Goal: Contribute content: Contribute content

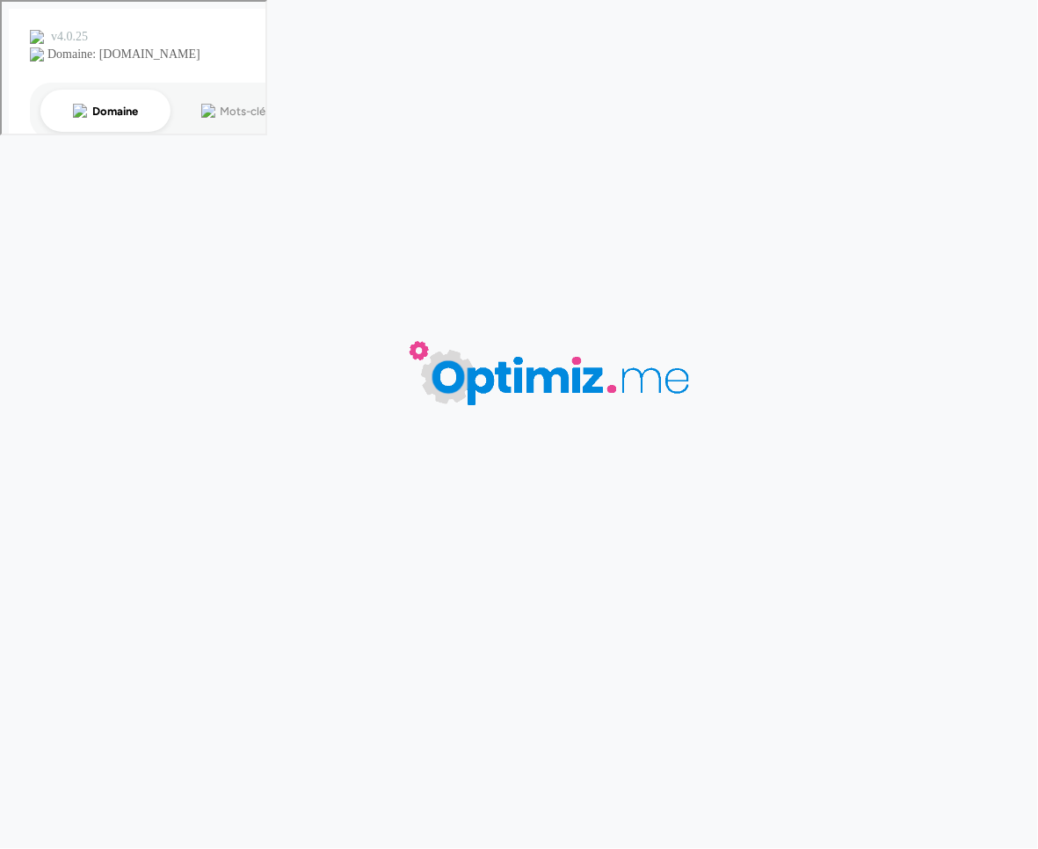
type input "Catégorie début d'année"
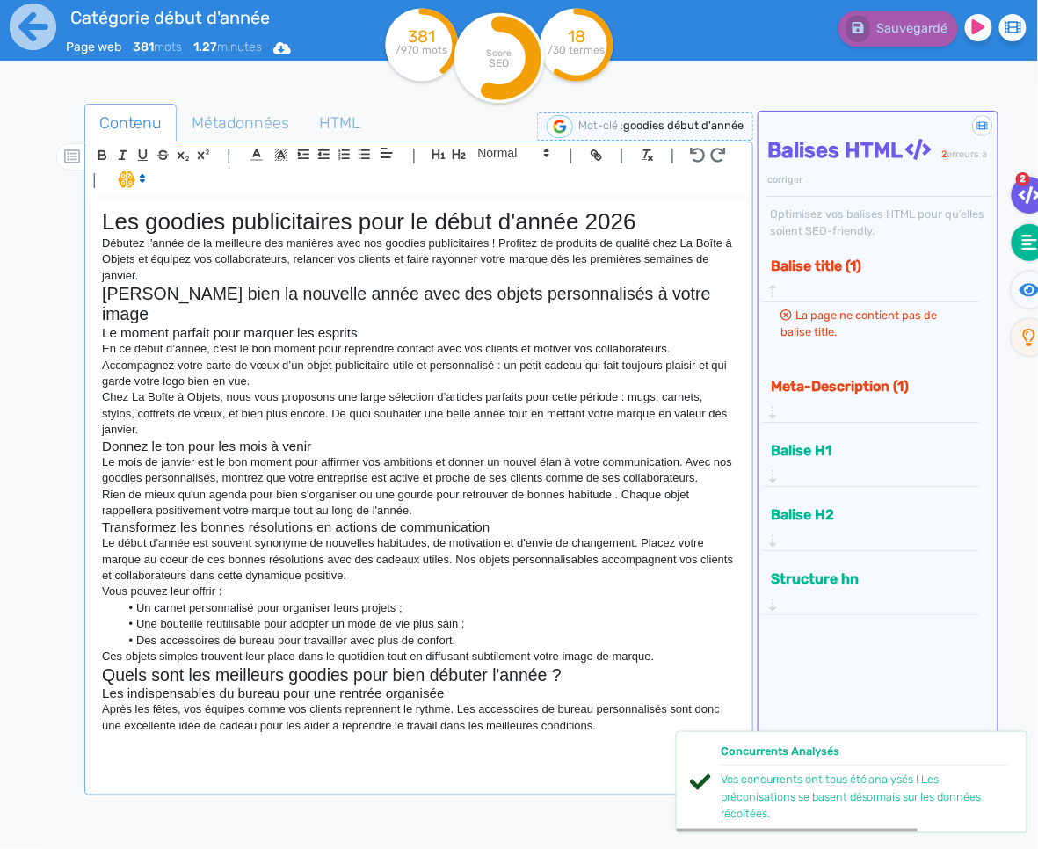
click at [1013, 249] on fa-icon at bounding box center [1029, 242] width 36 height 37
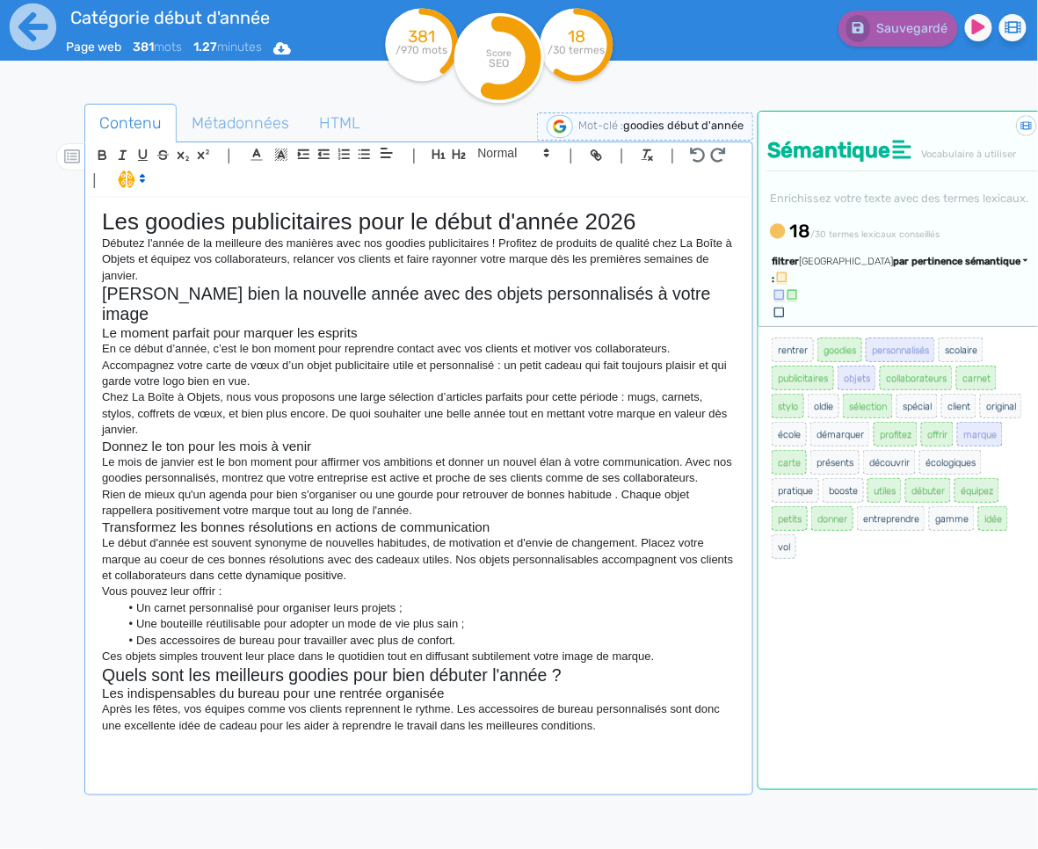
drag, startPoint x: 1031, startPoint y: 296, endPoint x: 1028, endPoint y: 286, distance: 10.9
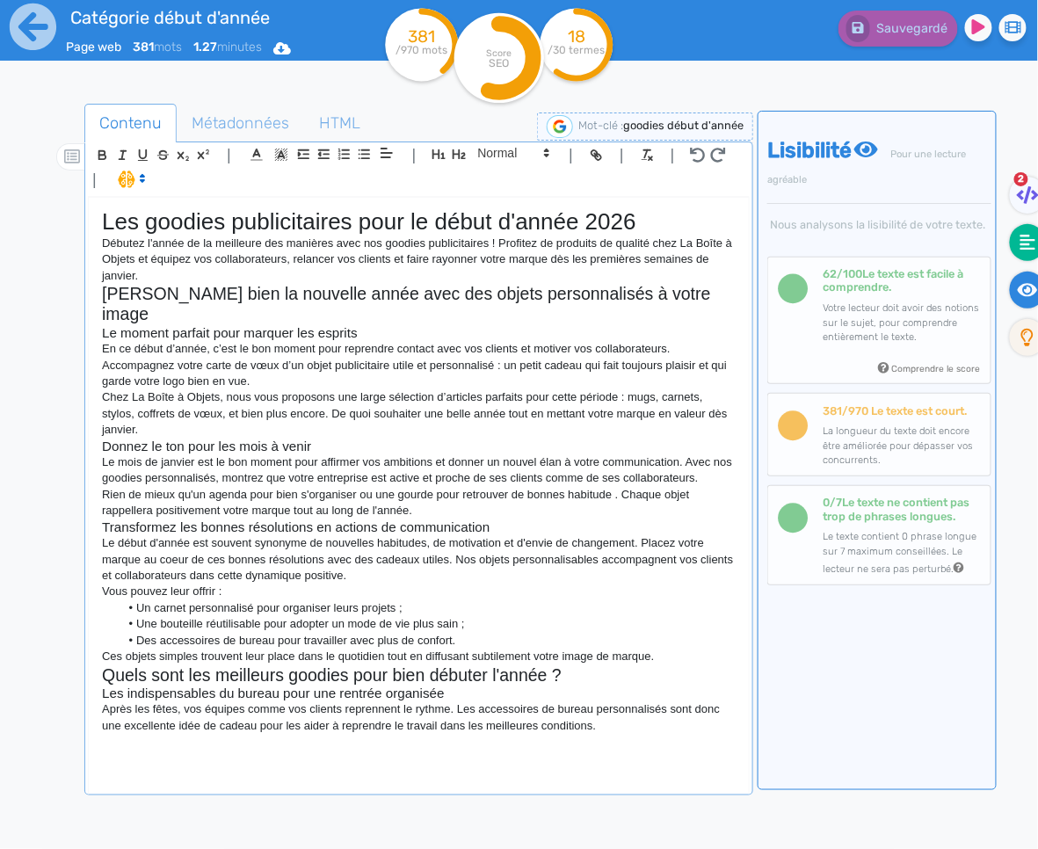
click at [1027, 249] on icon at bounding box center [1028, 243] width 16 height 16
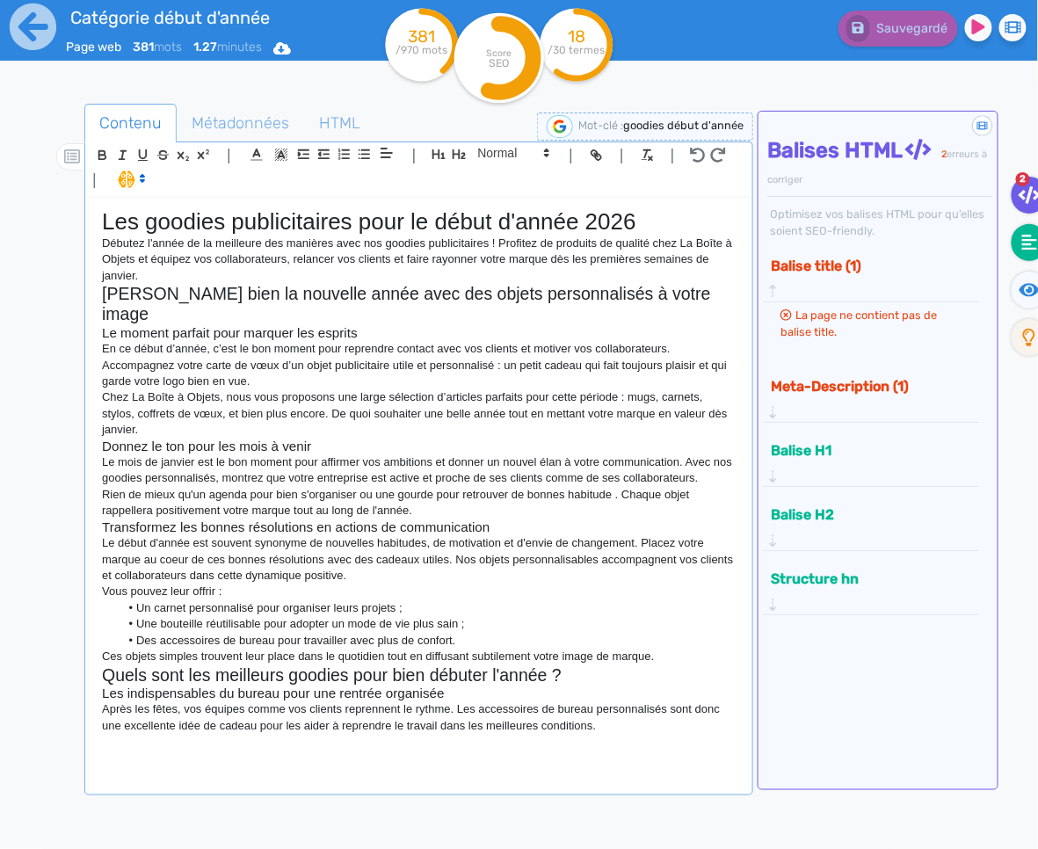
click at [1017, 250] on fa-icon at bounding box center [1029, 242] width 36 height 37
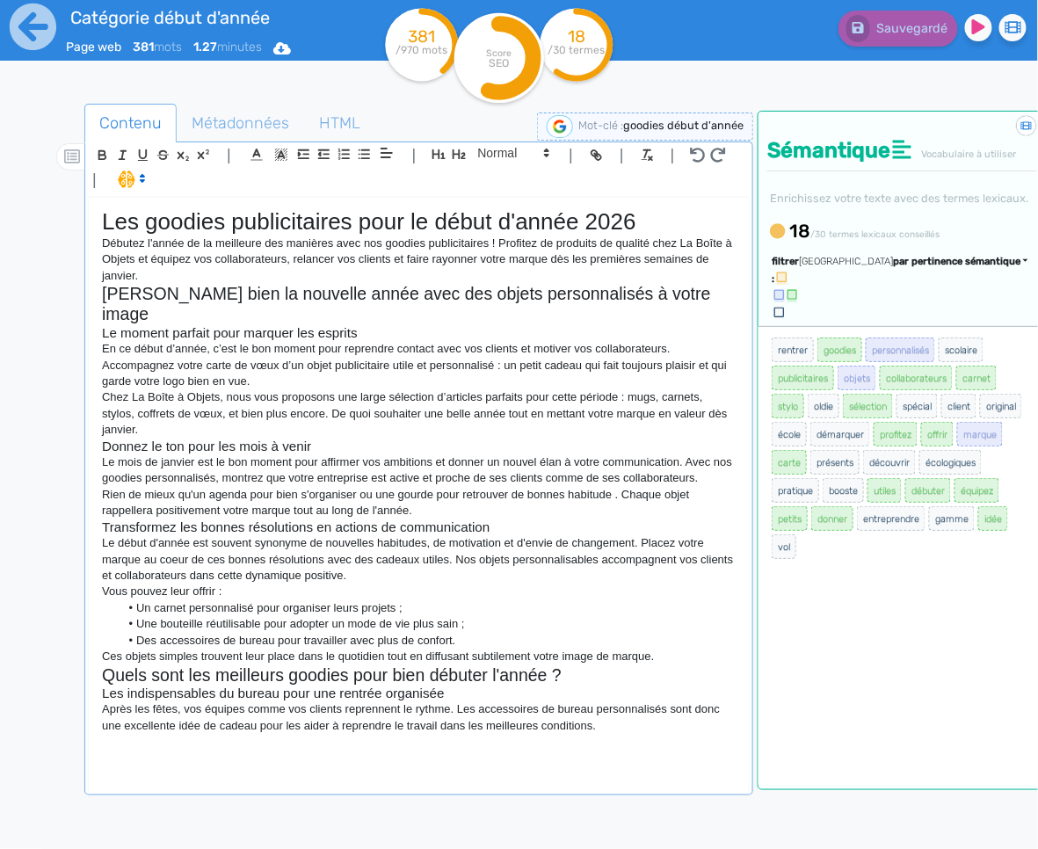
click at [592, 709] on p "Après les fêtes, vos équipes comme vos clients reprennent le rythme. Les access…" at bounding box center [419, 717] width 634 height 33
click at [558, 732] on div "Les goodies publicitaires pour le début d'année 2026 Débutez l'année de la meil…" at bounding box center [419, 495] width 660 height 594
click at [910, 267] on span "par pertinence sémantique" at bounding box center [956, 261] width 127 height 11
click at [883, 319] on span "par fréquence" at bounding box center [854, 314] width 58 height 10
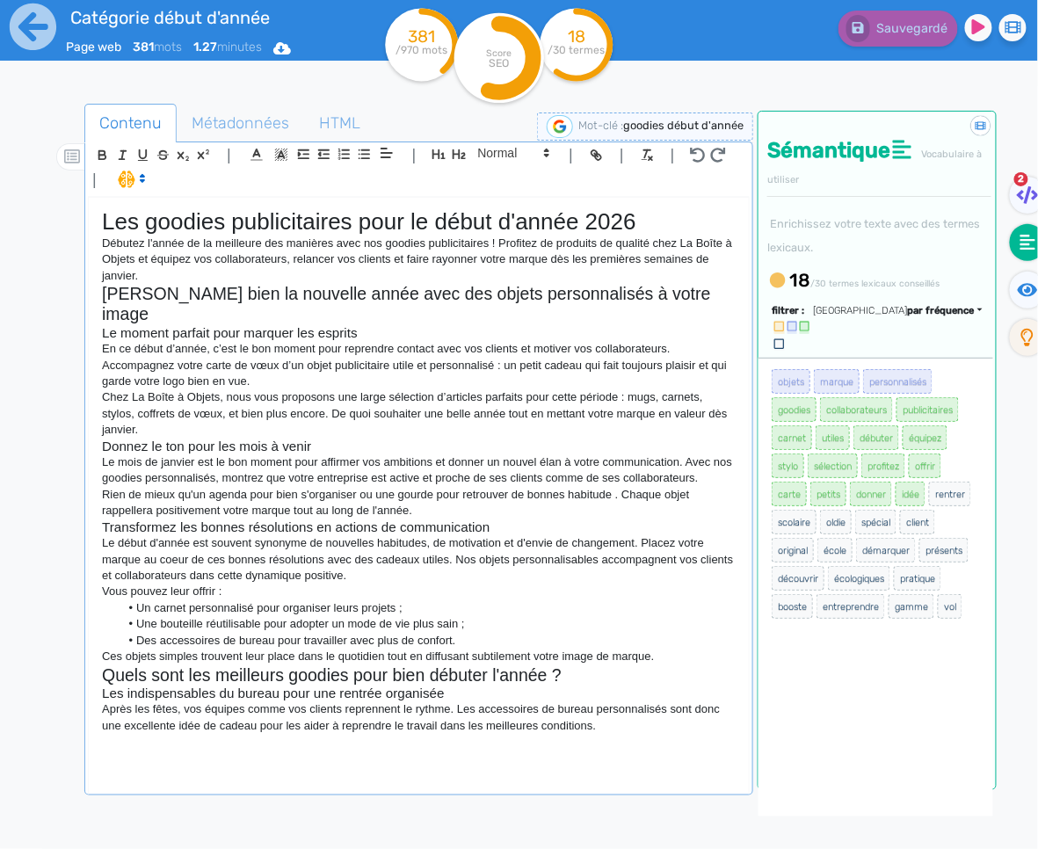
click at [611, 715] on div "Les goodies publicitaires pour le début d'année 2026 Débutez l'année de la meil…" at bounding box center [419, 495] width 660 height 594
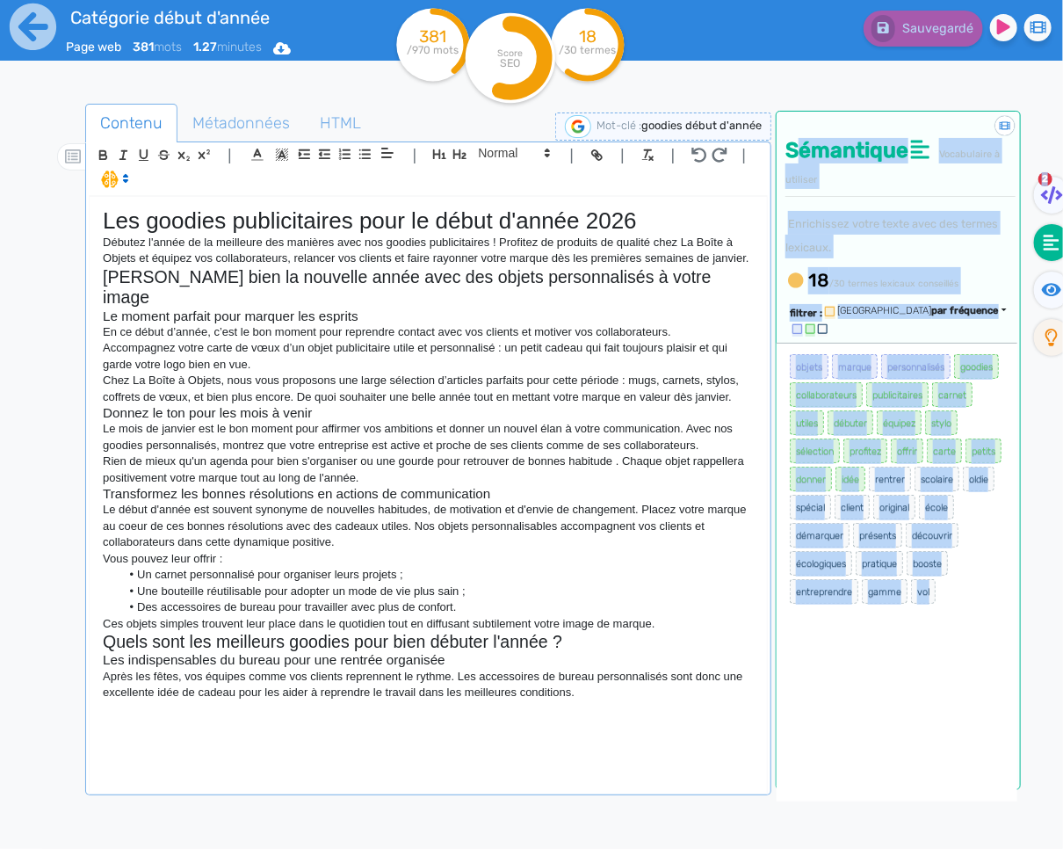
drag, startPoint x: 1077, startPoint y: 264, endPoint x: 714, endPoint y: 293, distance: 364.0
click at [1037, 264] on html "Catégorie début d'année Page web 381 mots 1.27 minutes Html Pdf Word 381 /970 m…" at bounding box center [531, 424] width 1063 height 849
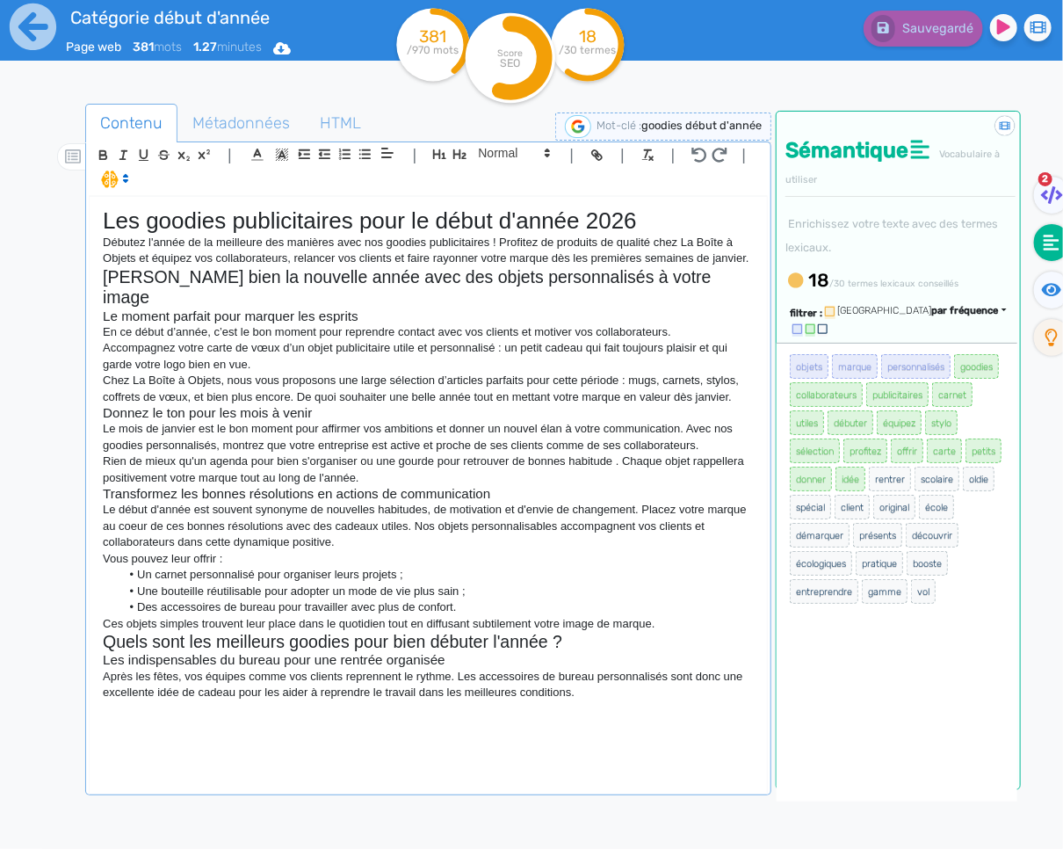
click at [393, 324] on p "En ce début d’année, c’est le bon moment pour reprendre contact avec vos client…" at bounding box center [428, 332] width 651 height 16
click at [24, 36] on icon at bounding box center [33, 27] width 47 height 47
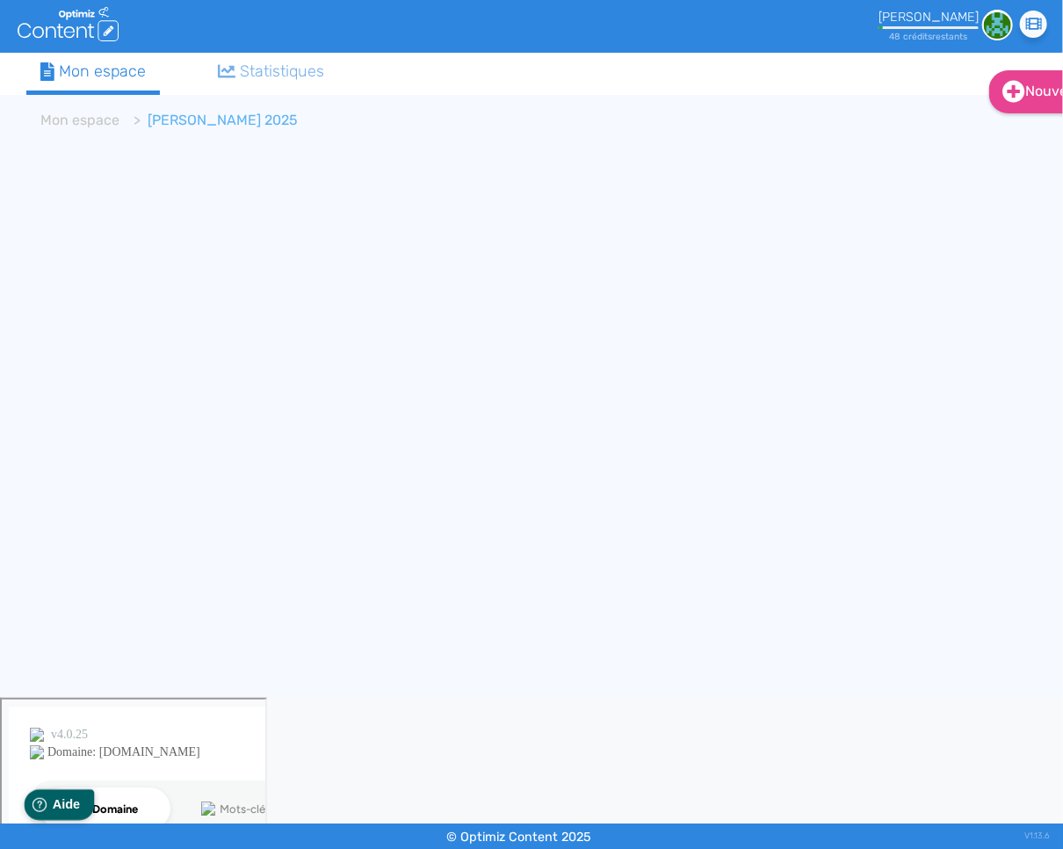
click at [60, 809] on span "Aide" at bounding box center [66, 803] width 28 height 15
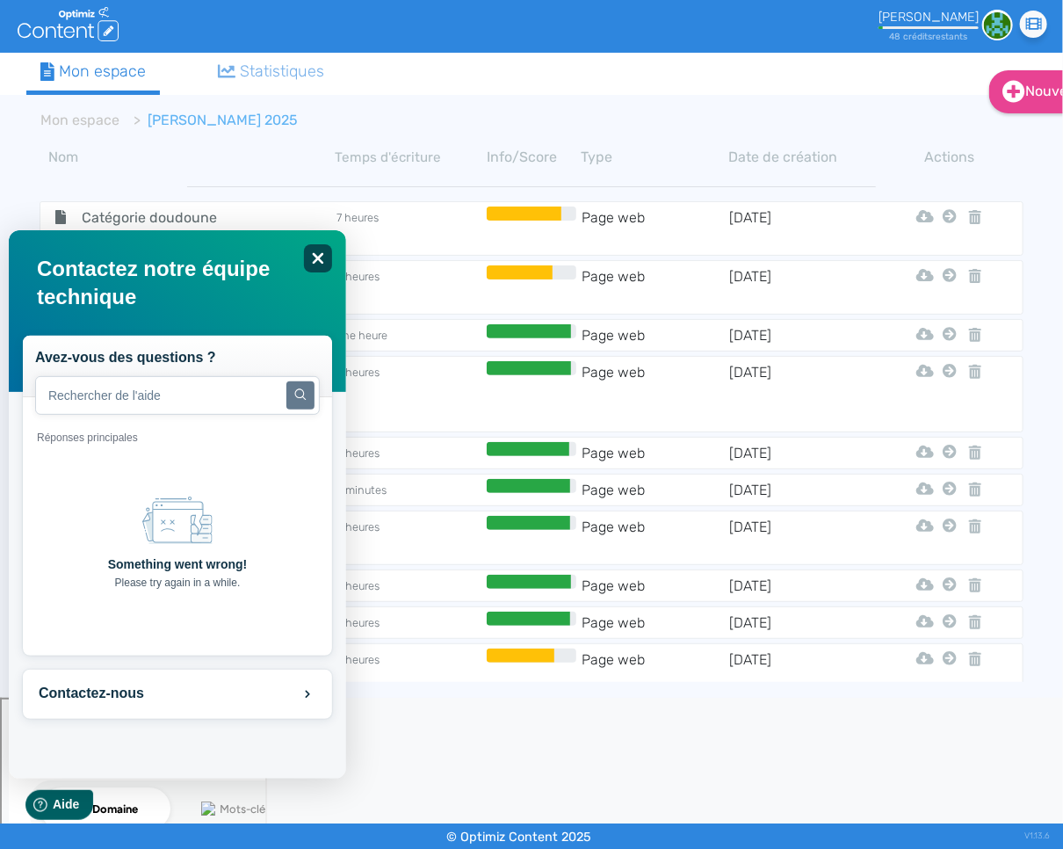
click at [312, 263] on icon "Fermer" at bounding box center [317, 257] width 11 height 11
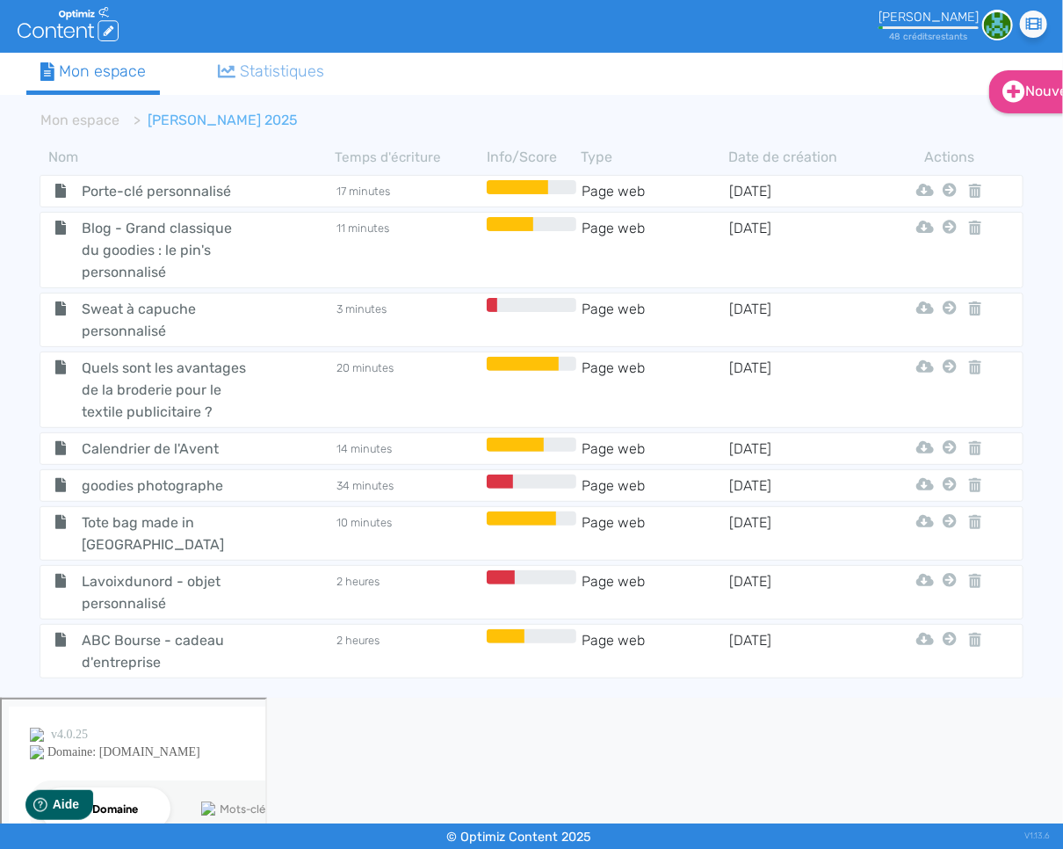
scroll to position [2577, 0]
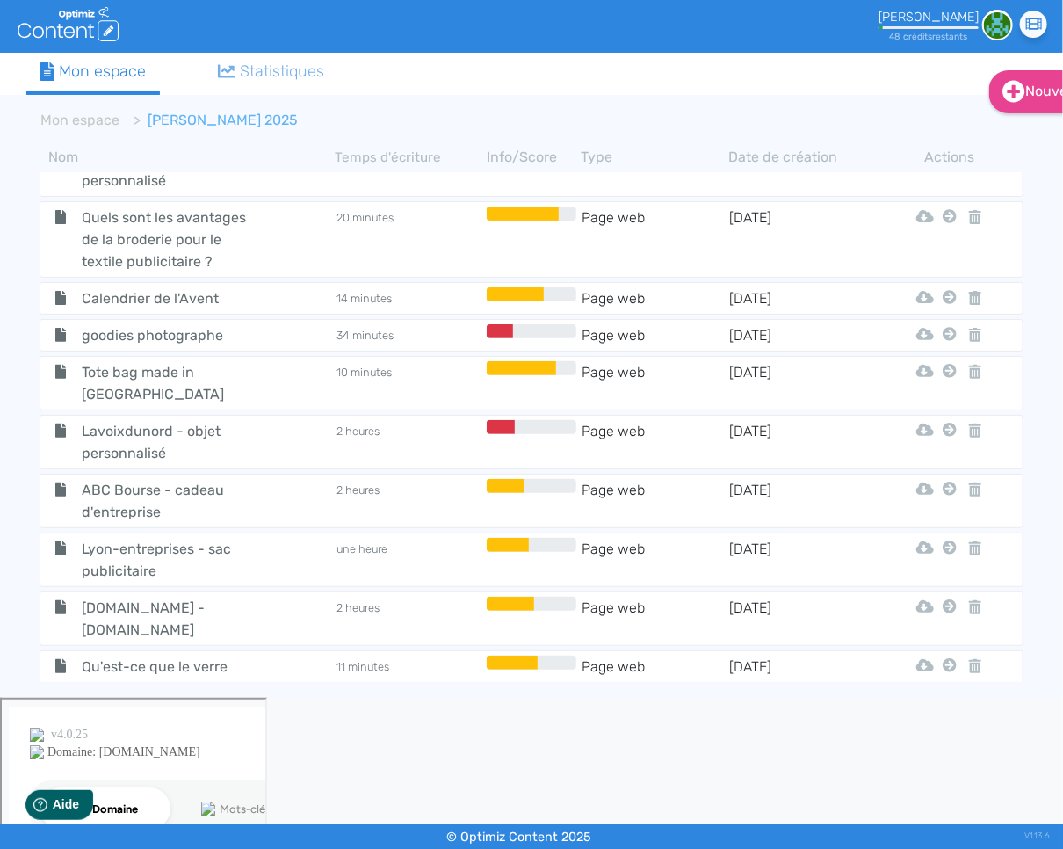
click at [69, 736] on span "Catégorie début d'année" at bounding box center [166, 747] width 194 height 22
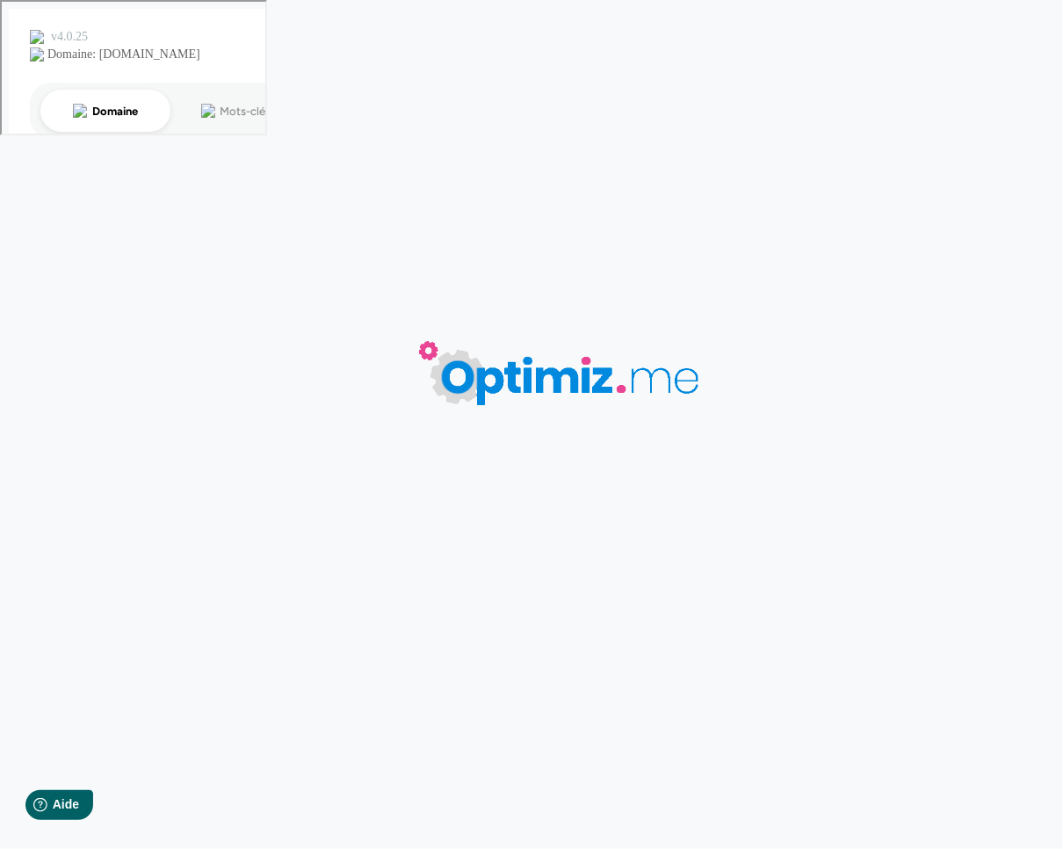
type input "Catégorie début d'année"
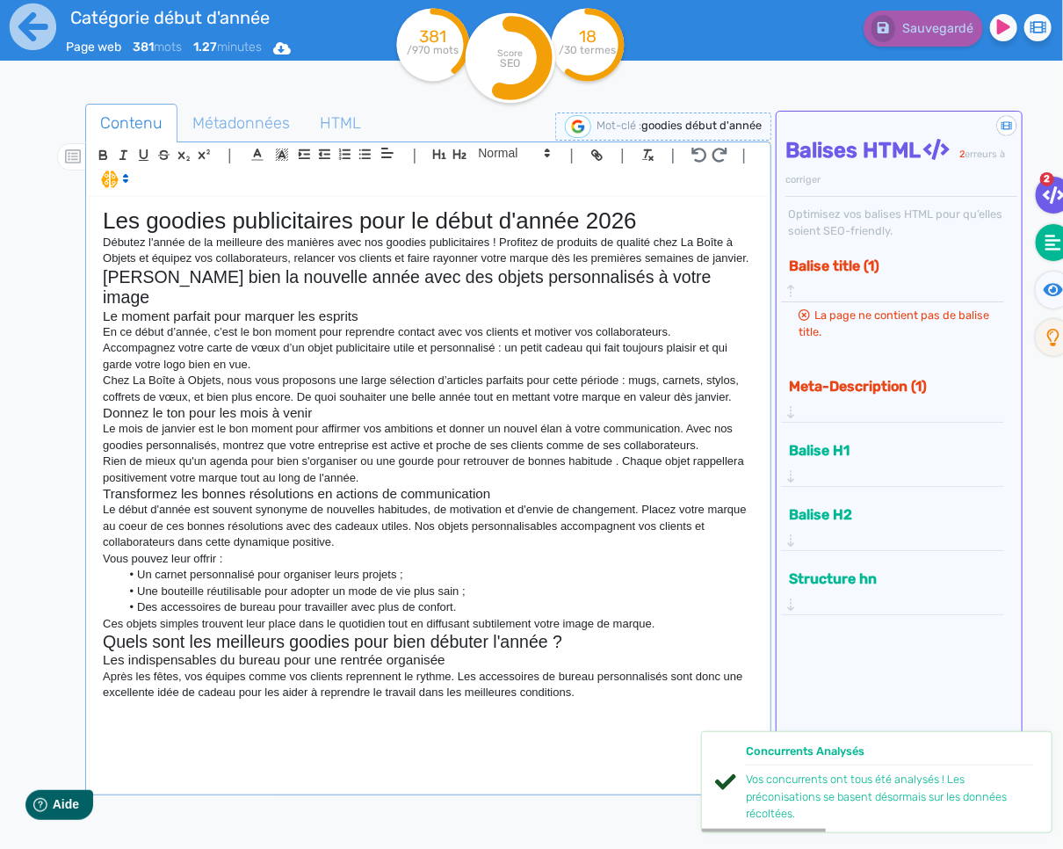
click at [1037, 249] on fa-icon at bounding box center [1054, 242] width 36 height 37
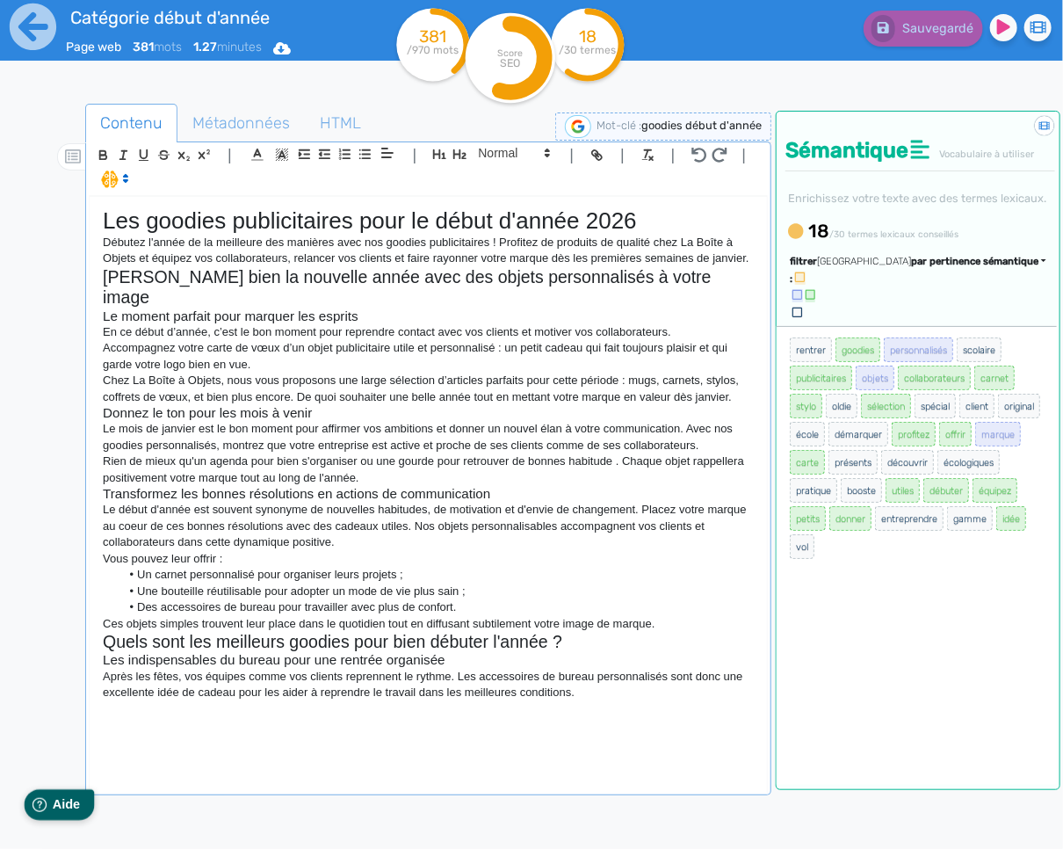
click at [73, 807] on span "Aide" at bounding box center [66, 803] width 28 height 15
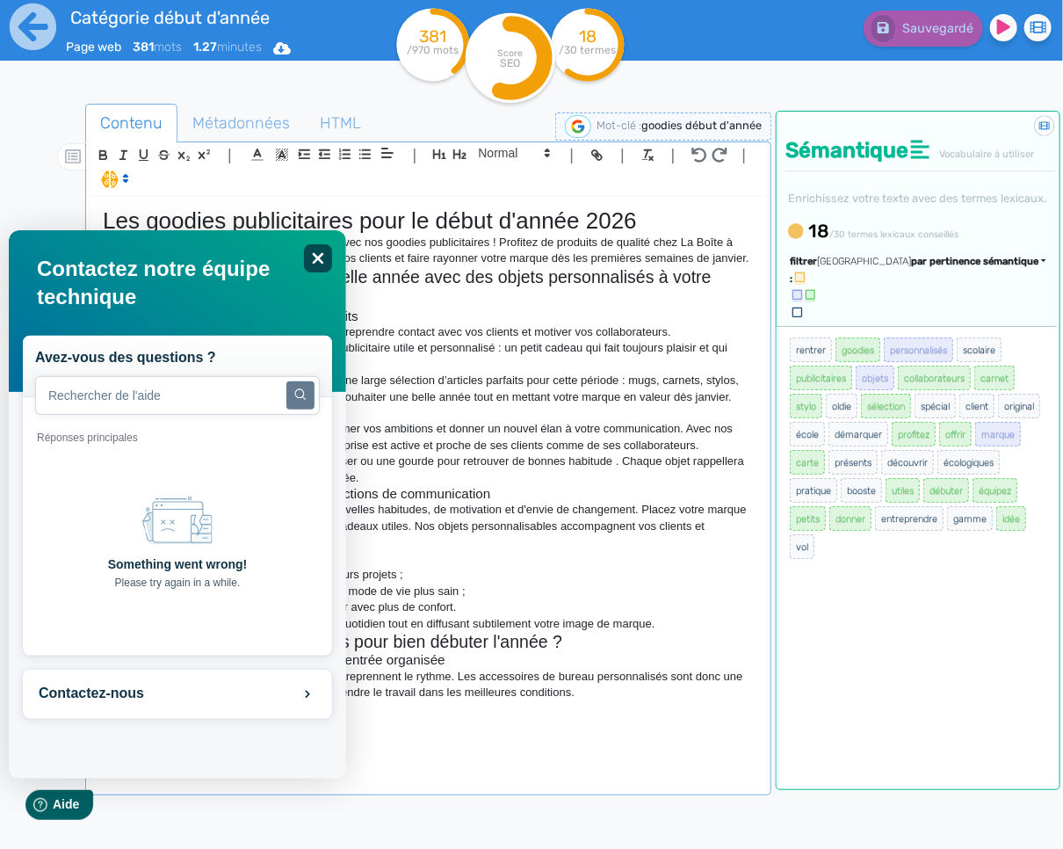
click at [315, 256] on icon "Fermer" at bounding box center [317, 257] width 11 height 11
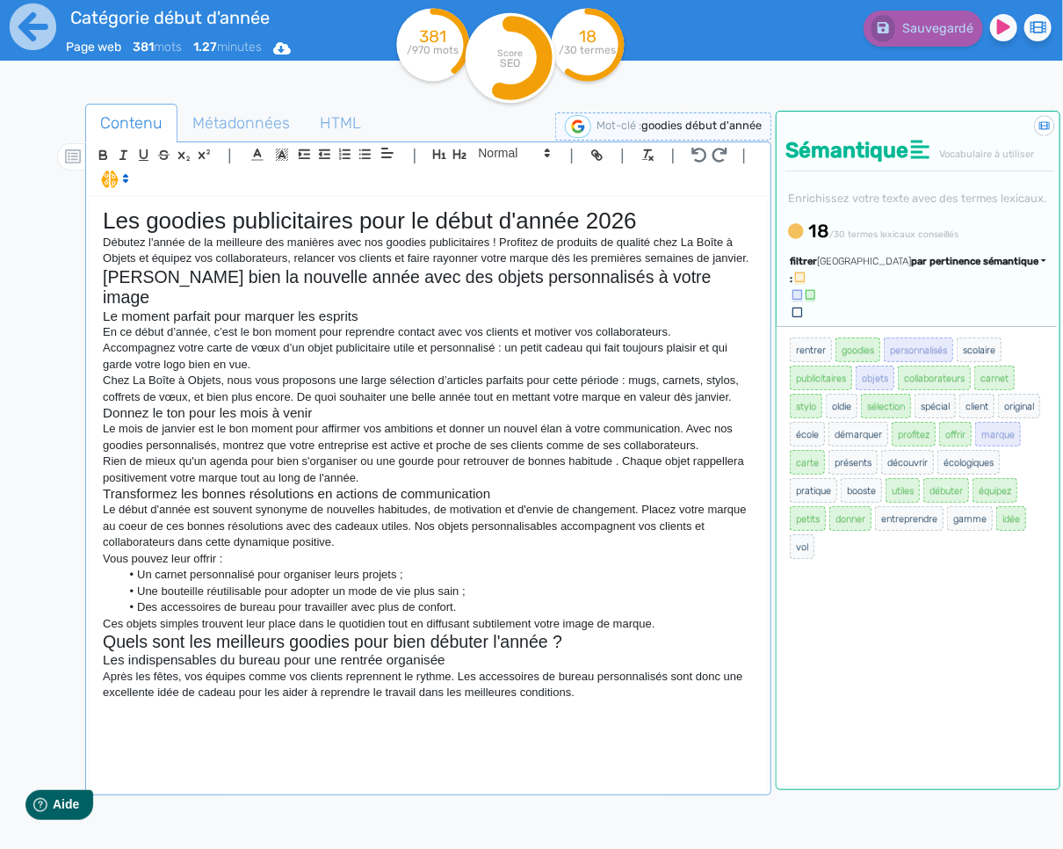
click at [672, 696] on div "Les goodies publicitaires pour le début d'année 2026 Débutez l'année de la meil…" at bounding box center [428, 494] width 677 height 594
drag, startPoint x: 931, startPoint y: 315, endPoint x: 916, endPoint y: 368, distance: 55.6
click at [931, 267] on span "par pertinence sémantique" at bounding box center [974, 261] width 127 height 11
click at [902, 319] on span "par fréquence" at bounding box center [873, 314] width 58 height 10
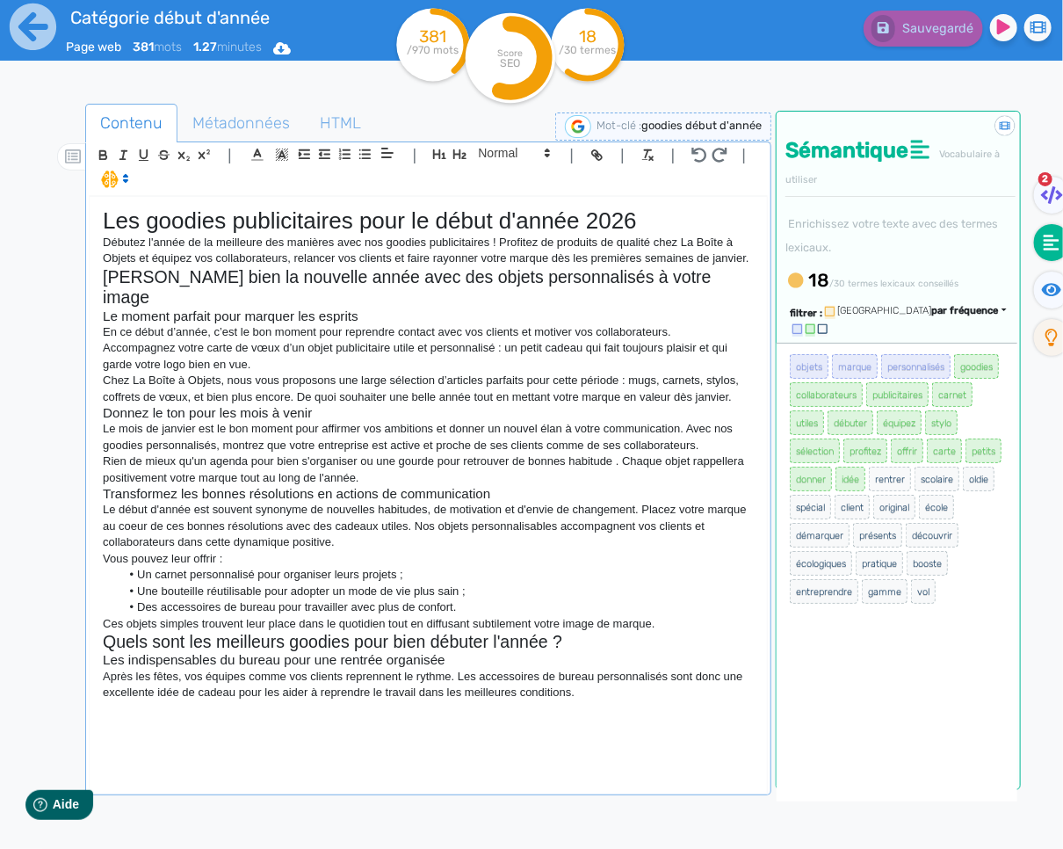
click at [579, 701] on div "Les goodies publicitaires pour le début d'année 2026 Débutez l'année de la meil…" at bounding box center [428, 494] width 677 height 594
click at [597, 699] on div "Les goodies publicitaires pour le début d'année 2026 Débutez l'année de la meil…" at bounding box center [428, 494] width 677 height 594
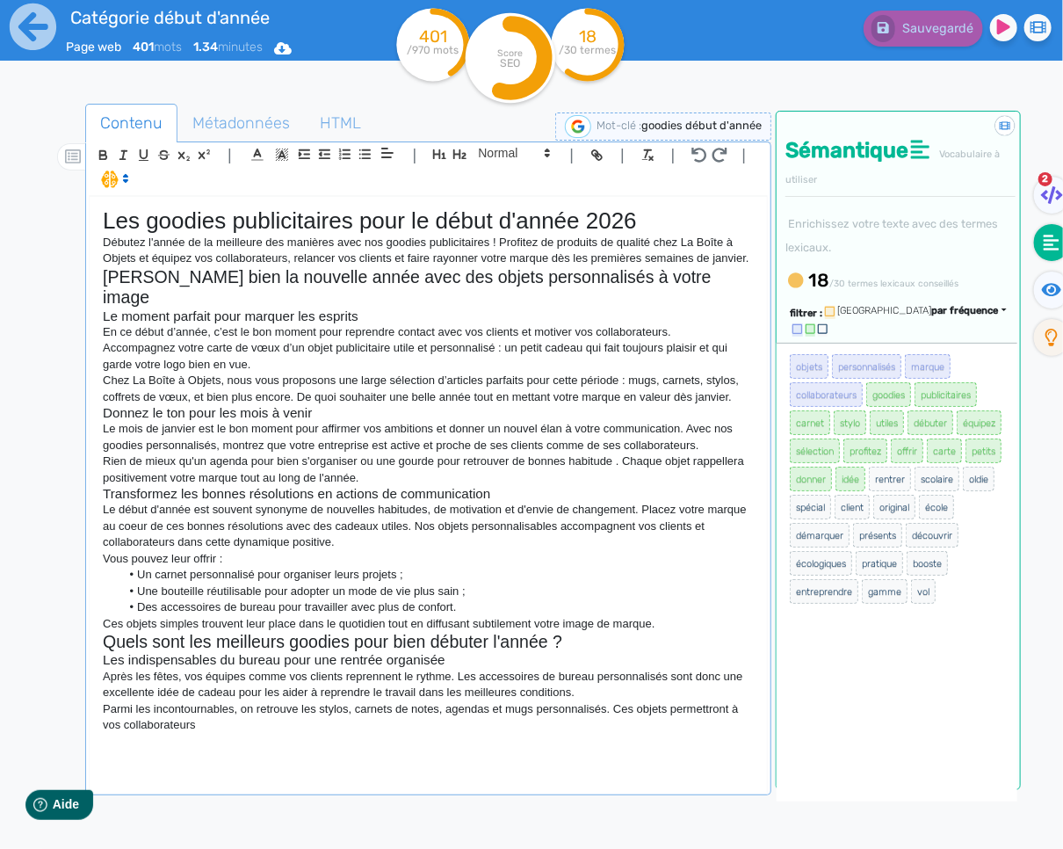
click at [683, 701] on p "Parmi les incontournables, on retrouve les stylos, carnets de notes, agendas et…" at bounding box center [428, 717] width 651 height 33
click at [16, 31] on icon at bounding box center [33, 27] width 47 height 47
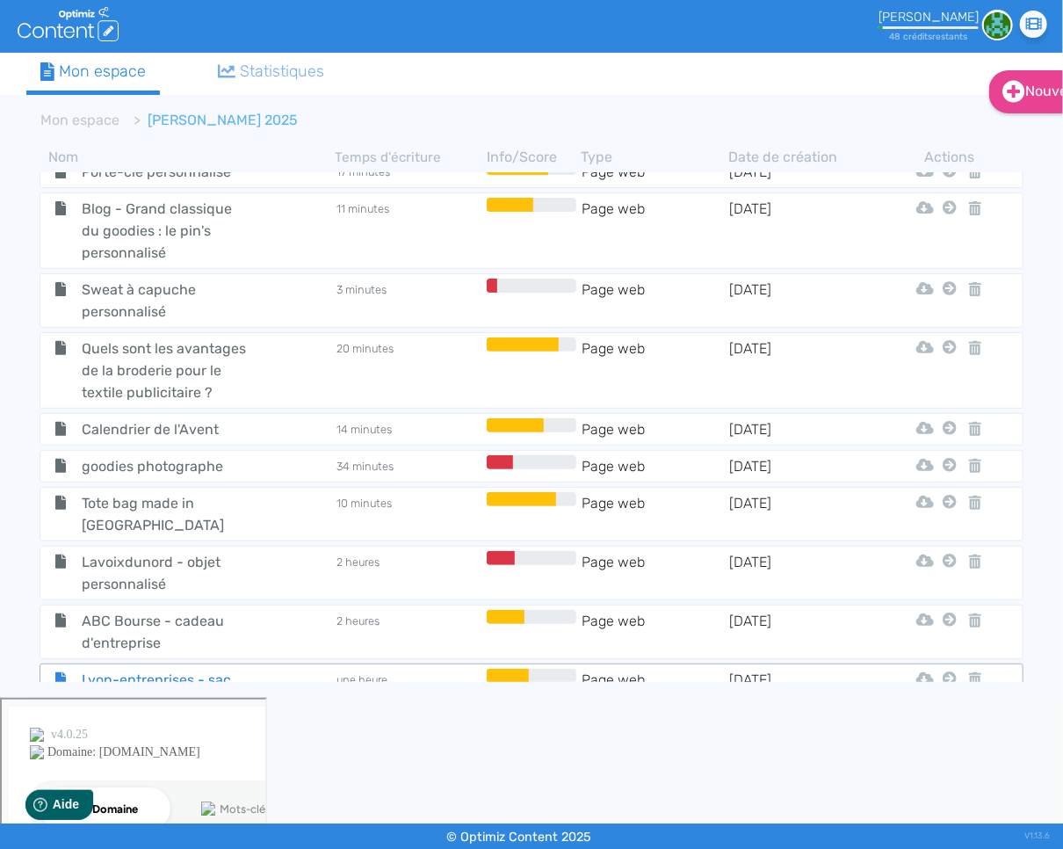
scroll to position [2577, 0]
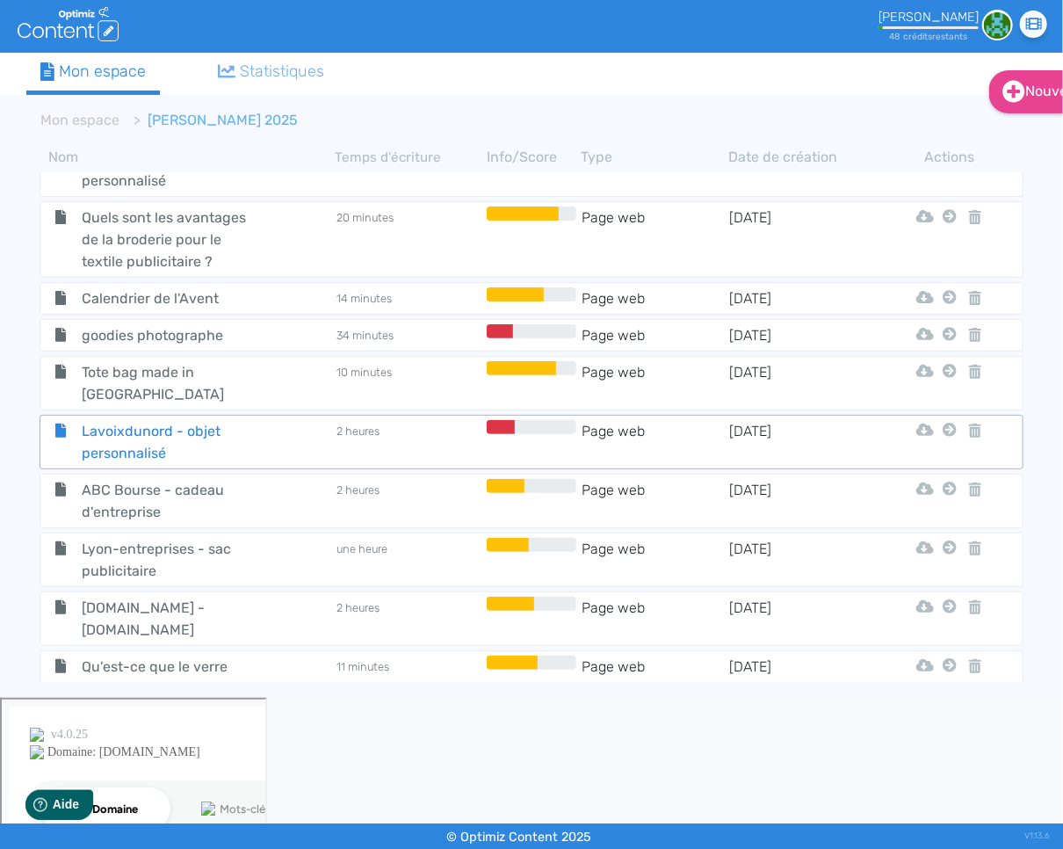
click at [81, 420] on span "Lavoixdunord - objet personnalisé" at bounding box center [166, 442] width 194 height 44
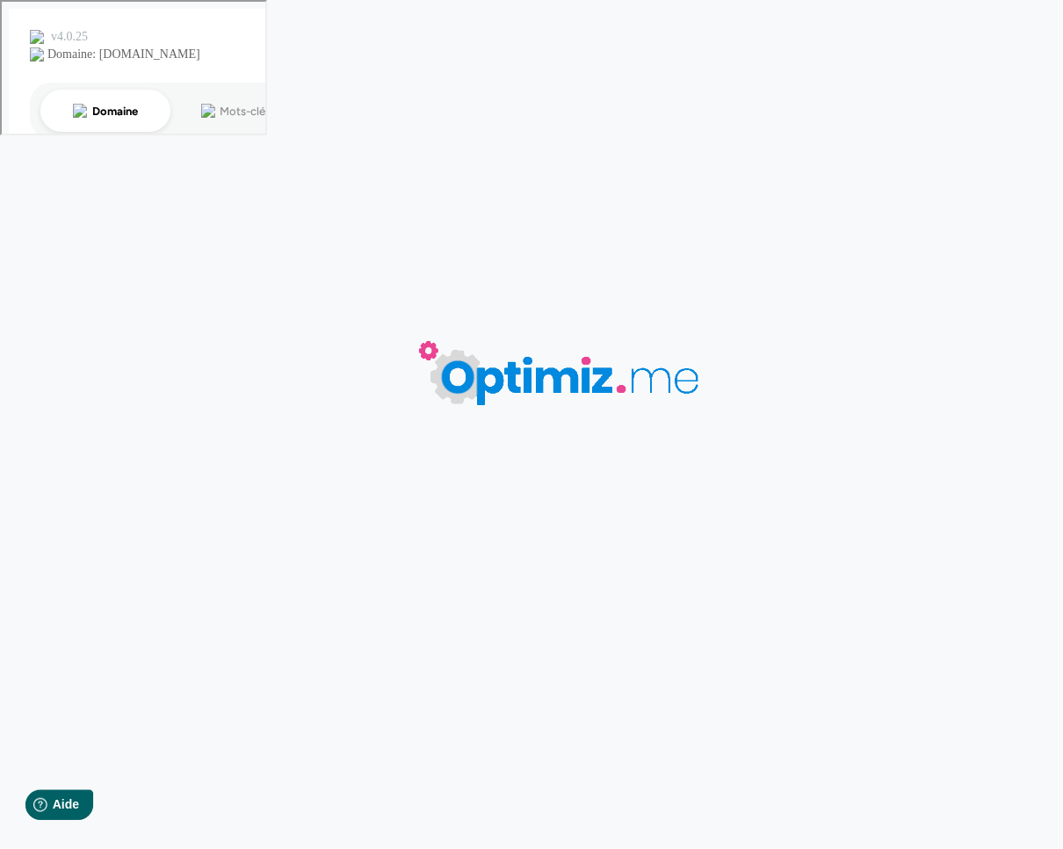
type input "Lavoixdunord - objet personnalisé"
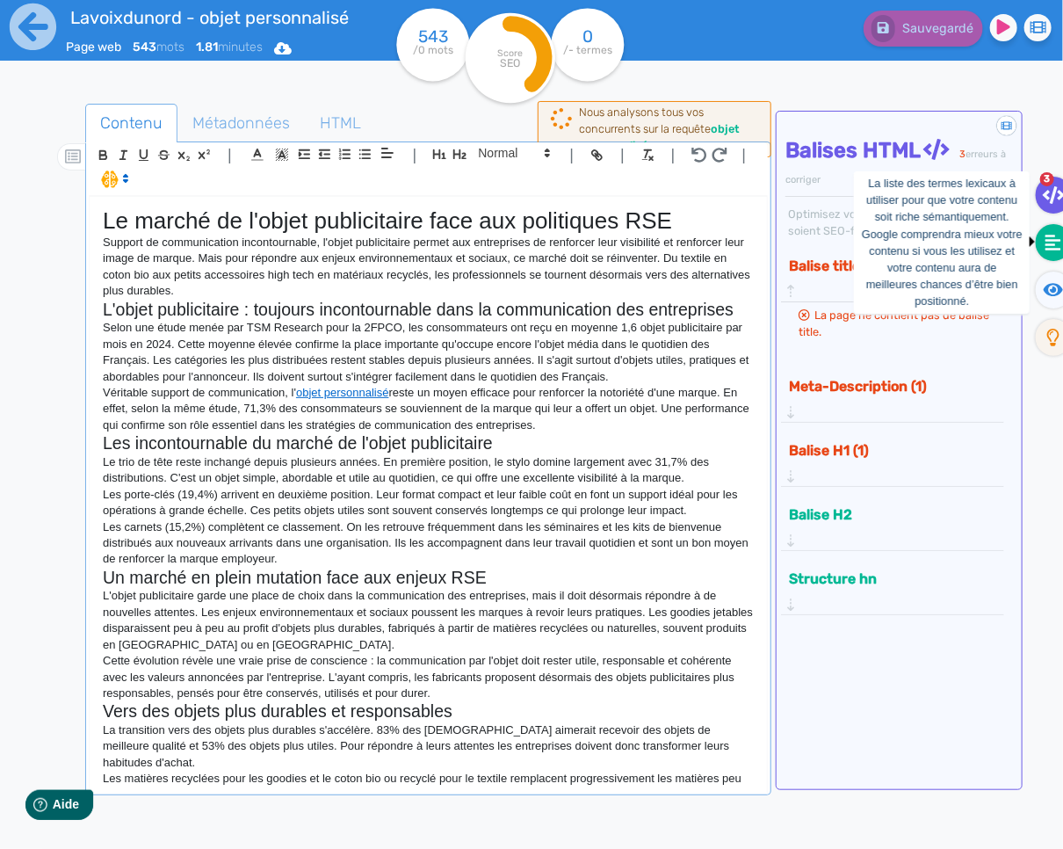
click at [1037, 246] on icon at bounding box center [1054, 243] width 16 height 18
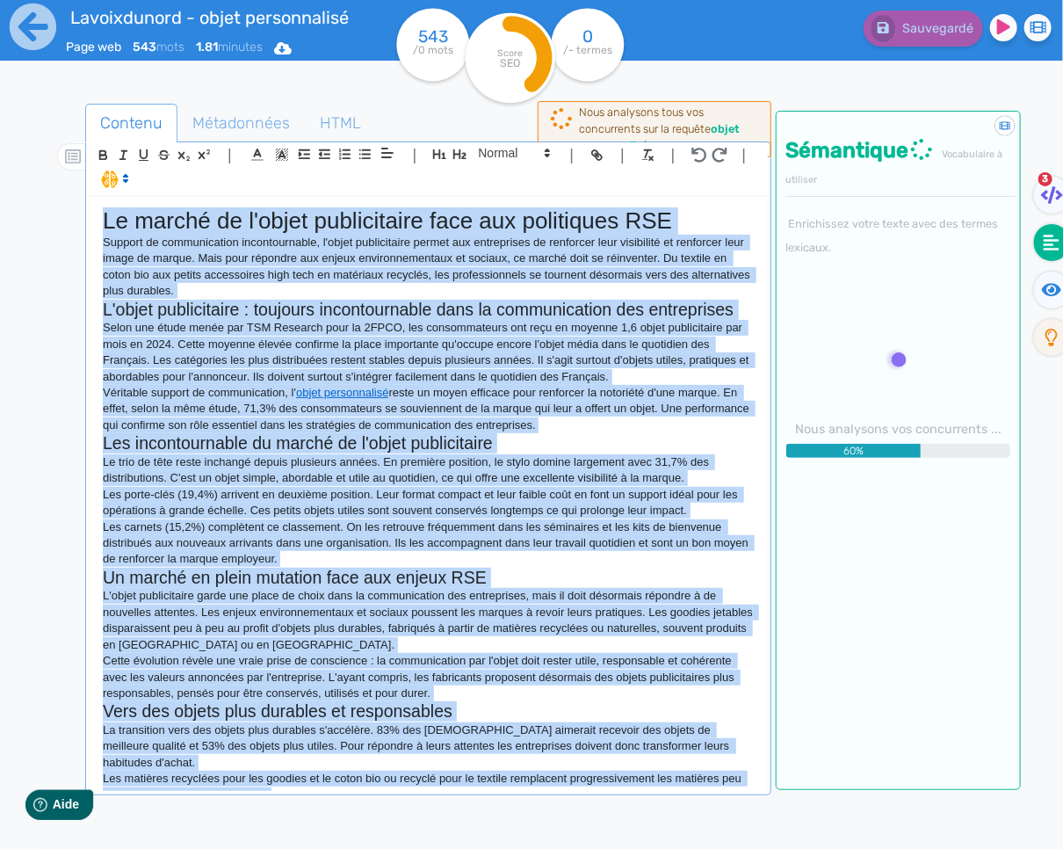
drag, startPoint x: 579, startPoint y: 114, endPoint x: 745, endPoint y: 147, distance: 169.2
click at [745, 147] on div "Contenu Métadonnées HTML | | H3 H4 H5 H6 Normal | | | | Le marché de l'objet pu…" at bounding box center [428, 532] width 686 height 856
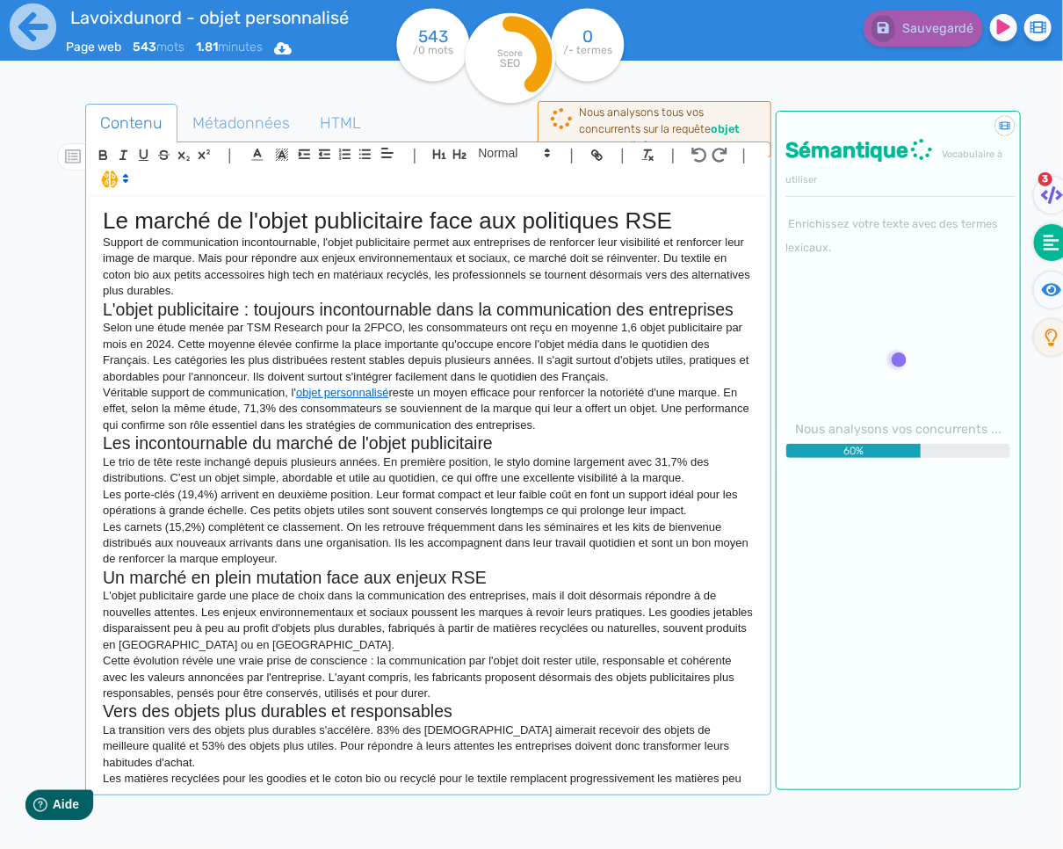
click at [691, 122] on div "Nous analysons tous vos concurrents sur la requête objet personnalisé ." at bounding box center [670, 129] width 183 height 51
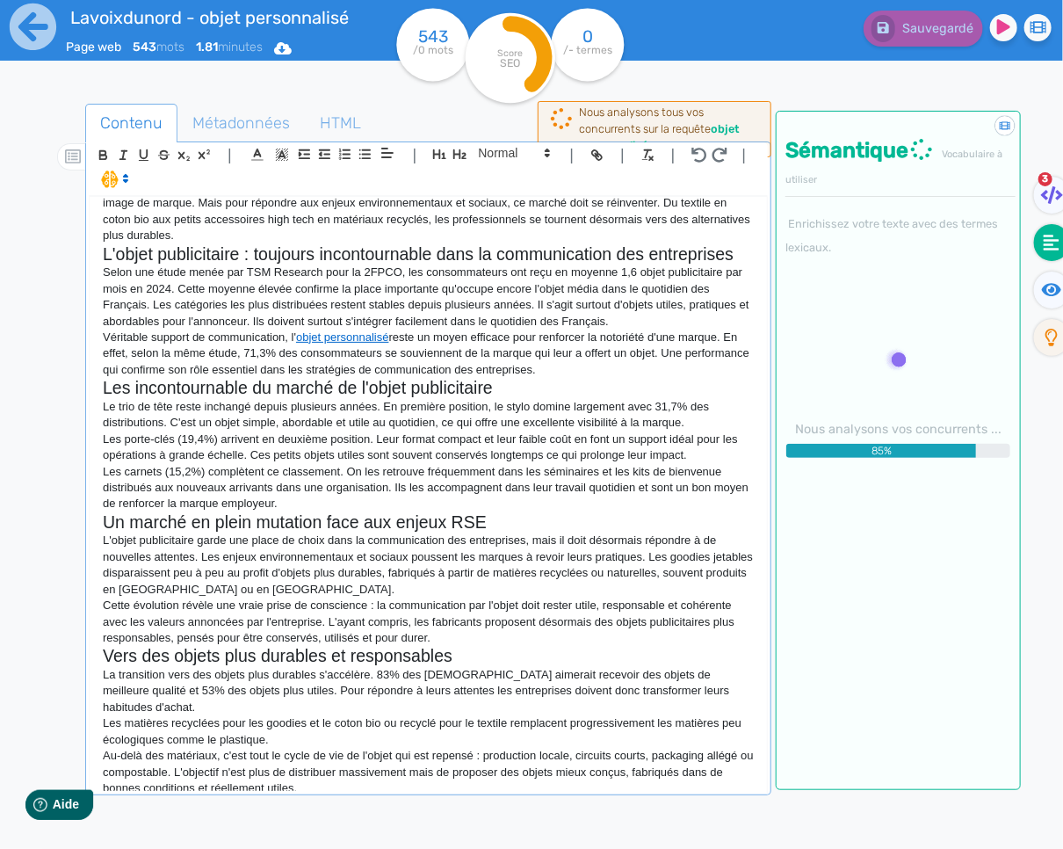
click at [338, 755] on p "Au-delà des matériaux, c'est tout le cycle de vie de l'objet qui est repensé : …" at bounding box center [428, 772] width 651 height 48
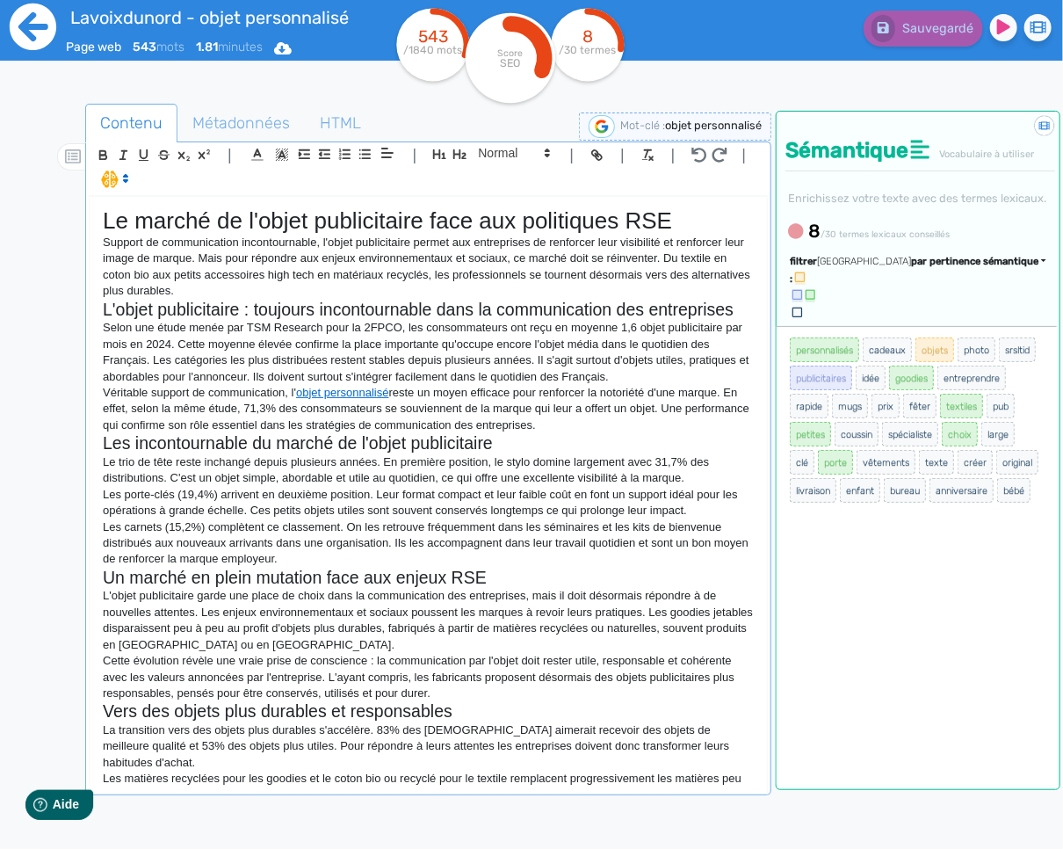
click at [47, 28] on icon at bounding box center [33, 27] width 48 height 48
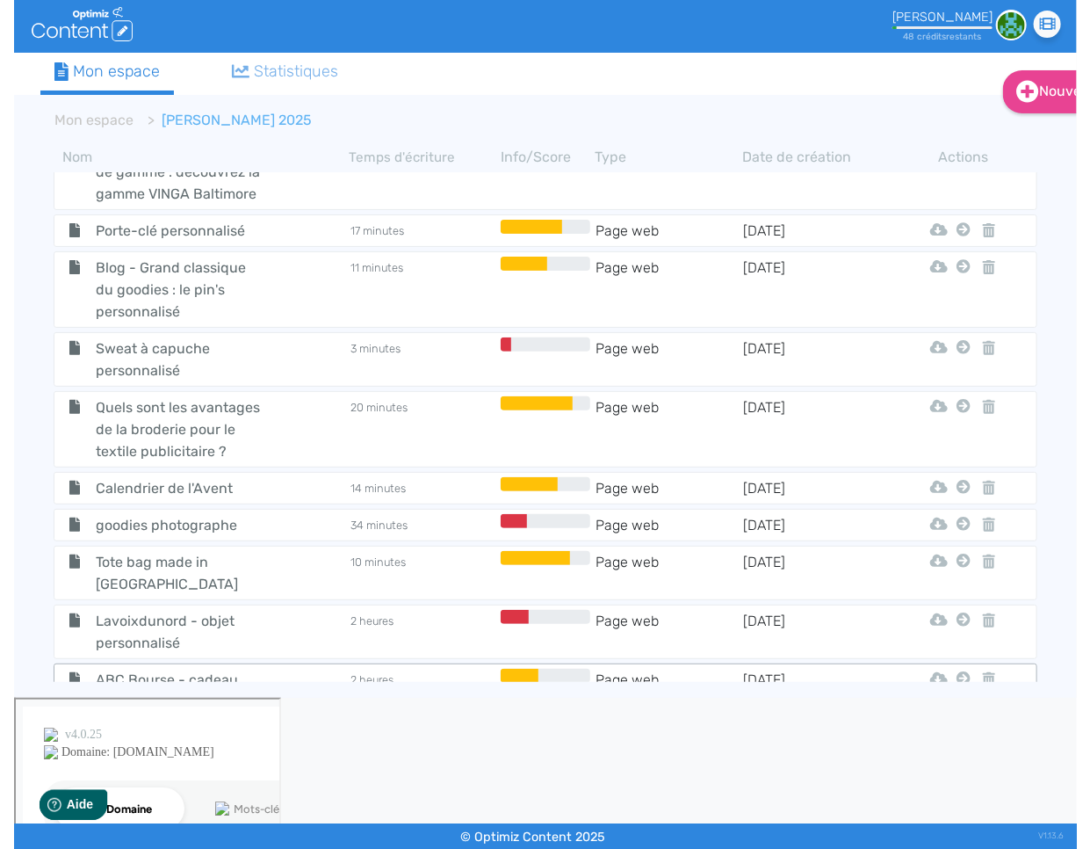
scroll to position [2577, 0]
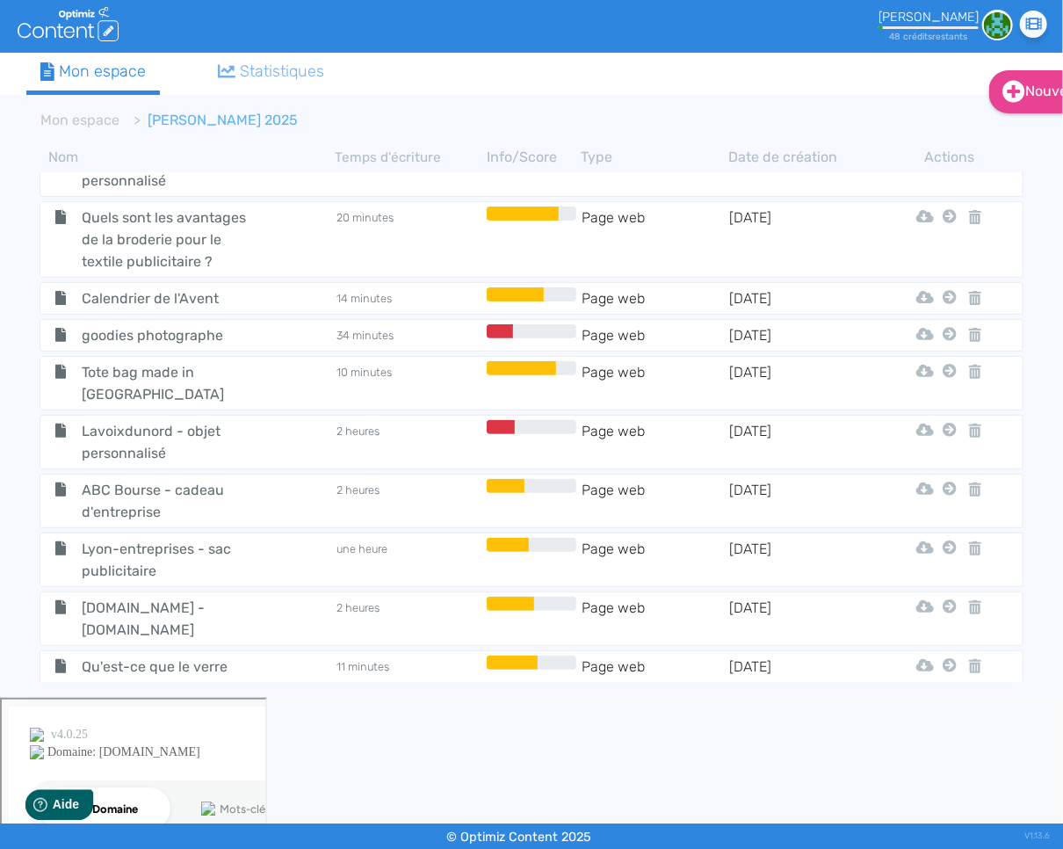
click at [168, 736] on span "Catégorie début d'année" at bounding box center [166, 747] width 194 height 22
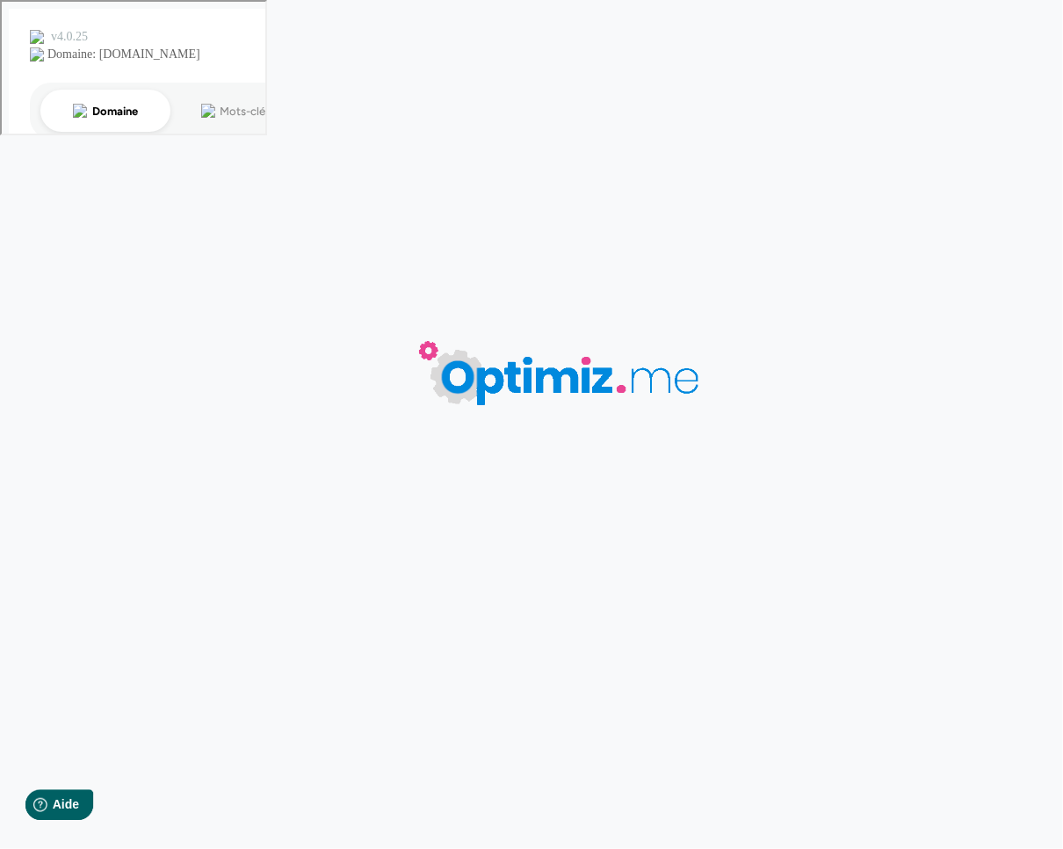
type input "Catégorie début d'année"
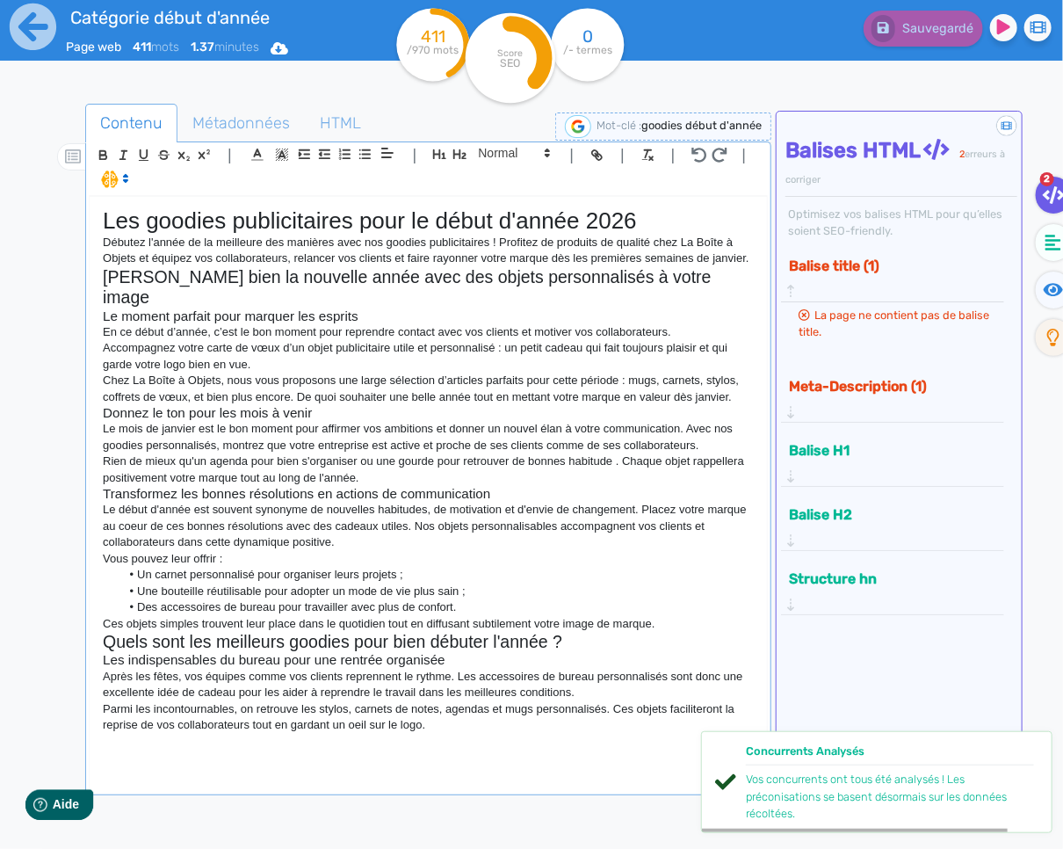
click at [496, 706] on p "Parmi les incontournables, on retrouve les stylos, carnets de notes, agendas et…" at bounding box center [428, 717] width 651 height 33
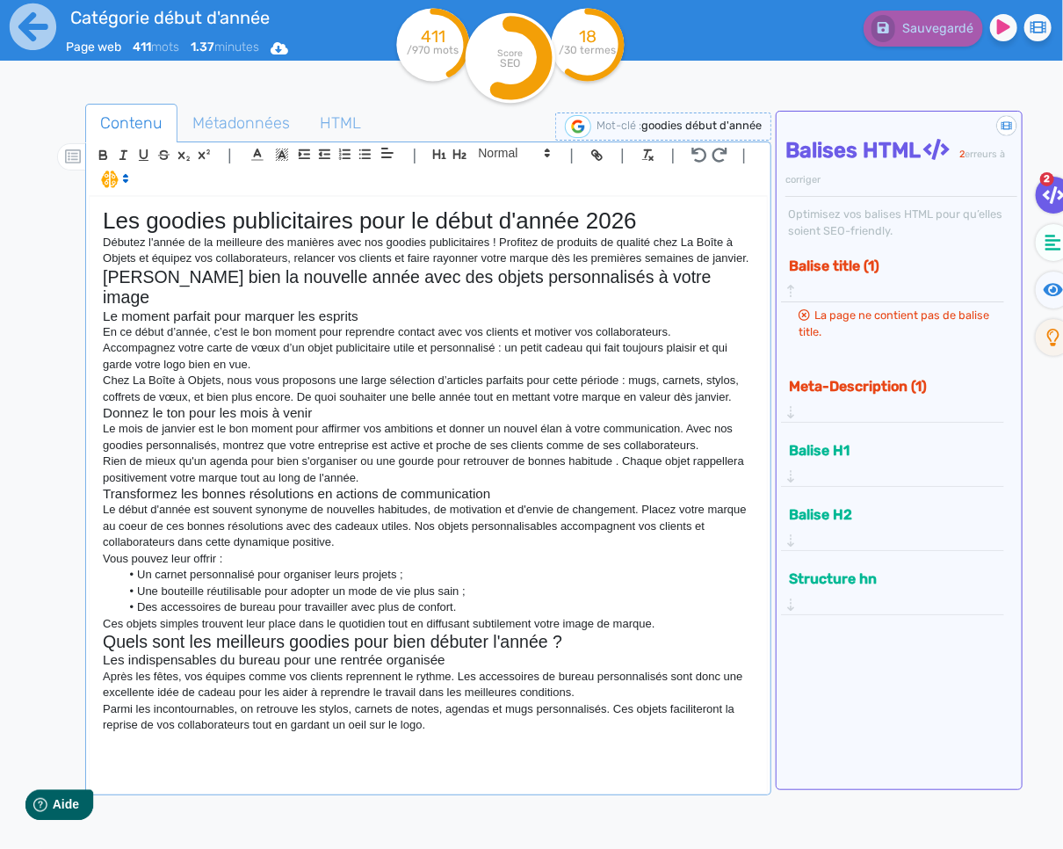
click at [448, 721] on div "Les goodies publicitaires pour le début d'année 2026 Débutez l'année de la meil…" at bounding box center [428, 494] width 677 height 594
click at [1037, 167] on nav "2" at bounding box center [1044, 535] width 42 height 849
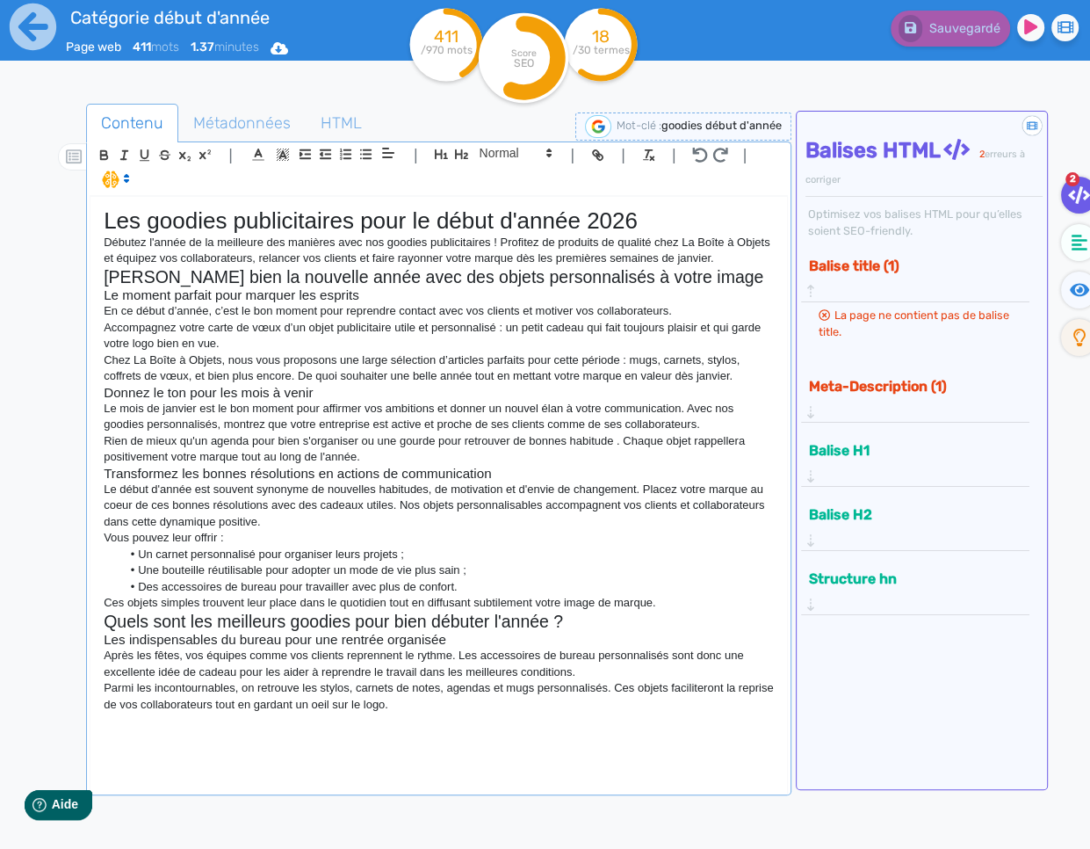
click at [489, 744] on div "Les goodies publicitaires pour le début d'année 2026 Débutez l'année de la meil…" at bounding box center [439, 494] width 697 height 594
click at [537, 741] on div "Les goodies publicitaires pour le début d'année 2026 Débutez l'année de la meil…" at bounding box center [439, 494] width 697 height 594
click at [569, 717] on div "Les goodies publicitaires pour le début d'année 2026 Débutez l'année de la meil…" at bounding box center [439, 494] width 697 height 594
click at [509, 740] on div "Les goodies publicitaires pour le début d'année 2026 Débutez l'année de la meil…" at bounding box center [439, 494] width 697 height 594
click at [64, 811] on div "Help Aide" at bounding box center [58, 803] width 70 height 31
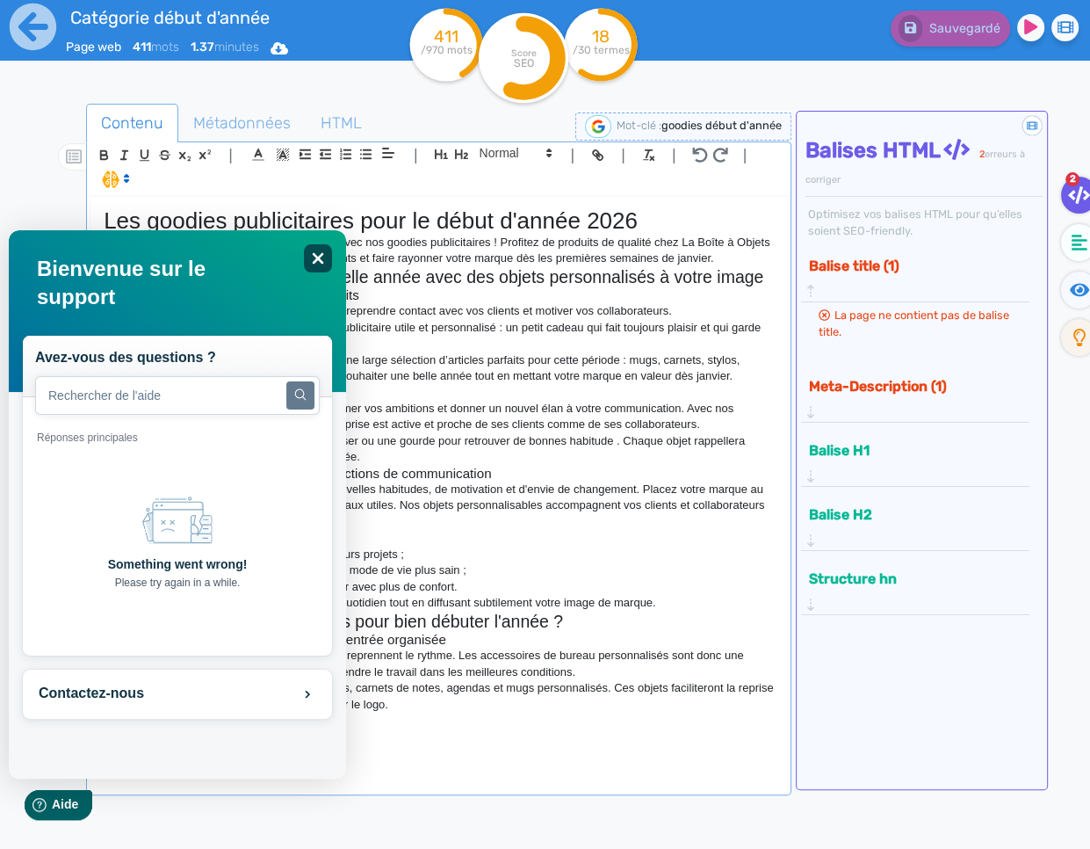
click at [315, 259] on icon "Close" at bounding box center [316, 257] width 13 height 13
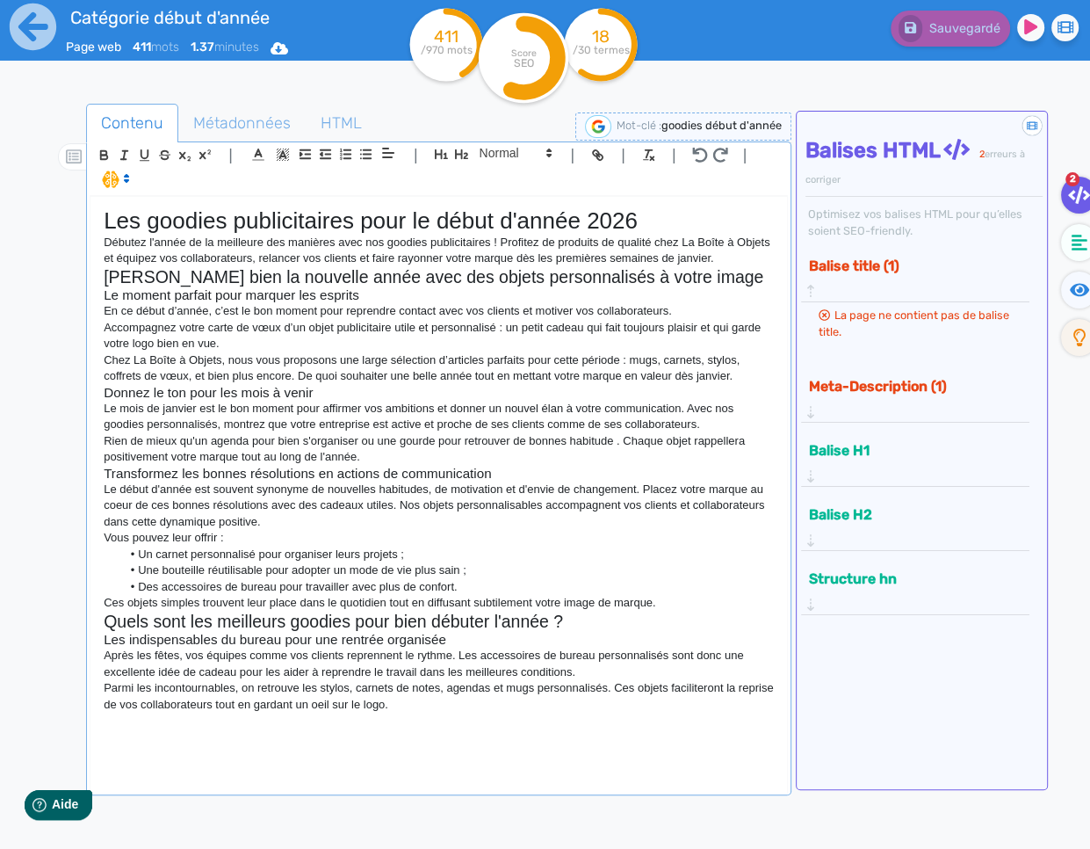
click at [481, 711] on p "Parmi les incontournables, on retrouve les stylos, carnets de notes, agendas et…" at bounding box center [439, 696] width 670 height 33
click at [60, 804] on span "Aide" at bounding box center [65, 803] width 28 height 15
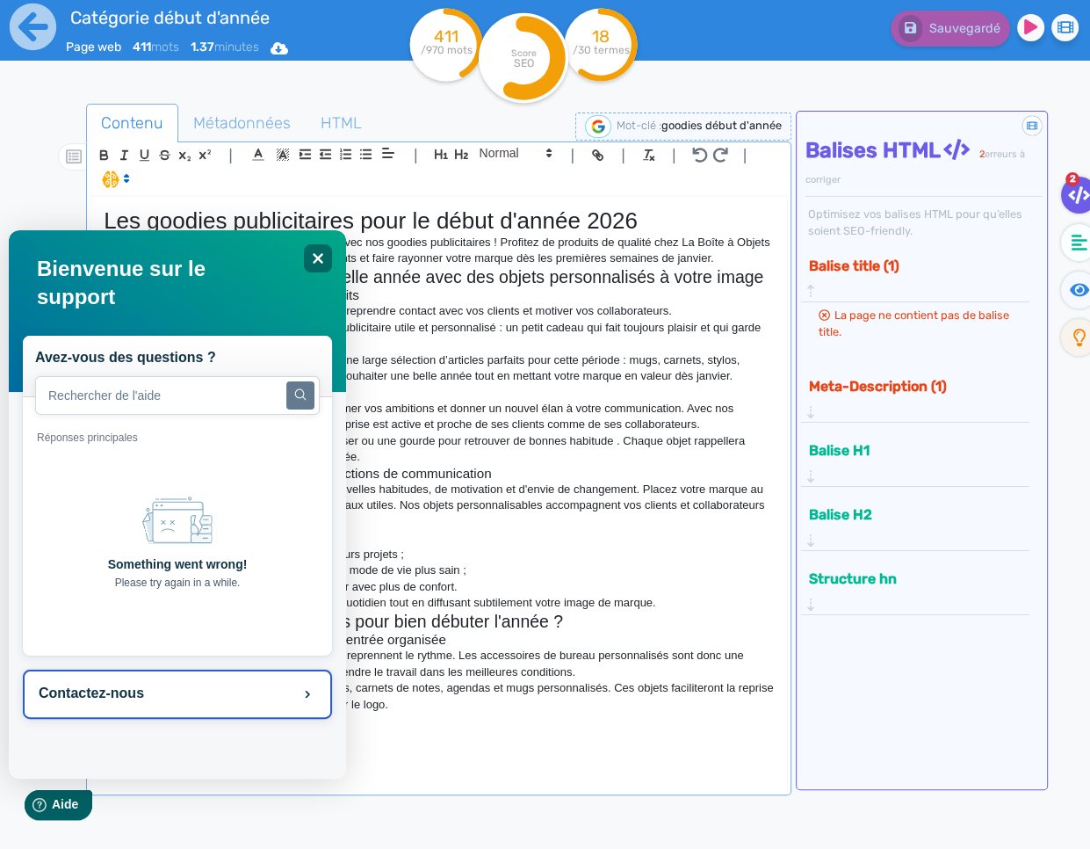
click at [134, 681] on button "Contactez-nous" at bounding box center [176, 694] width 309 height 49
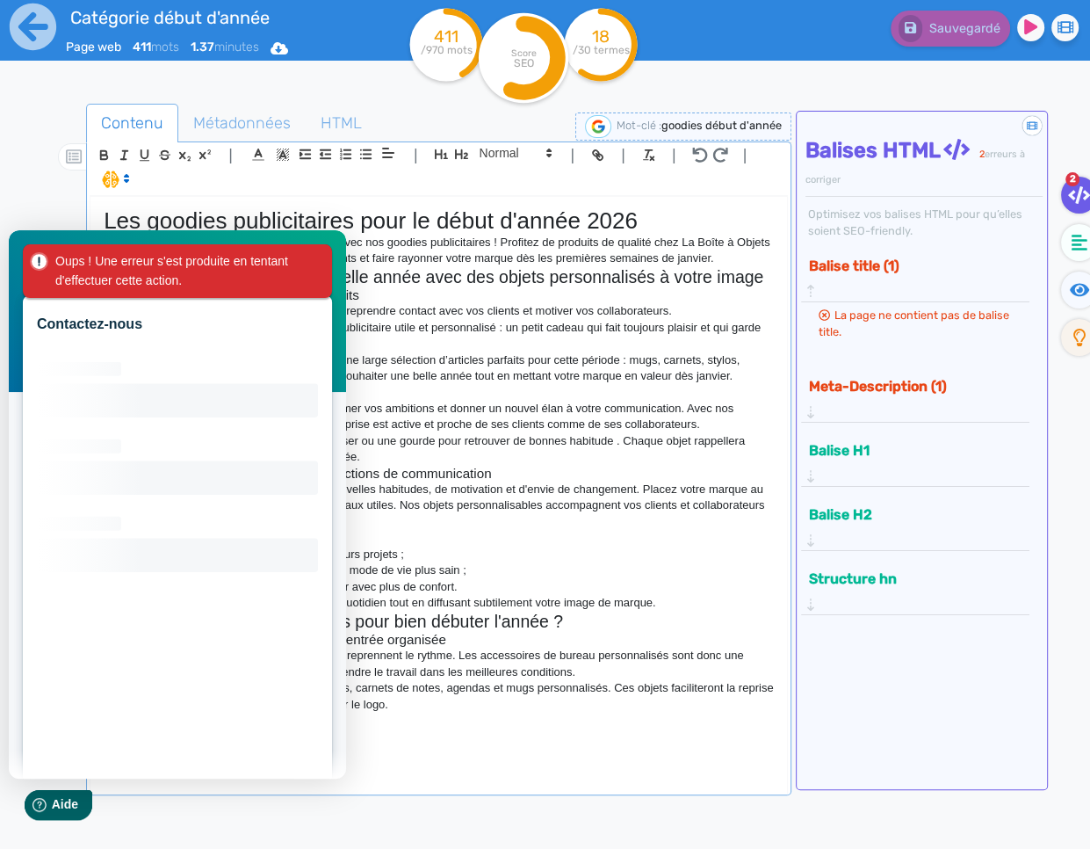
click at [321, 255] on div "Oups ! Une erreur s'est produite en tentant d'effectuer cette action." at bounding box center [176, 271] width 309 height 54
click at [554, 614] on h2 "Quels sont les meilleurs goodies pour bien débuter l'année ?" at bounding box center [439, 622] width 670 height 20
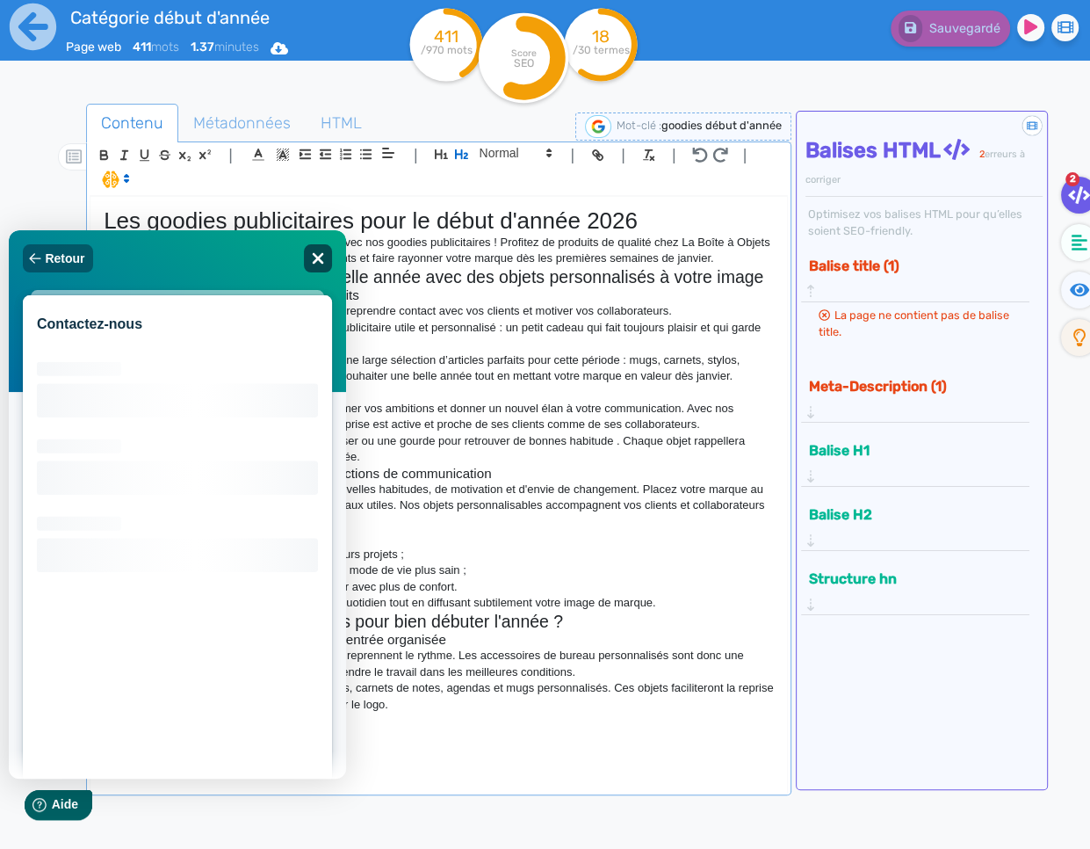
click at [317, 246] on div "Close" at bounding box center [317, 258] width 28 height 28
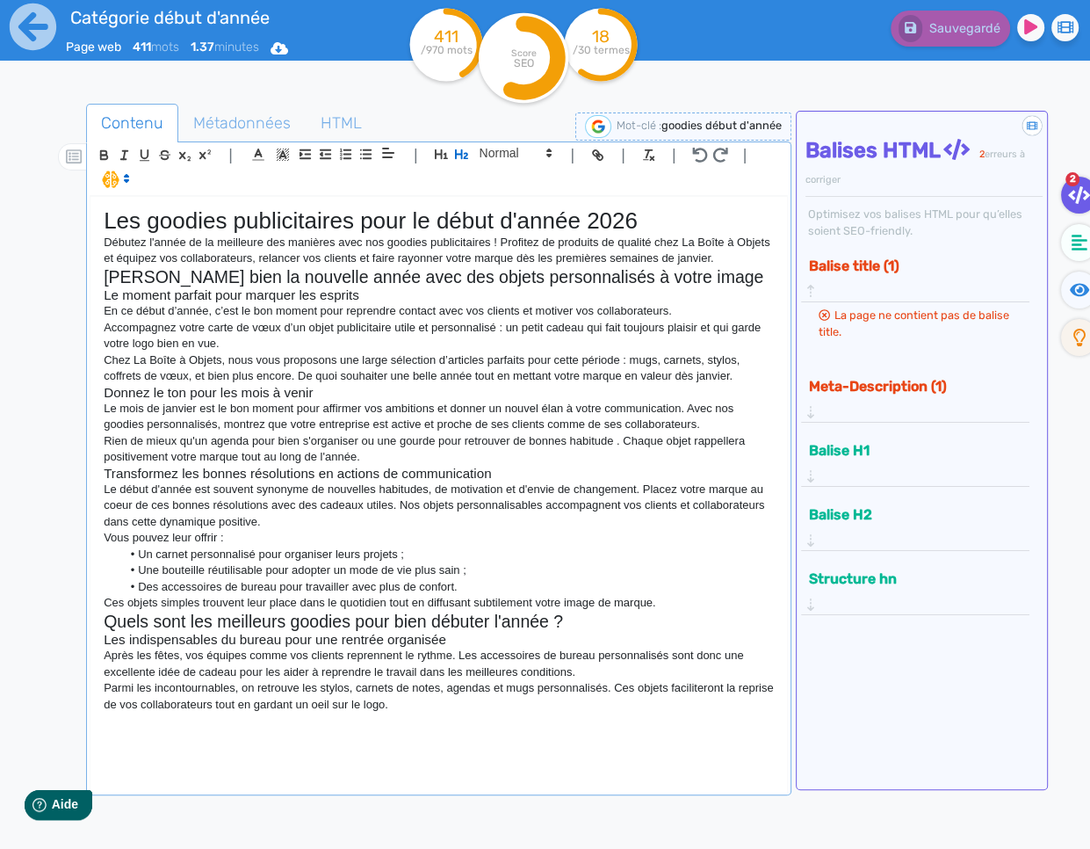
click at [533, 718] on div "Les goodies publicitaires pour le début d'année 2026 Débutez l'année de la meil…" at bounding box center [439, 494] width 697 height 594
click at [485, 756] on div "Les goodies publicitaires pour le début d'année 2026 Débutez l'année de la meil…" at bounding box center [439, 494] width 697 height 594
click at [467, 697] on p "Parmi les incontournables, on retrouve les stylos, carnets de notes, agendas et…" at bounding box center [439, 696] width 670 height 33
click at [466, 712] on p "Parmi les incontournables, on retrouve les stylos, carnets de notes, agendas et…" at bounding box center [439, 696] width 670 height 33
click at [487, 734] on div "Les goodies publicitaires pour le début d'année 2026 Débutez l'année de la meil…" at bounding box center [439, 494] width 697 height 594
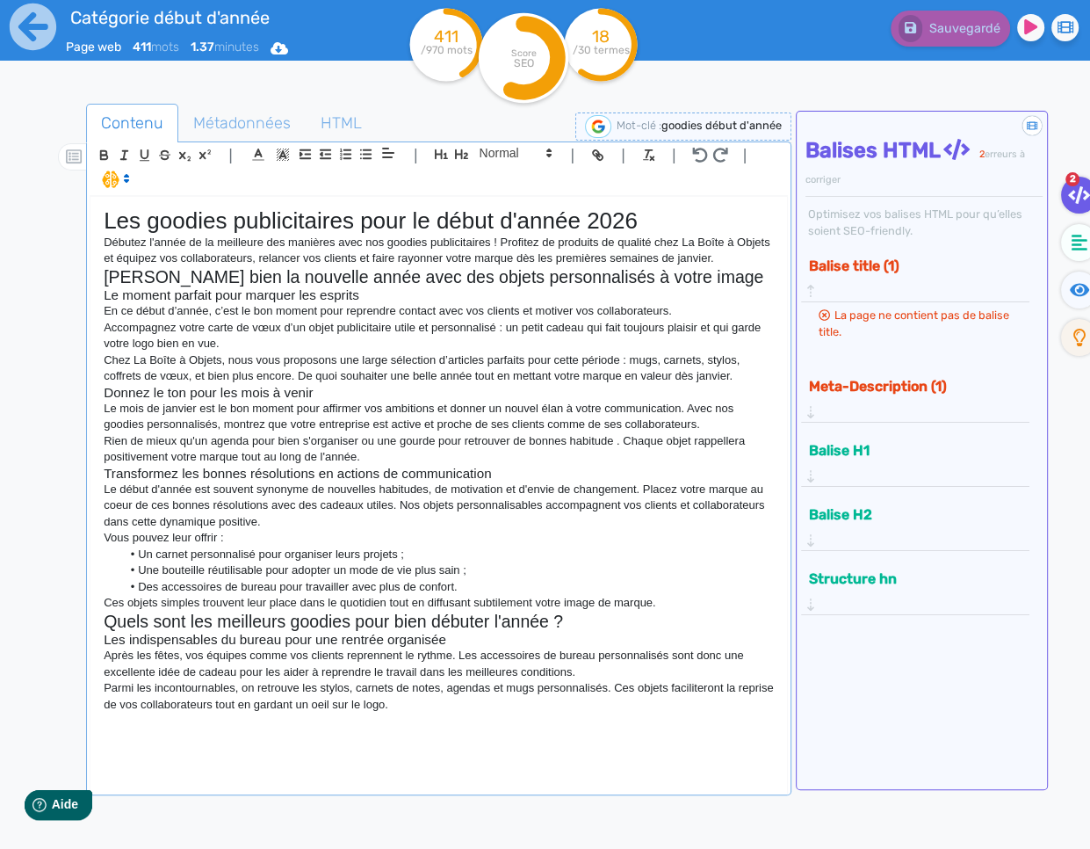
click at [447, 715] on div "Les goodies publicitaires pour le début d'année 2026 Débutez l'année de la meil…" at bounding box center [439, 494] width 697 height 594
click at [546, 706] on p "Parmi les incontournables, on retrouve les stylos, carnets de notes, agendas et…" at bounding box center [439, 696] width 670 height 33
click at [550, 705] on p "Parmi les incontournables, on retrouve les stylos, carnets de notes, agendas et…" at bounding box center [439, 696] width 670 height 33
click at [556, 740] on div "Les goodies publicitaires pour le début d'année 2026 Débutez l'année de la meil…" at bounding box center [439, 494] width 697 height 594
click at [461, 718] on div "Les goodies publicitaires pour le début d'année 2026 Débutez l'année de la meil…" at bounding box center [439, 494] width 697 height 594
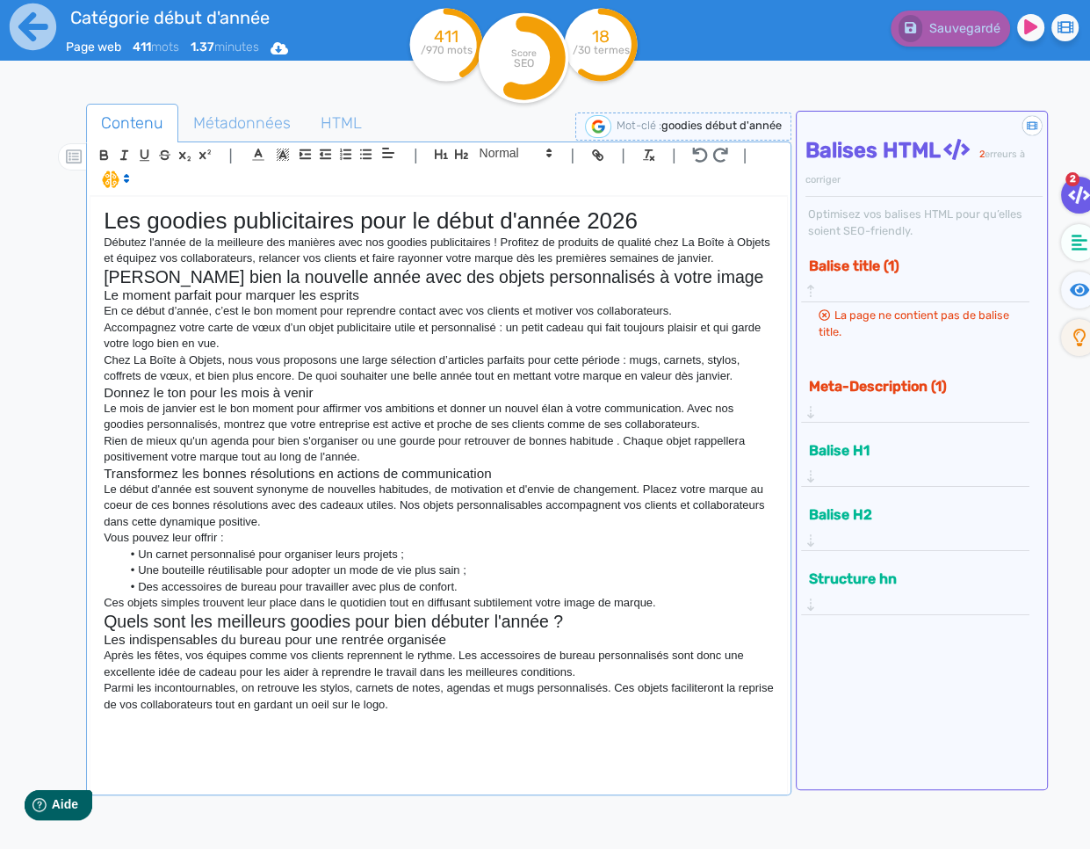
click at [472, 727] on div "Les goodies publicitaires pour le début d'année 2026 Débutez l'année de la meil…" at bounding box center [439, 494] width 697 height 594
click at [500, 724] on div "Les goodies publicitaires pour le début d'année 2026 Débutez l'année de la meil…" at bounding box center [439, 494] width 697 height 594
click at [1037, 254] on ul "2" at bounding box center [1067, 272] width 38 height 190
click at [1037, 250] on icon at bounding box center [1080, 243] width 16 height 18
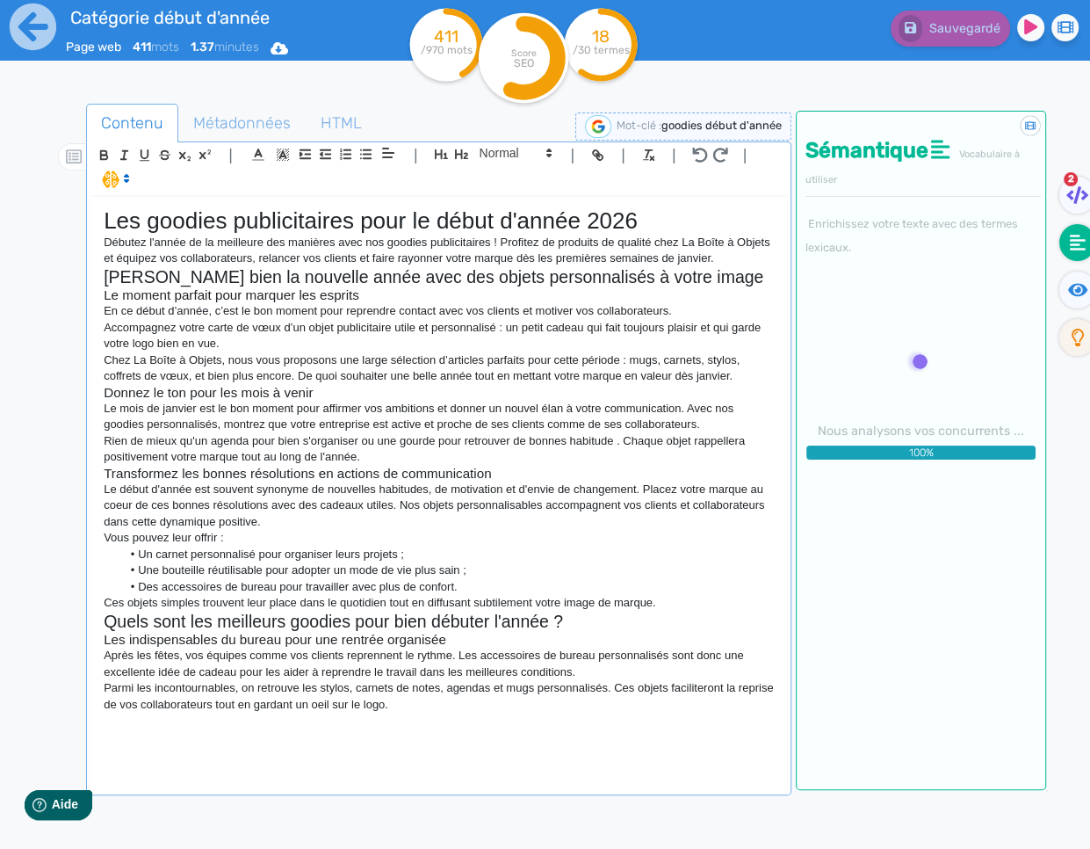
click at [608, 732] on div "Les goodies publicitaires pour le début d'année 2026 Débutez l'année de la meil…" at bounding box center [439, 494] width 697 height 594
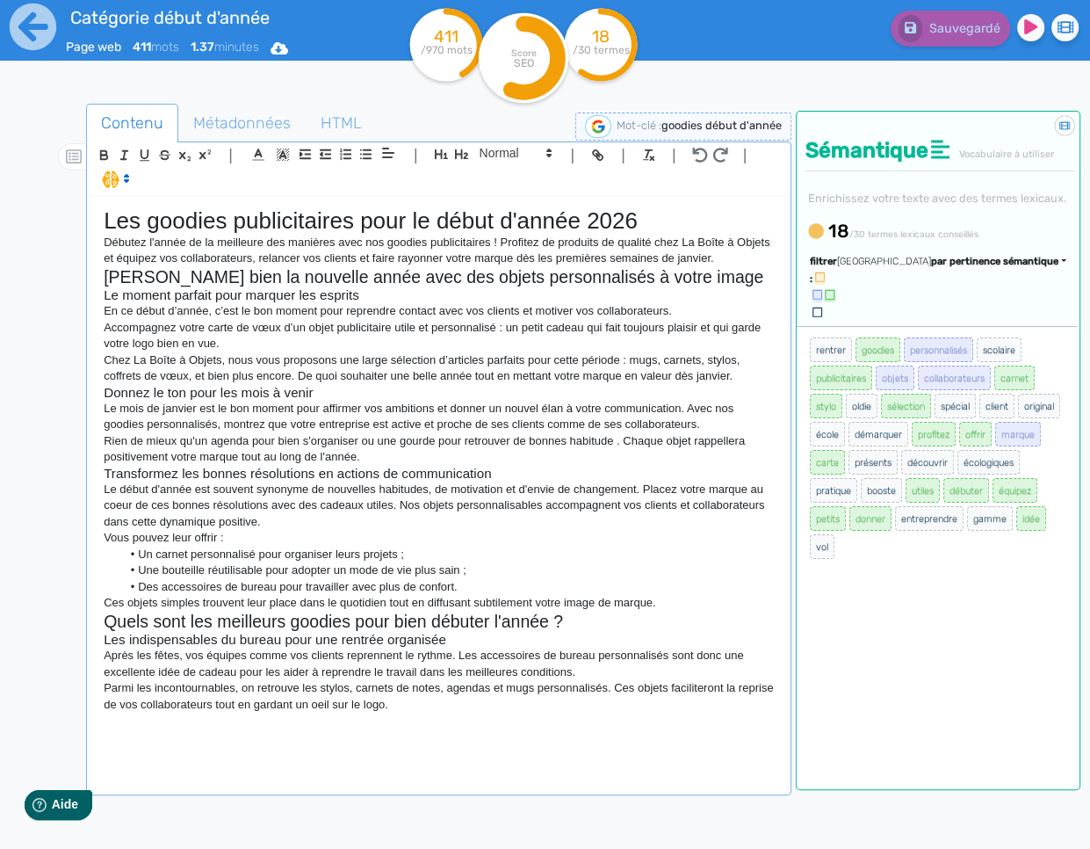
click at [986, 267] on span "par pertinence sémantique" at bounding box center [994, 261] width 127 height 11
click at [963, 326] on link "par fréquence" at bounding box center [911, 314] width 148 height 24
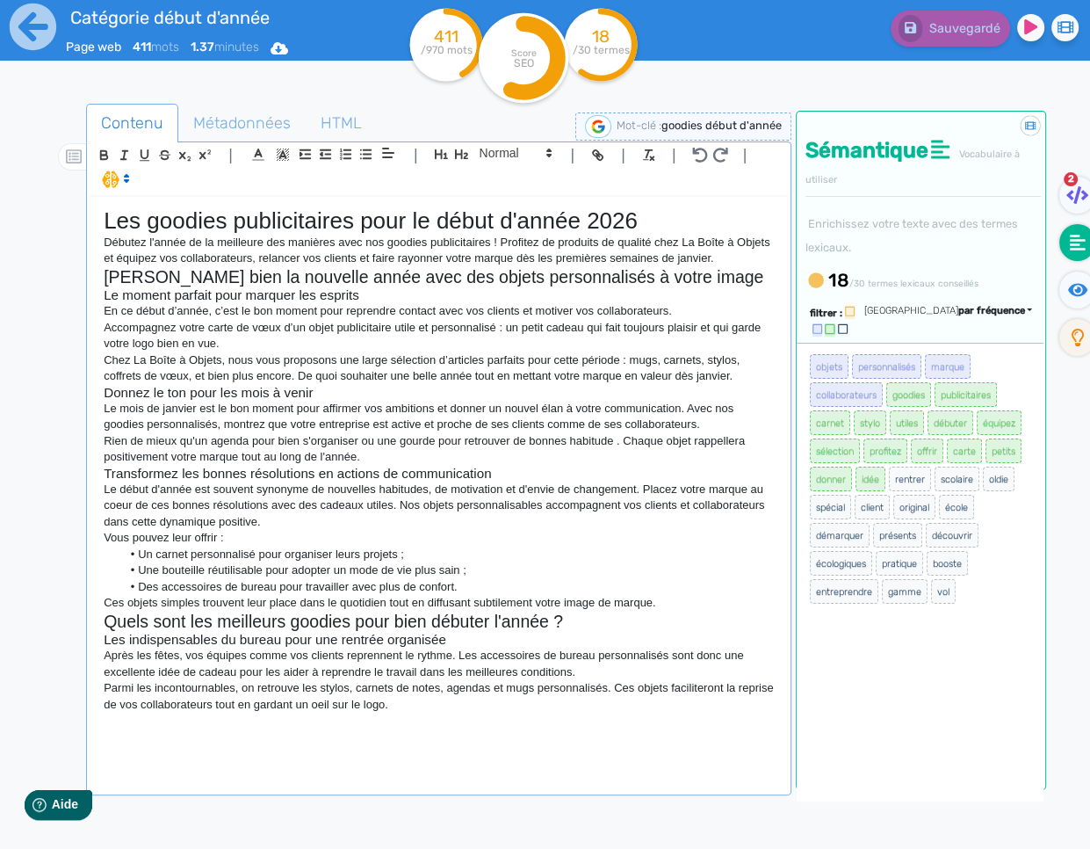
click at [619, 726] on div "Les goodies publicitaires pour le début d'année 2026 Débutez l'année de la meil…" at bounding box center [439, 494] width 697 height 594
click at [619, 727] on div "Les goodies publicitaires pour le début d'année 2026 Débutez l'année de la meil…" at bounding box center [439, 494] width 697 height 594
click at [482, 729] on div "Les goodies publicitaires pour le début d'année 2026 Débutez l'année de la meil…" at bounding box center [439, 494] width 697 height 594
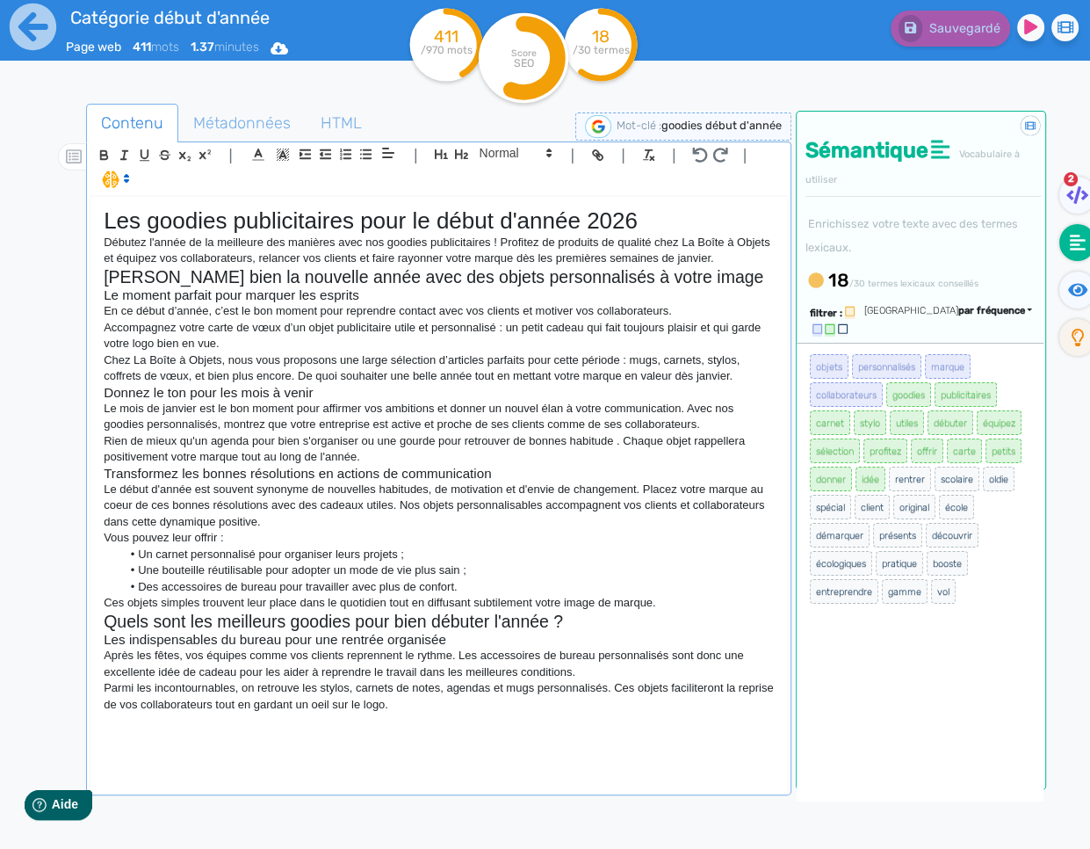
click at [510, 732] on div "Les goodies publicitaires pour le début d'année 2026 Débutez l'année de la meil…" at bounding box center [439, 494] width 697 height 594
click at [1011, 311] on span "par fréquence" at bounding box center [992, 310] width 67 height 11
drag, startPoint x: 1005, startPoint y: 274, endPoint x: 993, endPoint y: 279, distance: 13.4
click at [1005, 274] on div "18 /30 termes lexicaux conseillés" at bounding box center [923, 280] width 235 height 27
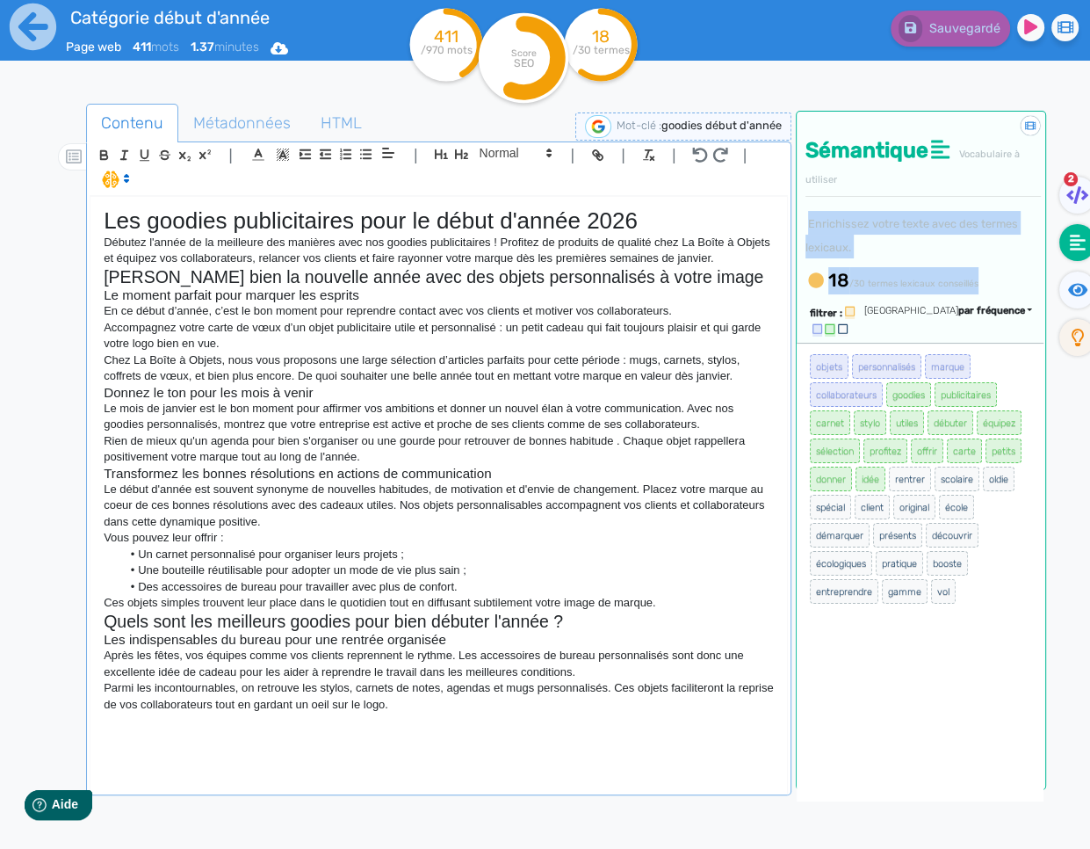
drag, startPoint x: 980, startPoint y: 282, endPoint x: 807, endPoint y: 227, distance: 180.9
click at [807, 227] on div "Sémantique Vocabulaire à utiliser Enrichissez votre texte avec des termes lexic…" at bounding box center [921, 206] width 249 height 188
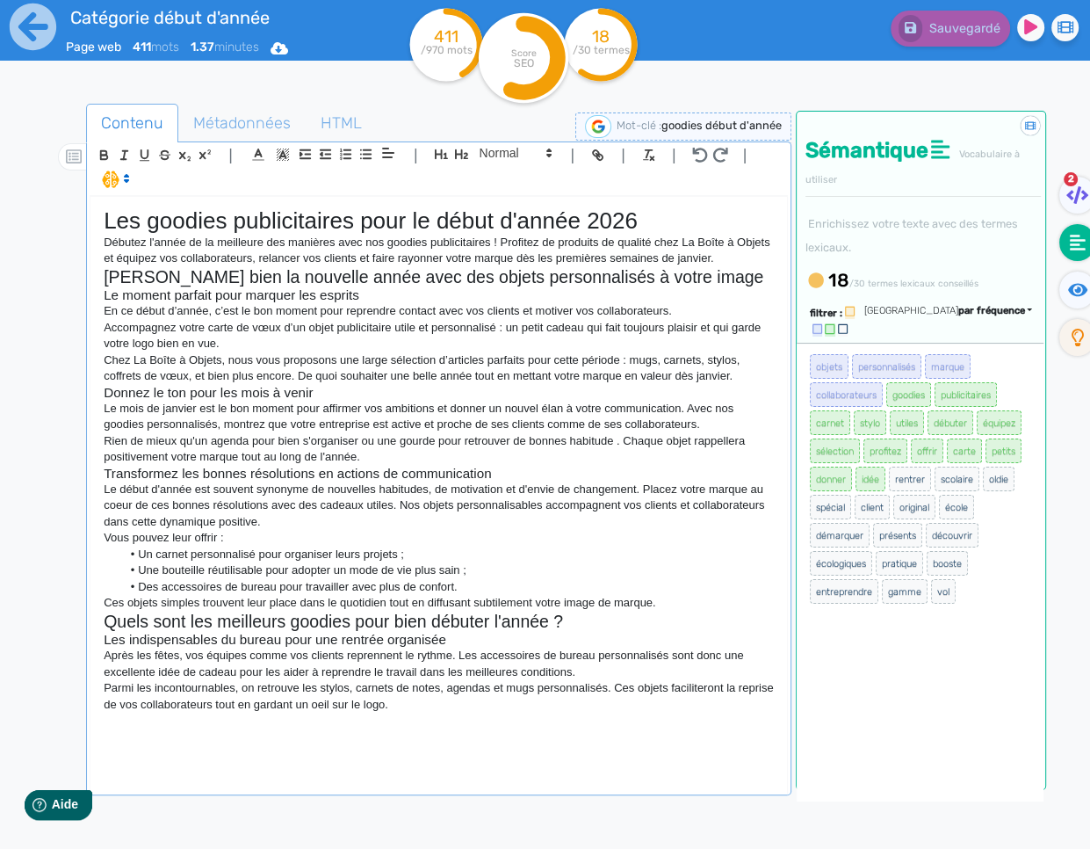
click at [807, 227] on small "Enrichissez votre texte avec des termes lexicaux." at bounding box center [912, 235] width 213 height 37
click at [535, 721] on div "Les goodies publicitaires pour le début d'année 2026 Débutez l'année de la meil…" at bounding box center [439, 494] width 697 height 594
click at [461, 732] on div "Les goodies publicitaires pour le début d'année 2026 Débutez l'année de la meil…" at bounding box center [439, 494] width 697 height 594
click at [460, 728] on div "Les goodies publicitaires pour le début d'année 2026 Débutez l'année de la meil…" at bounding box center [439, 494] width 697 height 594
click at [479, 712] on p "Parmi les incontournables, on retrouve les stylos, carnets de notes, agendas et…" at bounding box center [439, 696] width 670 height 33
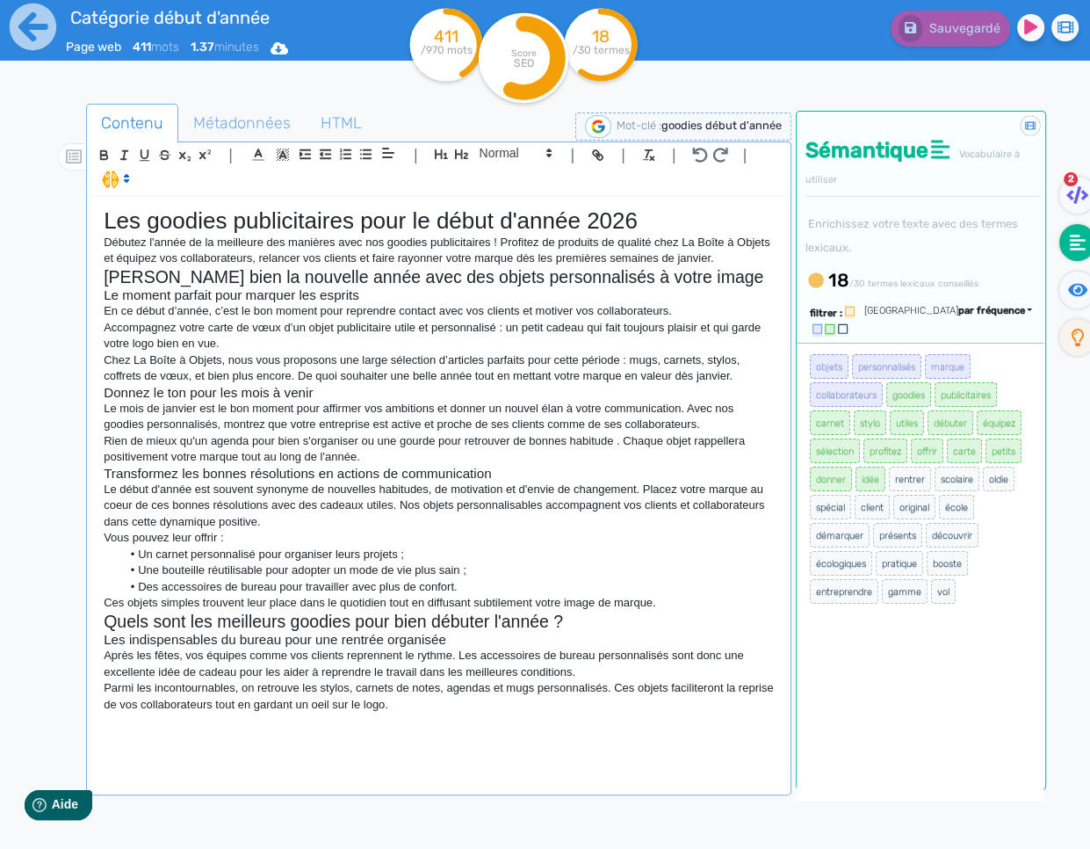
click at [505, 684] on p "Parmi les incontournables, on retrouve les stylos, carnets de notes, agendas et…" at bounding box center [439, 696] width 670 height 33
click at [525, 710] on p "Parmi les incontournables, on retrouve les stylos, carnets de notes, agendas et…" at bounding box center [439, 696] width 670 height 33
click at [427, 705] on p "Parmi les incontournables, on retrouve les stylos, carnets de notes, agendas et…" at bounding box center [439, 696] width 670 height 33
click at [509, 720] on div "Les goodies publicitaires pour le début d'année 2026 Débutez l'année de la meil…" at bounding box center [439, 494] width 697 height 594
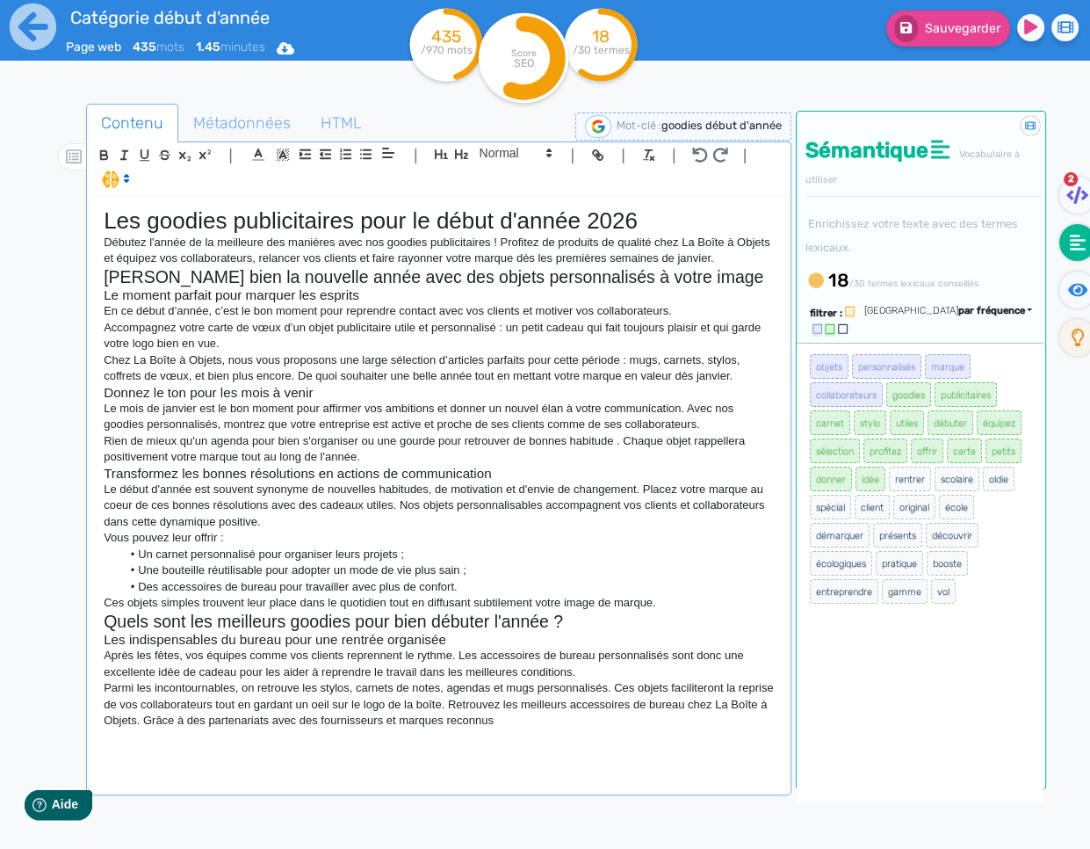
click at [443, 721] on p "Parmi les incontournables, on retrouve les stylos, carnets de notes, agendas et…" at bounding box center [439, 704] width 670 height 48
click at [426, 722] on p "Parmi les incontournables, on retrouve les stylos, carnets de notes, agendas et…" at bounding box center [439, 704] width 670 height 48
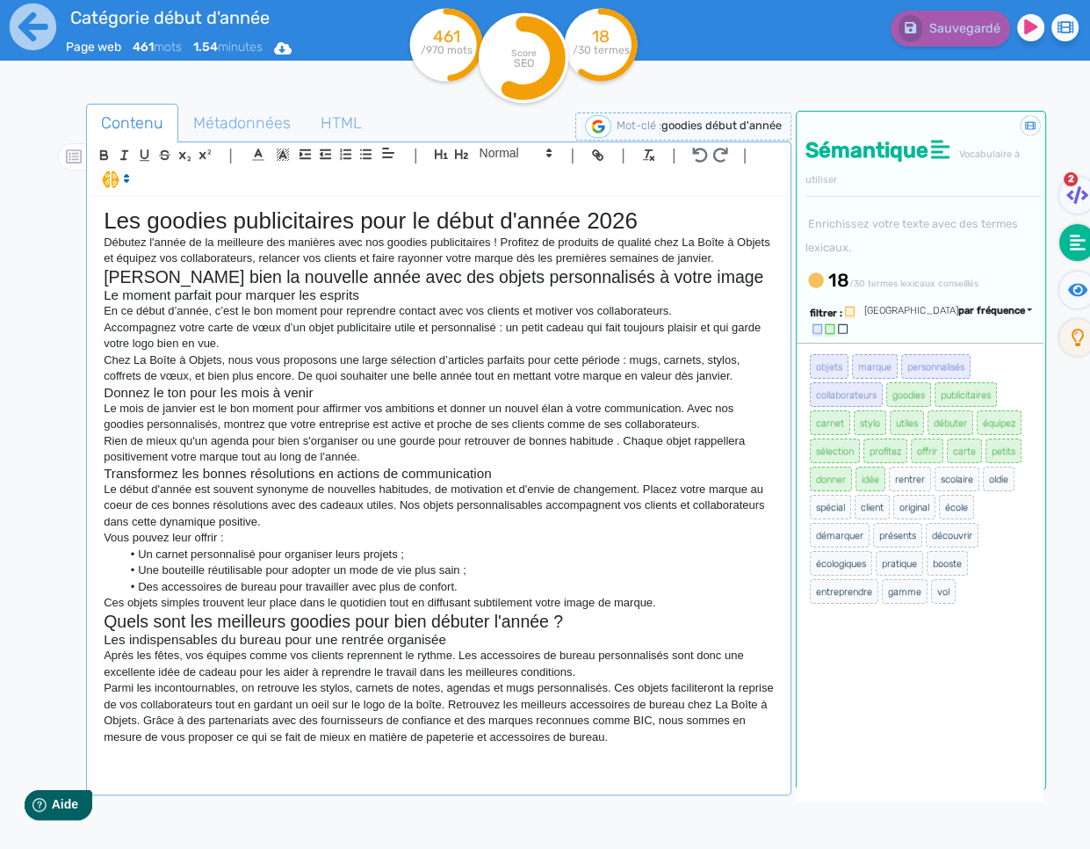
click at [568, 771] on div "Les goodies publicitaires pour le début d'année 2026 Débutez l'année de la meil…" at bounding box center [439, 494] width 697 height 594
click at [696, 720] on p "Parmi les incontournables, on retrouve les stylos, carnets de notes, agendas et…" at bounding box center [439, 712] width 670 height 65
click at [713, 759] on p at bounding box center [439, 753] width 670 height 16
click at [463, 771] on div "Les goodies publicitaires pour le début d'année 2026 Débutez l'année de la meil…" at bounding box center [439, 494] width 697 height 594
click at [500, 771] on div "Les goodies publicitaires pour le début d'année 2026 Débutez l'année de la meil…" at bounding box center [439, 494] width 697 height 594
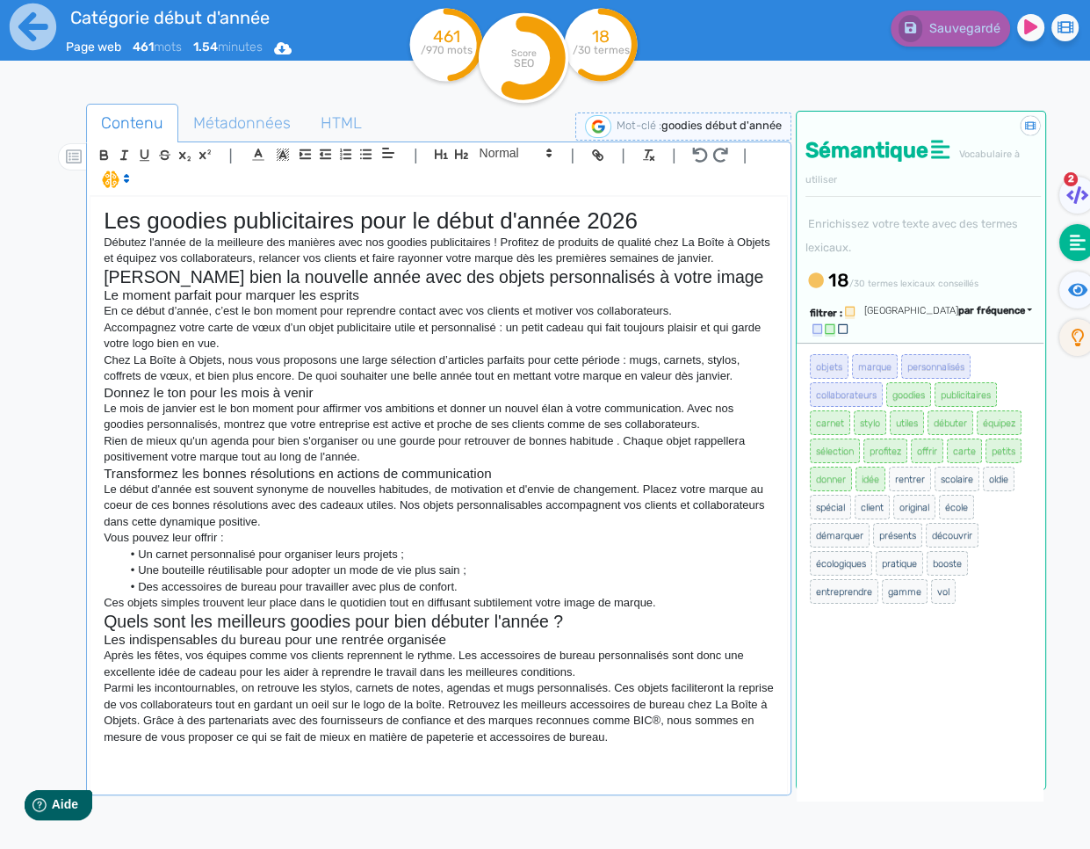
click at [188, 760] on p at bounding box center [439, 753] width 670 height 16
click at [294, 768] on div "Les goodies publicitaires pour le début d'année 2026 Débutez l'année de la meil…" at bounding box center [439, 494] width 697 height 594
click at [296, 767] on div "Les goodies publicitaires pour le début d'année 2026 Débutez l'année de la meil…" at bounding box center [439, 494] width 697 height 594
click at [418, 768] on div "Les goodies publicitaires pour le début d'année 2026 Débutez l'année de la meil…" at bounding box center [439, 494] width 697 height 594
click at [141, 764] on div "Les goodies publicitaires pour le début d'année 2026 Débutez l'année de la meil…" at bounding box center [439, 494] width 697 height 594
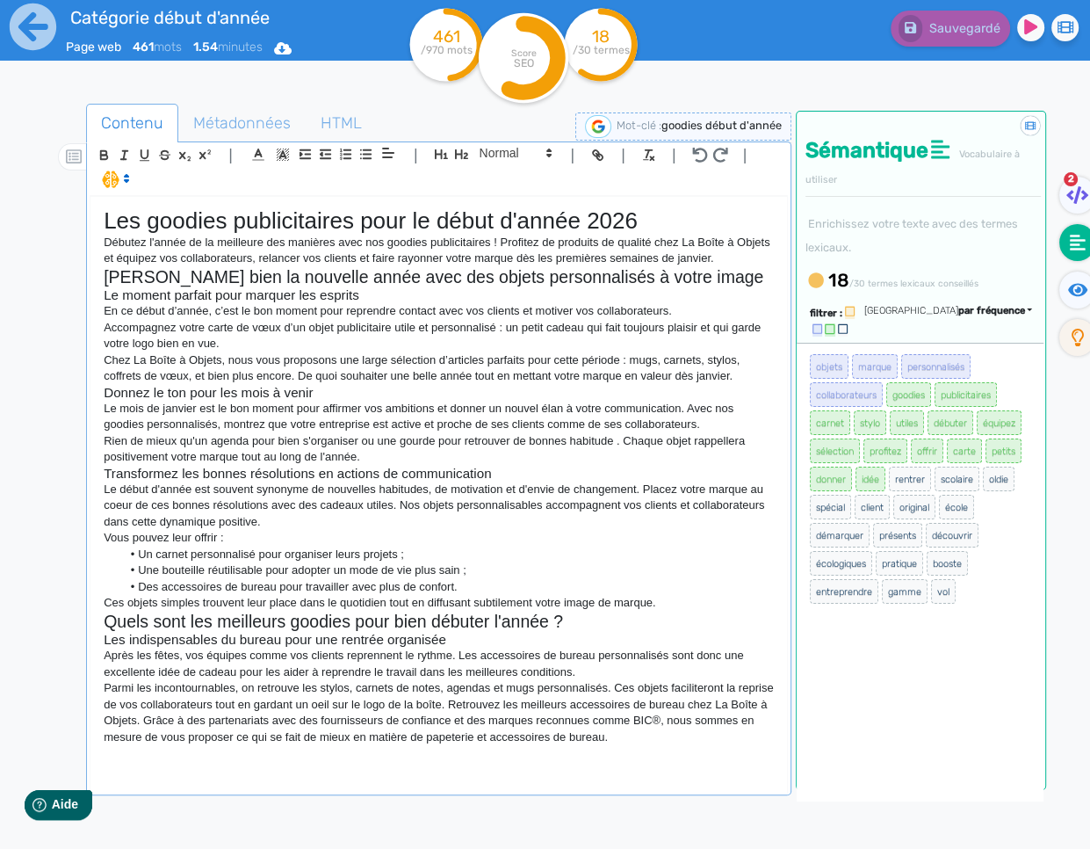
click at [243, 764] on div "Les goodies publicitaires pour le début d'année 2026 Débutez l'année de la meil…" at bounding box center [439, 494] width 697 height 594
click at [503, 773] on div "Les goodies publicitaires pour le début d'année 2026 Débutez l'année de la meil…" at bounding box center [439, 494] width 697 height 594
click at [533, 766] on div "Les goodies publicitaires pour le début d'année 2026 Débutez l'année de la meil…" at bounding box center [439, 494] width 697 height 594
click at [572, 766] on div "Les goodies publicitaires pour le début d'année 2026 Débutez l'année de la meil…" at bounding box center [439, 494] width 697 height 594
click at [625, 786] on div "Les goodies publicitaires pour le début d'année 2026 Débutez l'année de la meil…" at bounding box center [439, 494] width 697 height 594
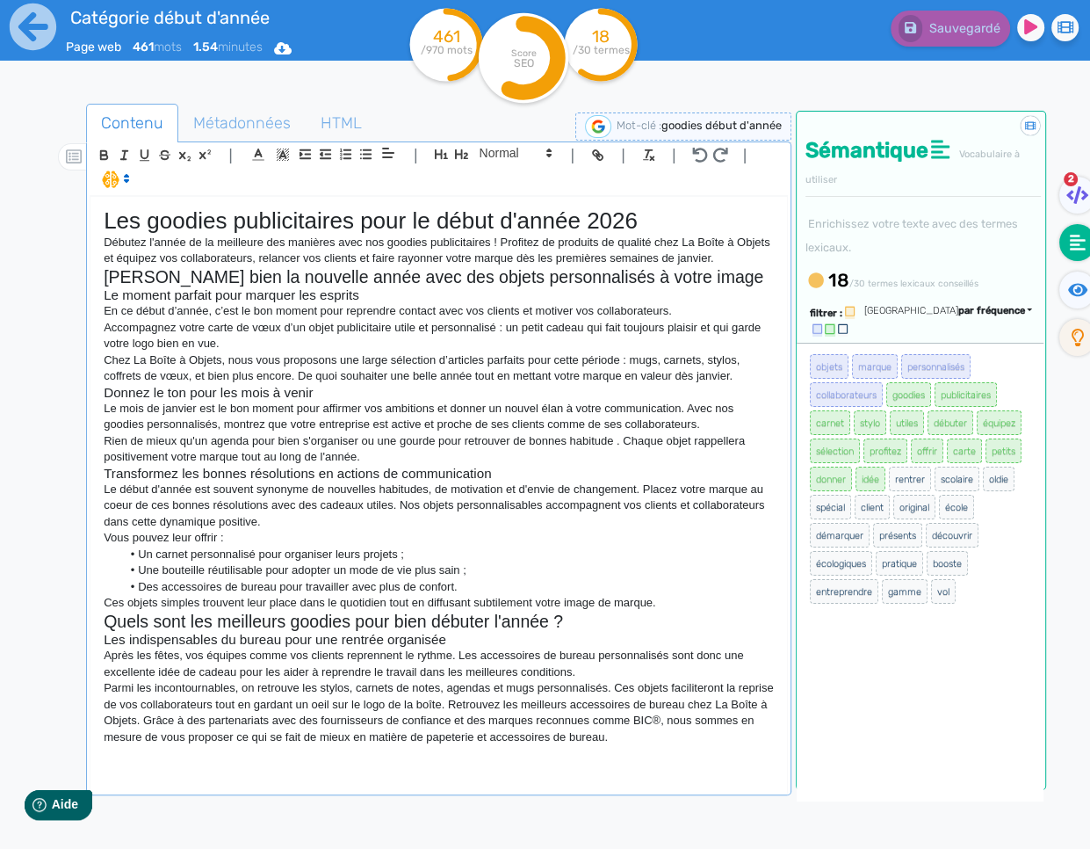
click at [634, 782] on div "Les goodies publicitaires pour le début d'année 2026 Débutez l'année de la meil…" at bounding box center [439, 494] width 697 height 594
click at [514, 162] on span at bounding box center [515, 152] width 86 height 21
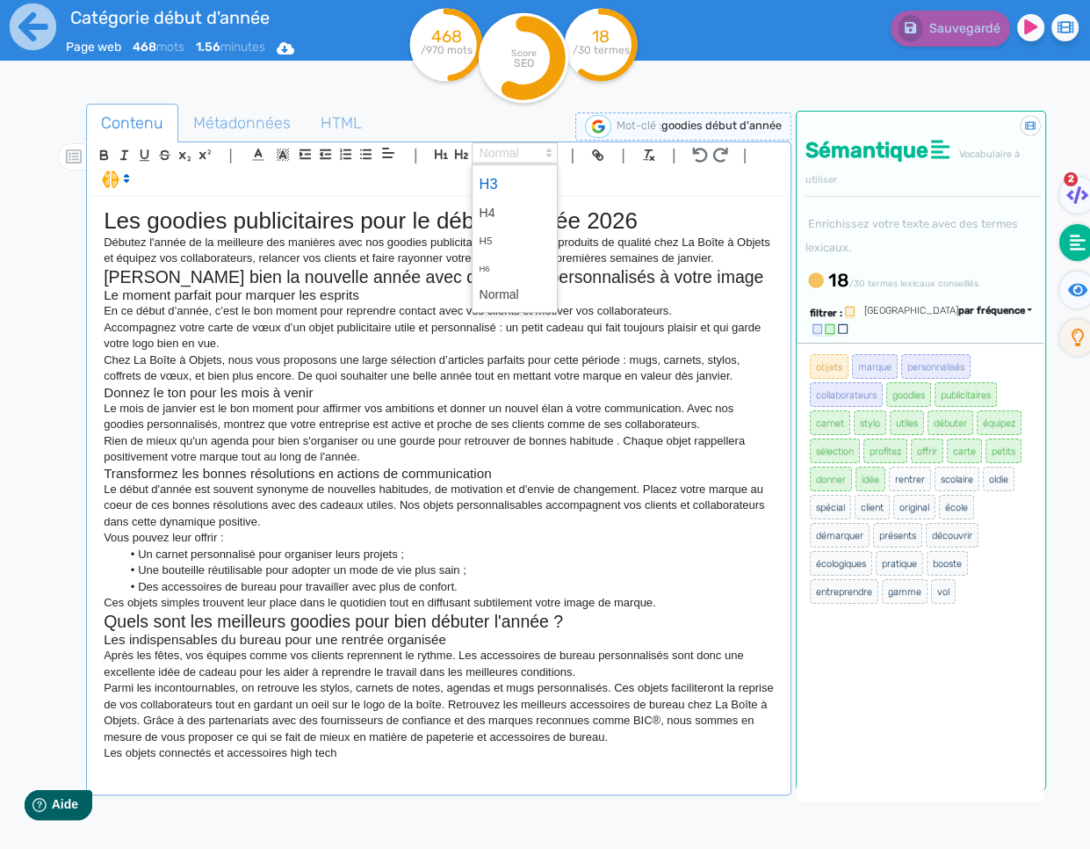
click at [512, 182] on span at bounding box center [515, 184] width 70 height 31
click at [735, 743] on p "Parmi les incontournables, on retrouve les stylos, carnets de notes, agendas et…" at bounding box center [439, 712] width 670 height 65
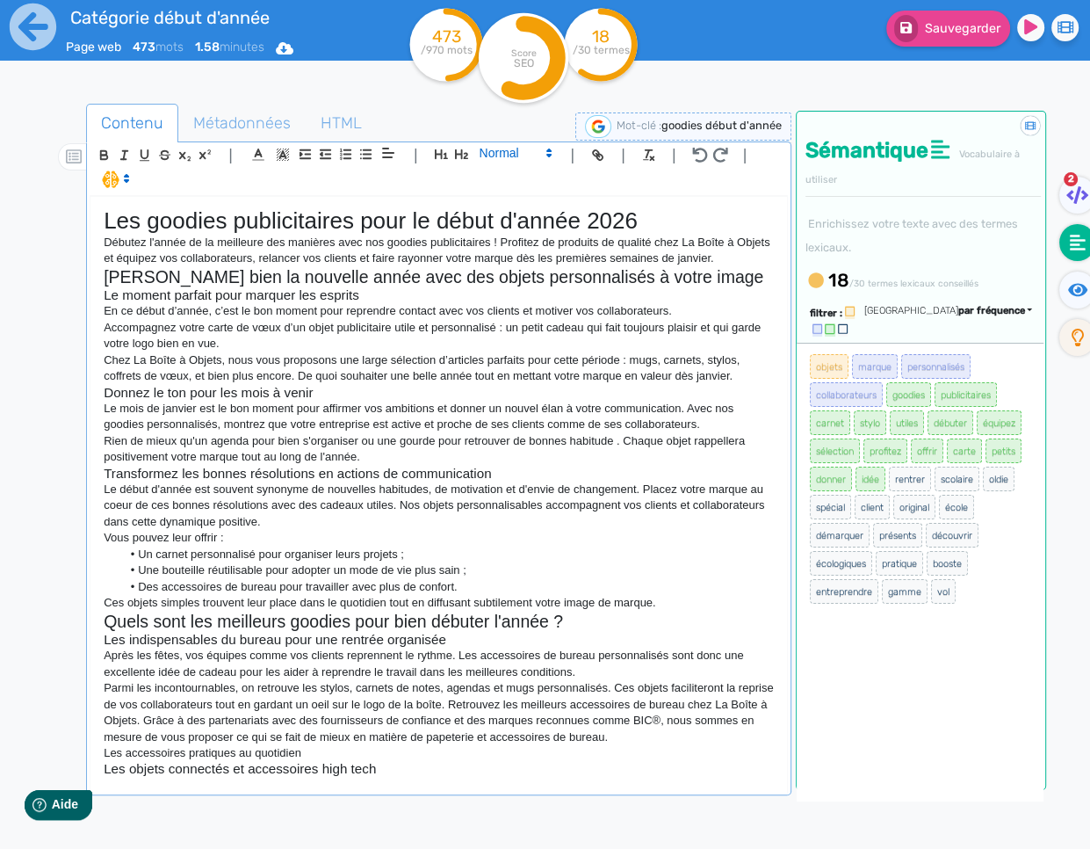
click at [493, 155] on span at bounding box center [515, 152] width 86 height 21
click at [488, 179] on span at bounding box center [515, 184] width 70 height 31
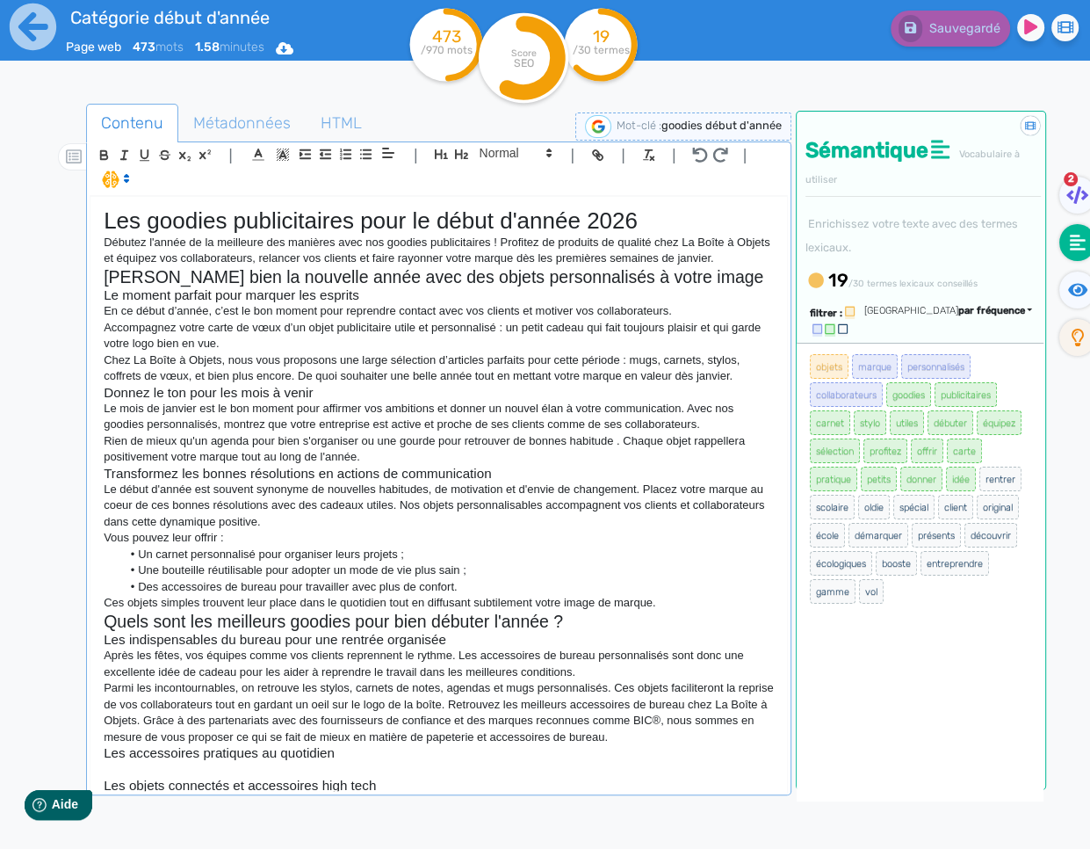
click at [234, 771] on p at bounding box center [439, 769] width 670 height 16
click at [230, 773] on p at bounding box center [439, 769] width 670 height 16
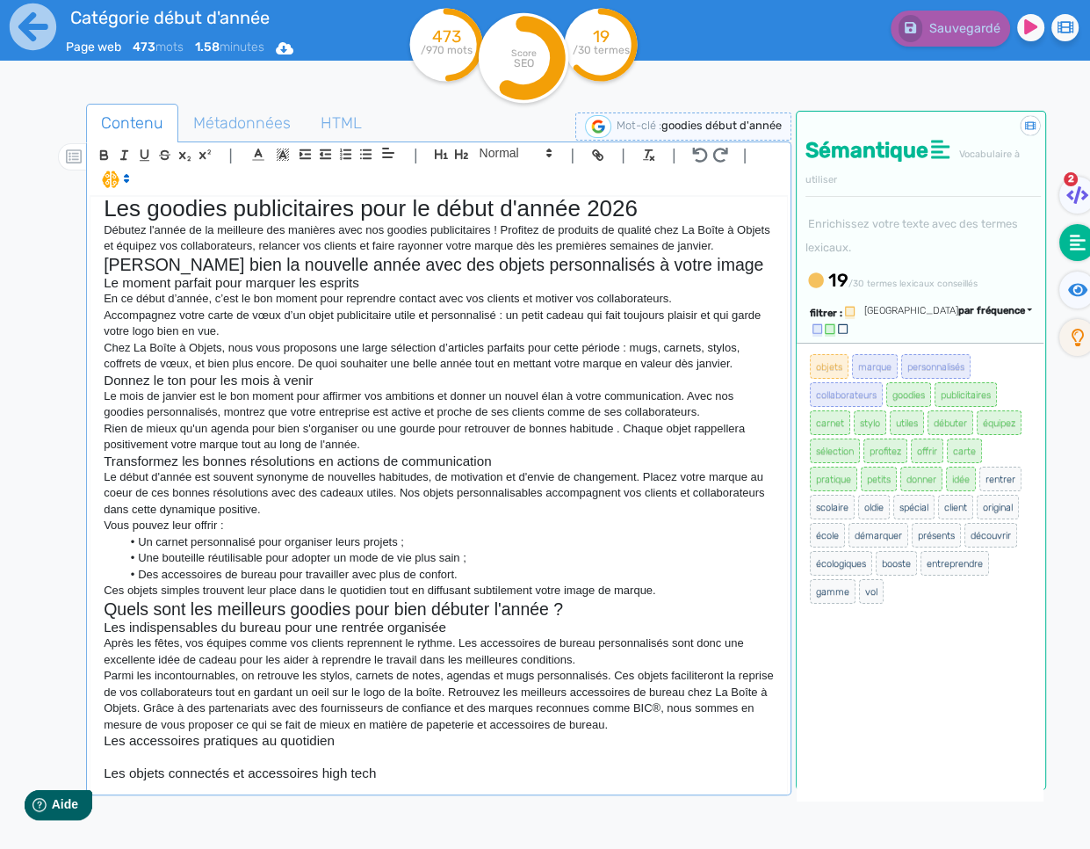
click at [218, 759] on p at bounding box center [439, 757] width 670 height 16
click at [295, 762] on p at bounding box center [439, 757] width 670 height 16
click at [257, 758] on p at bounding box center [439, 757] width 670 height 16
click at [274, 748] on h3 "Les accessoires pratiques au quotidien" at bounding box center [439, 741] width 670 height 16
click at [274, 761] on p at bounding box center [439, 757] width 670 height 16
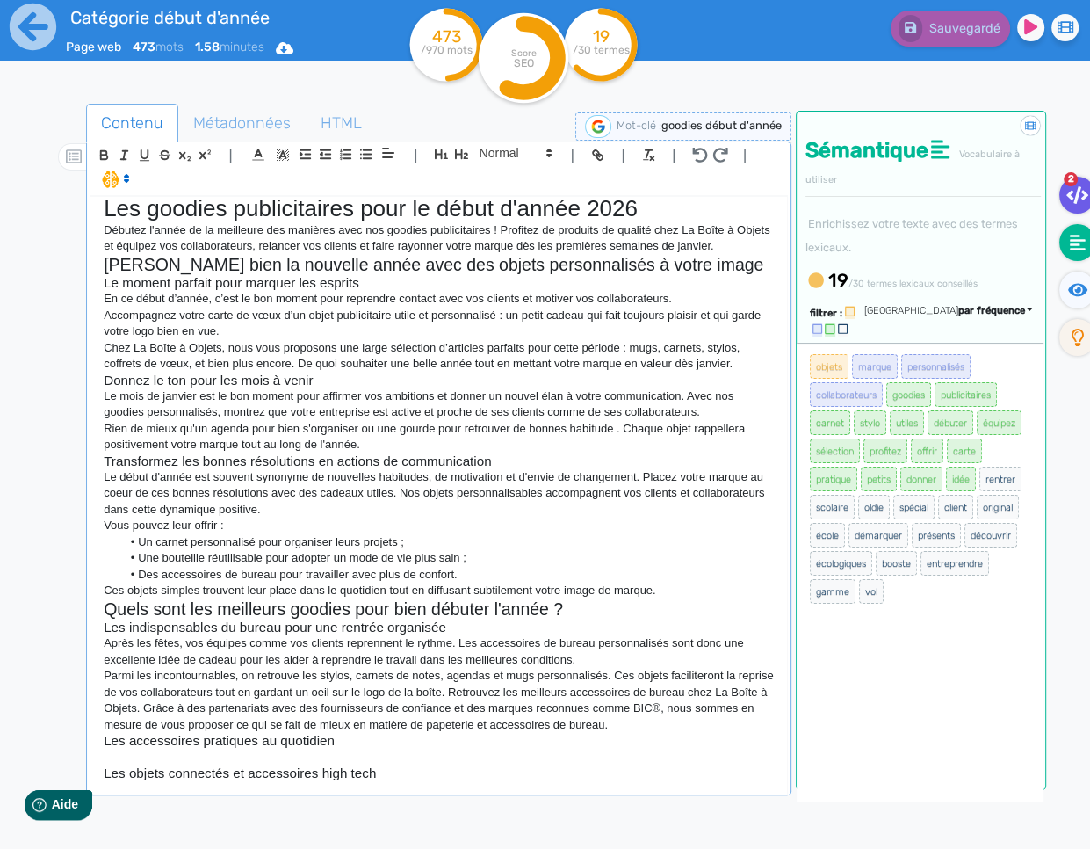
click at [1037, 196] on icon at bounding box center [1078, 195] width 22 height 18
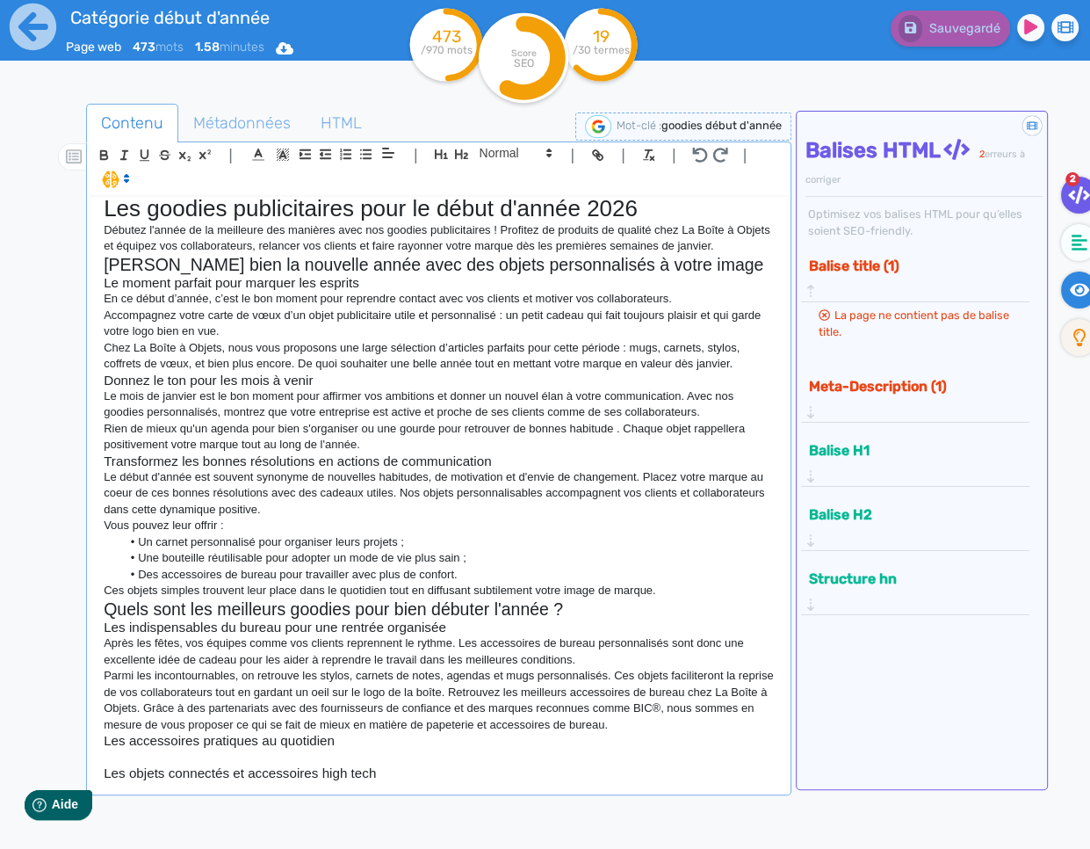
click at [1037, 284] on icon at bounding box center [1080, 289] width 20 height 13
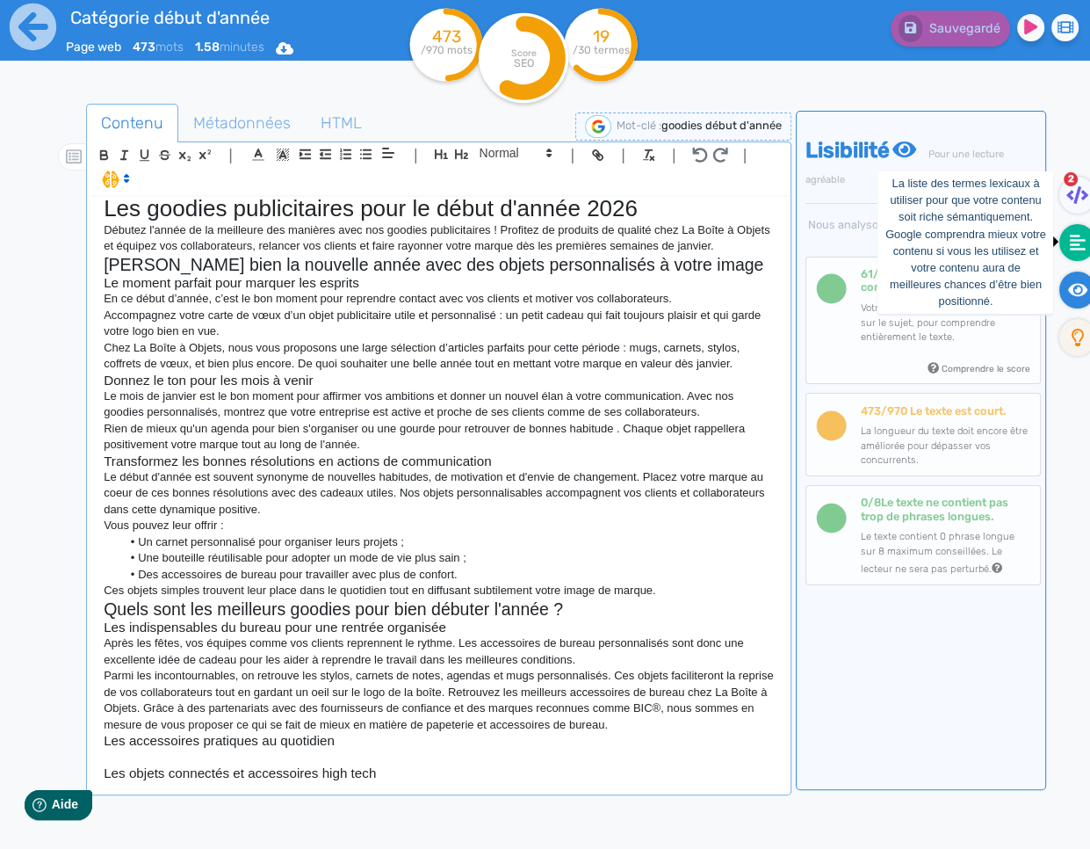
click at [1037, 250] on fa-icon at bounding box center [1078, 242] width 36 height 37
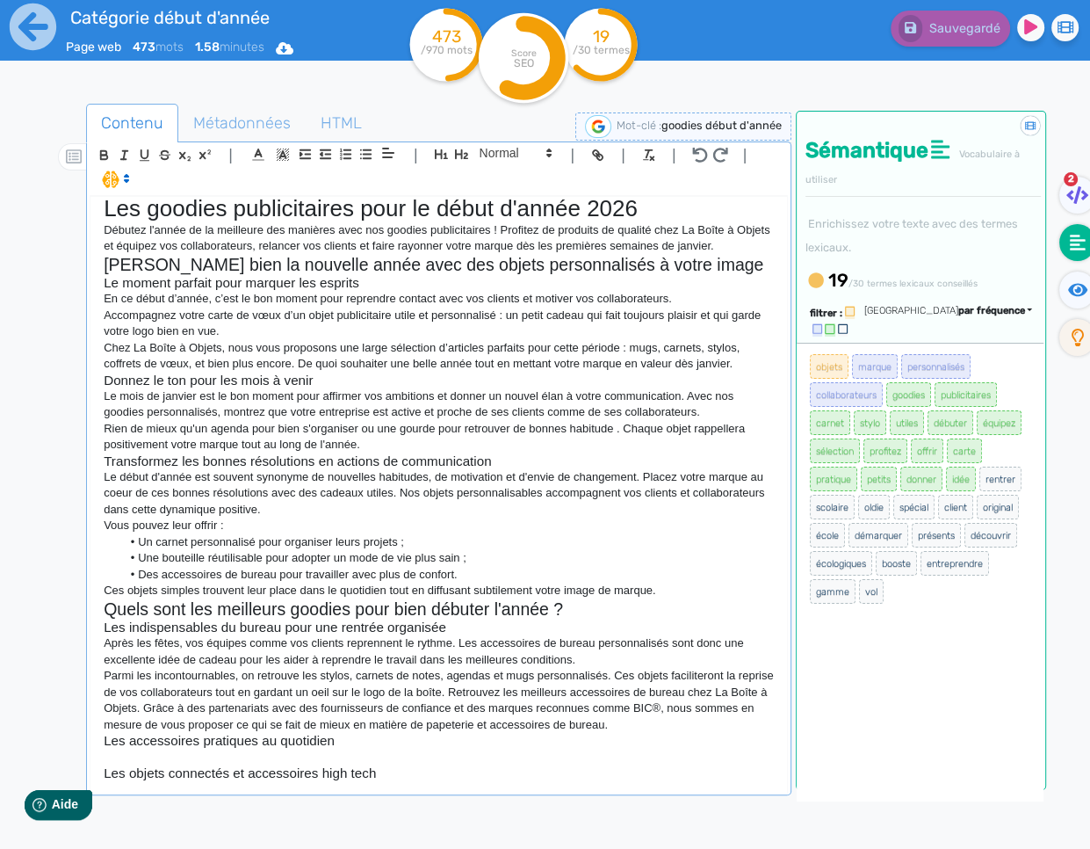
click at [172, 759] on p at bounding box center [439, 757] width 670 height 16
drag, startPoint x: 194, startPoint y: 771, endPoint x: 184, endPoint y: 784, distance: 16.2
click at [184, 785] on div "Les goodies publicitaires pour le début d'année 2026 Débutez l'année de la meil…" at bounding box center [439, 494] width 697 height 594
click at [196, 761] on p at bounding box center [439, 757] width 670 height 16
click at [202, 755] on p at bounding box center [439, 757] width 670 height 16
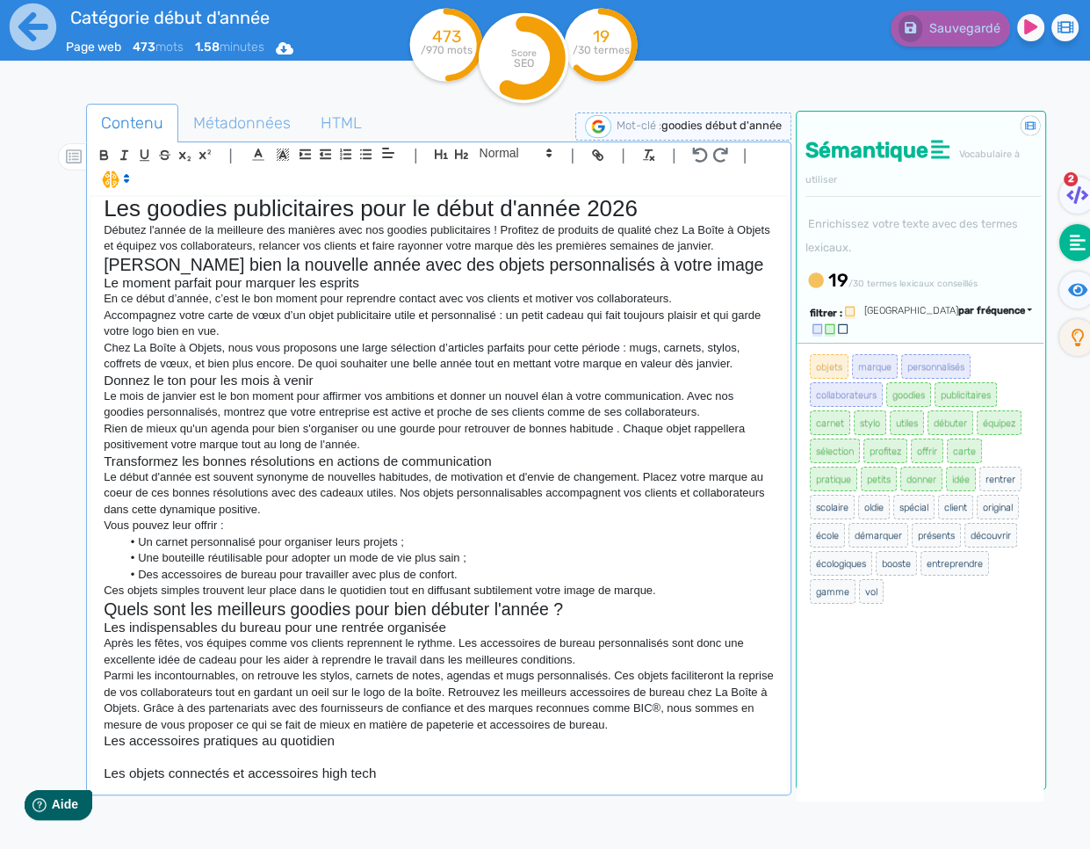
click at [165, 757] on p at bounding box center [439, 757] width 670 height 16
click at [229, 749] on p at bounding box center [439, 757] width 670 height 16
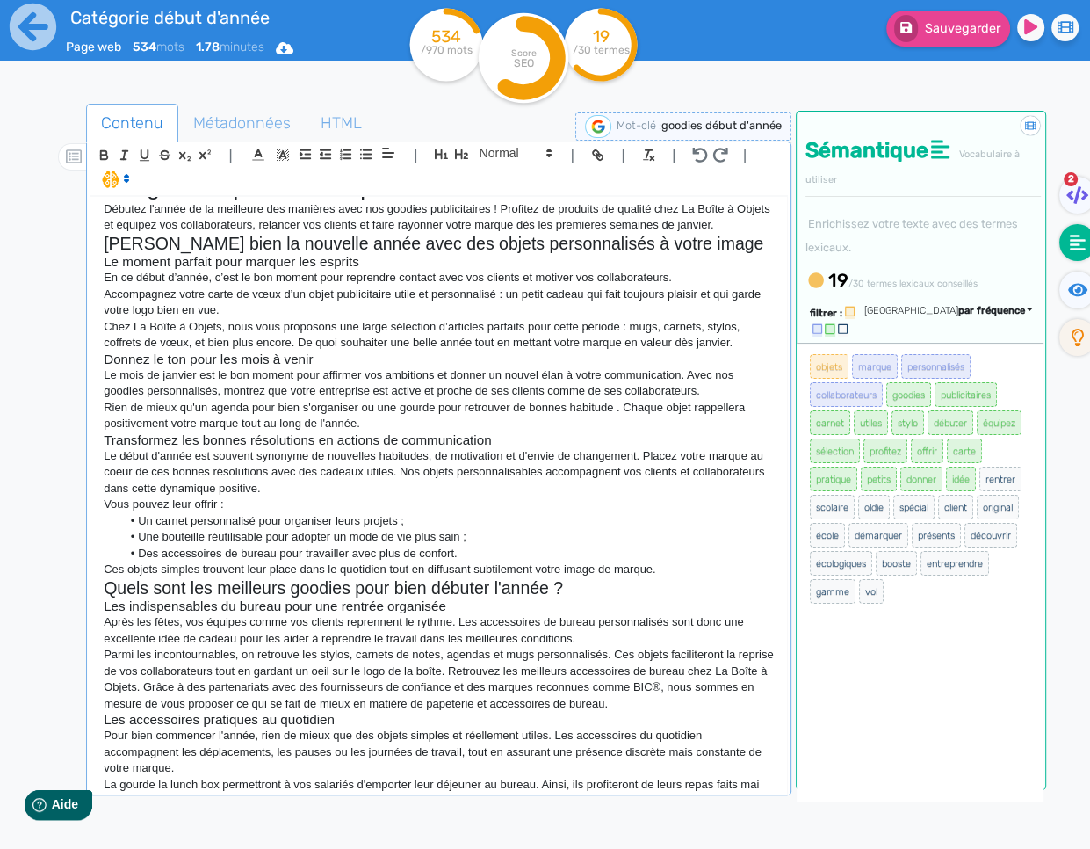
scroll to position [49, 0]
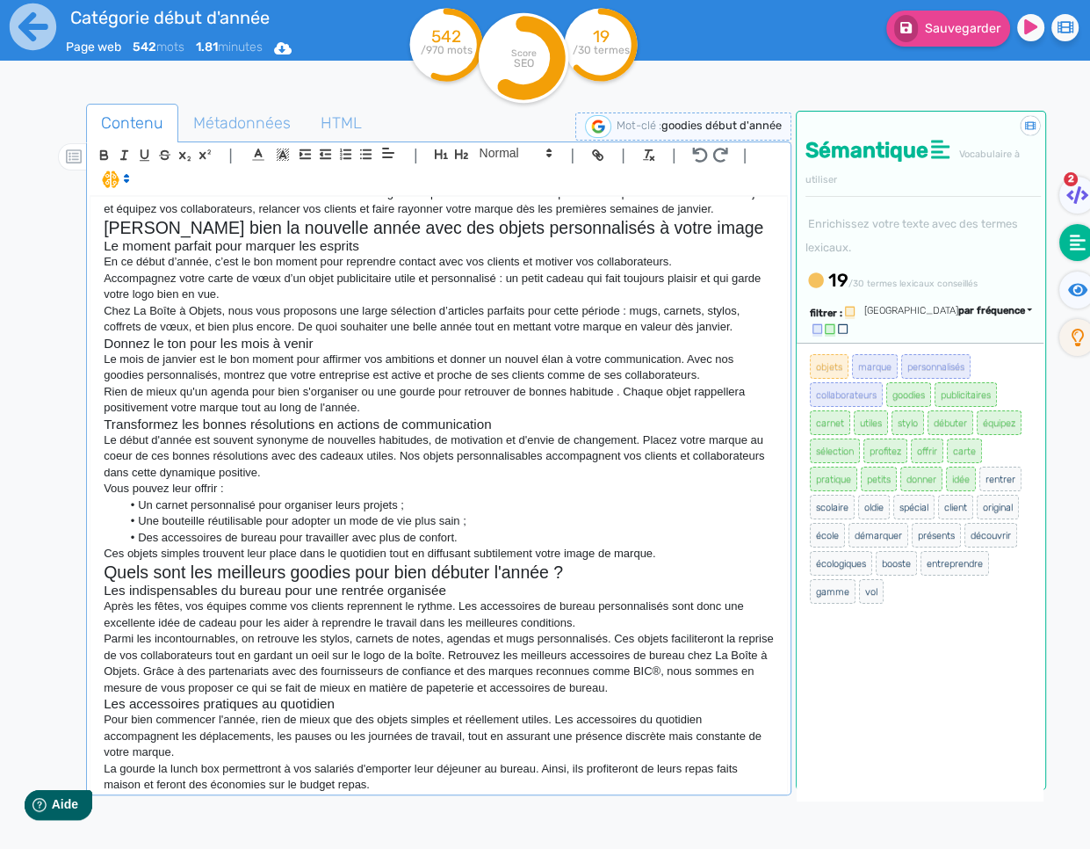
click at [711, 765] on p "La gourde la lunch box permettront à vos salariés d'emporter leur déjeuner au b…" at bounding box center [439, 777] width 670 height 33
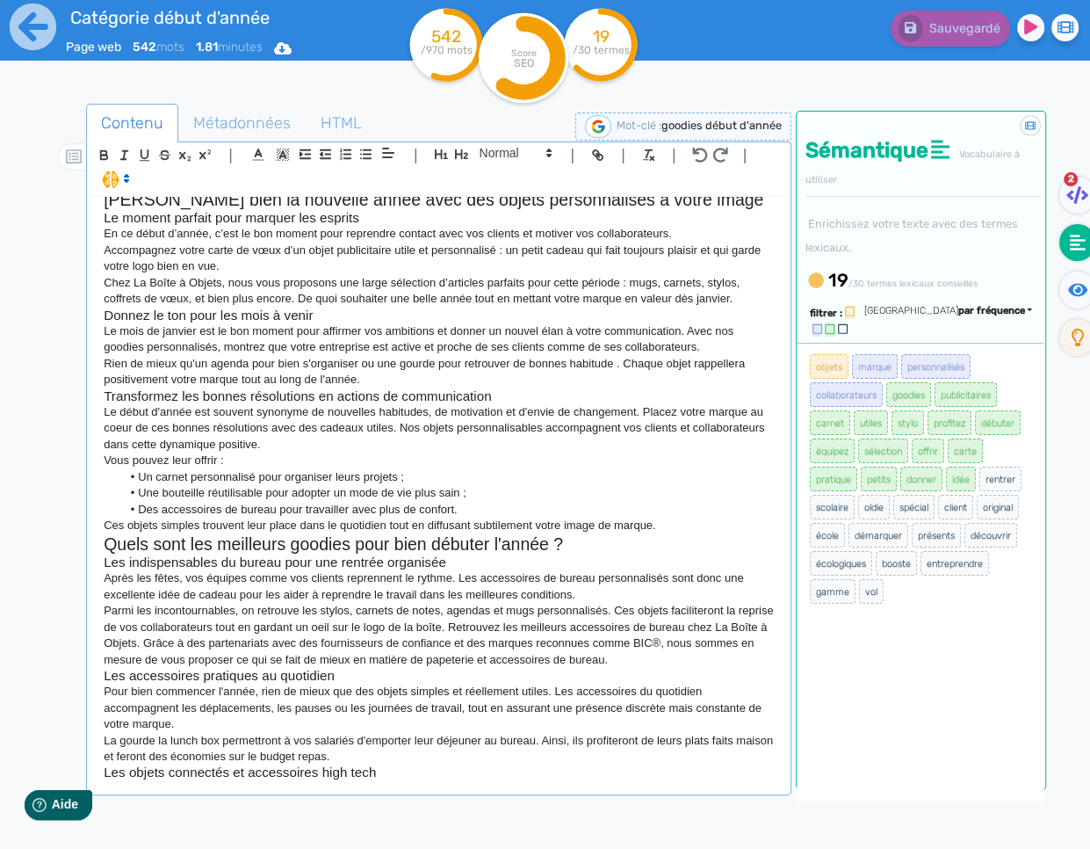
click at [384, 780] on div "Les goodies publicitaires pour le début d'année 2026 Débutez l'année de la meil…" at bounding box center [439, 494] width 697 height 594
click at [400, 758] on p "La gourde la lunch box permettront à vos salariés d'emporter leur déjeuner au b…" at bounding box center [439, 749] width 670 height 33
click at [402, 758] on p "La gourde la lunch box permettront à vos salariés d'emporter leur déjeuner au b…" at bounding box center [439, 749] width 670 height 33
click at [409, 759] on p "La gourde la lunch box permettront à vos salariés d'emporter leur déjeuner au b…" at bounding box center [439, 749] width 670 height 33
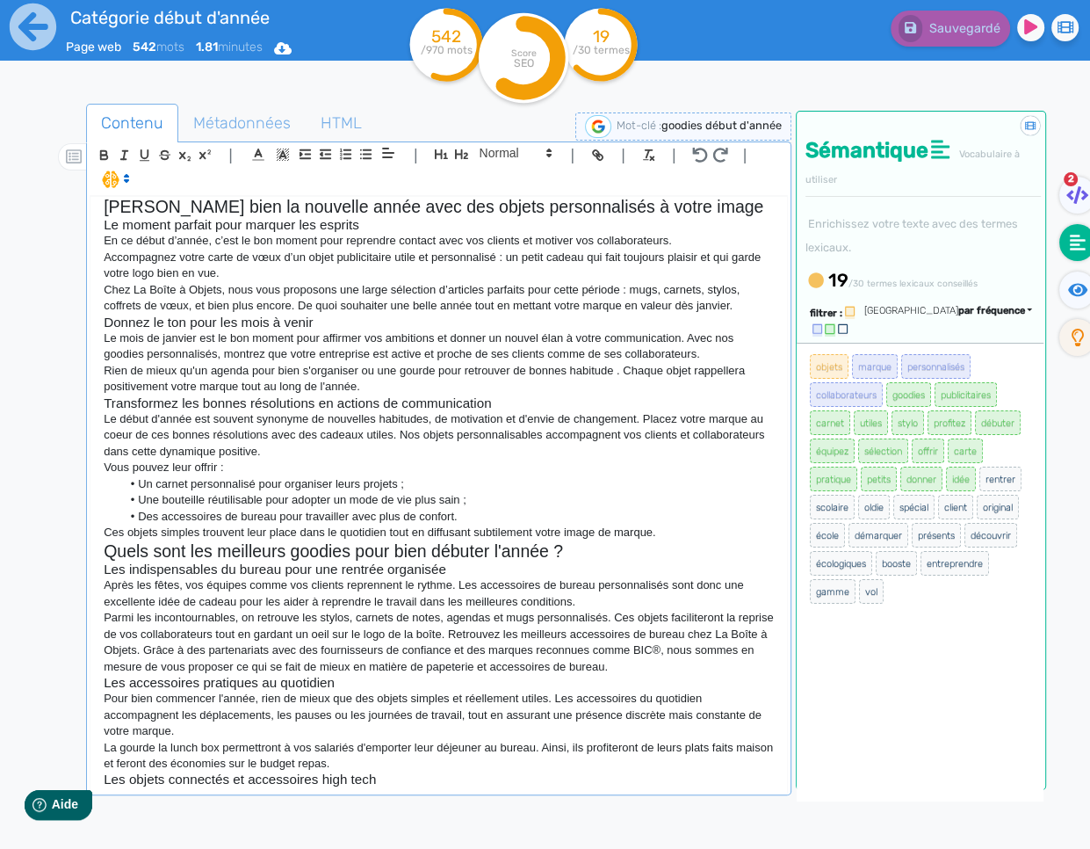
scroll to position [69, 0]
click at [402, 770] on p "La gourde la lunch box permettront à vos salariés d'emporter leur déjeuner au b…" at bounding box center [439, 758] width 670 height 33
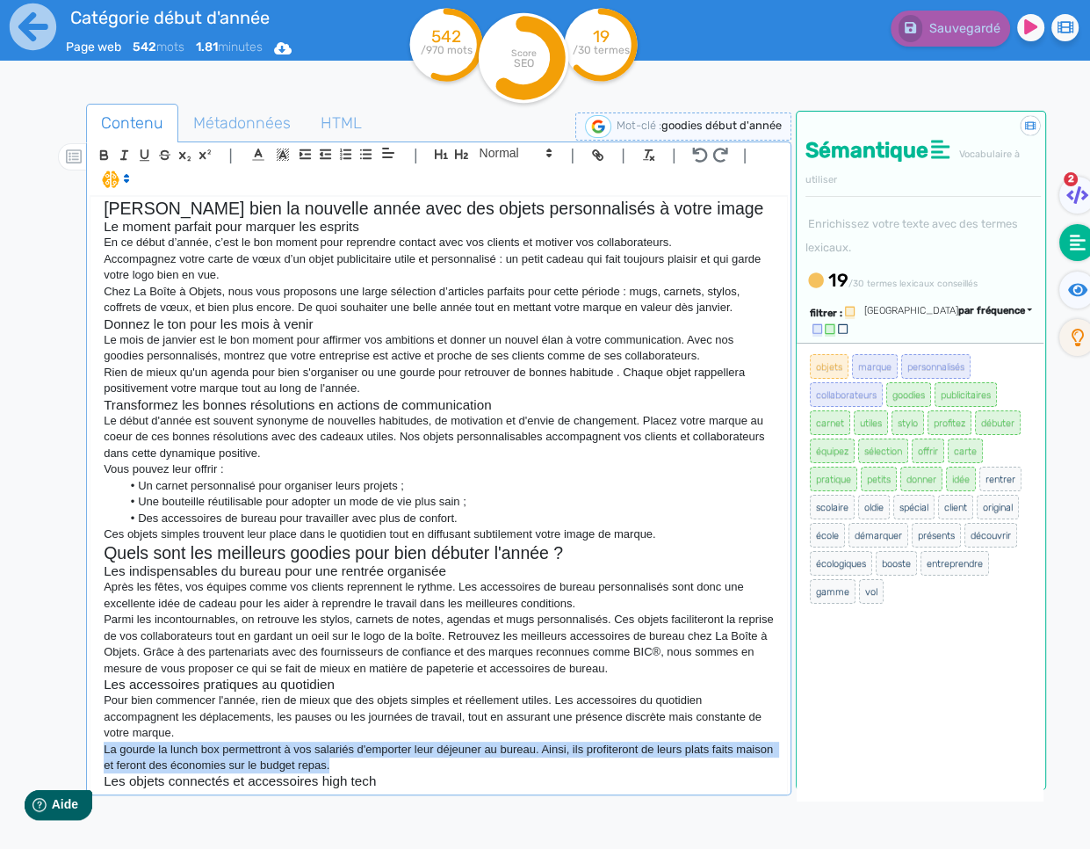
drag, startPoint x: 323, startPoint y: 754, endPoint x: 84, endPoint y: 746, distance: 239.1
click at [80, 747] on div "Contenu Métadonnées HTML | | H3 H4 H5 H6 Normal | | | | Les goodies publicitair…" at bounding box center [570, 529] width 1039 height 860
copy p "La gourde la lunch box permettront à vos salariés d'emporter leur déjeuner au b…"
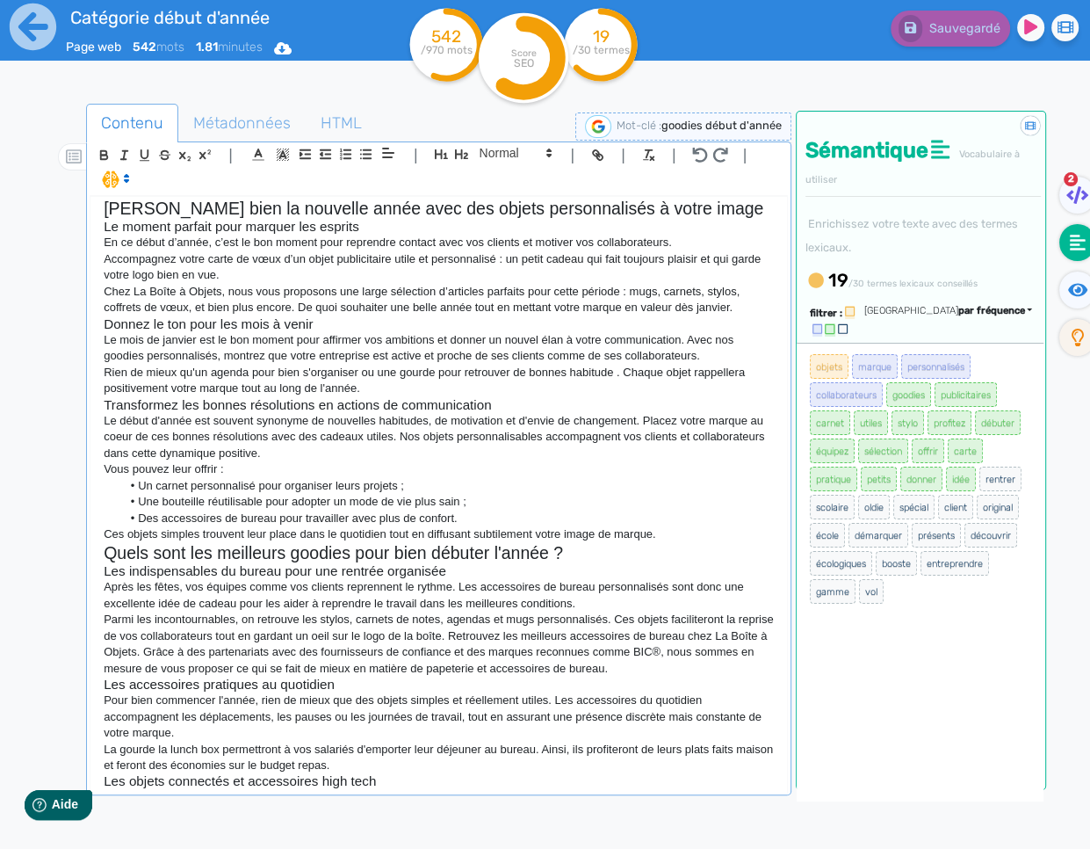
click at [456, 768] on p "La gourde la lunch box permettront à vos salariés d'emporter leur déjeuner au b…" at bounding box center [439, 758] width 670 height 33
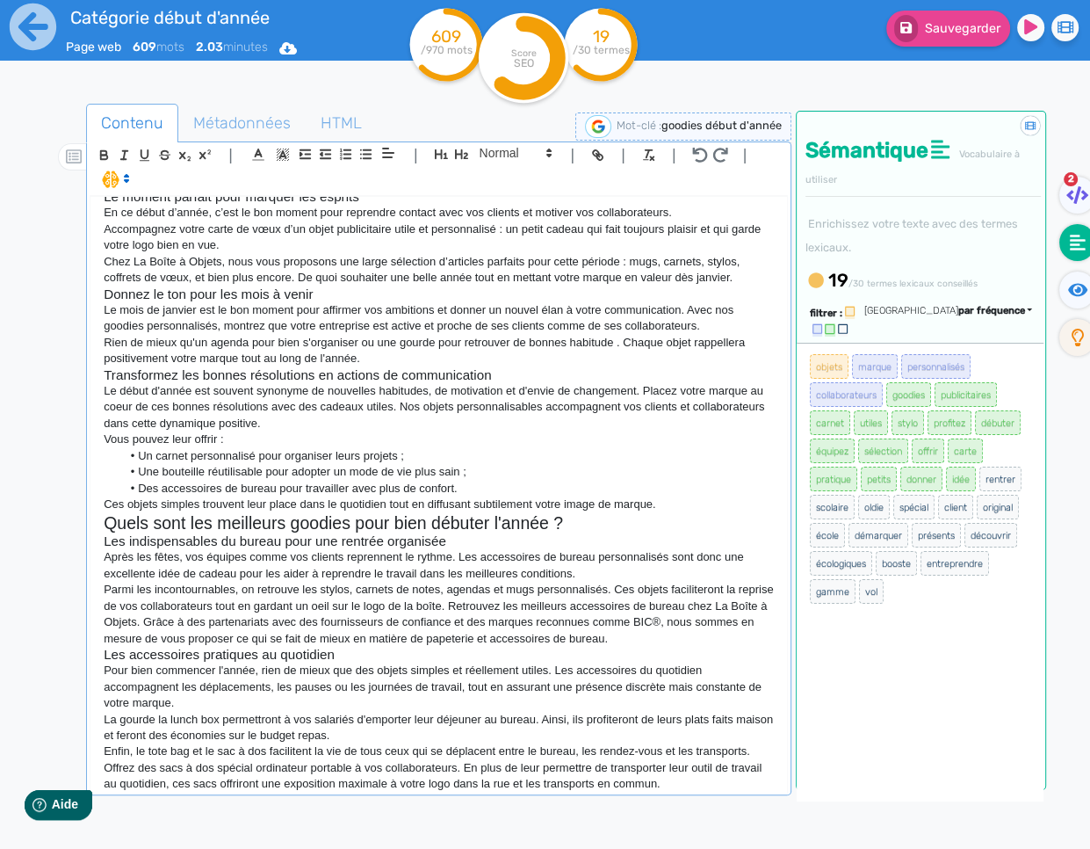
scroll to position [114, 0]
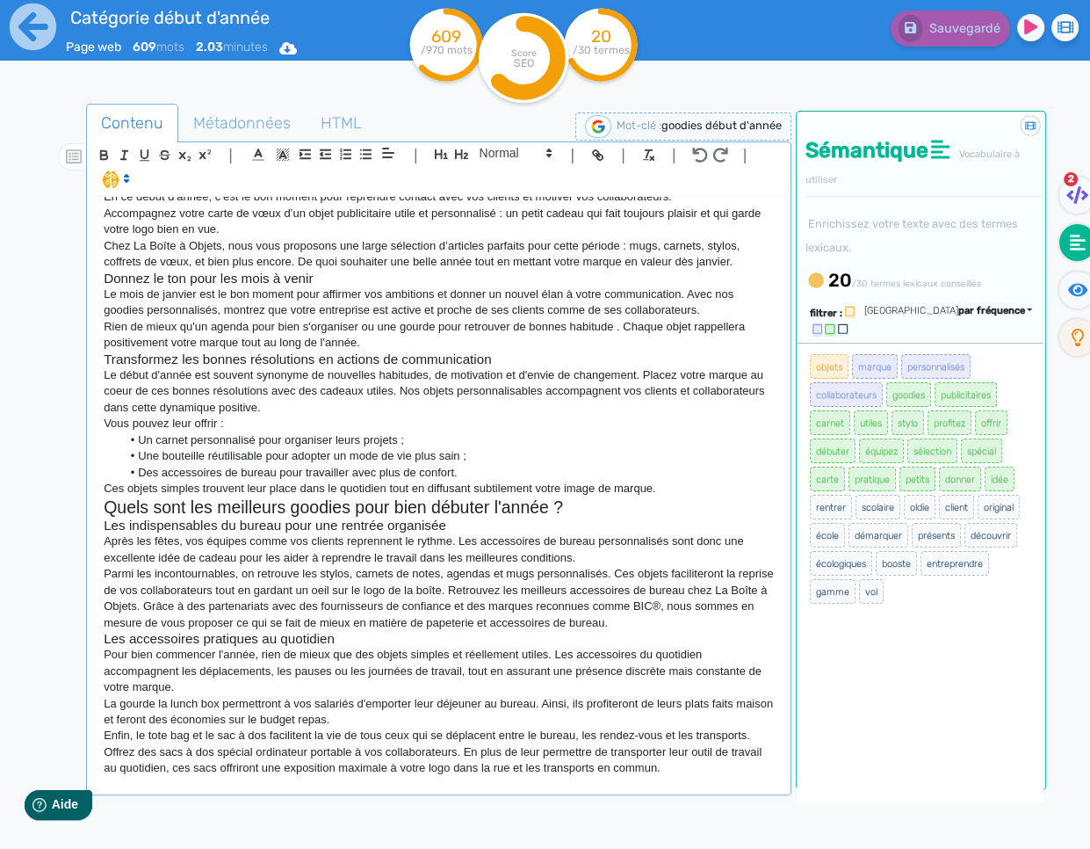
click at [176, 788] on p at bounding box center [439, 785] width 670 height 16
click at [238, 787] on p at bounding box center [439, 785] width 670 height 16
click at [243, 790] on p at bounding box center [439, 785] width 670 height 16
click at [246, 786] on p at bounding box center [439, 785] width 670 height 16
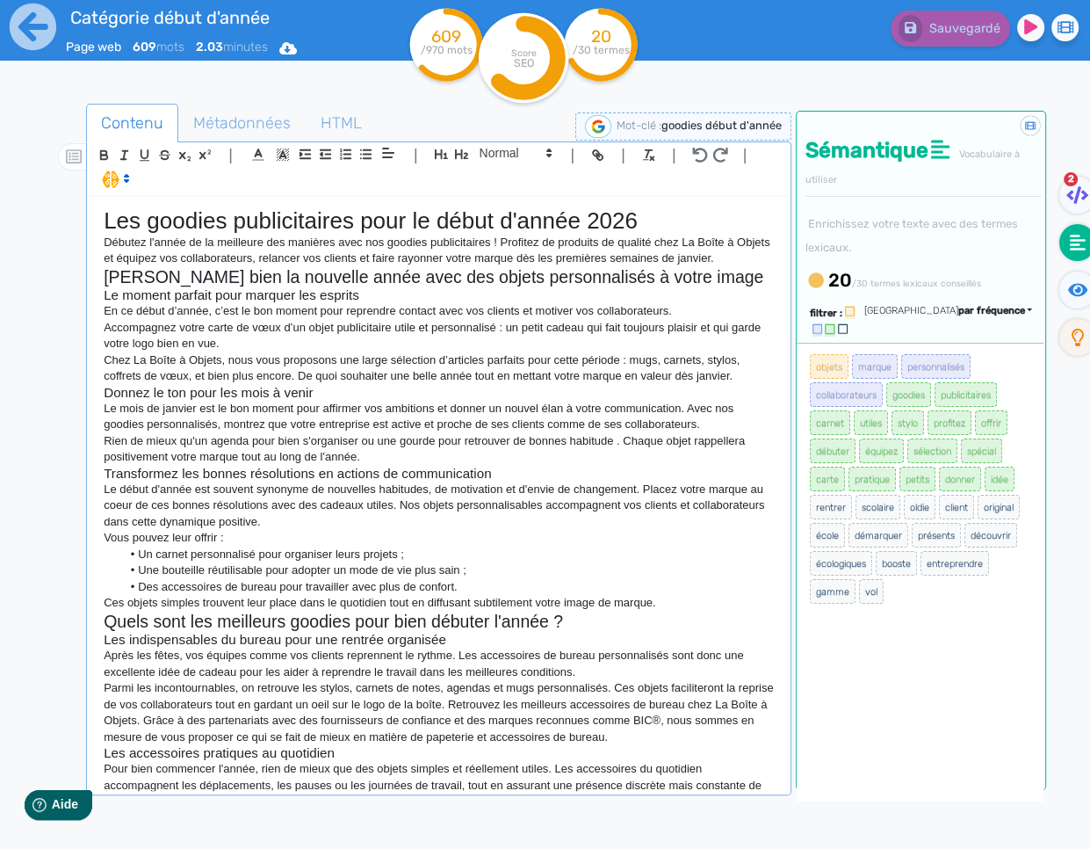
scroll to position [142, 0]
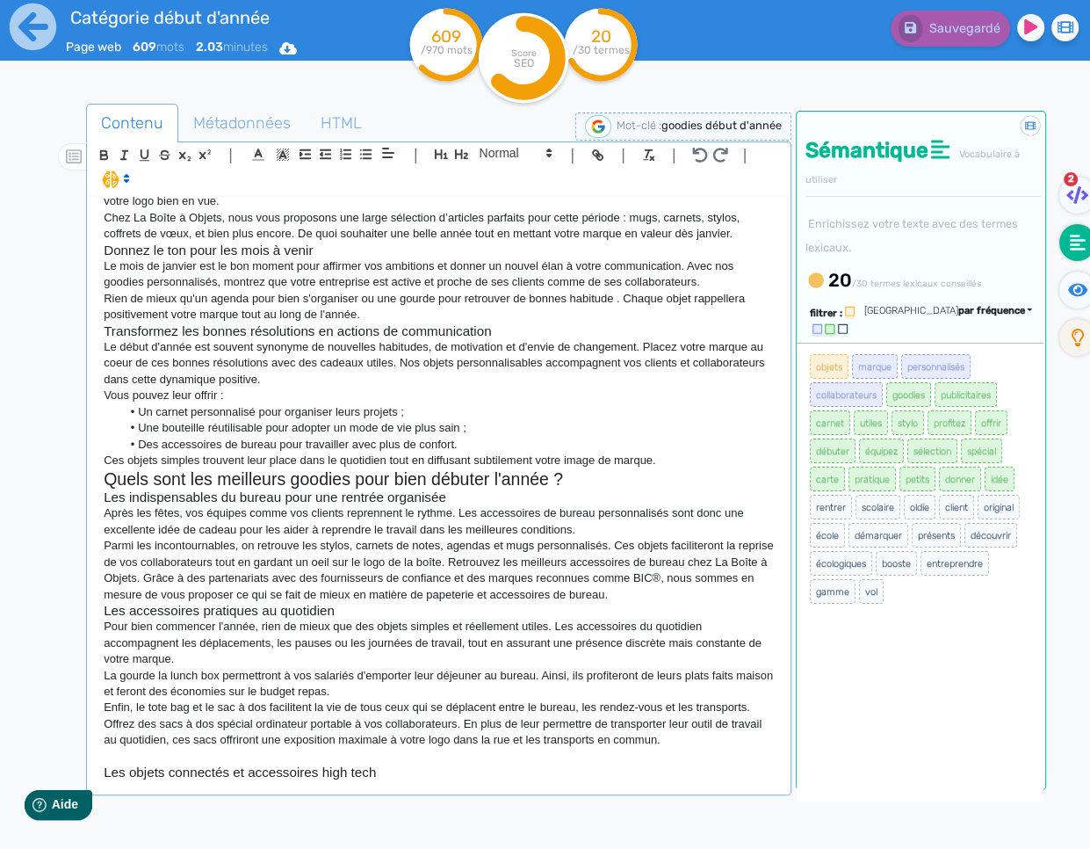
click at [165, 756] on p at bounding box center [439, 757] width 670 height 16
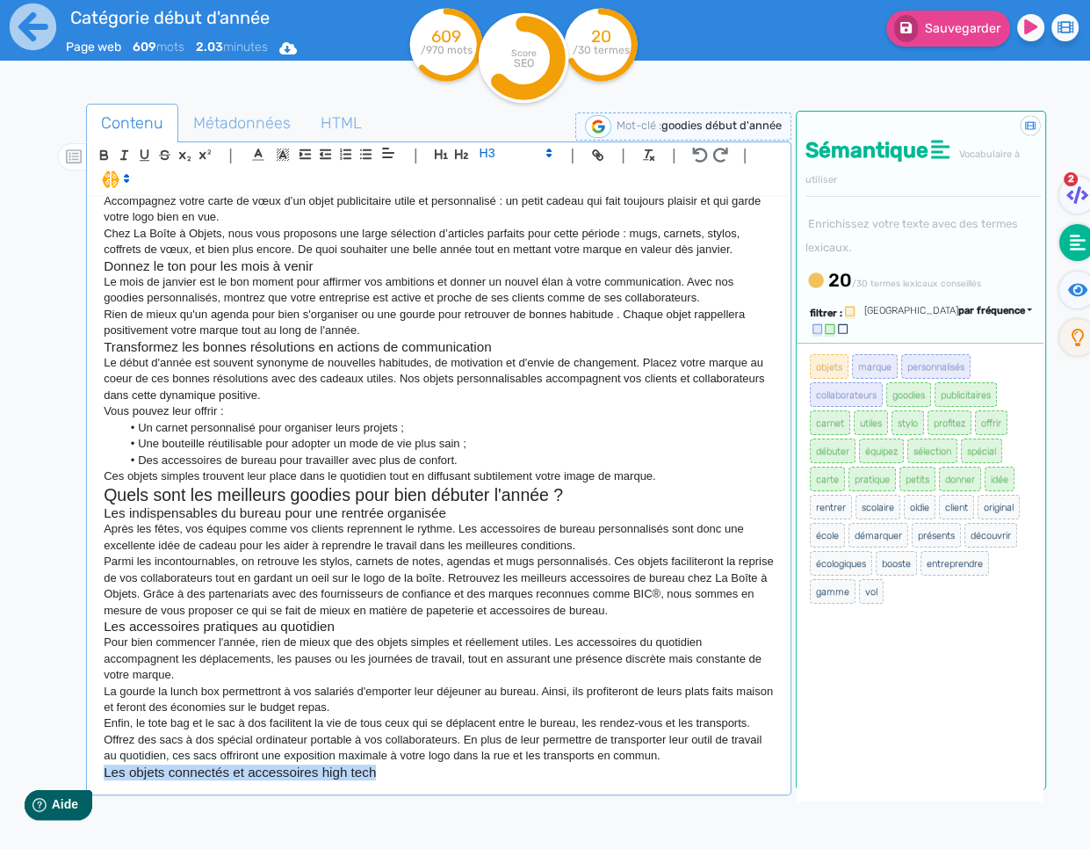
drag, startPoint x: 385, startPoint y: 772, endPoint x: 92, endPoint y: 769, distance: 292.6
click at [92, 769] on div "Les goodies publicitaires pour le début d'année 2026 Débutez l'année de la meil…" at bounding box center [439, 494] width 697 height 594
copy h3 "Les objets connectés et accessoires high tech"
click at [390, 786] on div "Les goodies publicitaires pour le début d'année 2026 Débutez l'année de la meil…" at bounding box center [439, 494] width 697 height 594
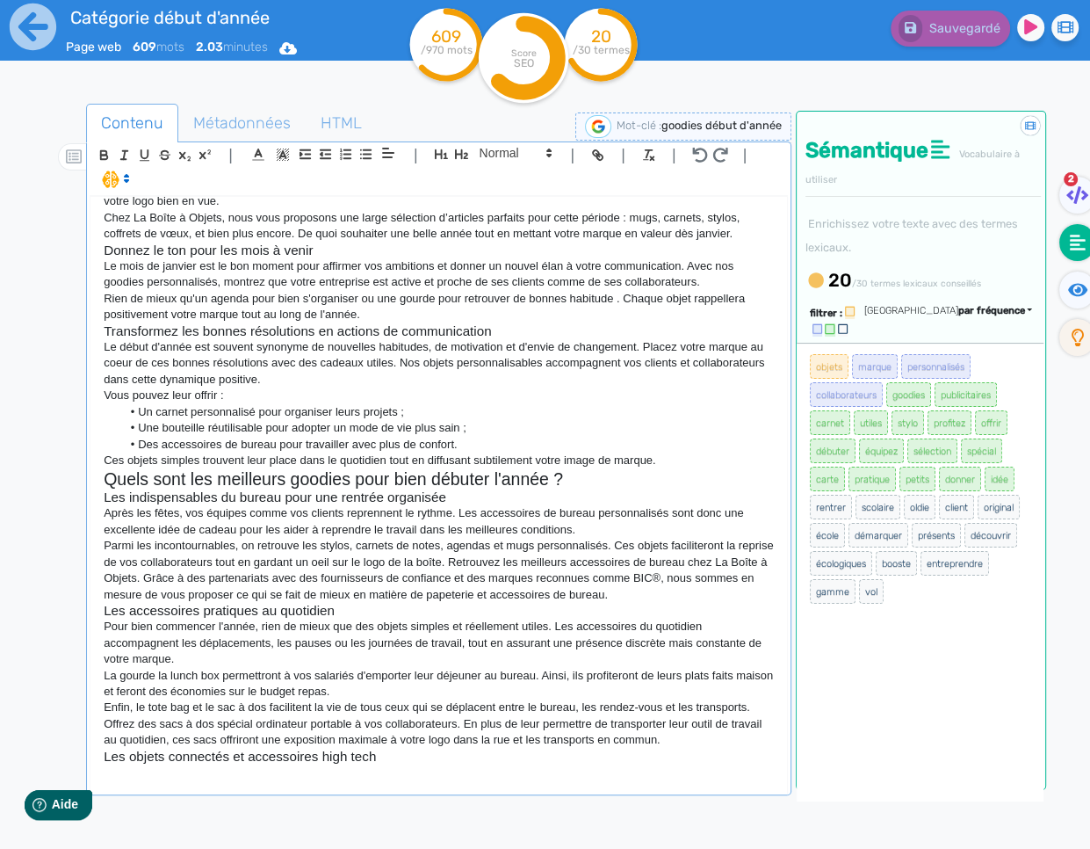
click at [221, 770] on p at bounding box center [439, 772] width 670 height 16
click at [139, 776] on p at bounding box center [439, 772] width 670 height 16
click at [149, 768] on p at bounding box center [439, 772] width 670 height 16
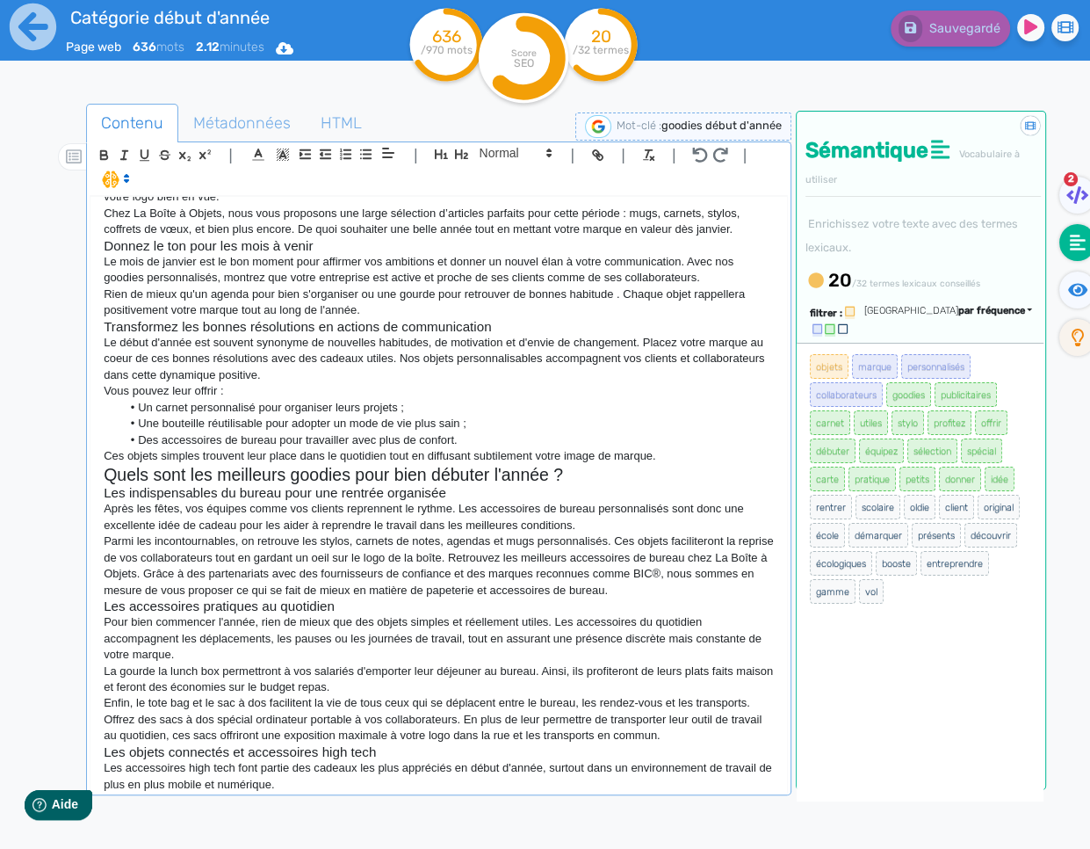
scroll to position [159, 0]
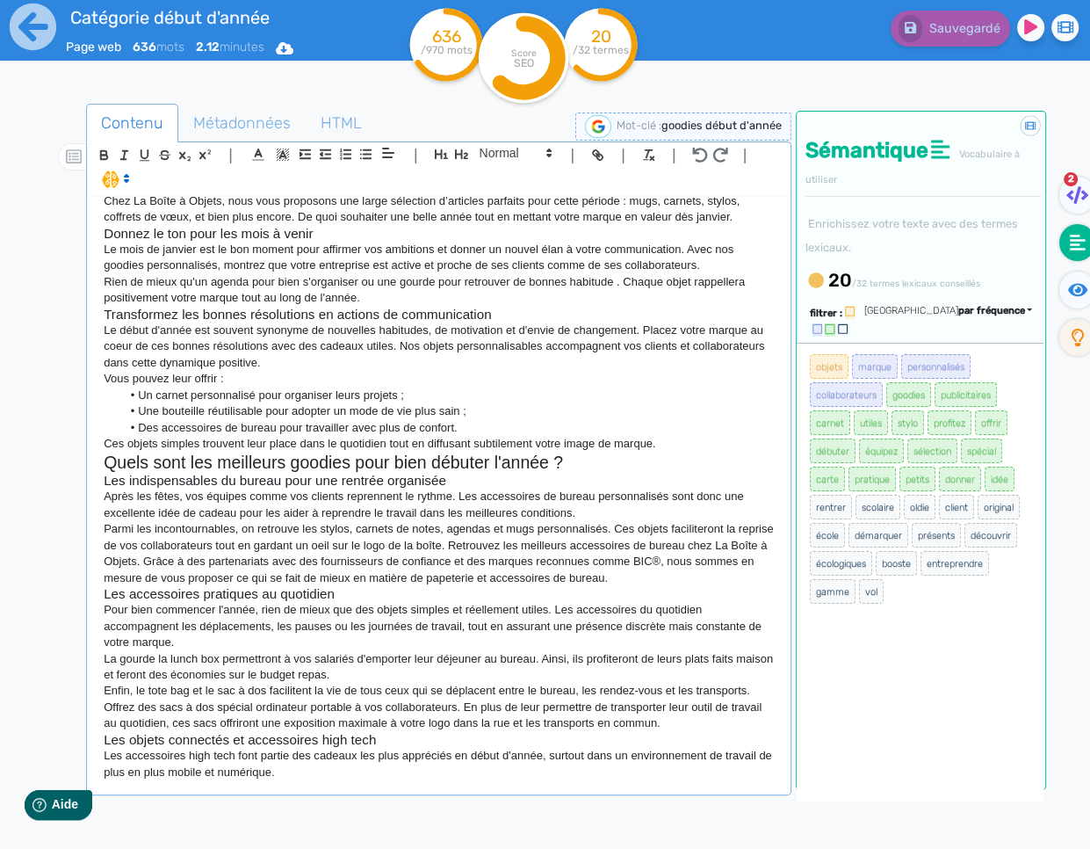
click at [311, 781] on div "Les goodies publicitaires pour le début d'année 2026 Débutez l'année de la meil…" at bounding box center [439, 494] width 697 height 594
click at [448, 788] on div "Les goodies publicitaires pour le début d'année 2026 Débutez l'année de la meil…" at bounding box center [439, 494] width 697 height 594
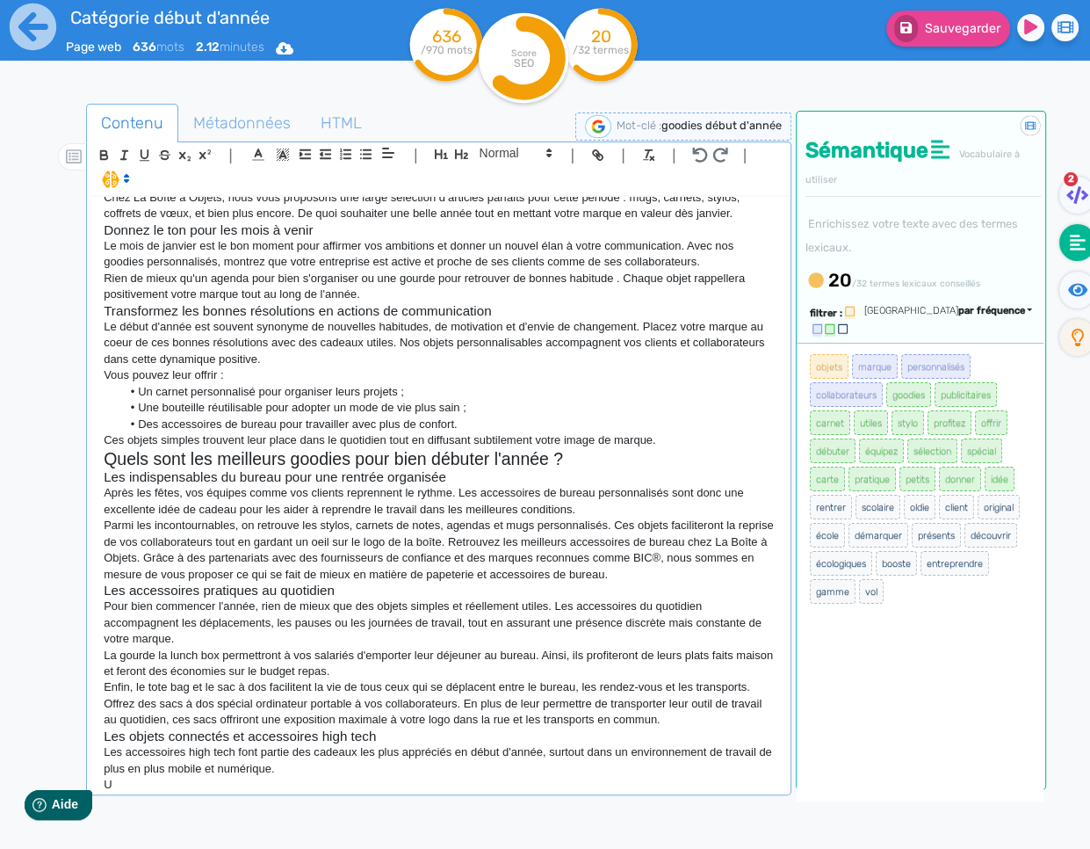
scroll to position [163, 0]
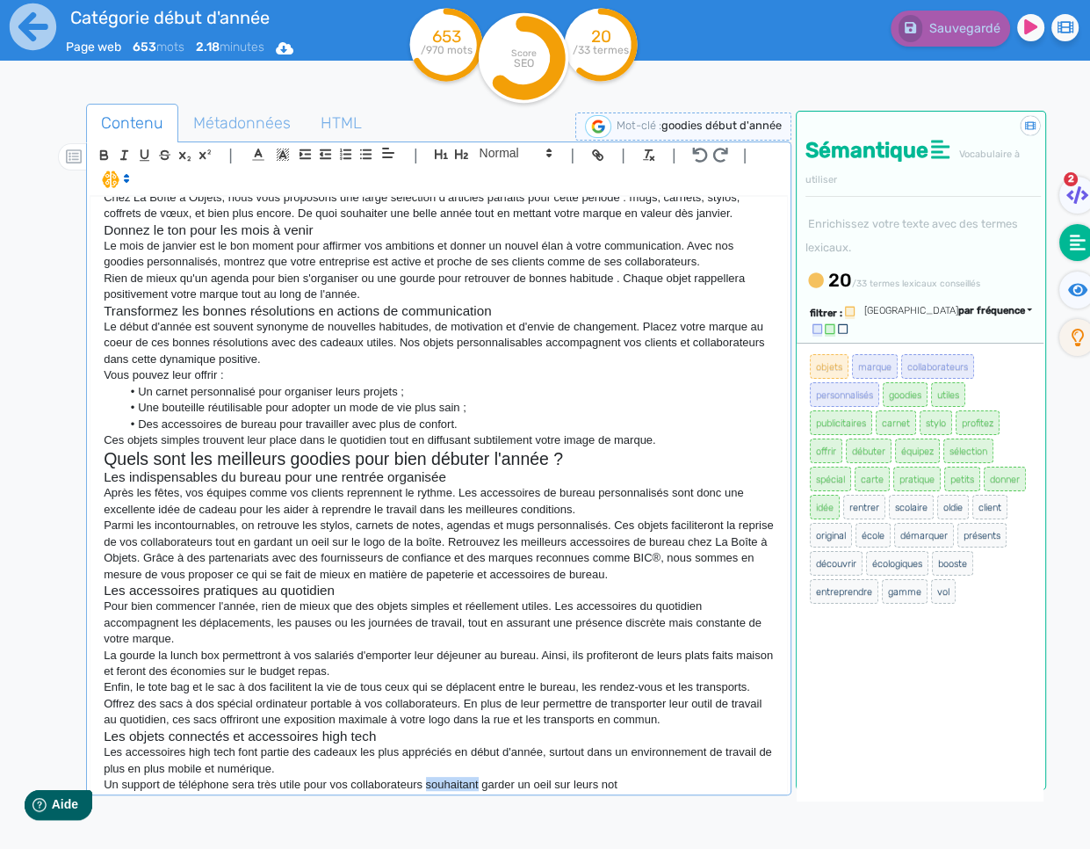
drag, startPoint x: 449, startPoint y: 788, endPoint x: 269, endPoint y: 742, distance: 186.0
click at [269, 742] on div "Les goodies publicitaires pour le début d'année 2026 Débutez l'année de la meil…" at bounding box center [439, 494] width 697 height 594
click at [268, 742] on h3 "Les objets connectés et accessoires high tech" at bounding box center [439, 736] width 670 height 16
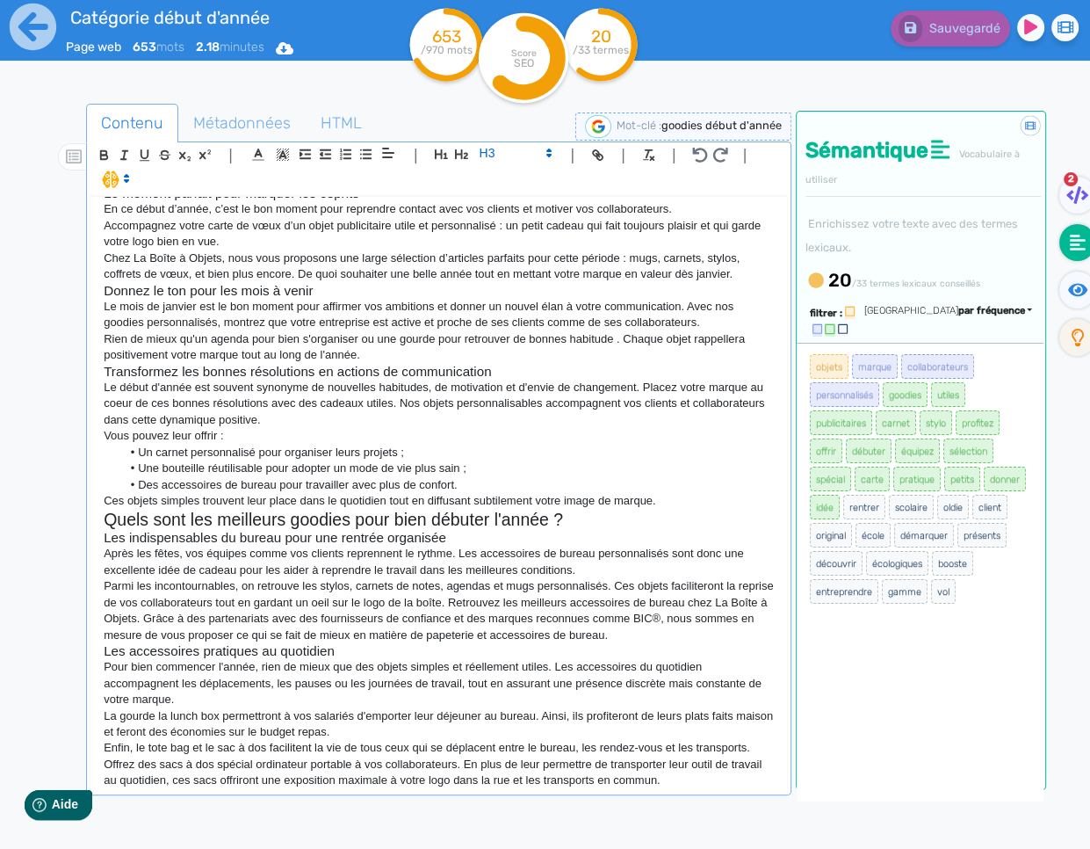
scroll to position [175, 0]
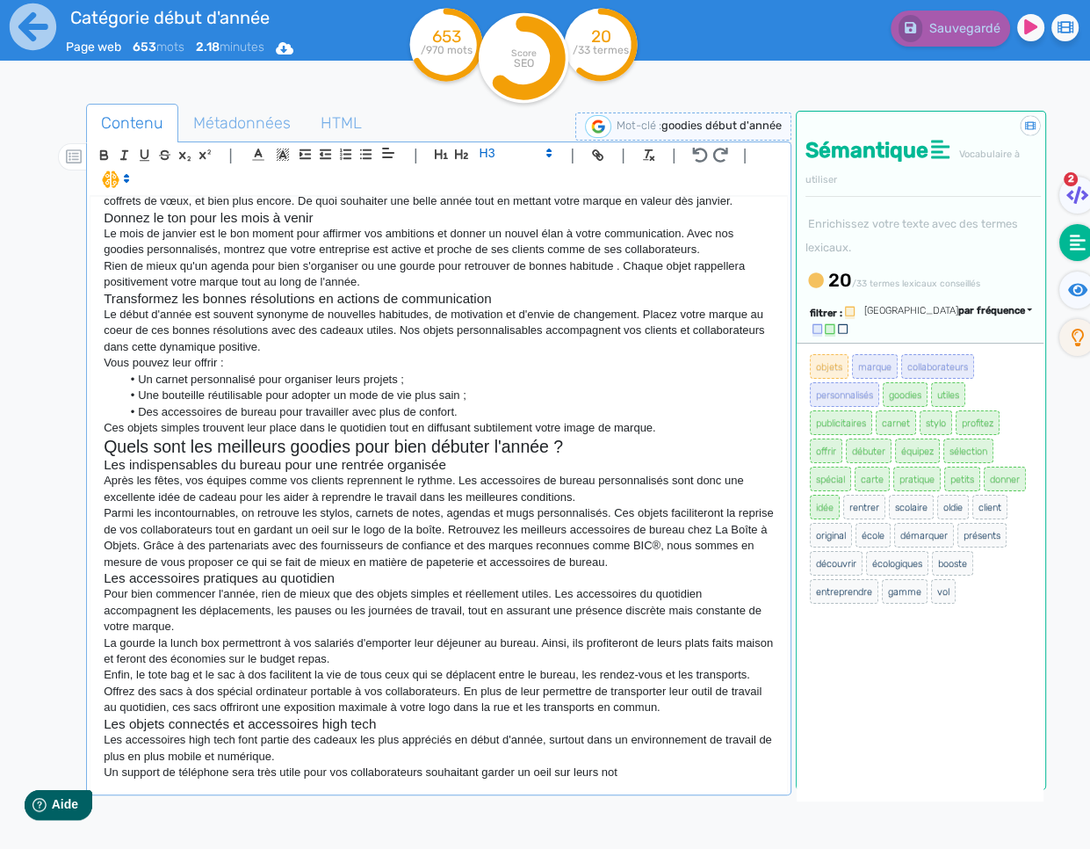
click at [648, 782] on div "Les goodies publicitaires pour le début d'année 2026 Débutez l'année de la meil…" at bounding box center [439, 494] width 697 height 594
click at [657, 779] on p "Un support de téléphone sera très utile pour vos collaborateurs souhaitant gard…" at bounding box center [439, 772] width 670 height 16
click at [672, 781] on div "Les goodies publicitaires pour le début d'année 2026 Débutez l'année de la meil…" at bounding box center [439, 494] width 697 height 594
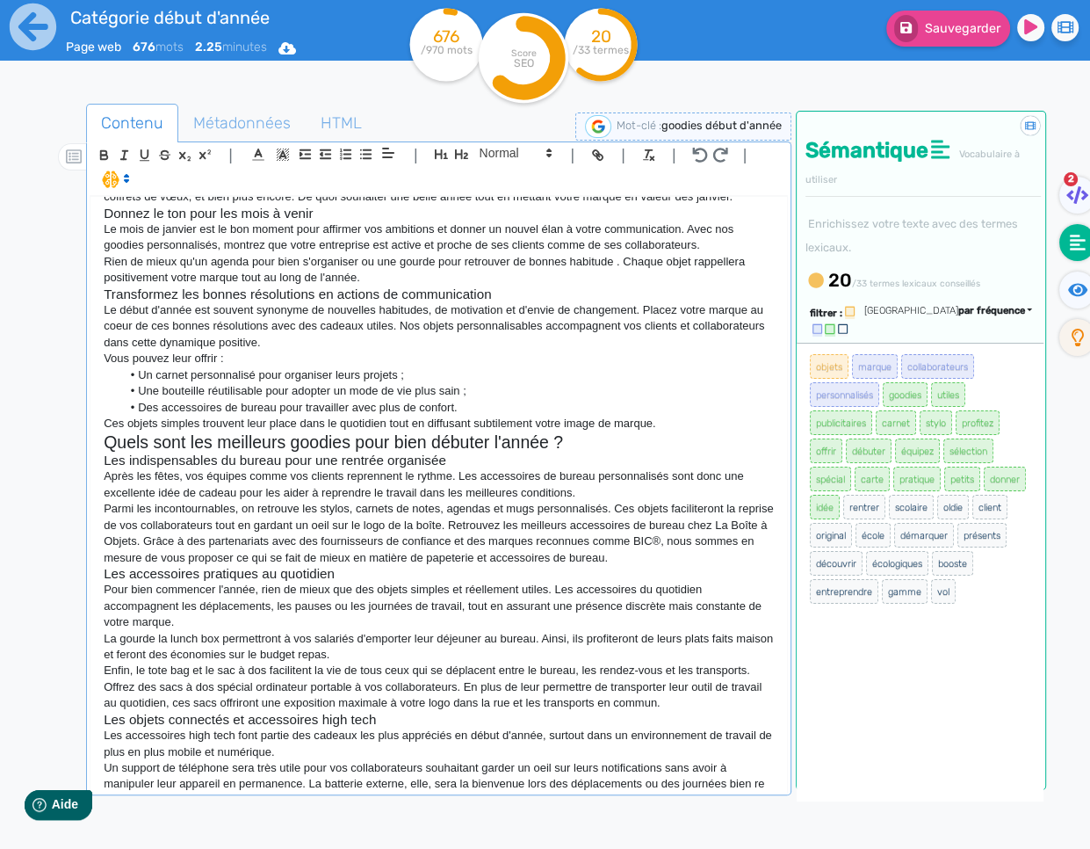
scroll to position [195, 0]
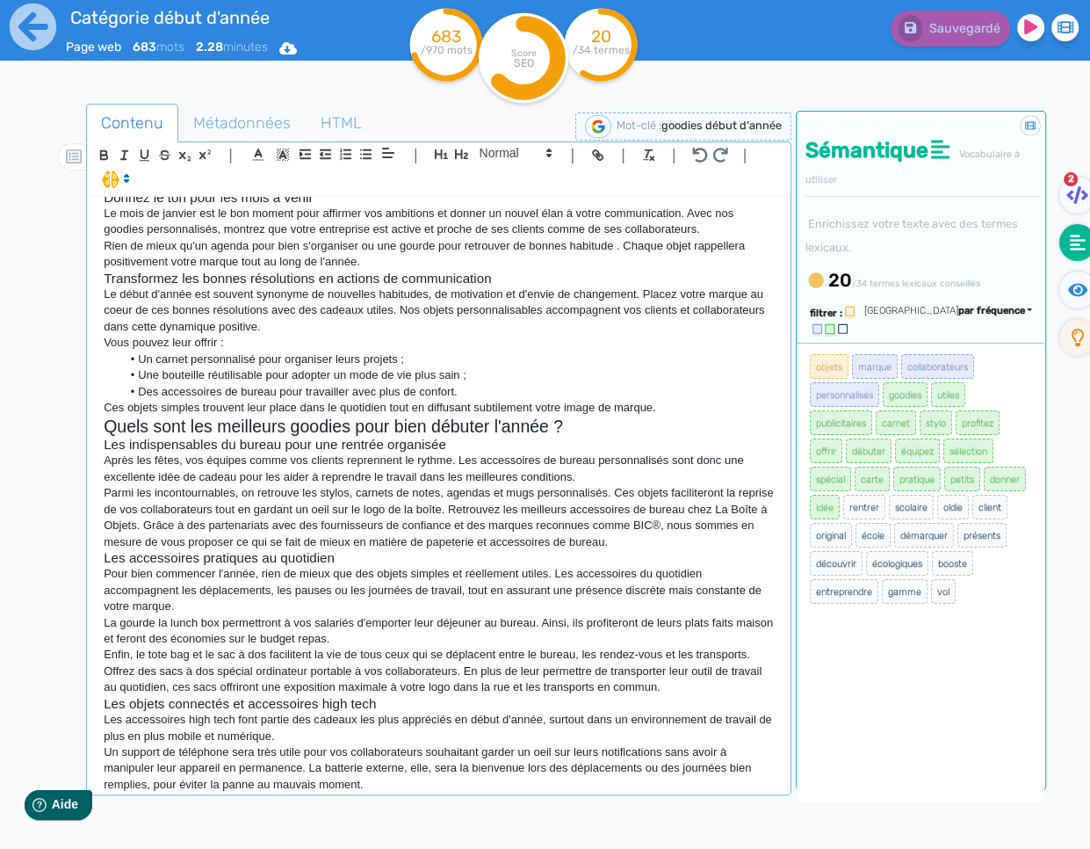
click at [378, 786] on p "Un support de téléphone sera très utile pour vos collaborateurs souhaitant gard…" at bounding box center [439, 768] width 670 height 48
click at [416, 781] on p "Un support de téléphone sera très utile pour vos collaborateurs souhaitant gard…" at bounding box center [439, 768] width 670 height 48
click at [420, 786] on p "Un support de téléphone sera très utile pour vos collaborateurs souhaitant gard…" at bounding box center [439, 768] width 670 height 48
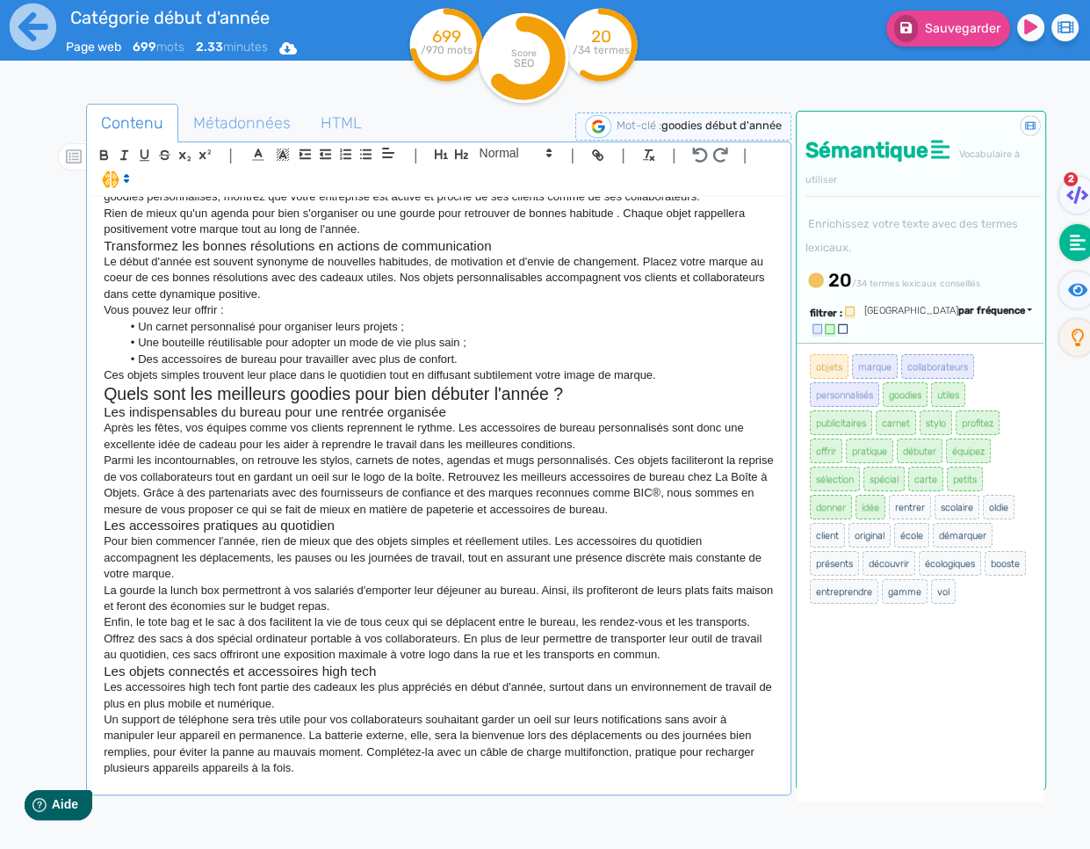
scroll to position [228, 0]
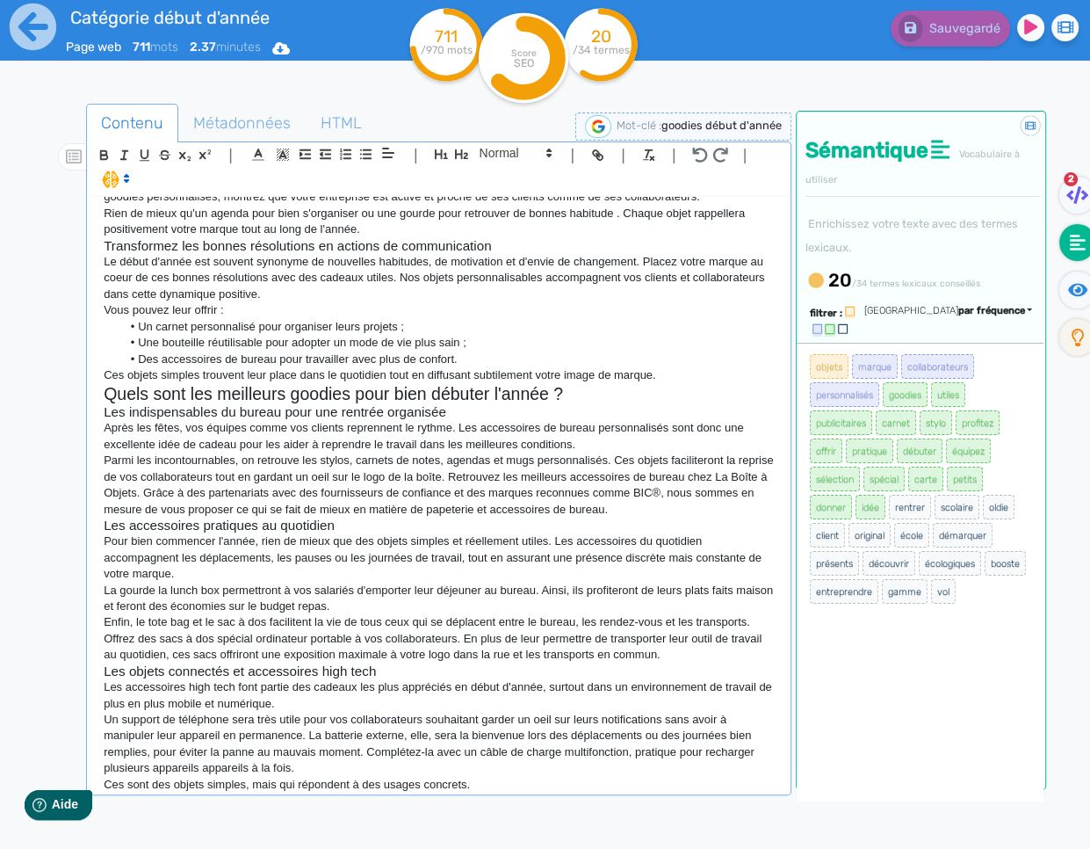
drag, startPoint x: 533, startPoint y: 784, endPoint x: 522, endPoint y: 784, distance: 11.4
click at [533, 784] on p "Ces sont des objets simples, mais qui répondent à des usages concrets." at bounding box center [439, 785] width 670 height 16
click at [534, 788] on p "Ces sont des objets simples, mais qui répondent à des usages concrets." at bounding box center [439, 785] width 670 height 16
click at [492, 785] on p "Ces sont des objets simples, mais qui répondent à des usages concrets." at bounding box center [439, 785] width 670 height 16
click at [537, 791] on p "Ces sont des objets simples, mais qui répondent à des usages concrets." at bounding box center [439, 785] width 670 height 16
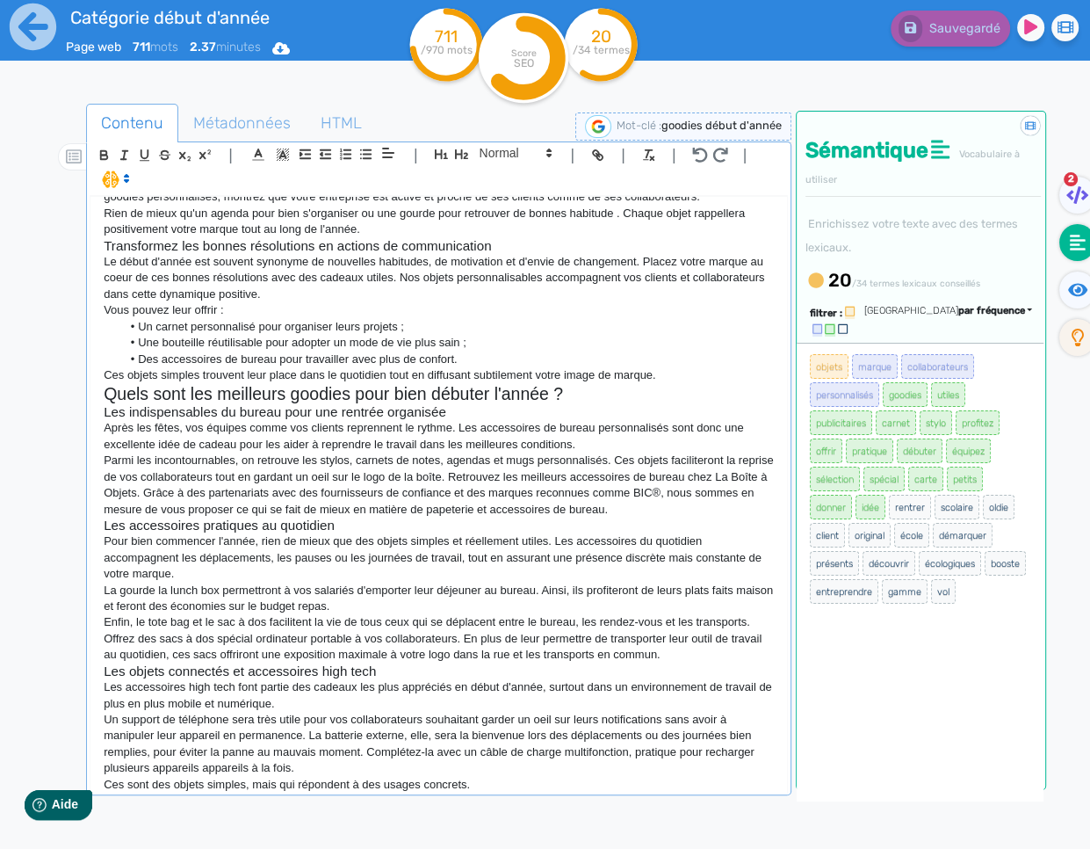
click at [537, 791] on p "Ces sont des objets simples, mais qui répondent à des usages concrets." at bounding box center [439, 785] width 670 height 16
click at [496, 783] on p "Ces sont des objets simples, mais qui répondent à des usages concrets." at bounding box center [439, 785] width 670 height 16
click at [496, 789] on p "Ces sont des objets simples, mais qui répondent à des usages concrets." at bounding box center [439, 785] width 670 height 16
click at [497, 788] on p "Ces sont des objets simples, mais qui répondent à des usages concrets." at bounding box center [439, 785] width 670 height 16
click at [500, 786] on p "Ces sont des objets simples, mais qui répondent à des usages concrets." at bounding box center [439, 785] width 670 height 16
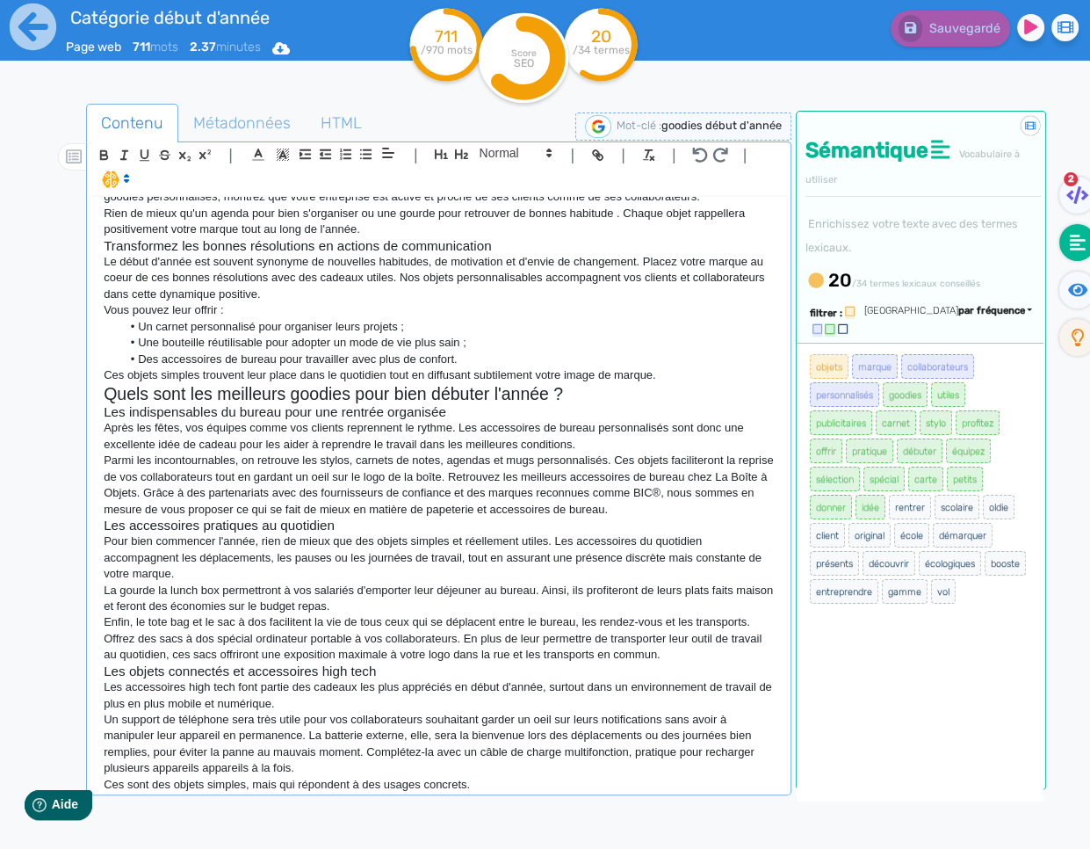
click at [482, 783] on p "Ces sont des objets simples, mais qui répondent à des usages concrets." at bounding box center [439, 785] width 670 height 16
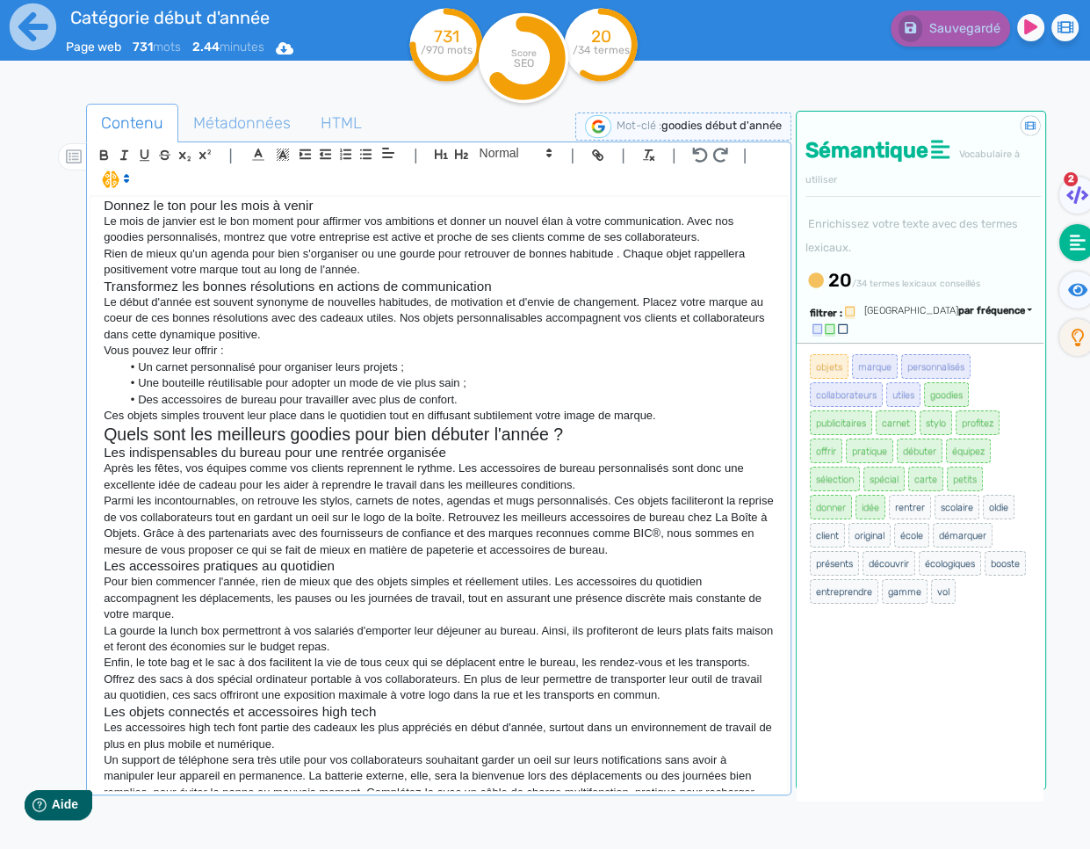
scroll to position [186, 0]
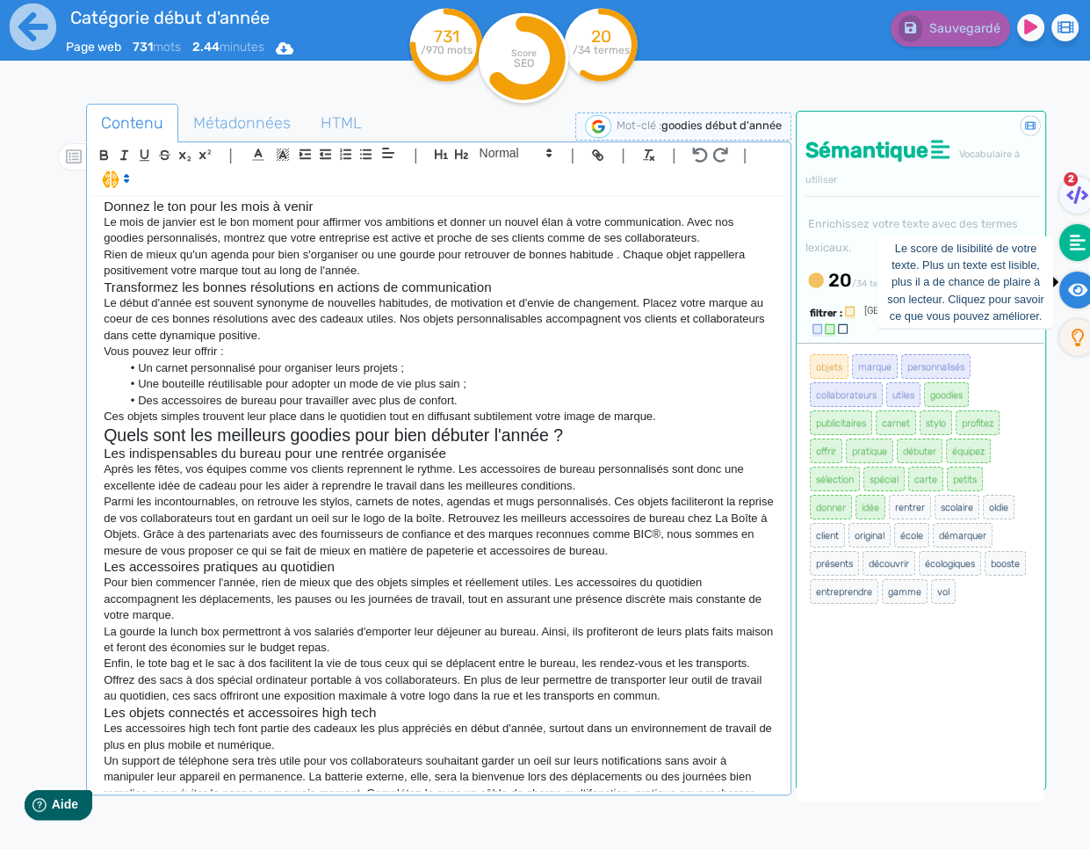
click at [1037, 287] on icon at bounding box center [1078, 289] width 20 height 13
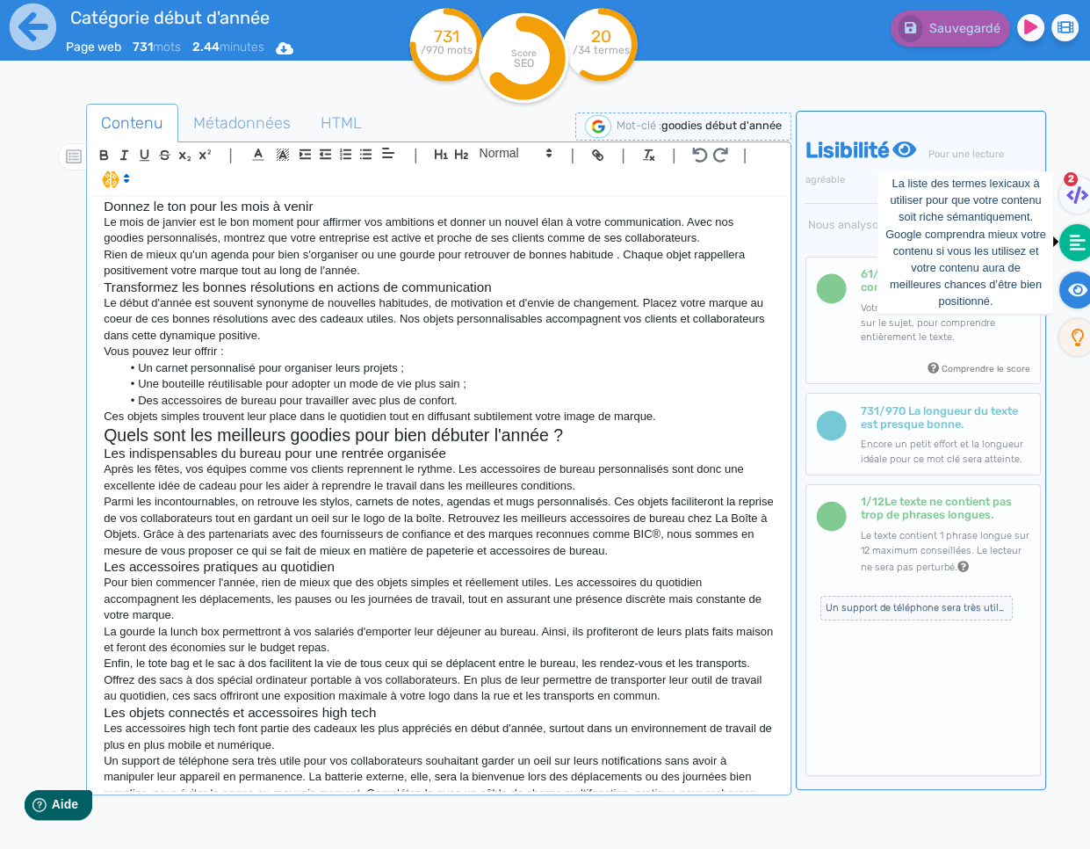
click at [1037, 239] on icon at bounding box center [1078, 243] width 16 height 16
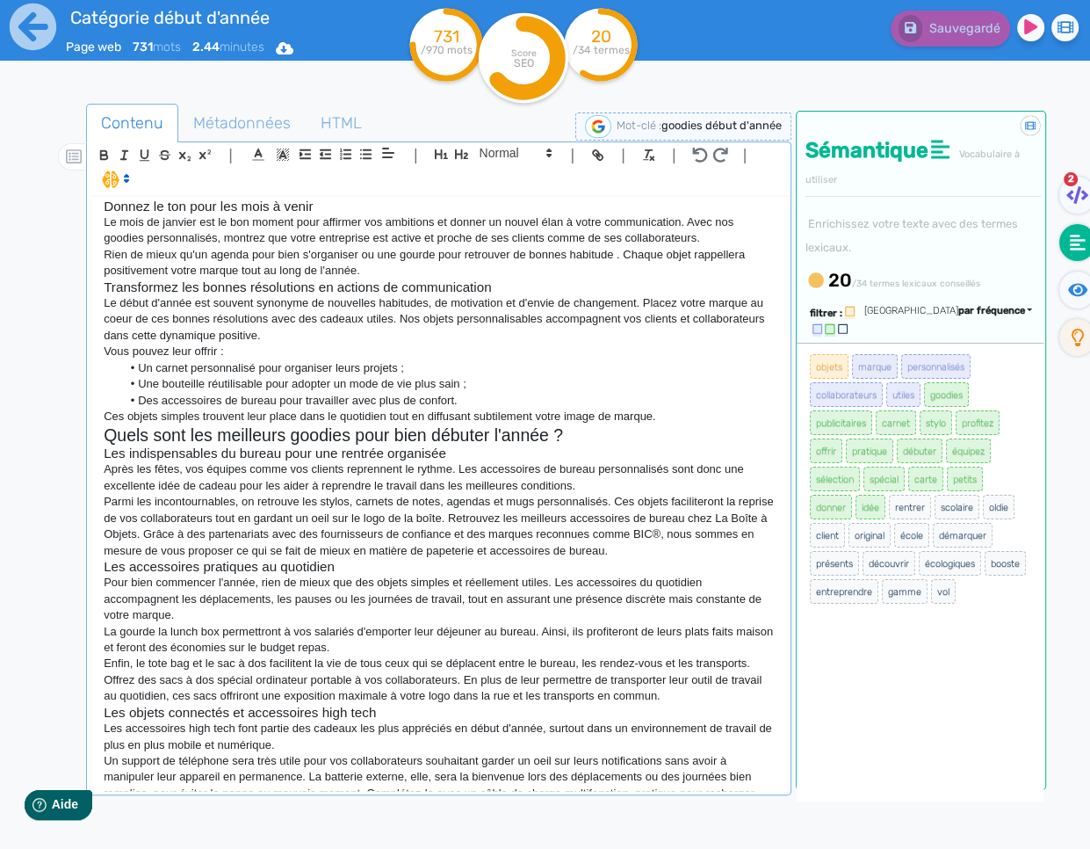
scroll to position [272, 0]
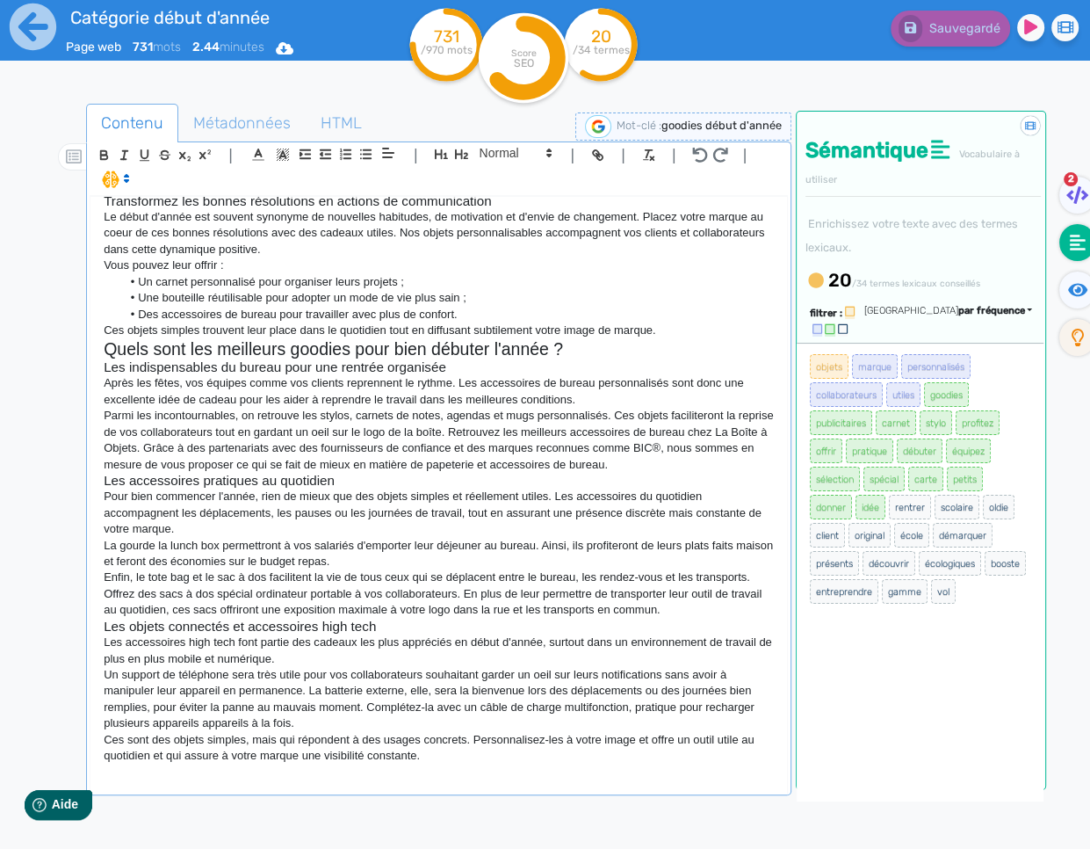
click at [368, 777] on p at bounding box center [439, 772] width 670 height 16
click at [361, 783] on div "Les goodies publicitaires pour le début d'année 2026 Débutez l'année de la meil…" at bounding box center [439, 494] width 697 height 594
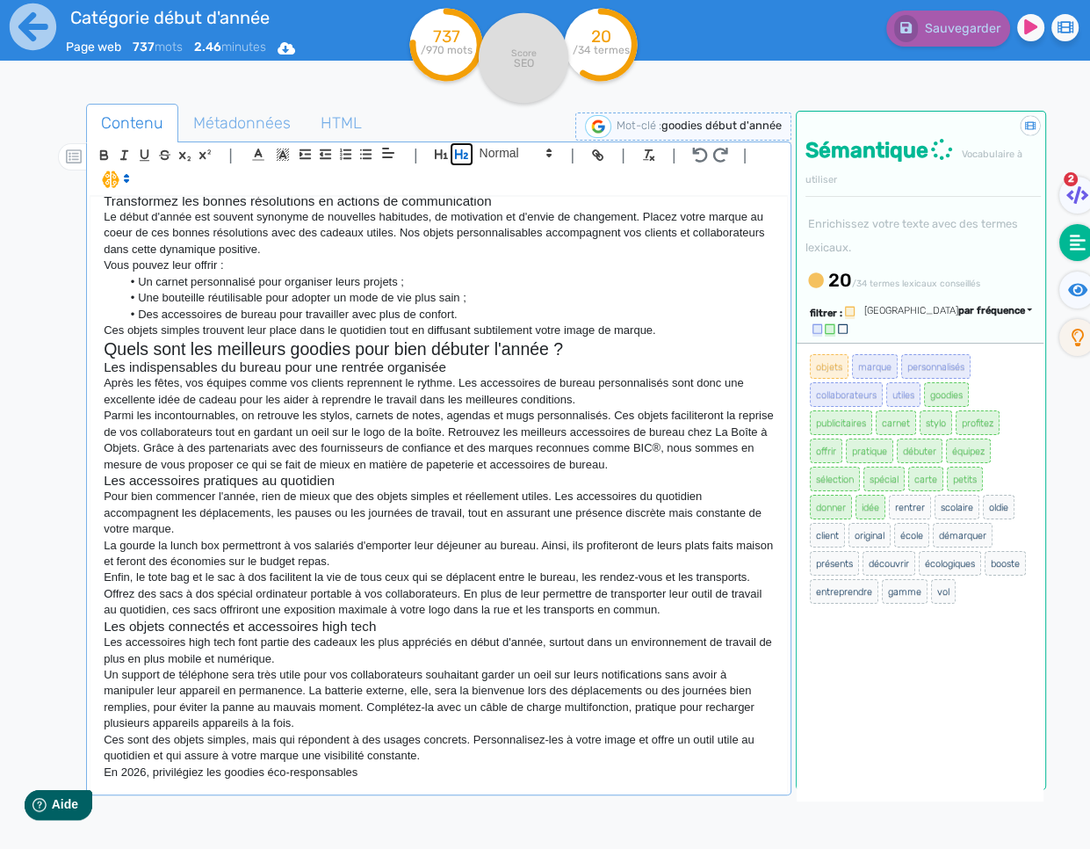
click at [459, 161] on icon "button" at bounding box center [461, 154] width 15 height 15
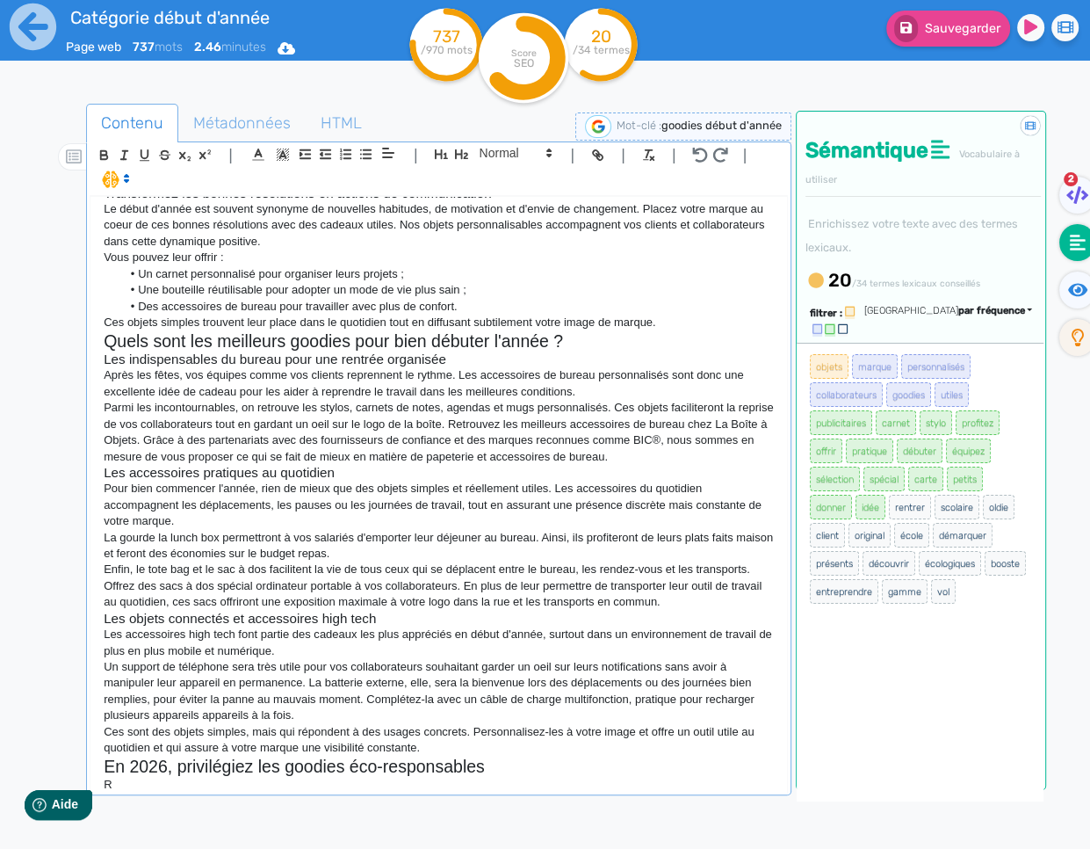
scroll to position [281, 0]
drag, startPoint x: 482, startPoint y: 161, endPoint x: 486, endPoint y: 178, distance: 18.1
click at [481, 161] on span at bounding box center [515, 152] width 86 height 21
click at [489, 182] on span at bounding box center [515, 184] width 70 height 31
click at [434, 785] on h3 "Répondre aux attentes du public en matière de RSE" at bounding box center [439, 784] width 670 height 16
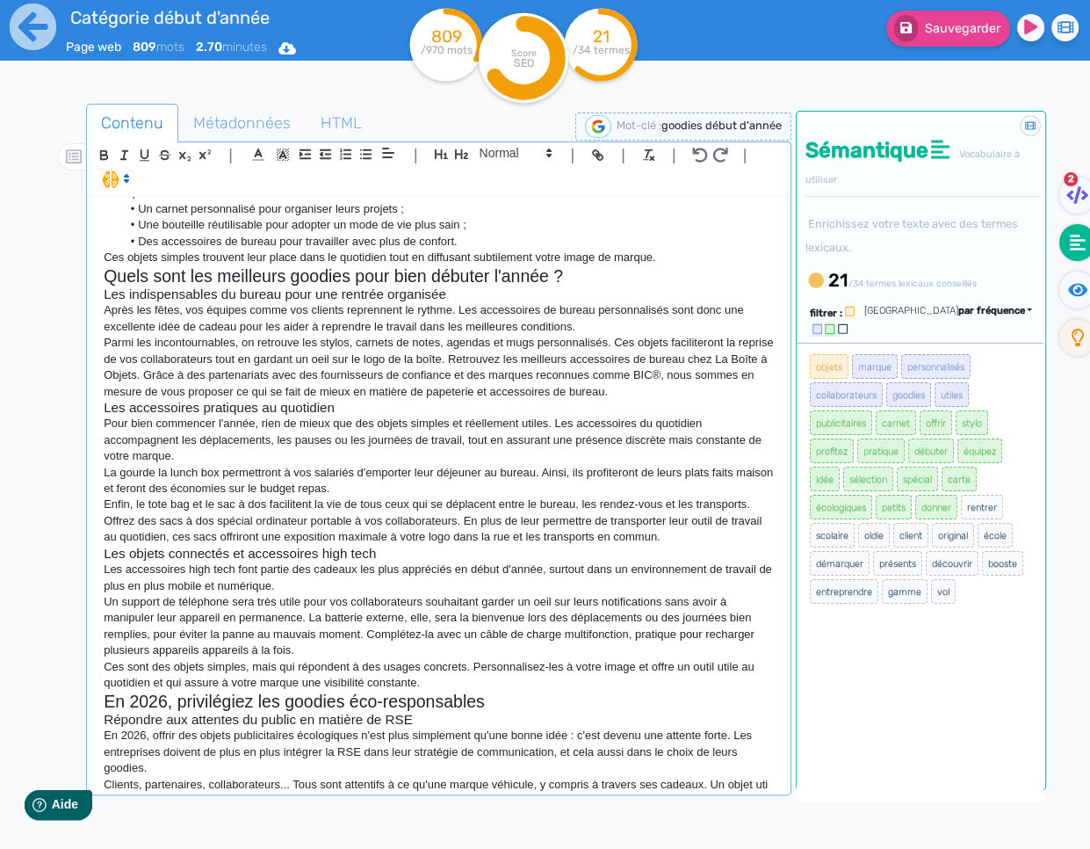
scroll to position [362, 0]
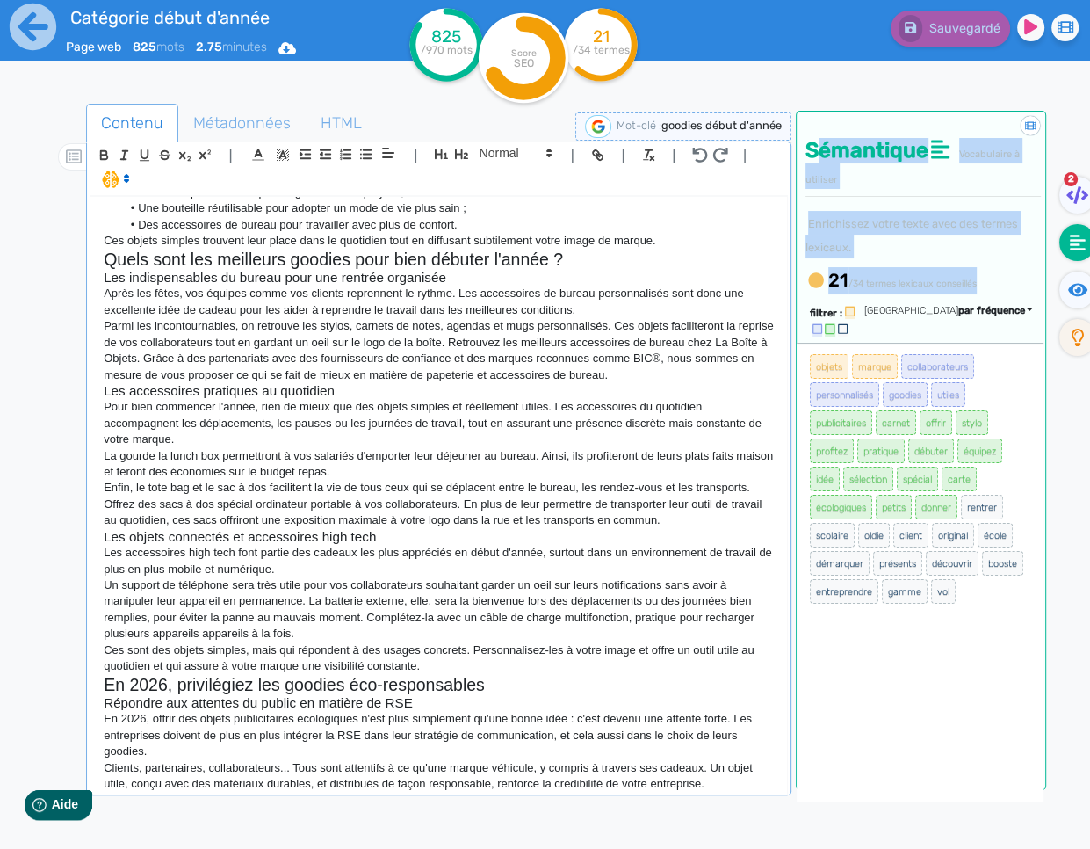
drag, startPoint x: 808, startPoint y: 148, endPoint x: 991, endPoint y: 279, distance: 224.8
click at [991, 279] on div "Sémantique Vocabulaire à utiliser Enrichissez votre texte avec des termes lexic…" at bounding box center [921, 206] width 249 height 188
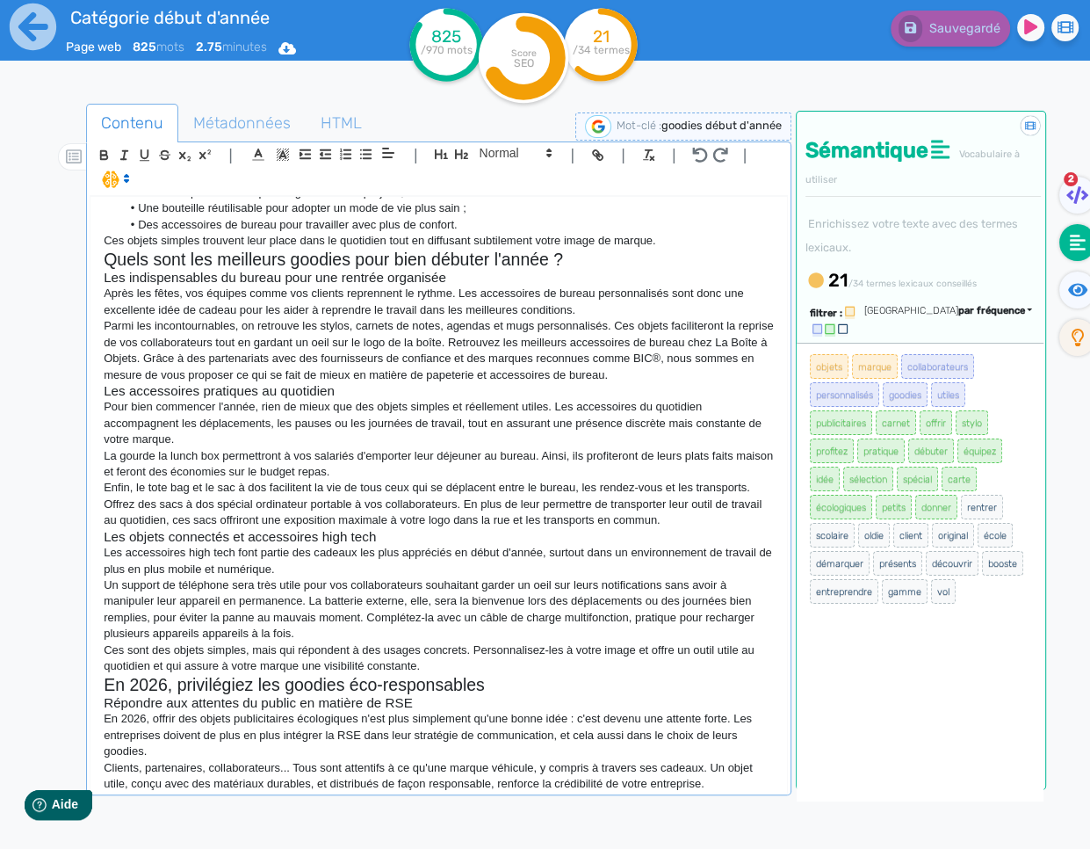
click at [991, 279] on div "21 /34 termes lexicaux conseillés" at bounding box center [923, 280] width 235 height 27
click at [753, 790] on p "Clients, partenaires, collaborateurs... Tous sont attentifs à ce qu'une marque …" at bounding box center [439, 776] width 670 height 33
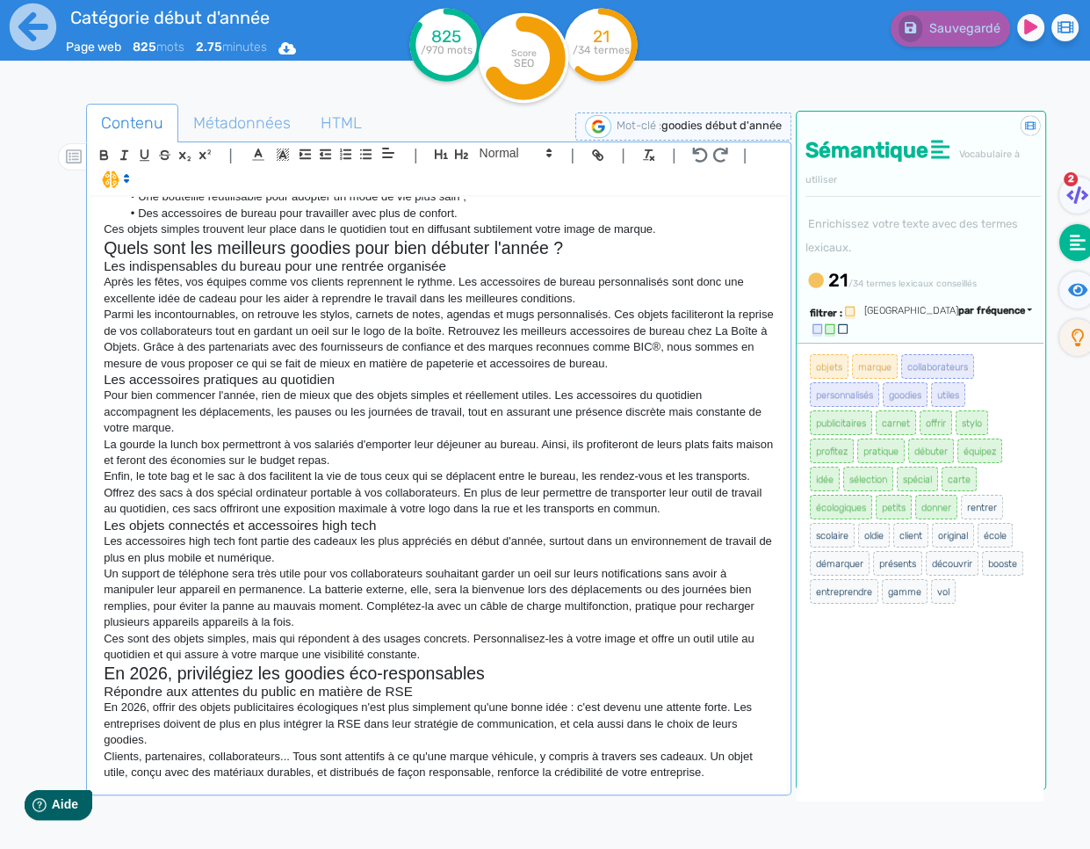
scroll to position [373, 0]
click at [727, 785] on div "Les goodies publicitaires pour le début d'année 2026 Débutez l'année de la meil…" at bounding box center [439, 494] width 697 height 594
click at [728, 785] on div "Les goodies publicitaires pour le début d'année 2026 Débutez l'année de la meil…" at bounding box center [439, 494] width 697 height 594
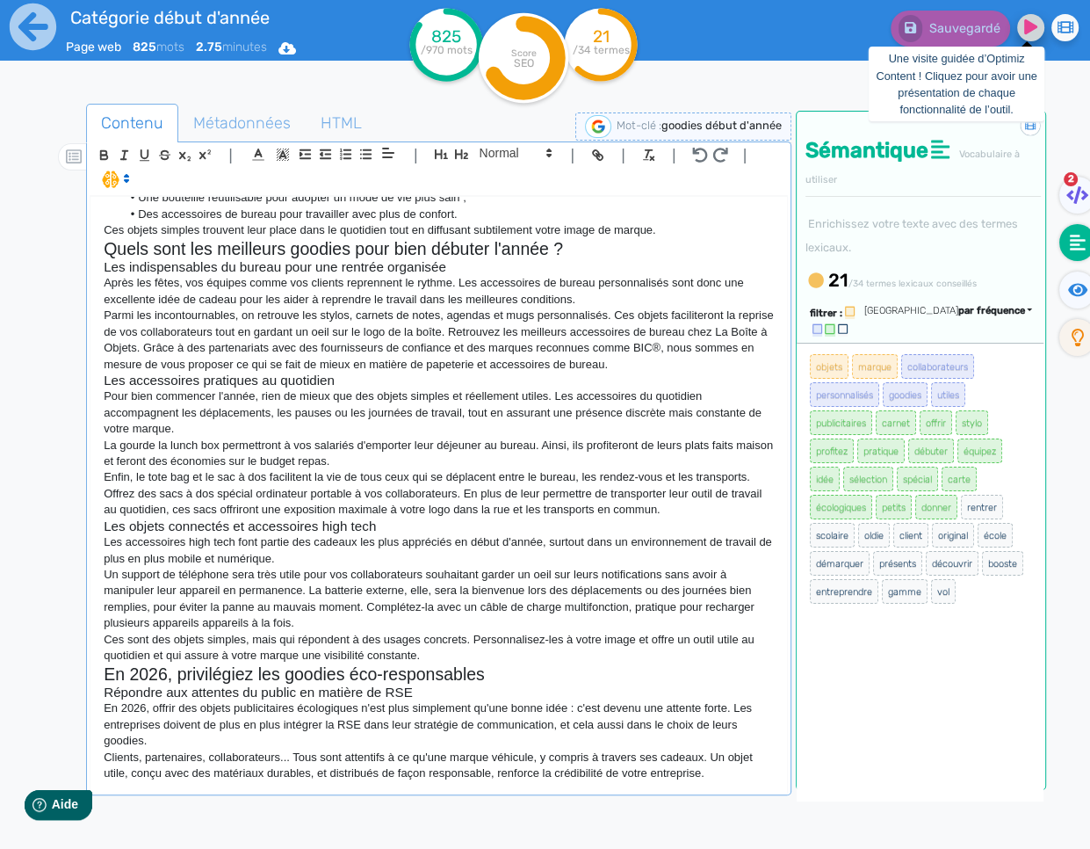
click at [1033, 36] on fa-icon at bounding box center [1030, 27] width 27 height 27
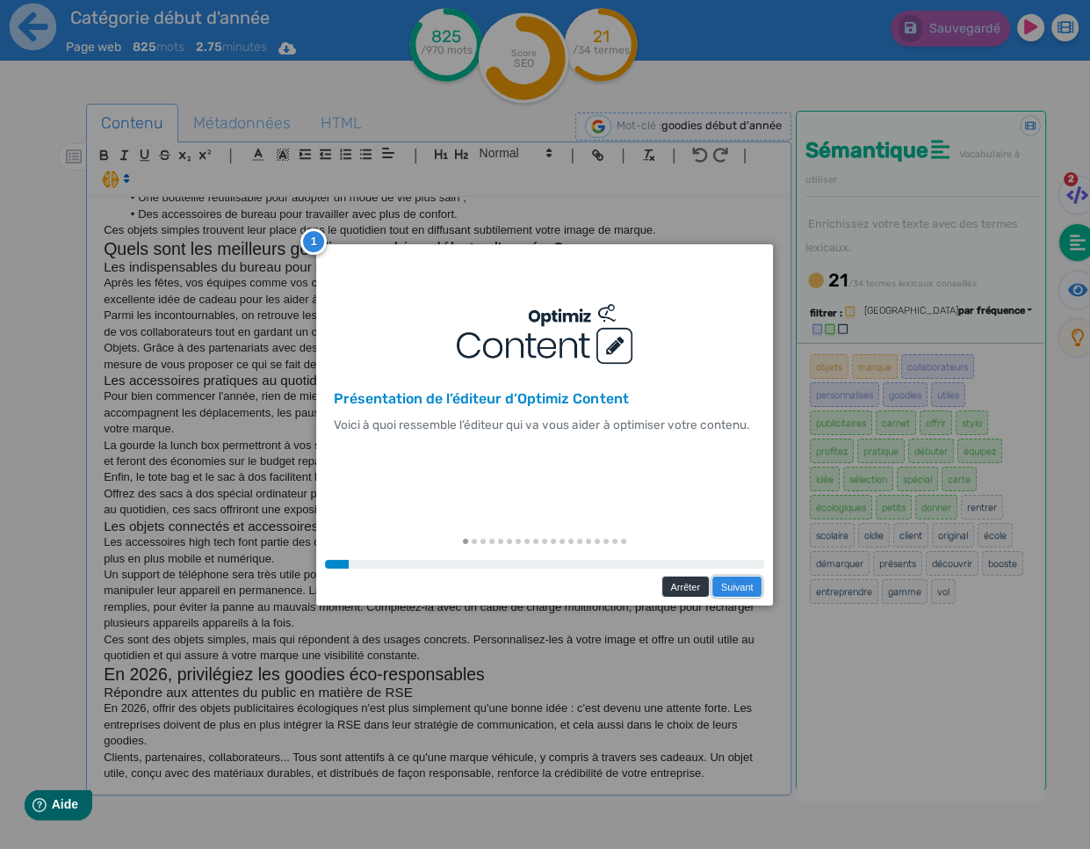
click at [728, 584] on link "Suivant" at bounding box center [737, 587] width 51 height 22
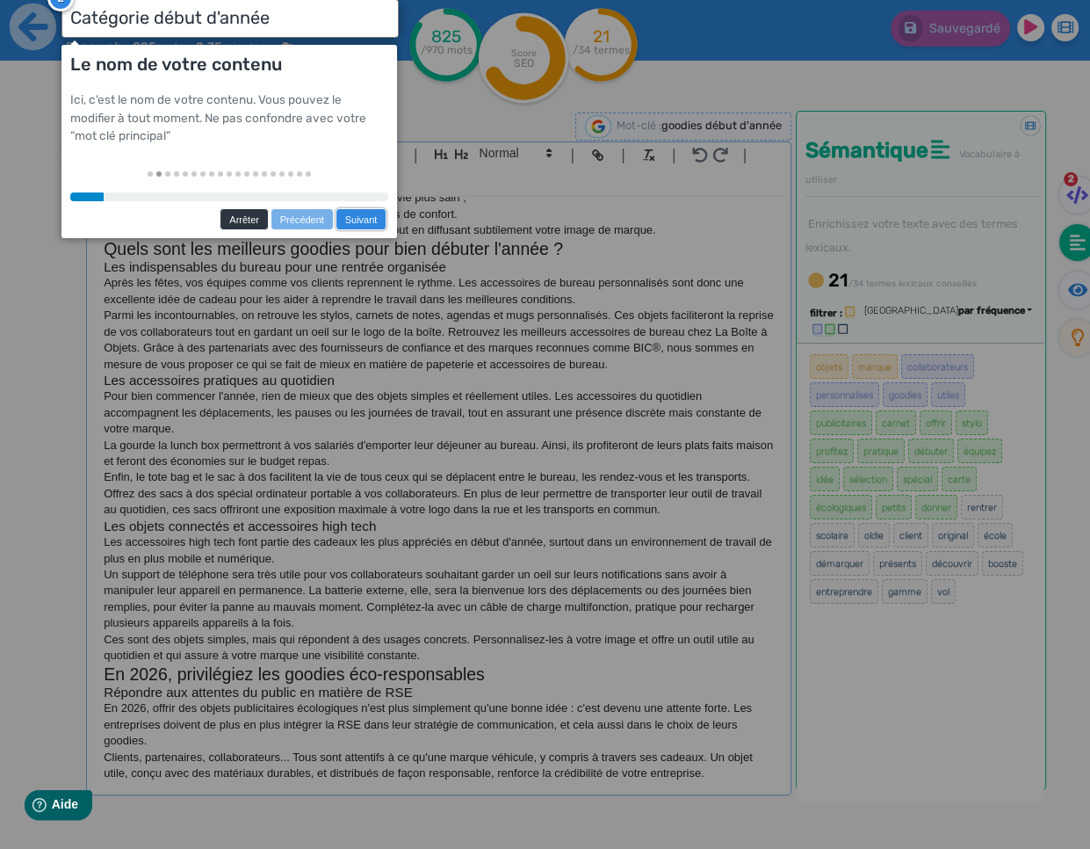
click at [385, 219] on link "Suivant" at bounding box center [361, 219] width 51 height 22
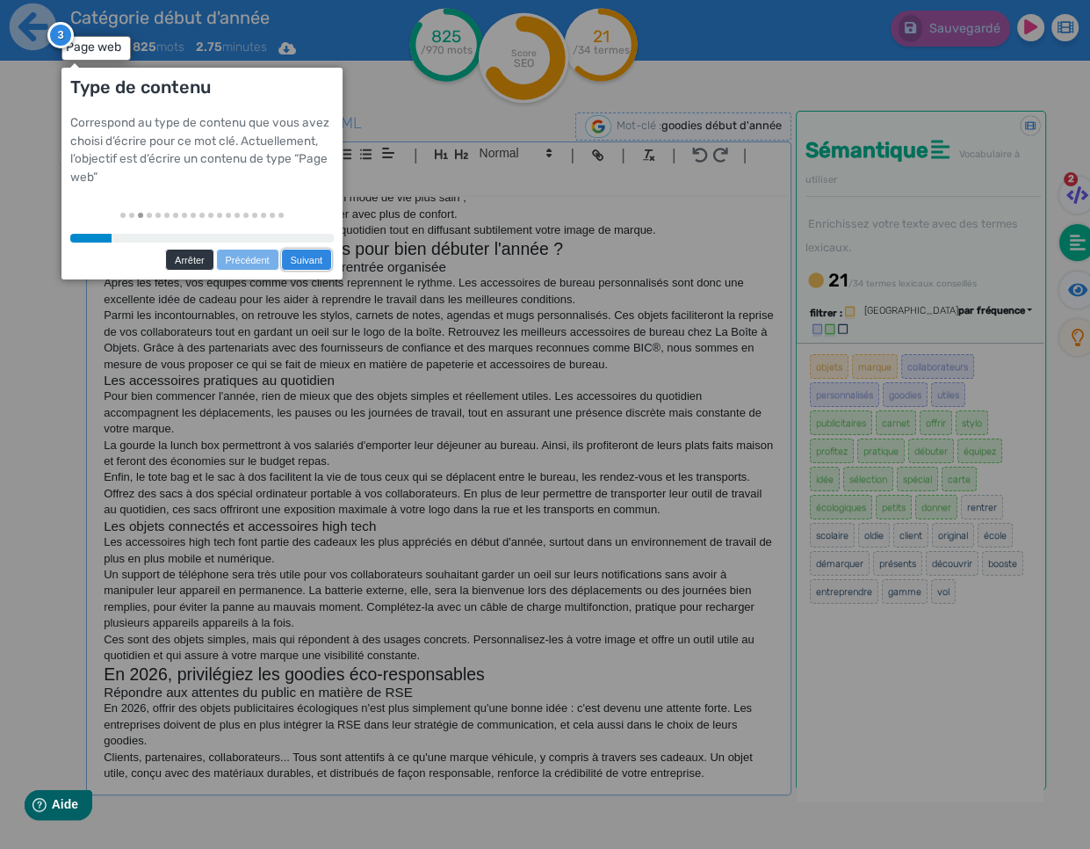
click at [322, 256] on link "Suivant" at bounding box center [306, 260] width 51 height 22
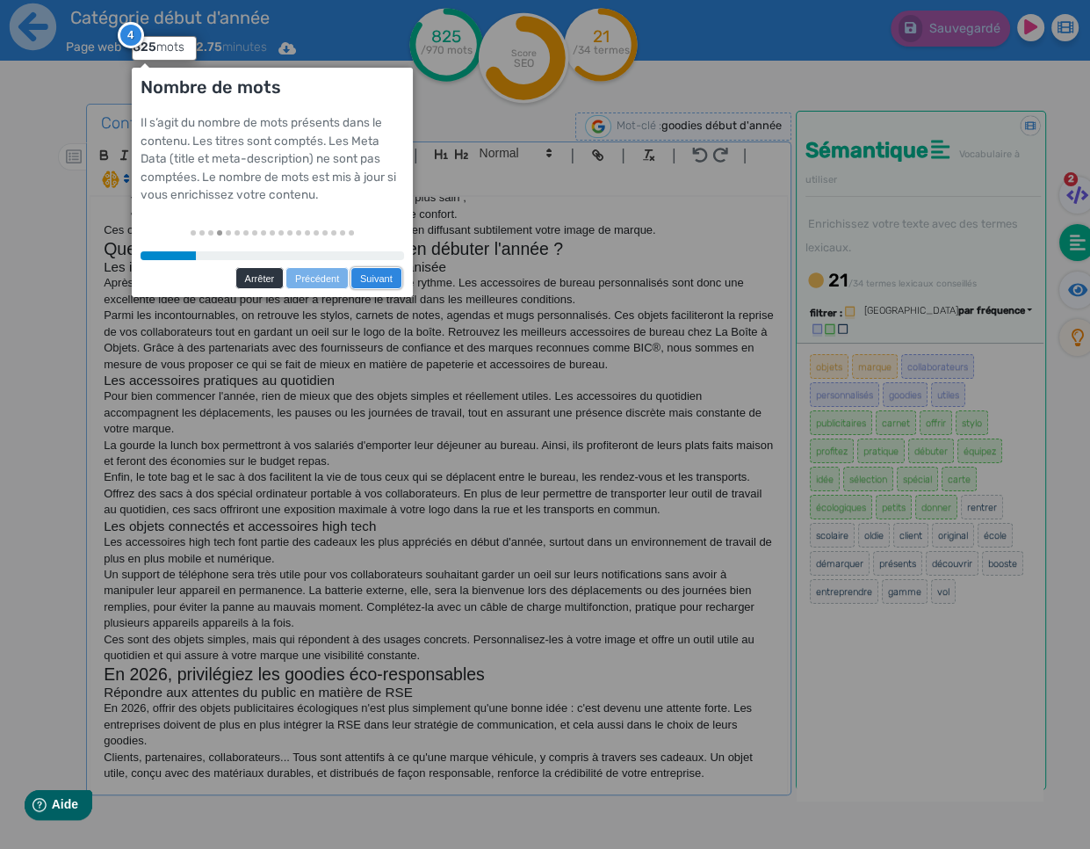
click at [373, 274] on link "Suivant" at bounding box center [376, 278] width 51 height 22
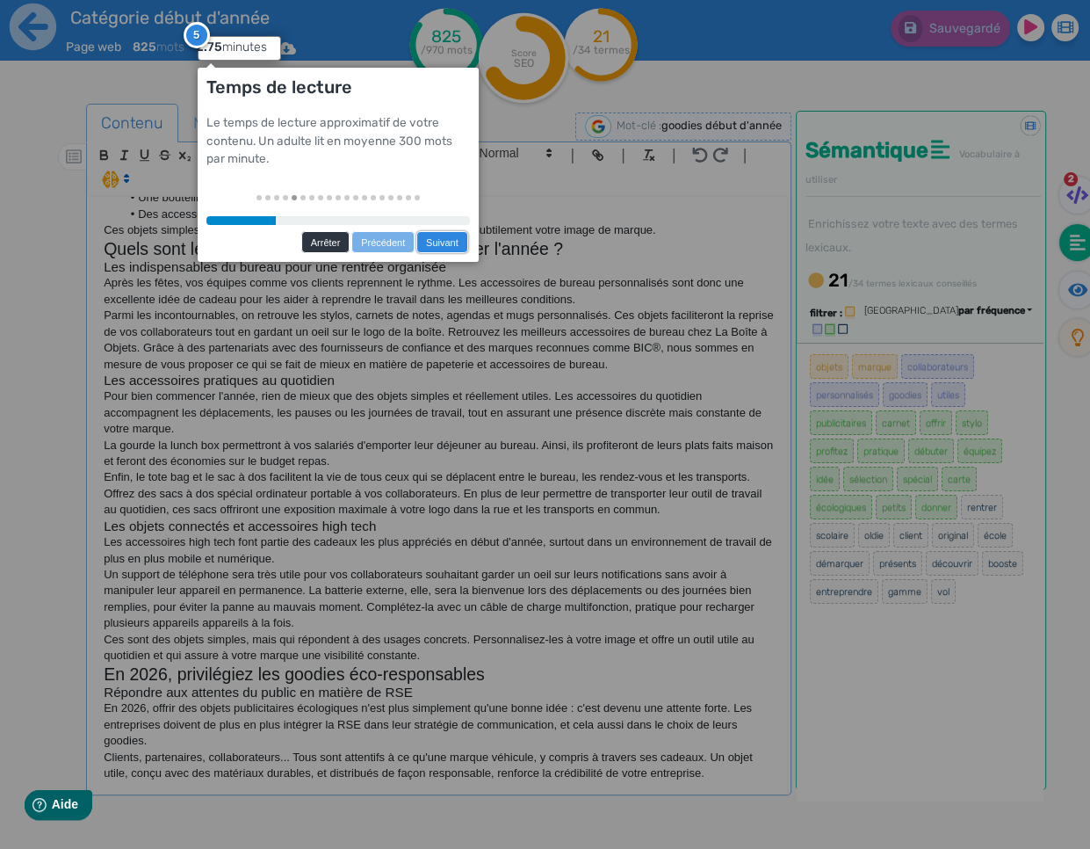
click at [432, 240] on link "Suivant" at bounding box center [441, 242] width 51 height 22
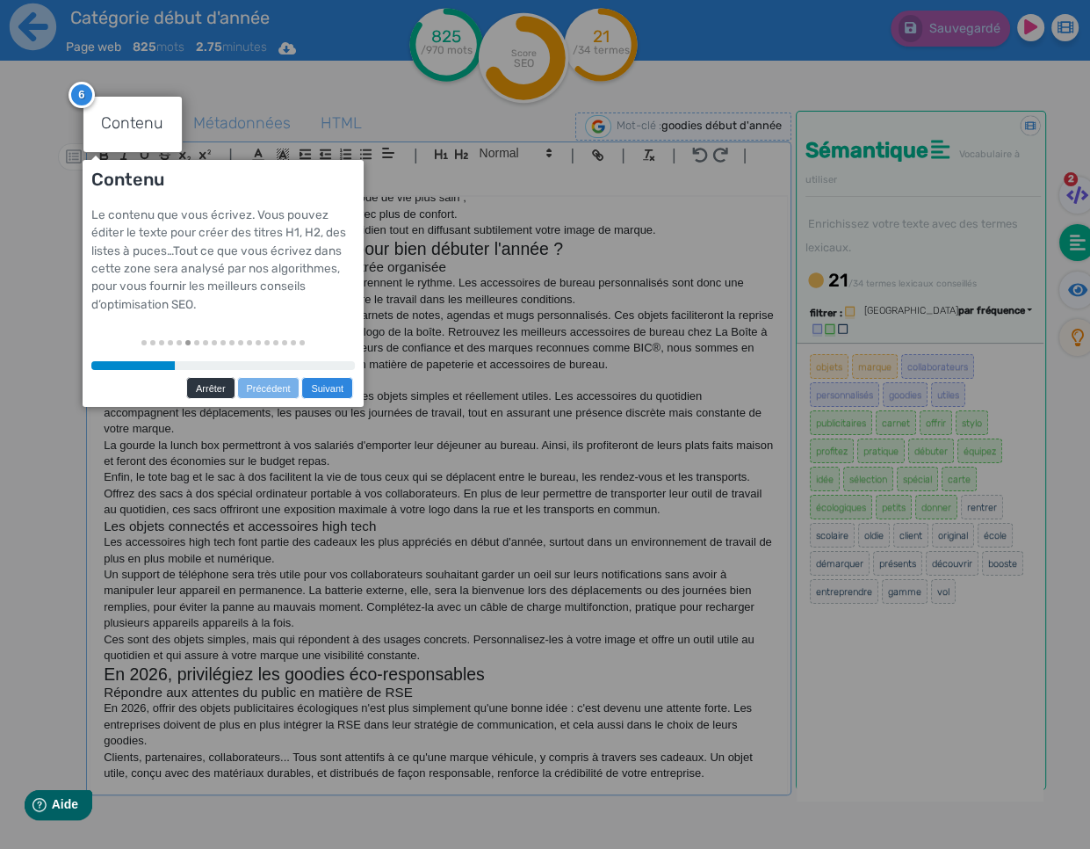
click at [335, 387] on link "Suivant" at bounding box center [326, 388] width 51 height 22
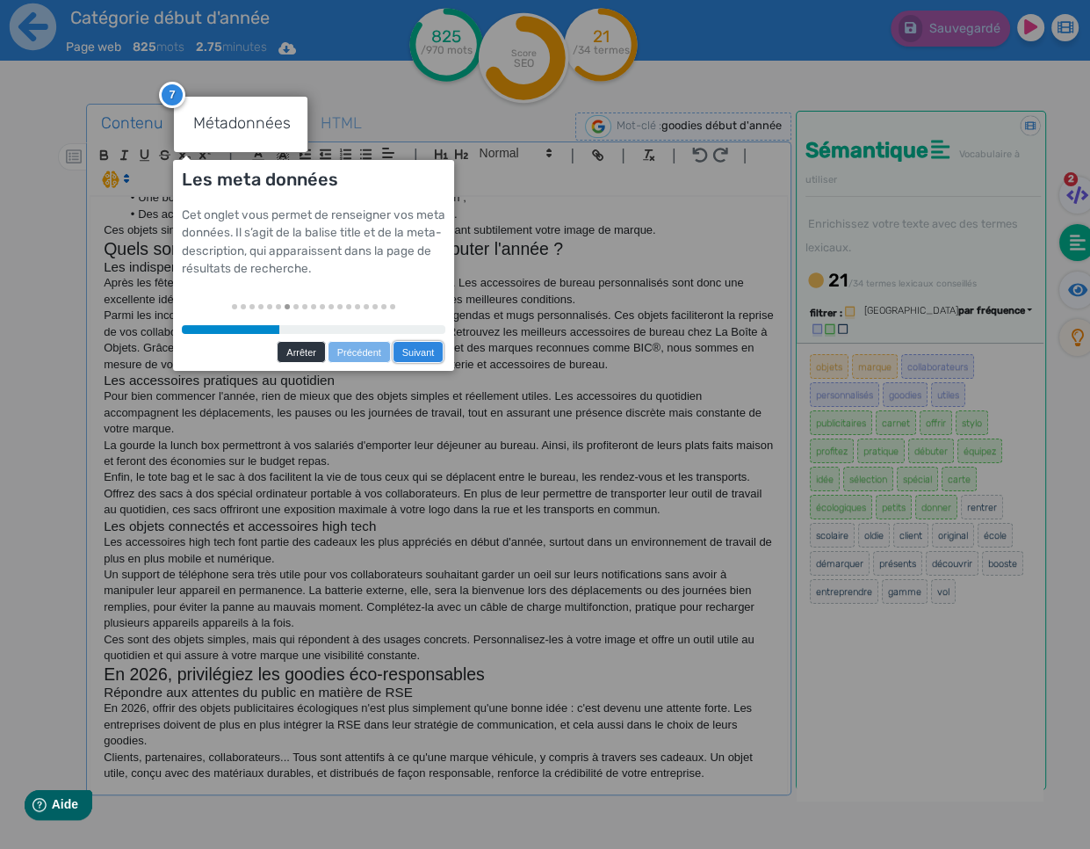
click at [419, 358] on link "Suivant" at bounding box center [418, 352] width 51 height 22
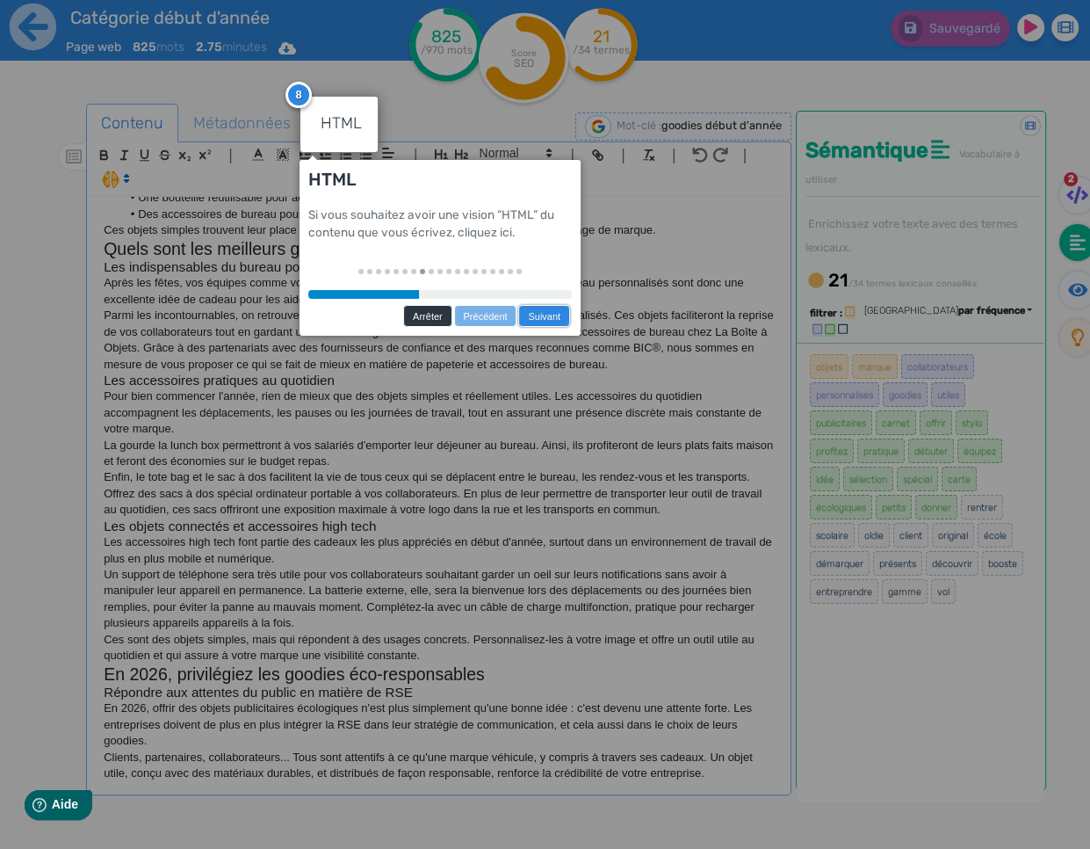
click at [534, 313] on link "Suivant" at bounding box center [543, 316] width 51 height 22
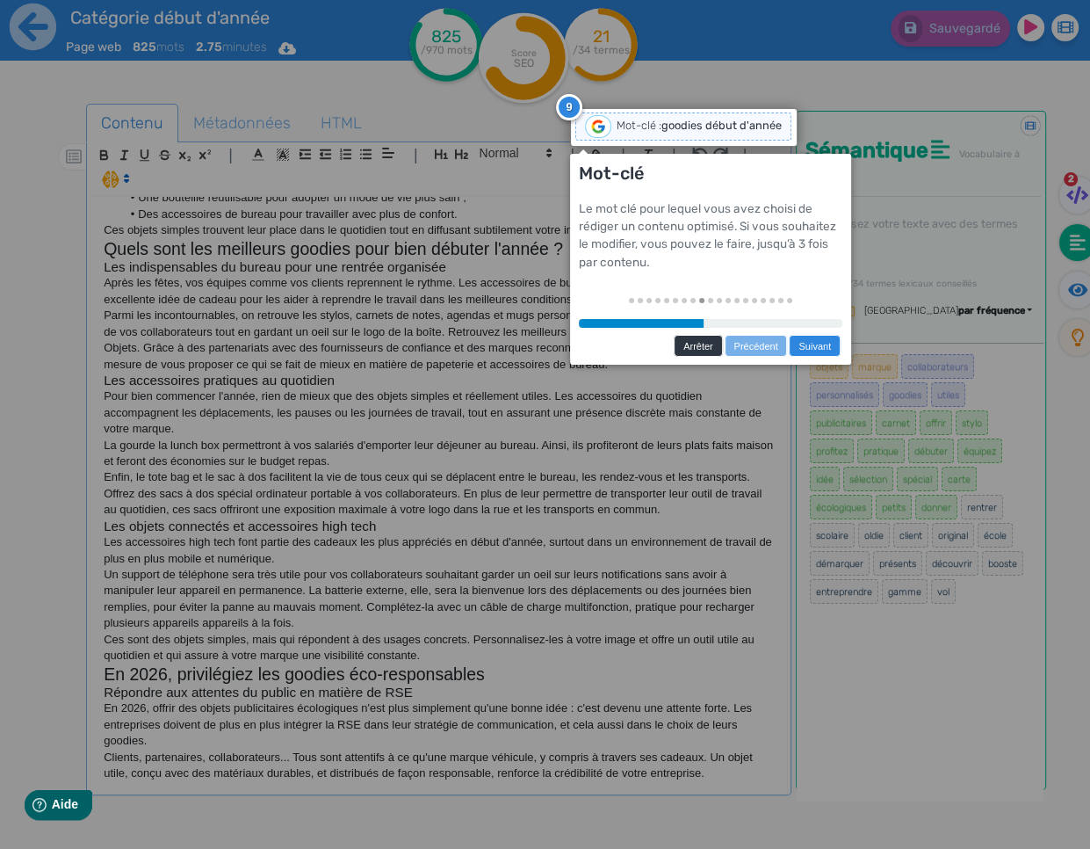
click at [816, 352] on link "Suivant" at bounding box center [814, 346] width 51 height 22
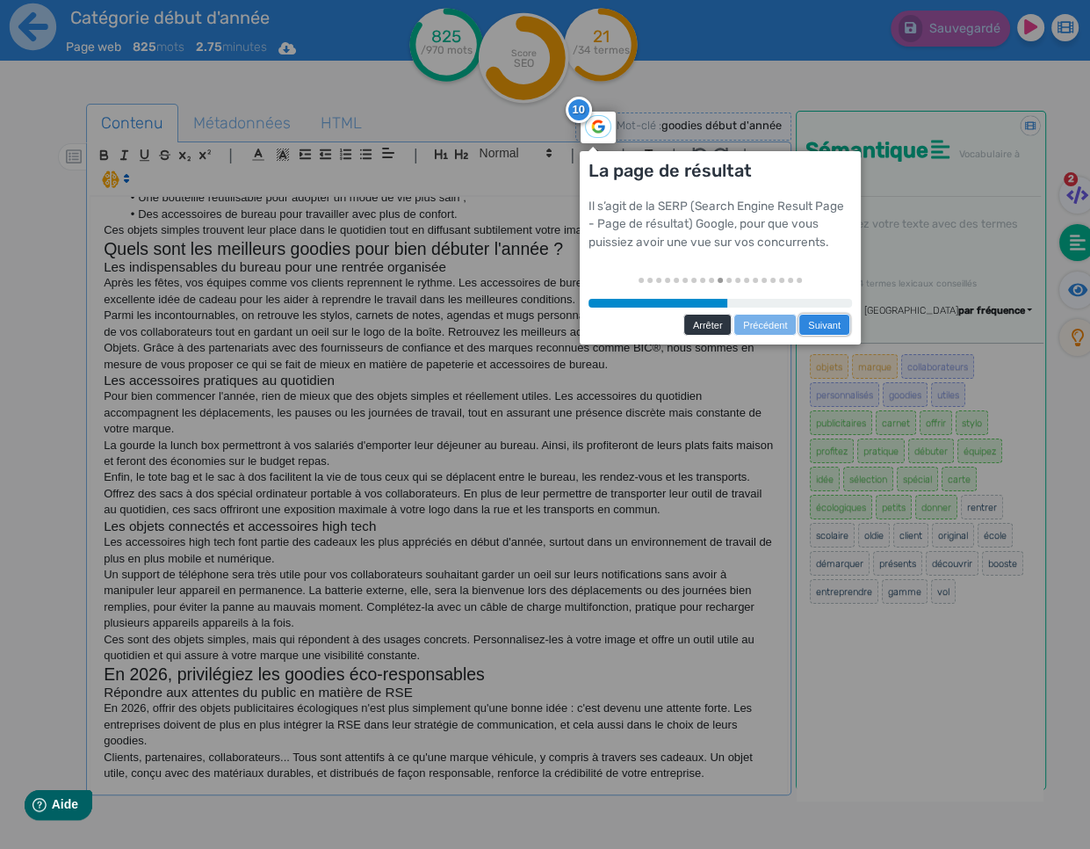
click at [816, 328] on link "Suivant" at bounding box center [824, 325] width 51 height 22
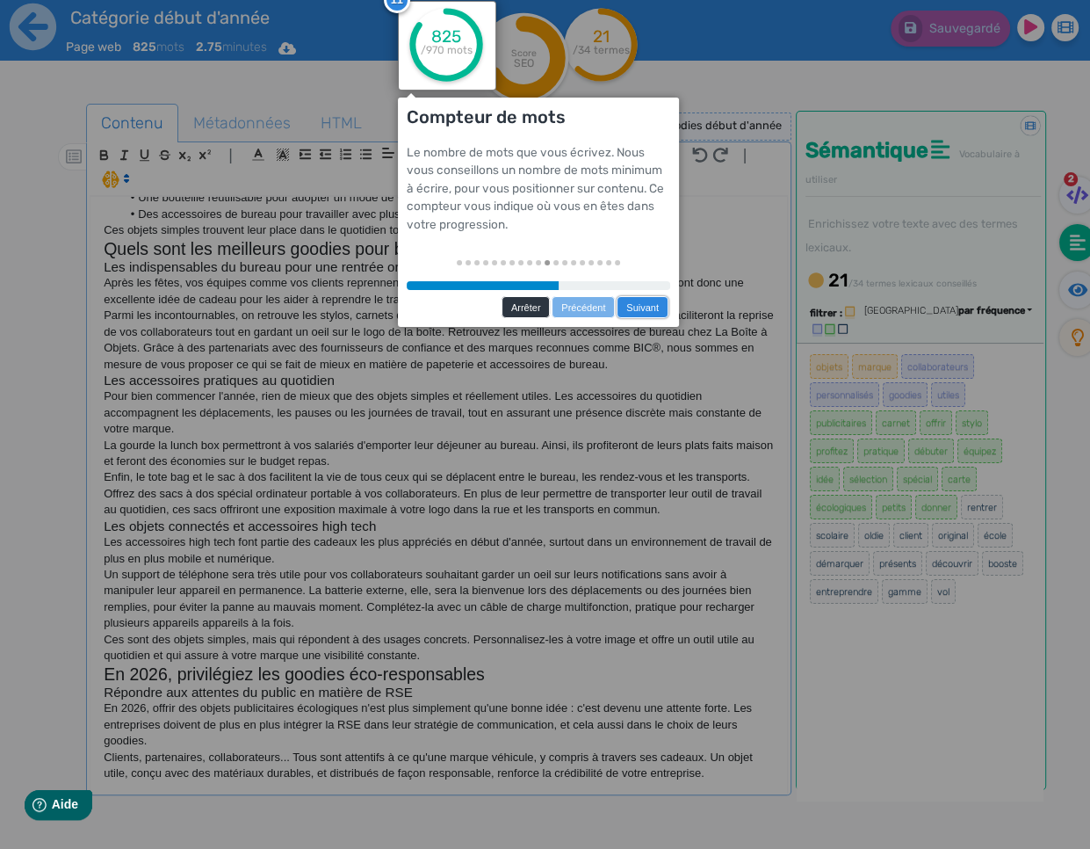
click at [652, 308] on link "Suivant" at bounding box center [642, 307] width 51 height 22
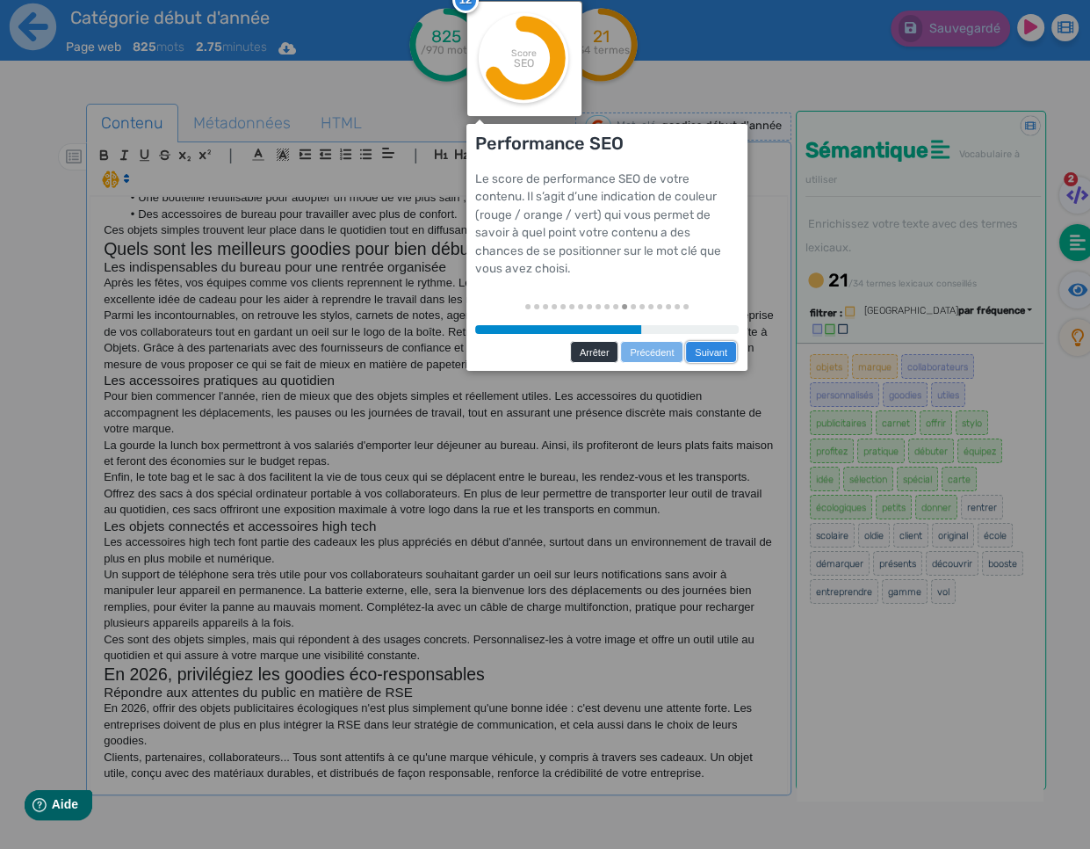
click at [714, 348] on link "Suivant" at bounding box center [710, 352] width 51 height 22
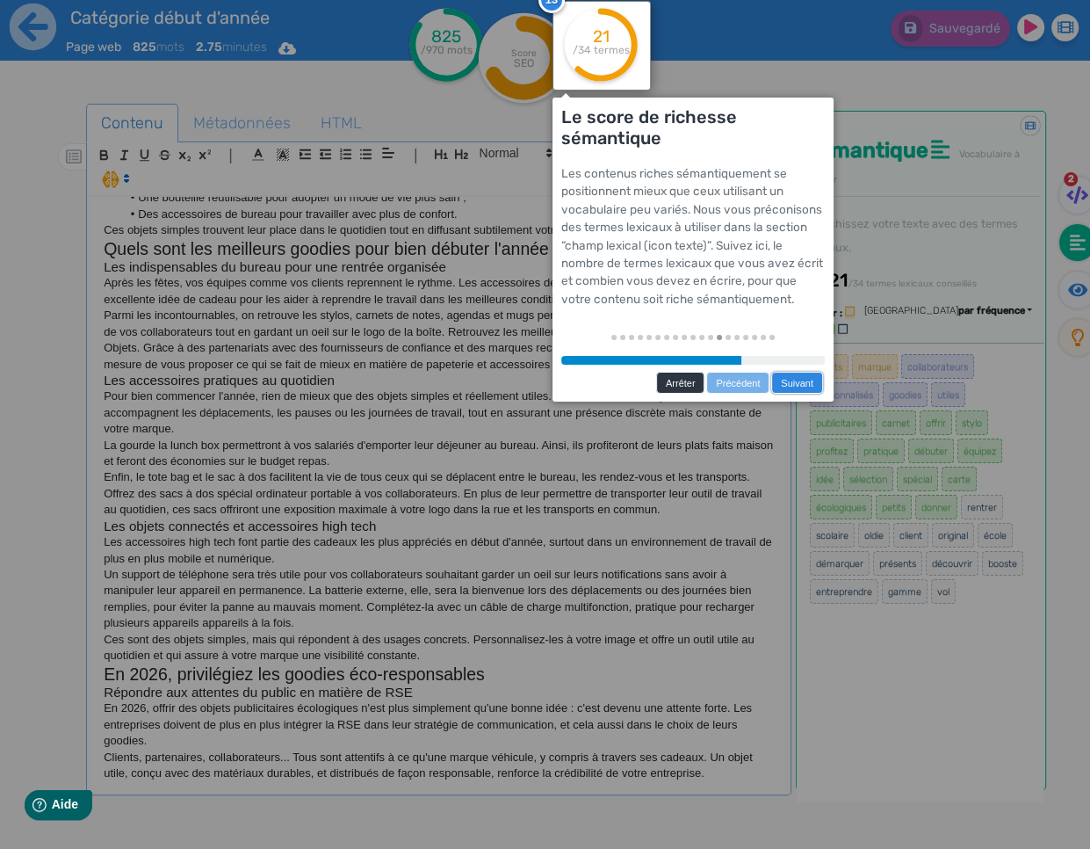
click at [802, 379] on link "Suivant" at bounding box center [796, 383] width 51 height 22
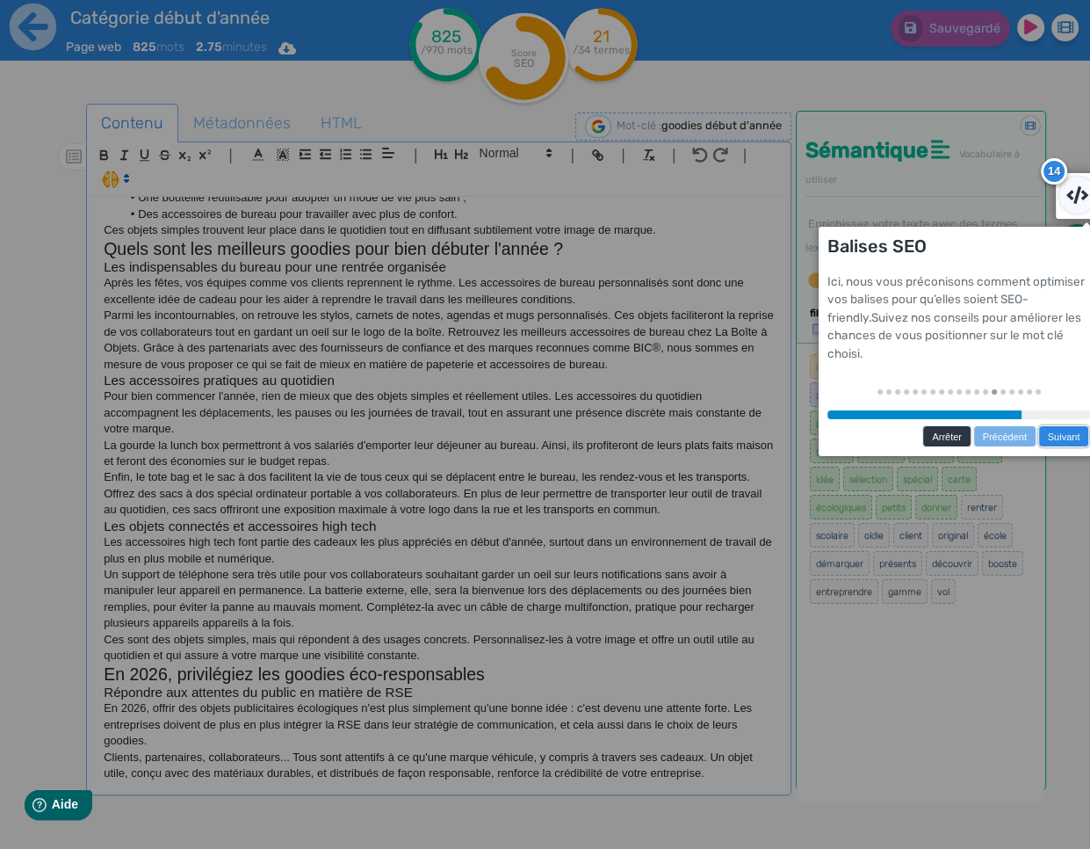
click at [1037, 437] on link "Suivant" at bounding box center [1064, 436] width 51 height 22
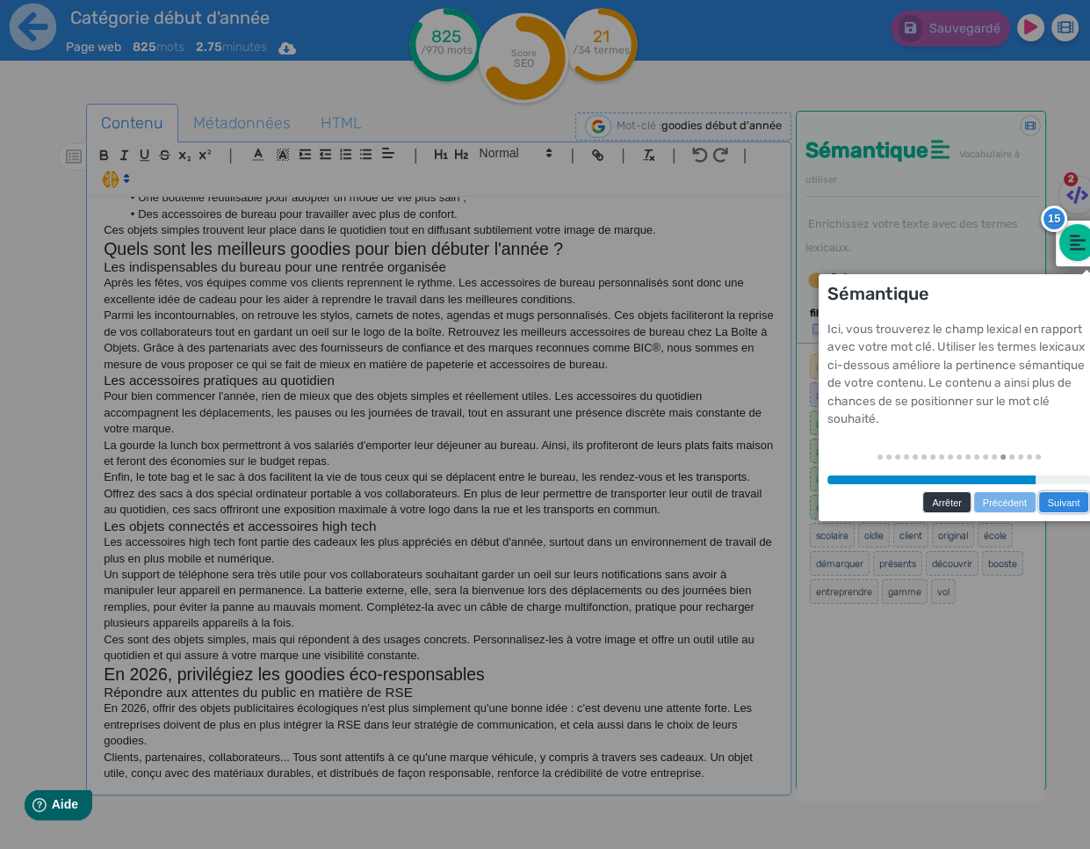
click at [1037, 504] on link "Suivant" at bounding box center [1064, 502] width 51 height 22
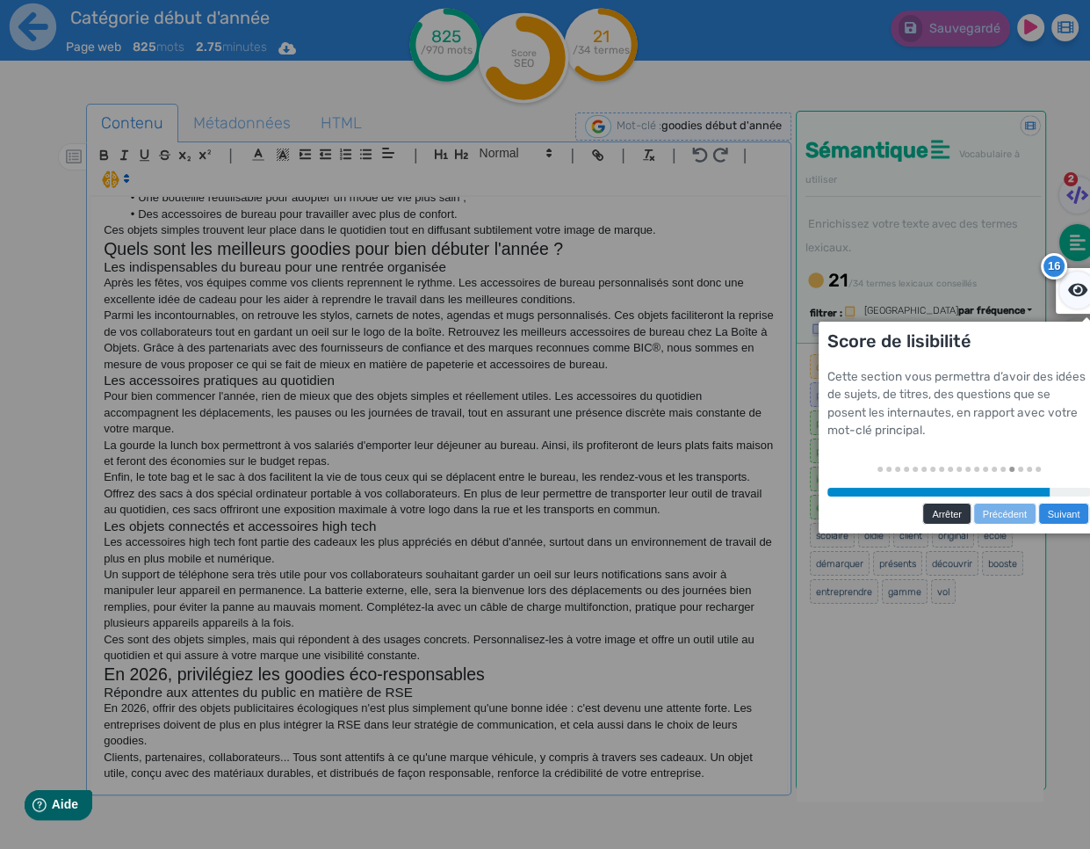
click at [1037, 502] on div "Arrêter Précédent Suivant" at bounding box center [960, 513] width 264 height 24
click at [1037, 510] on link "Suivant" at bounding box center [1064, 514] width 51 height 22
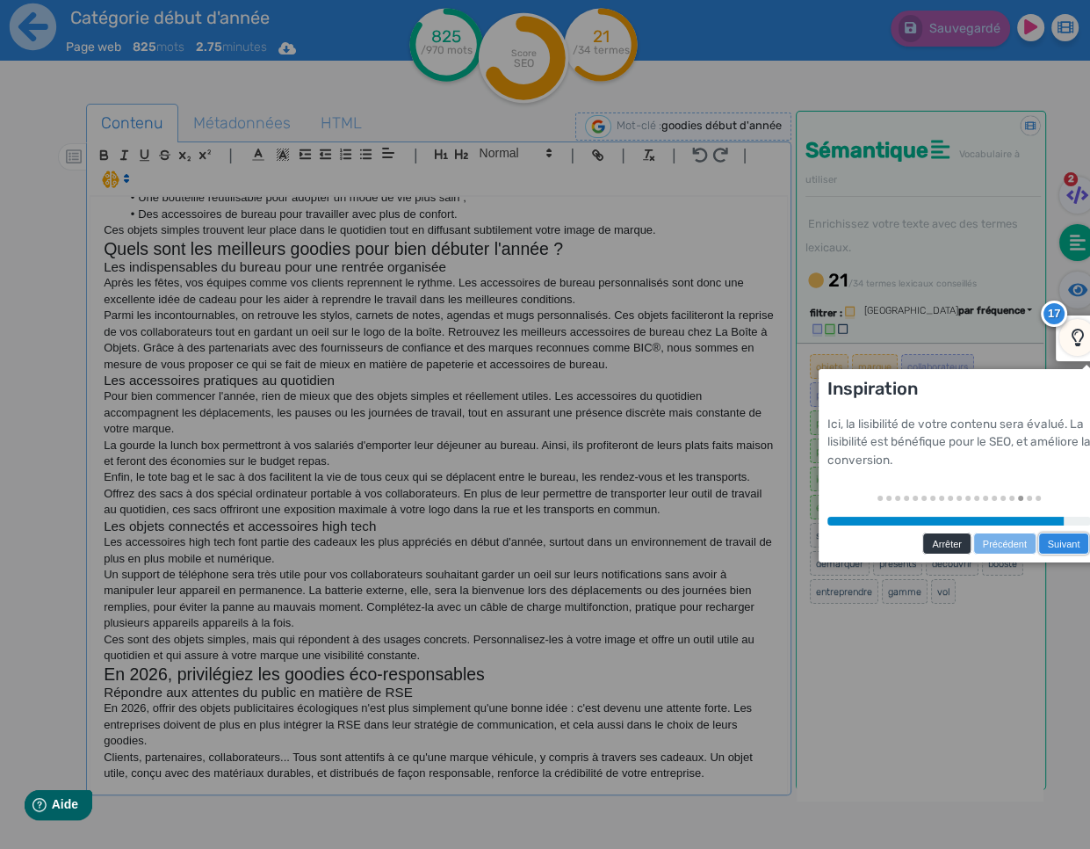
click at [1037, 544] on link "Suivant" at bounding box center [1064, 543] width 51 height 22
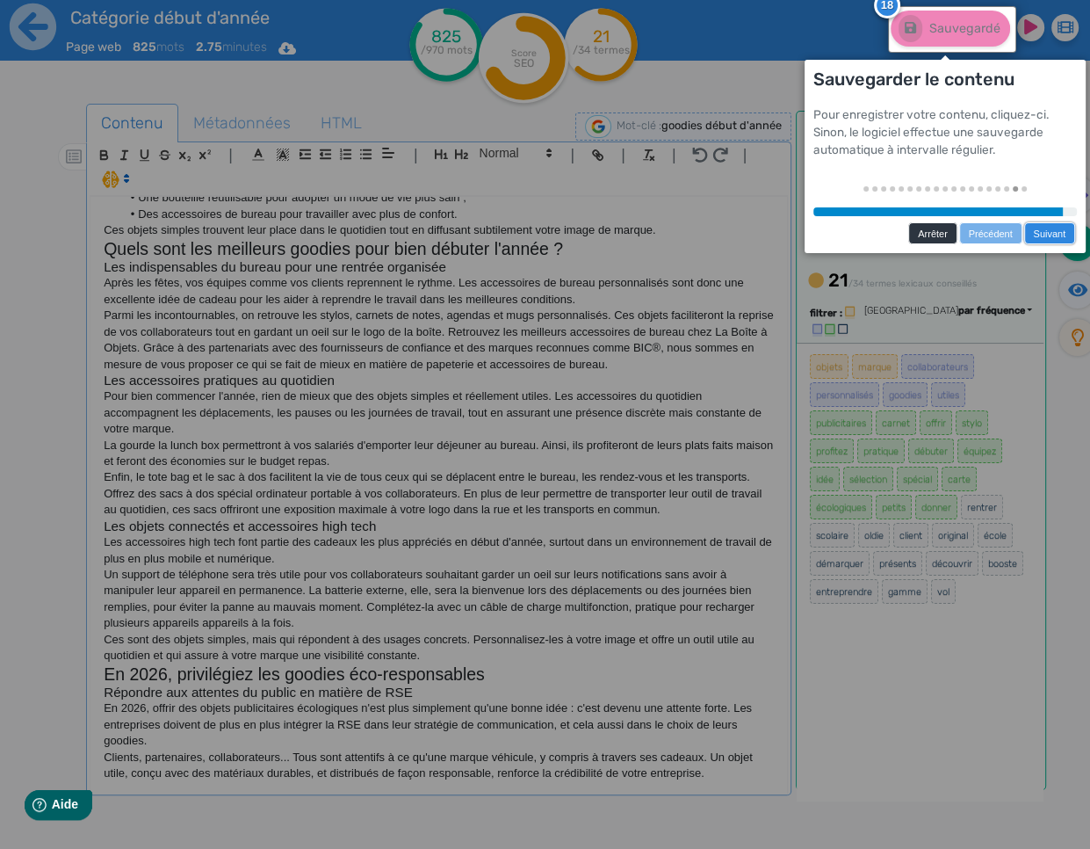
click at [1037, 232] on link "Suivant" at bounding box center [1050, 233] width 51 height 22
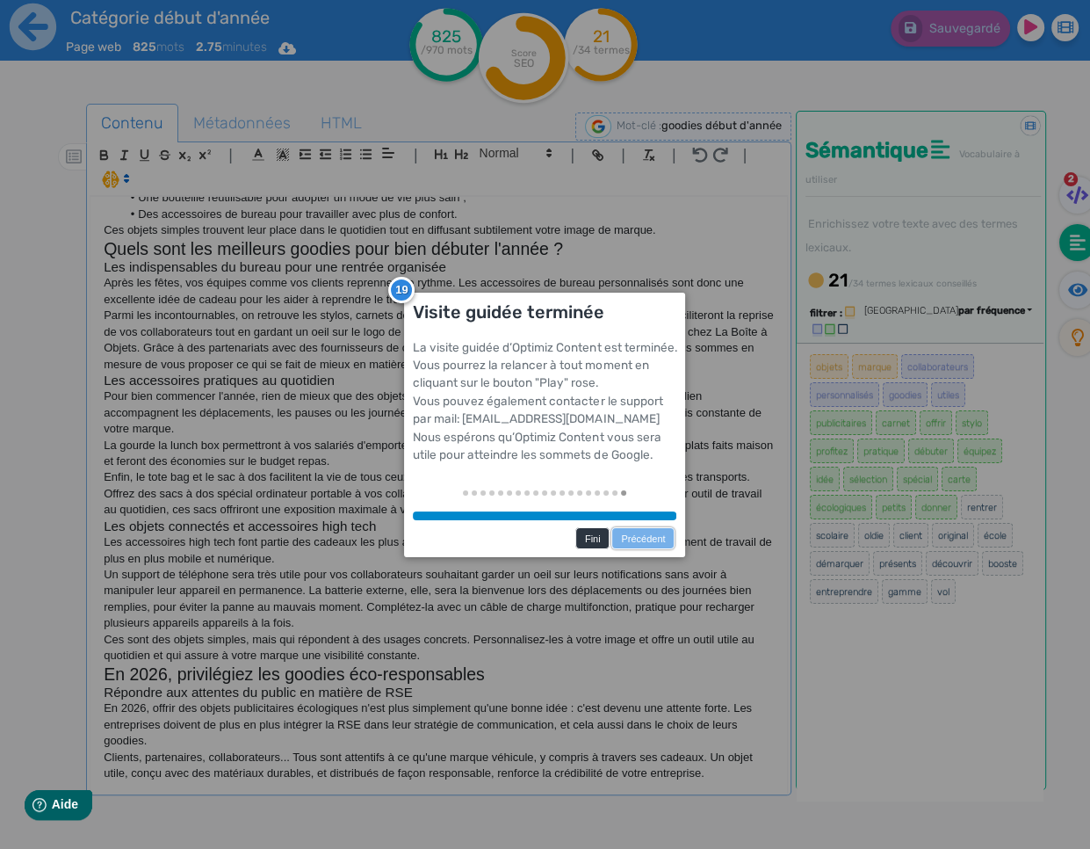
click at [662, 540] on link "Précédent" at bounding box center [643, 538] width 63 height 22
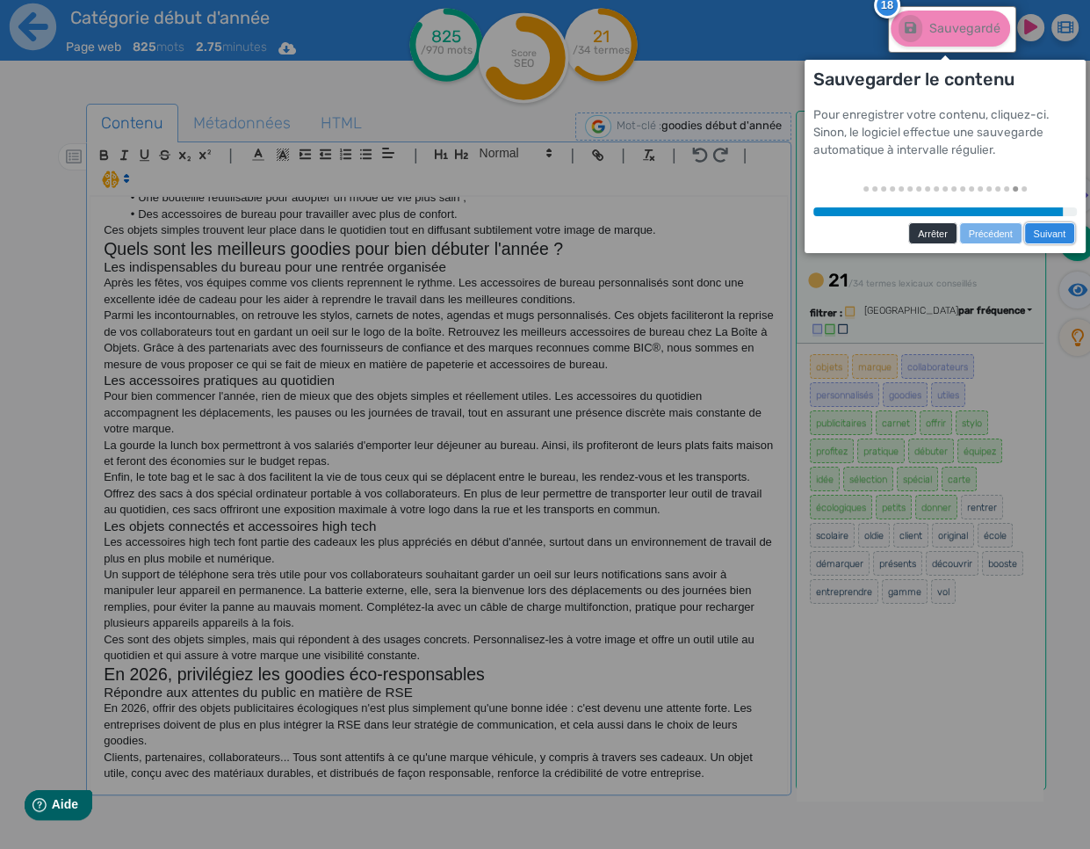
click at [1037, 232] on link "Suivant" at bounding box center [1050, 233] width 51 height 22
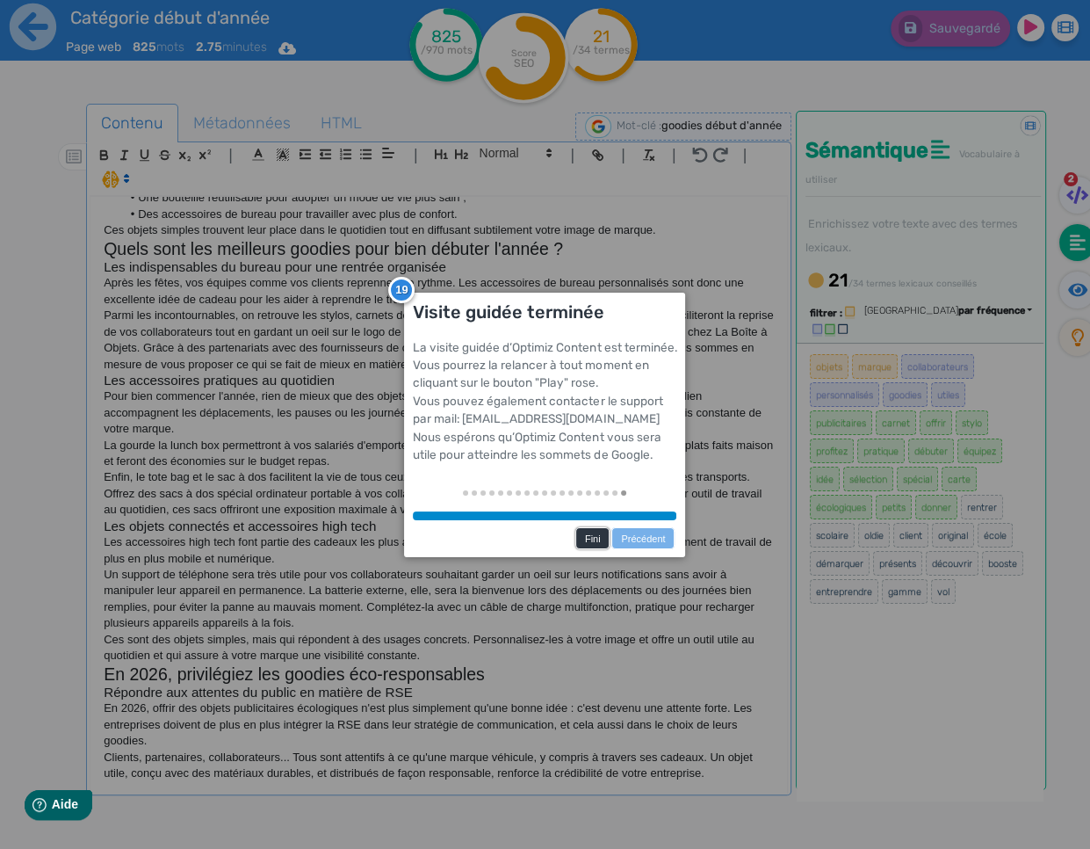
click at [600, 539] on link "Fini" at bounding box center [593, 538] width 35 height 22
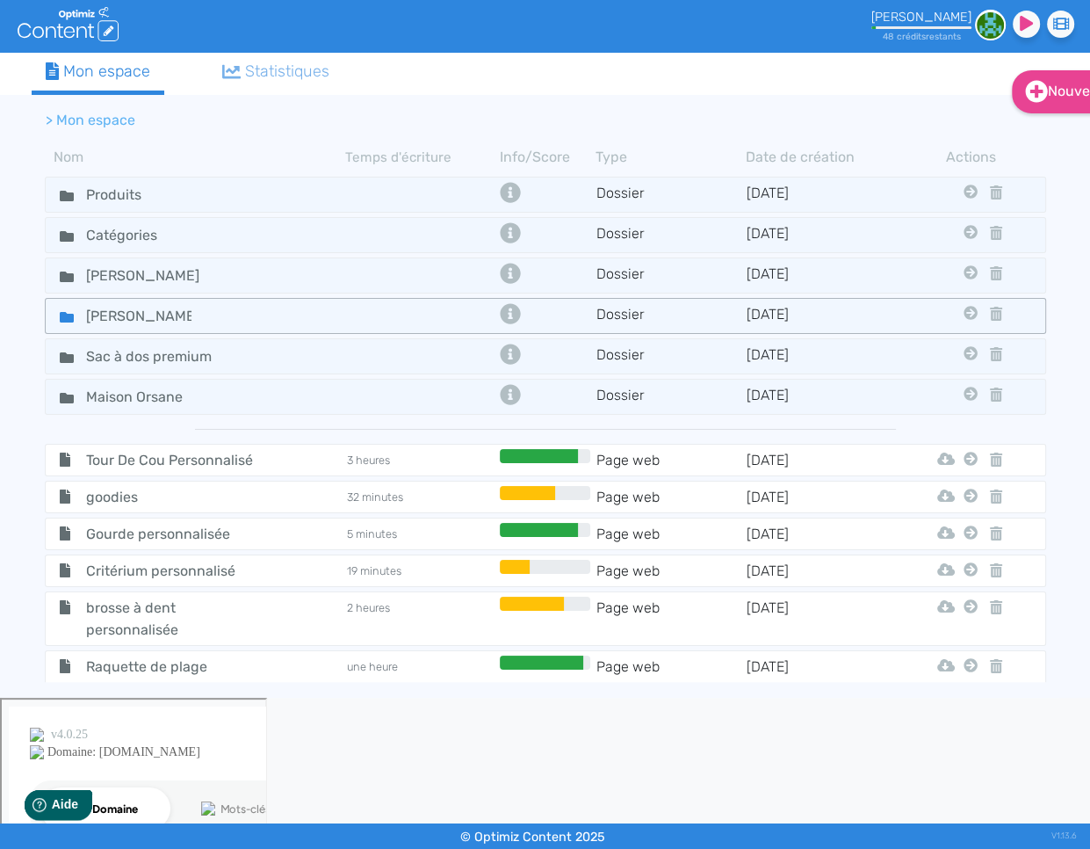
click at [69, 310] on icon at bounding box center [67, 317] width 14 height 14
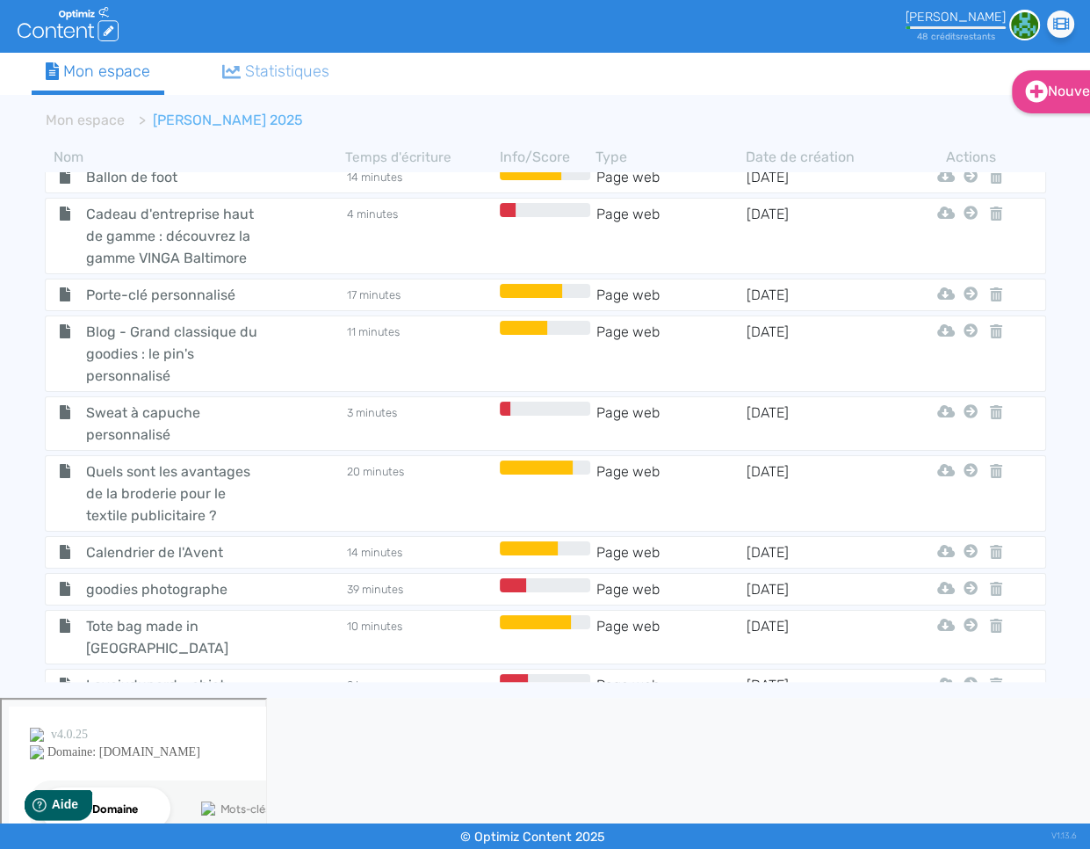
scroll to position [2577, 0]
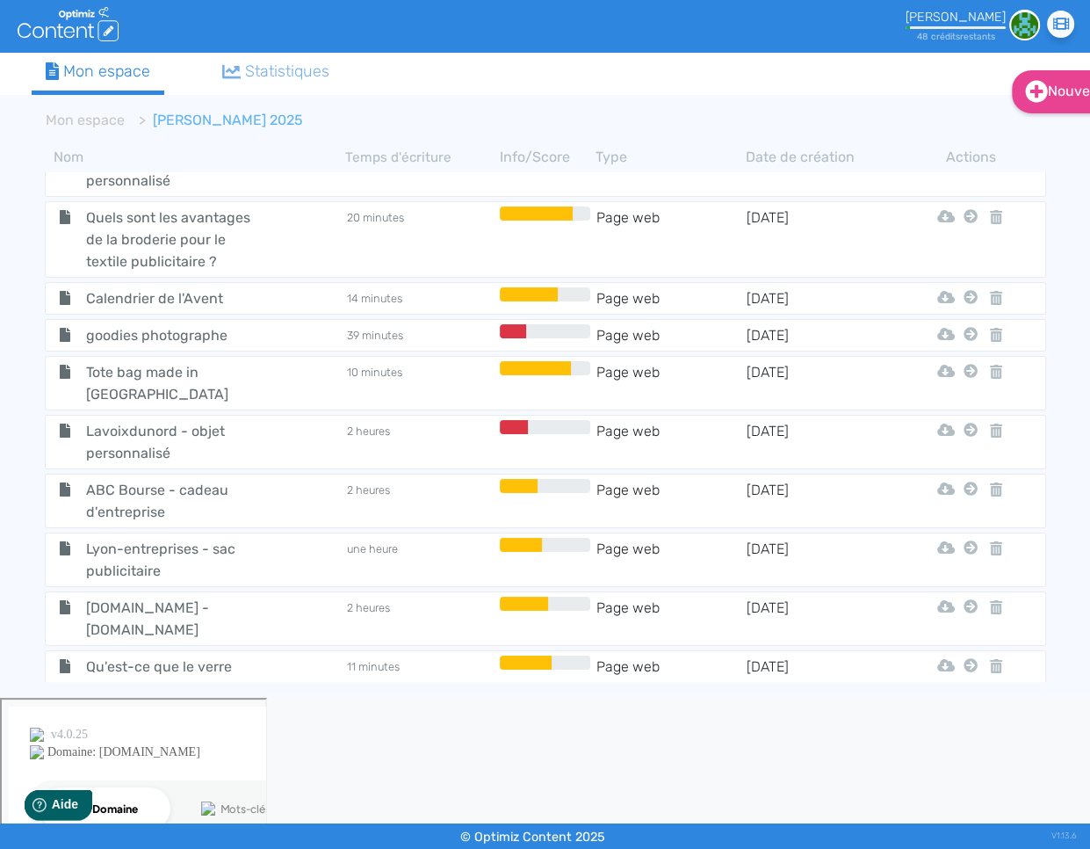
click at [101, 736] on span "Catégorie début d'année" at bounding box center [172, 747] width 198 height 22
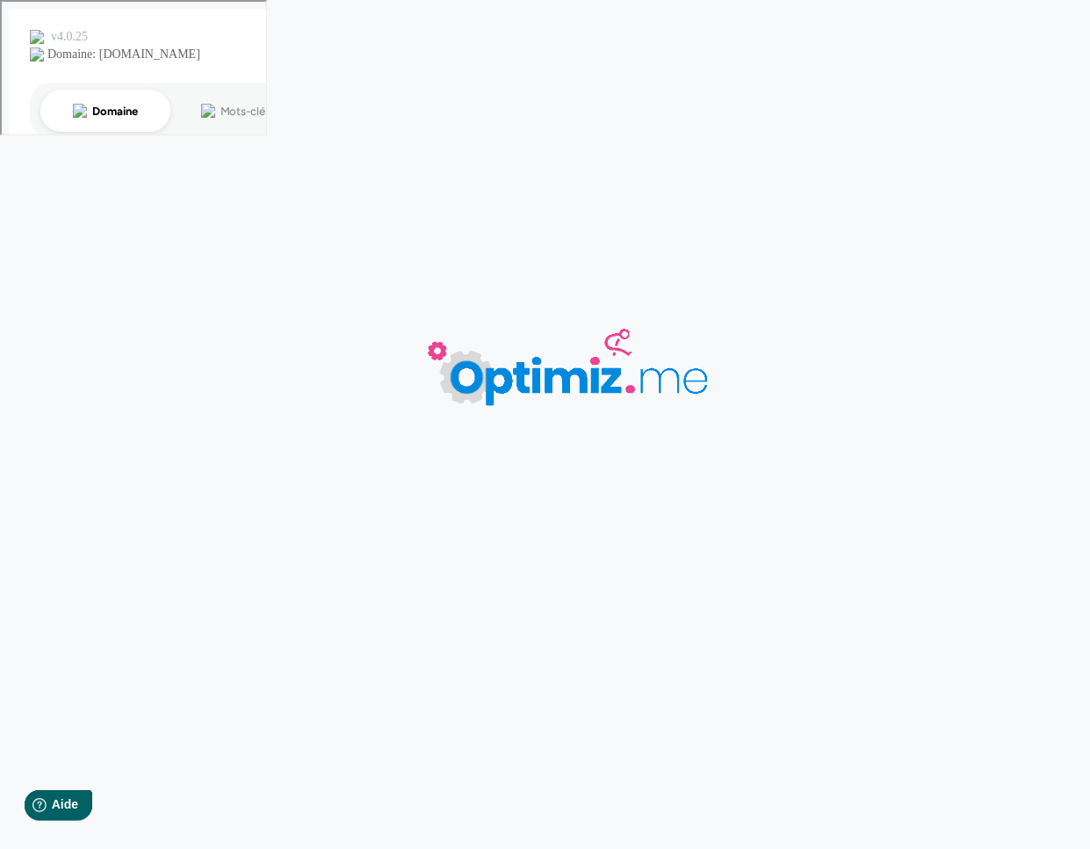
type input "Catégorie début d'année"
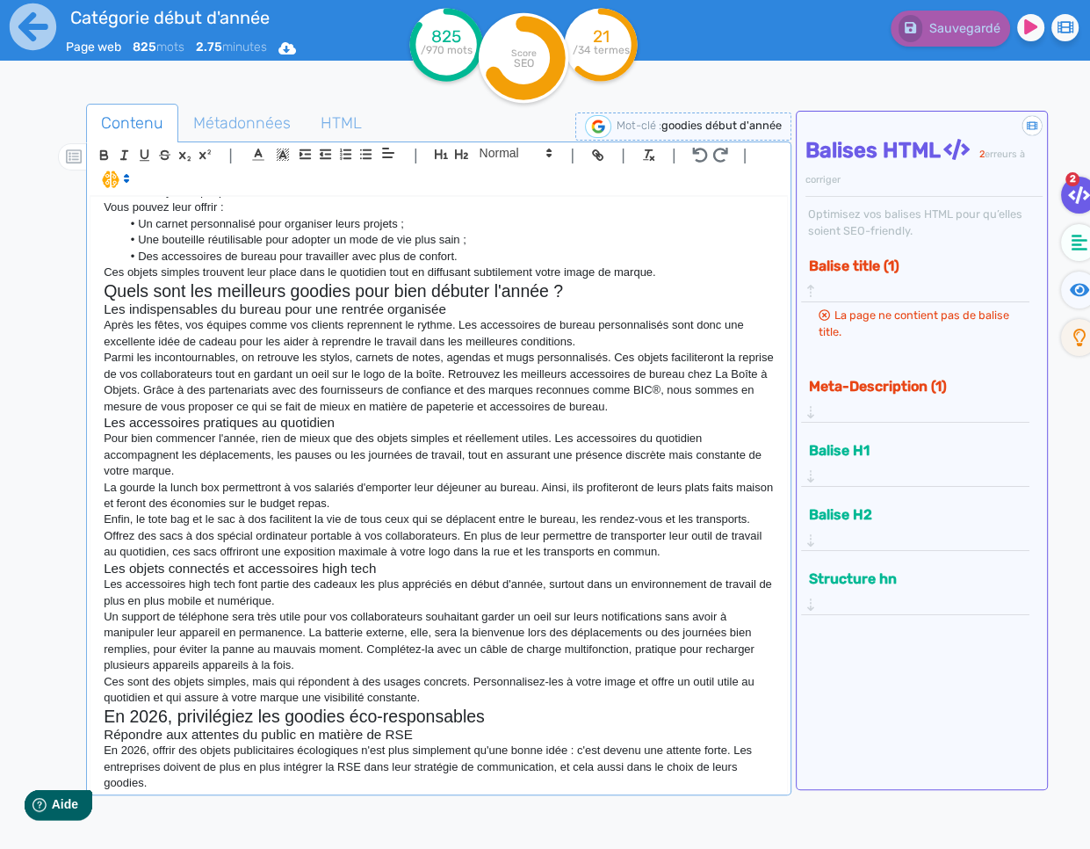
scroll to position [373, 0]
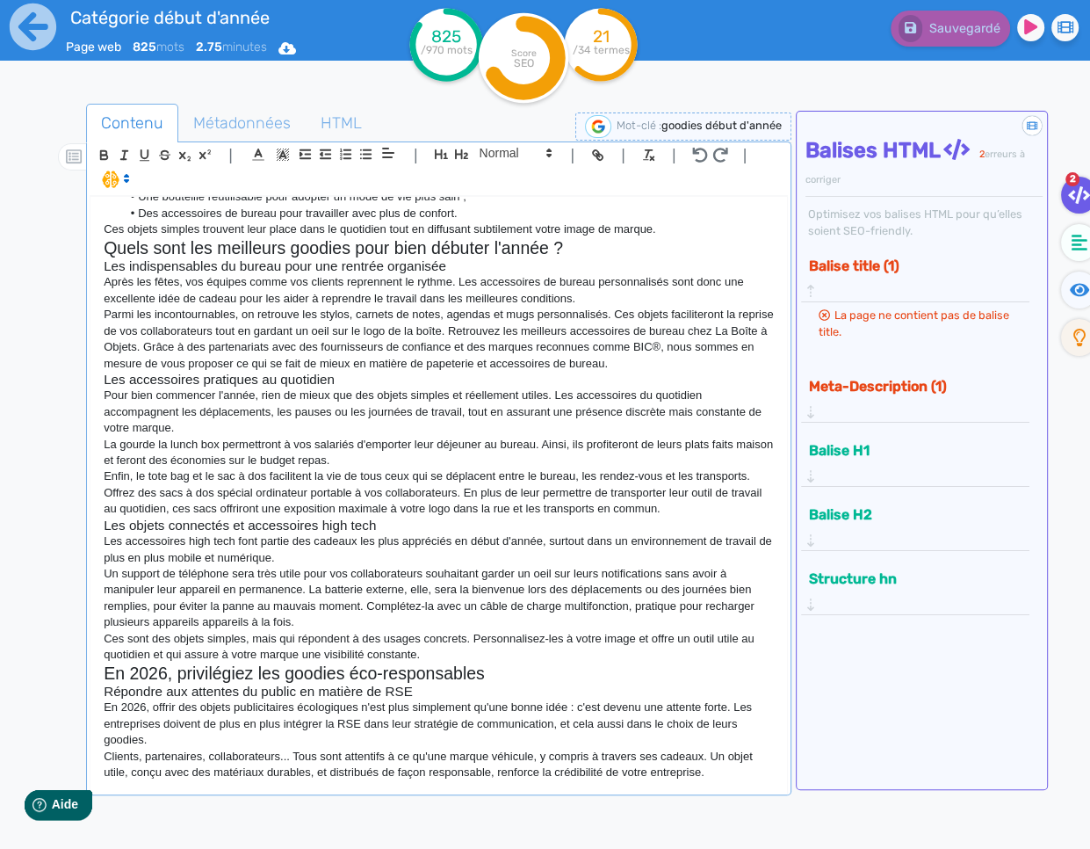
click at [706, 764] on p "Clients, partenaires, collaborateurs... Tous sont attentifs à ce qu'une marque …" at bounding box center [439, 765] width 670 height 33
click at [725, 776] on p "Clients, partenaires, collaborateurs... Tous sont attentifs à ce qu'une marque …" at bounding box center [439, 765] width 670 height 33
click at [746, 779] on p "Clients, partenaires, collaborateurs... Tous sont attentifs à ce qu'une marque …" at bounding box center [439, 765] width 670 height 33
click at [724, 772] on p "Clients, partenaires, collaborateurs... Tous sont attentifs à ce qu'une marque …" at bounding box center [439, 765] width 670 height 33
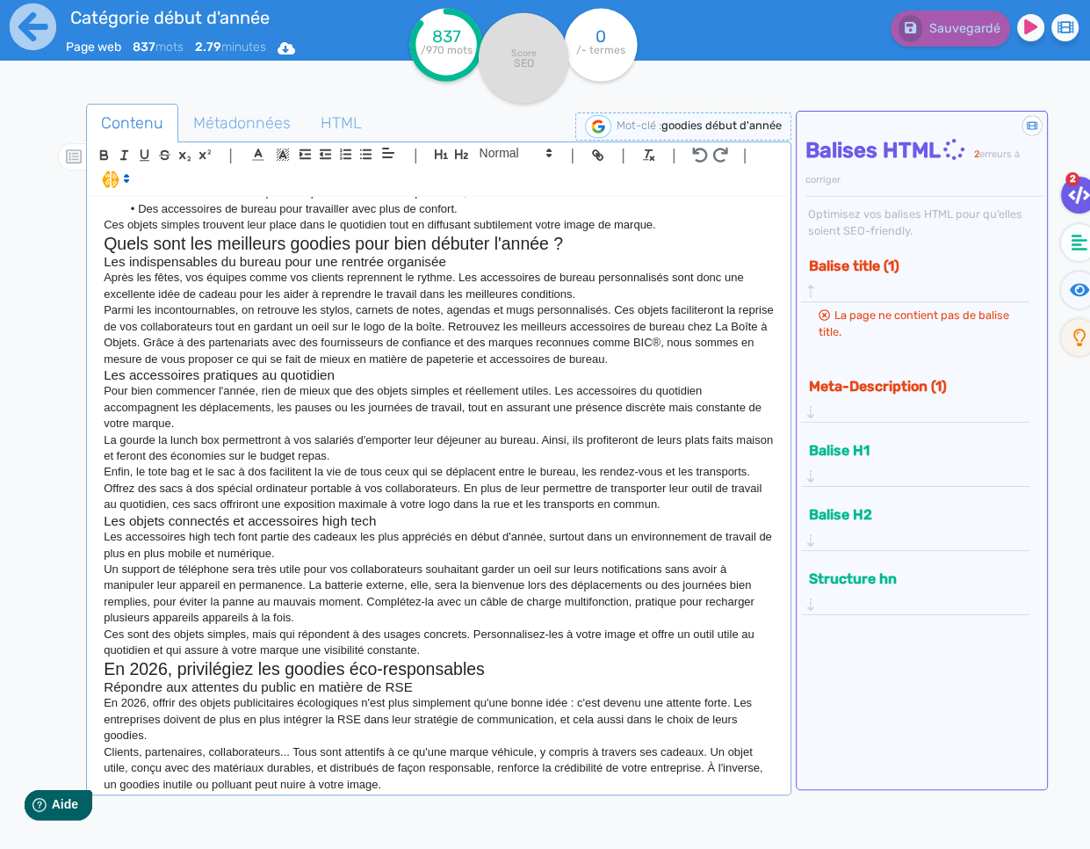
scroll to position [394, 0]
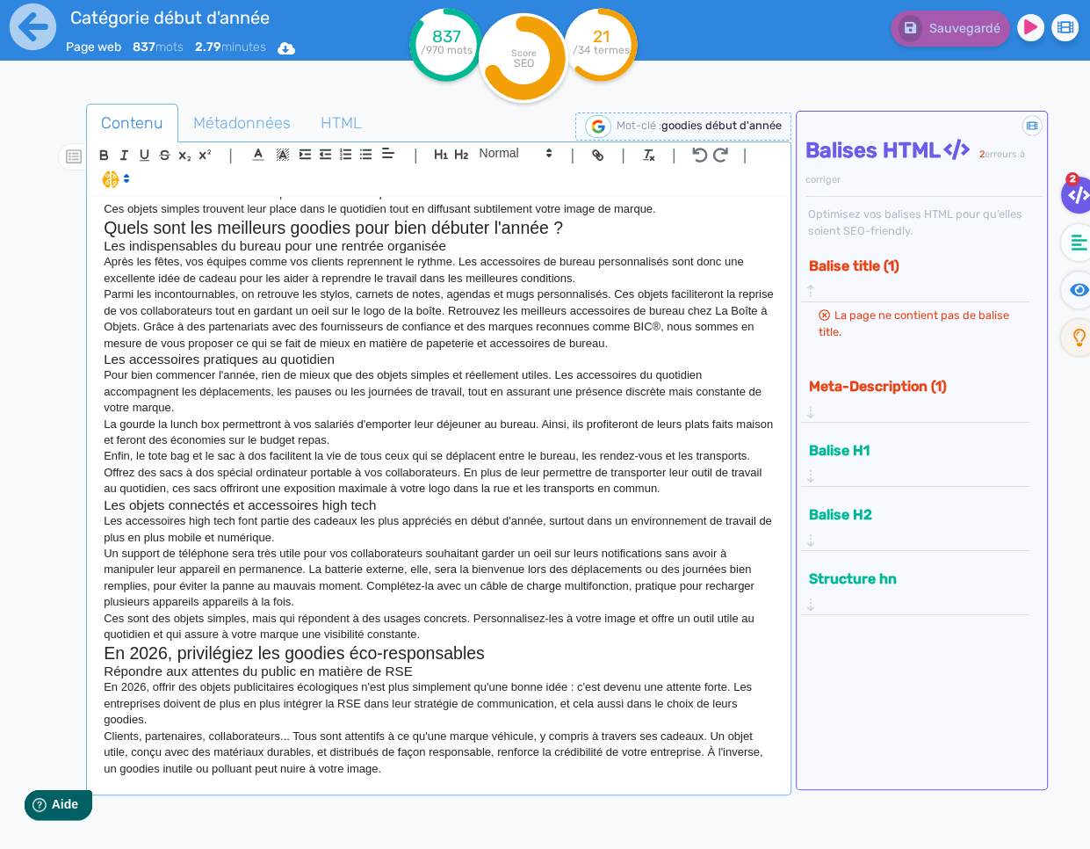
click at [232, 774] on p "Clients, partenaires, collaborateurs... Tous sont attentifs à ce qu'une marque …" at bounding box center [439, 752] width 670 height 48
click at [228, 786] on p at bounding box center [439, 785] width 670 height 16
click at [241, 786] on p at bounding box center [439, 785] width 670 height 16
click at [268, 786] on p at bounding box center [439, 785] width 670 height 16
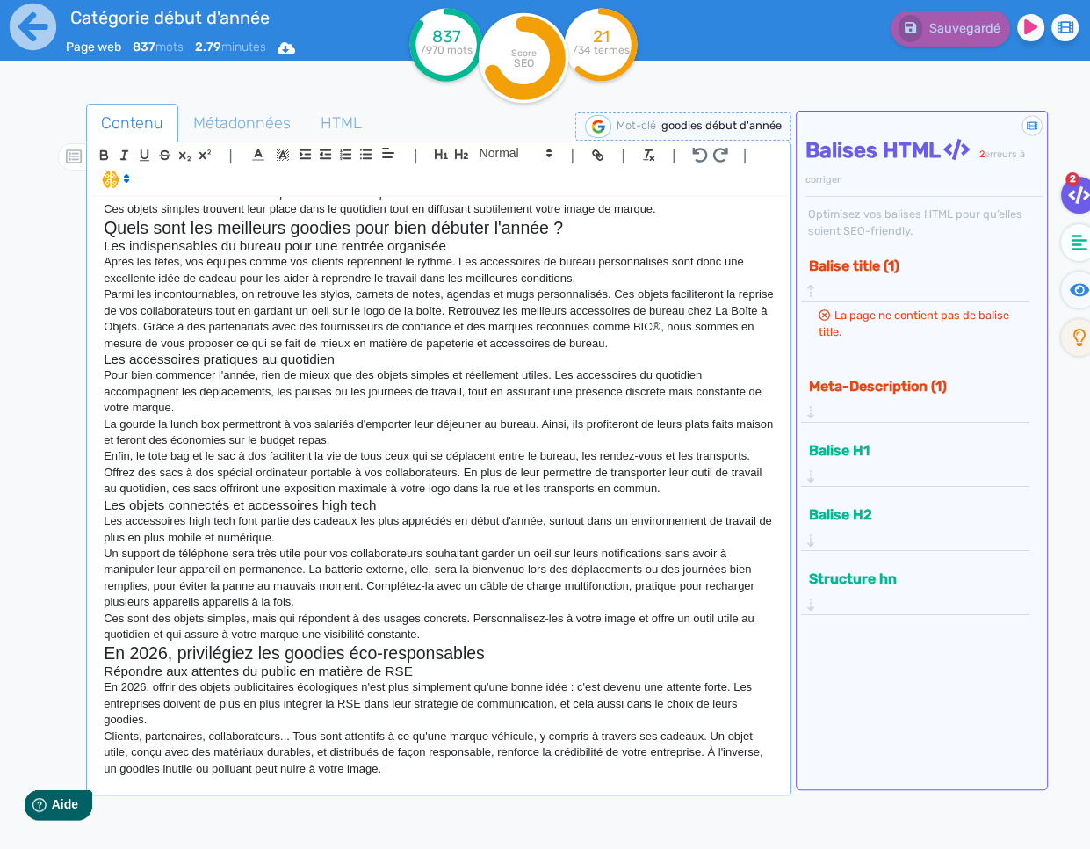
click at [358, 788] on p at bounding box center [439, 785] width 670 height 16
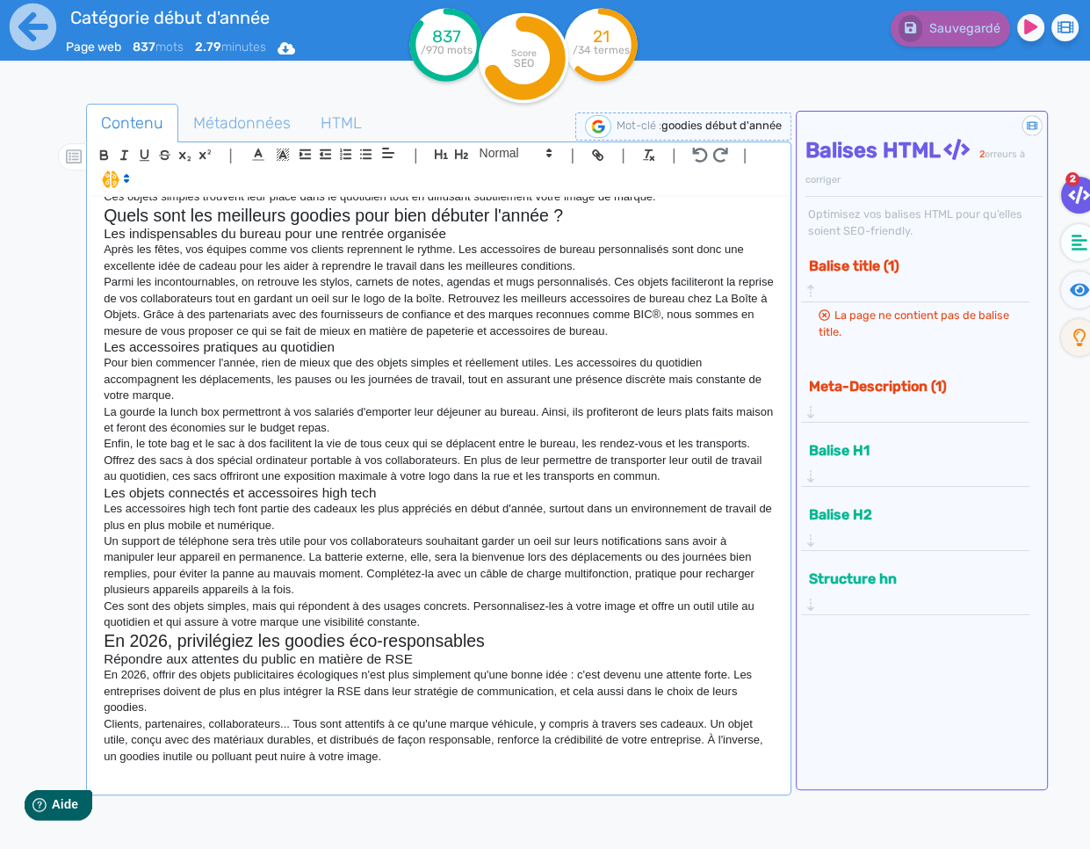
click at [168, 784] on div "Les goodies publicitaires pour le début d'année 2026 Débutez l'année de la meil…" at bounding box center [439, 494] width 697 height 594
click at [171, 781] on div "Les goodies publicitaires pour le début d'année 2026 Débutez l'année de la meil…" at bounding box center [439, 494] width 697 height 594
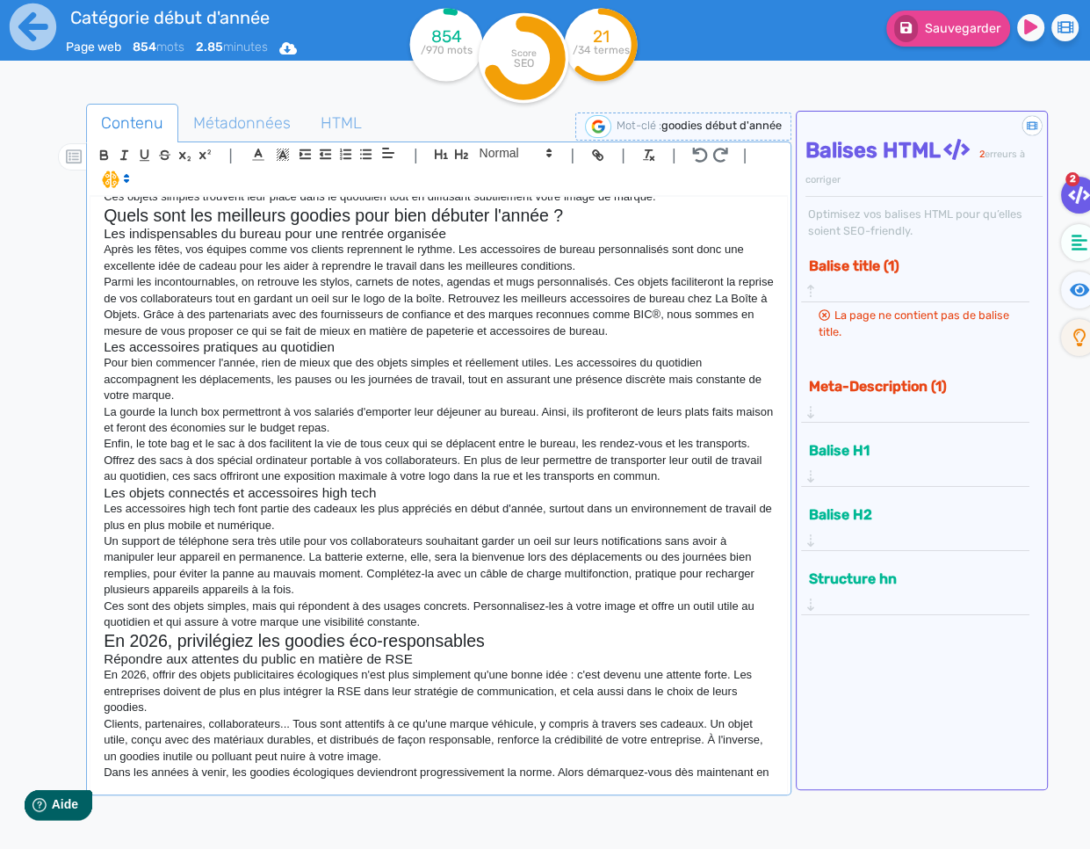
scroll to position [410, 0]
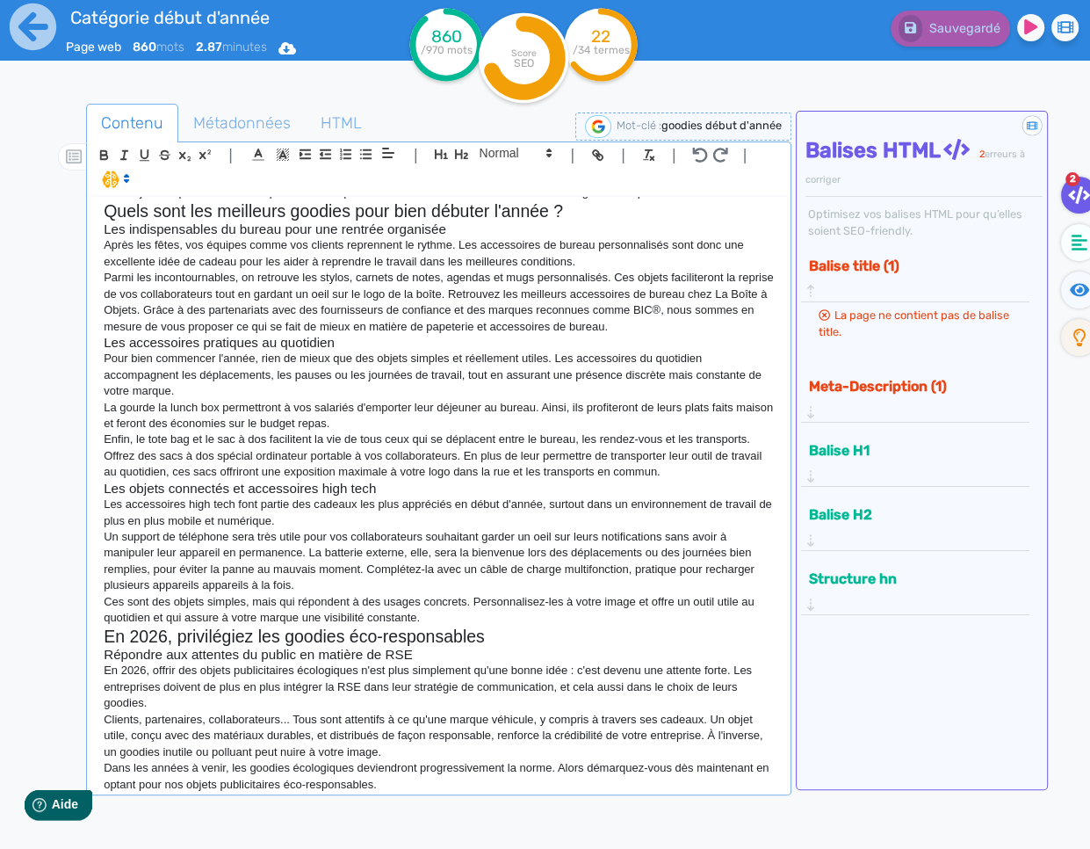
click at [474, 786] on p "Dans les années à venir, les goodies écologiques deviendront progressivement la…" at bounding box center [439, 776] width 670 height 33
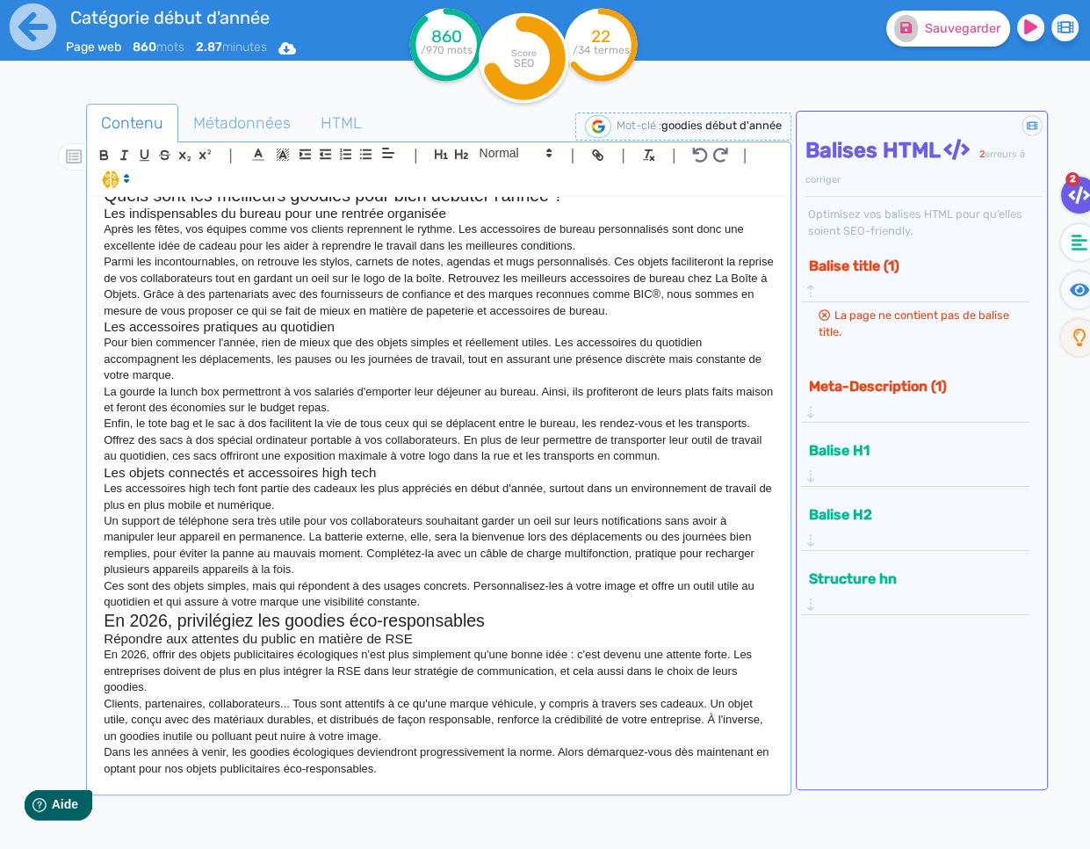
drag, startPoint x: 880, startPoint y: 0, endPoint x: 918, endPoint y: 22, distance: 43.7
click at [881, 1] on div "Sauvegarder" at bounding box center [889, 43] width 402 height 86
click at [923, 25] on button "Sauvegarder" at bounding box center [949, 29] width 124 height 36
click at [322, 787] on p at bounding box center [439, 785] width 670 height 16
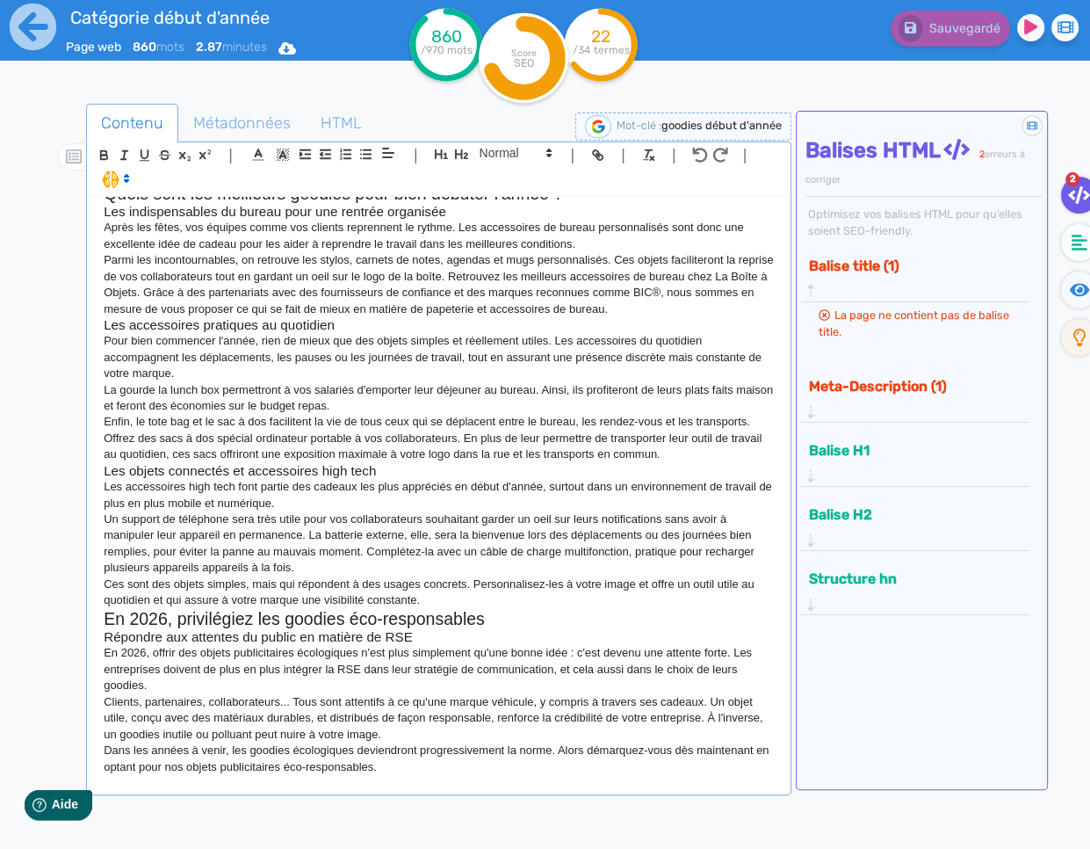
scroll to position [438, 0]
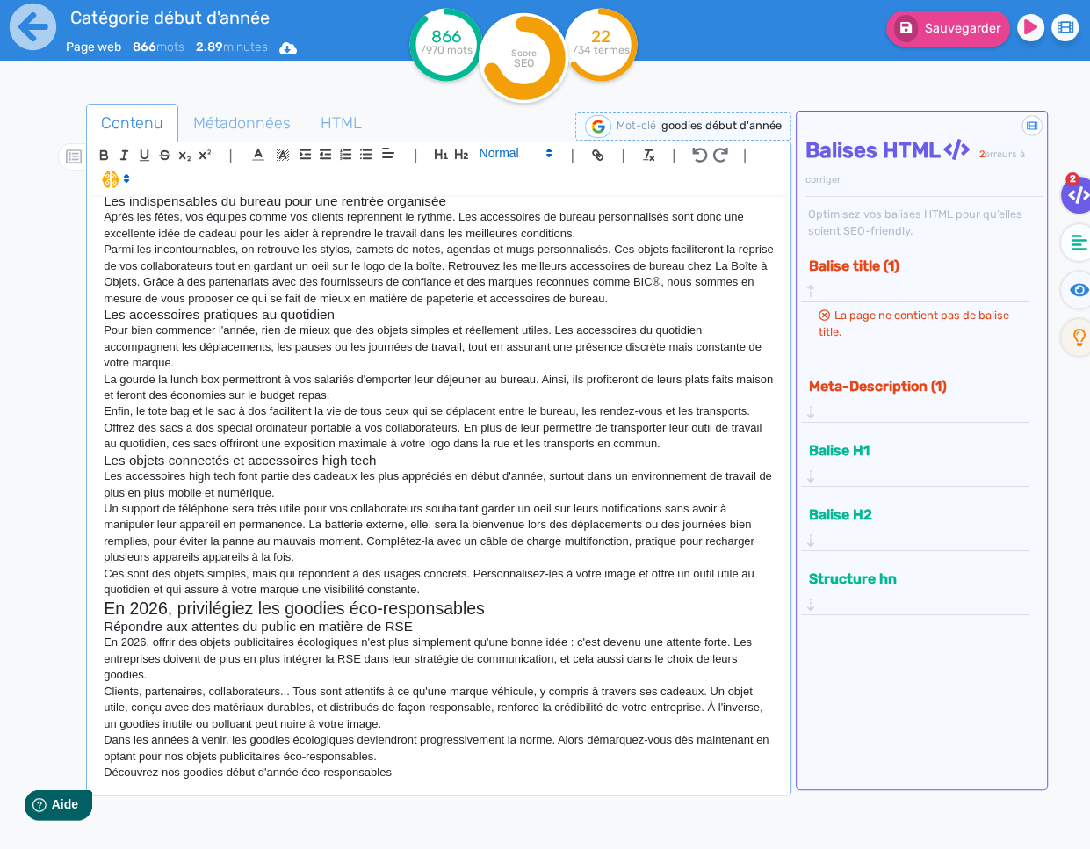
click at [541, 149] on icon at bounding box center [549, 153] width 16 height 16
click at [547, 188] on span at bounding box center [515, 184] width 70 height 31
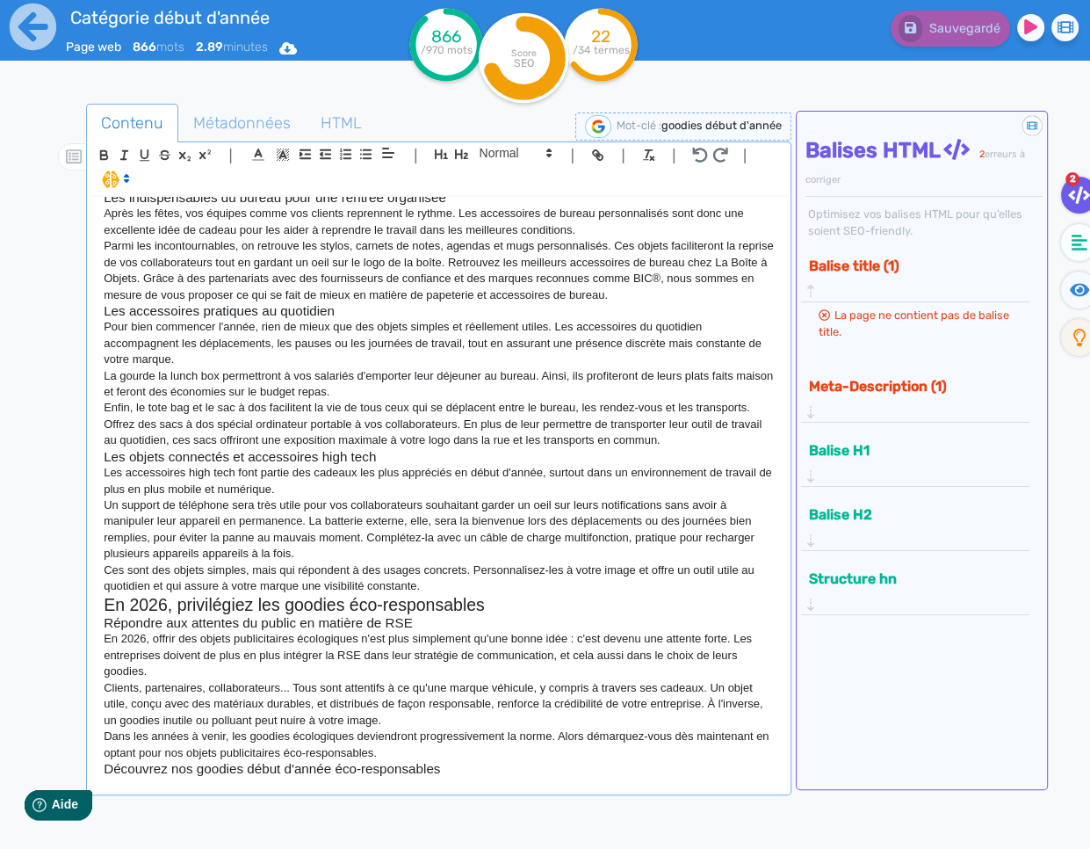
click at [469, 782] on p at bounding box center [439, 785] width 670 height 16
click at [228, 787] on p at bounding box center [439, 785] width 670 height 16
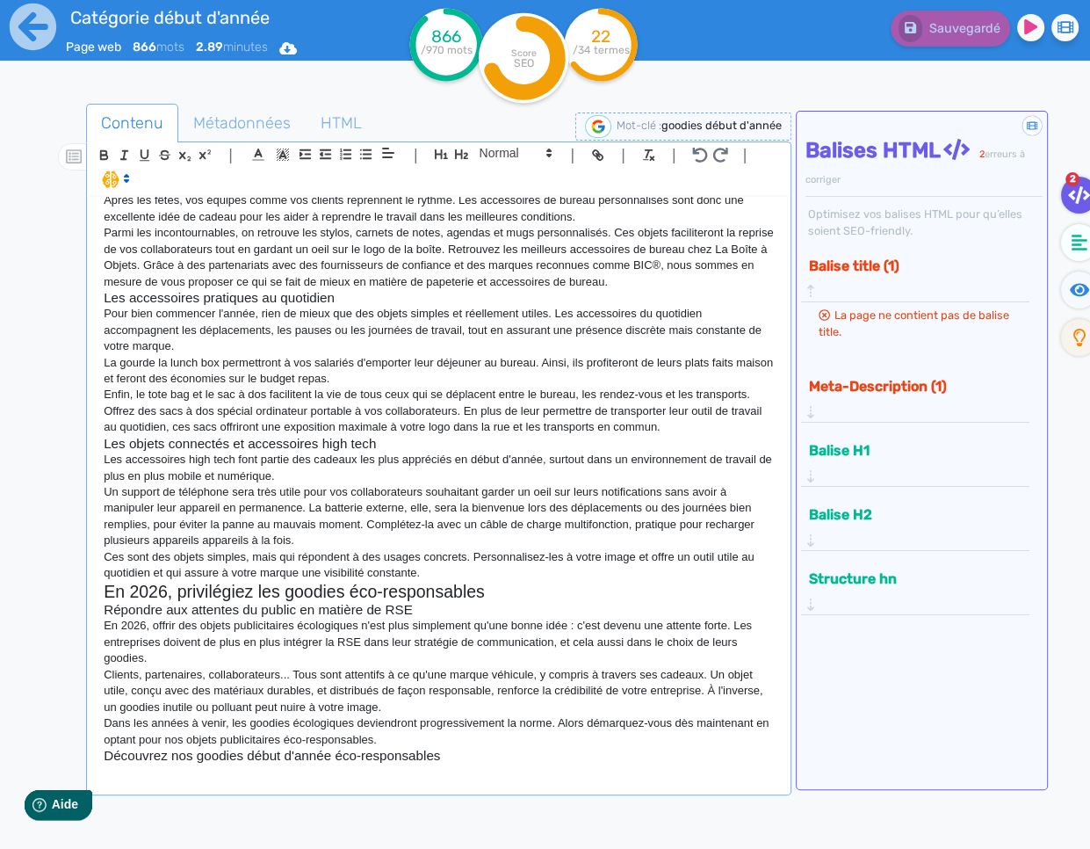
scroll to position [449, 0]
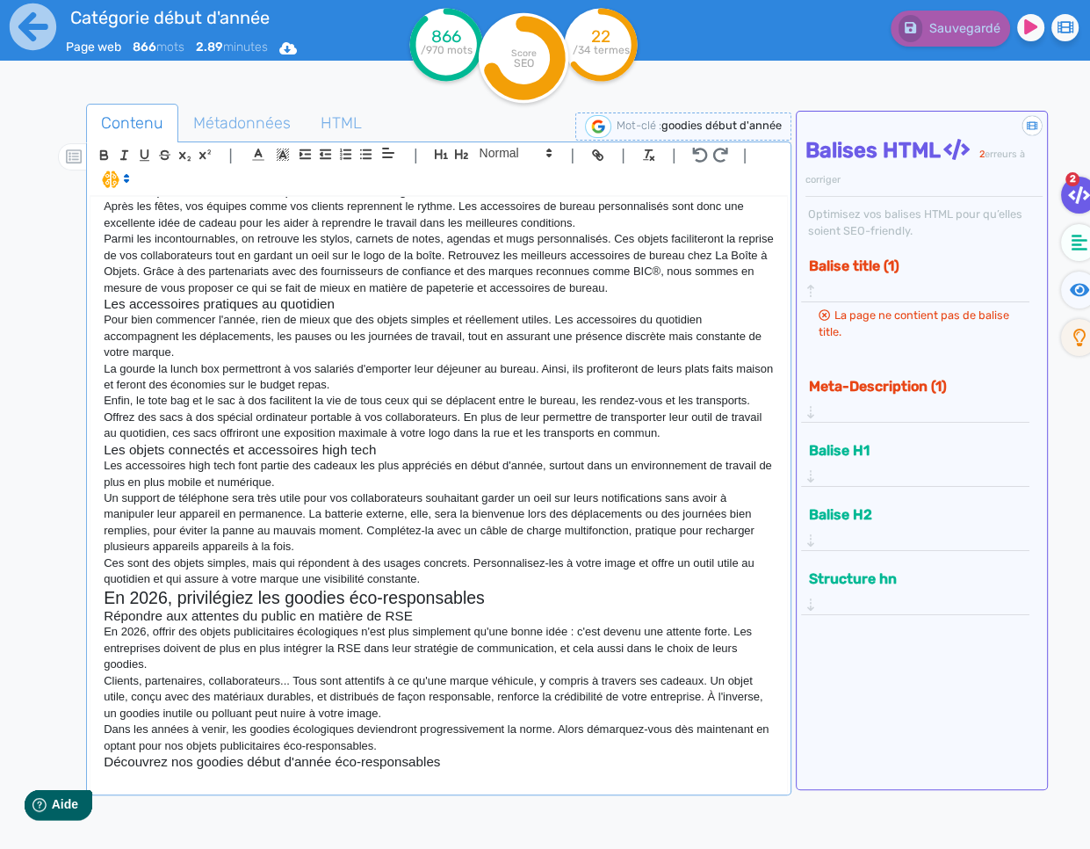
click at [228, 787] on div "Les goodies publicitaires pour le début d'année 2026 Débutez l'année de la meil…" at bounding box center [439, 494] width 697 height 594
click at [1037, 253] on fa-icon at bounding box center [1079, 242] width 36 height 37
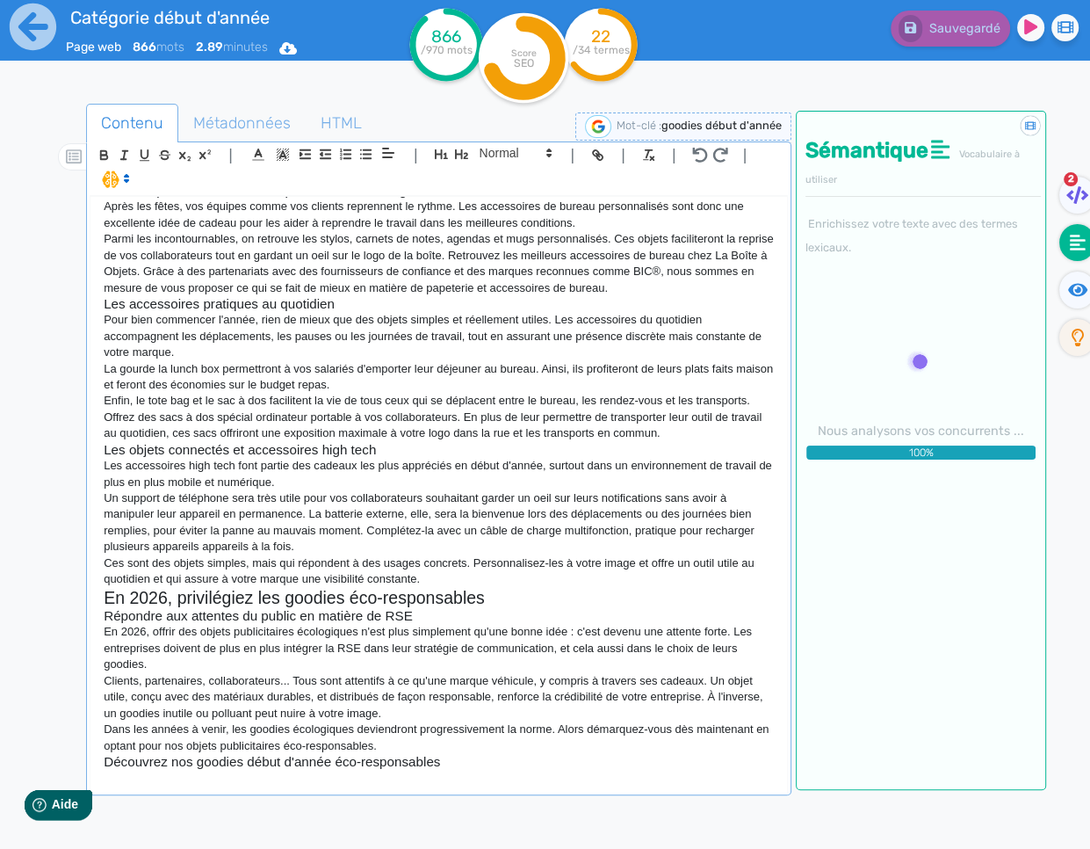
click at [169, 785] on p at bounding box center [439, 778] width 670 height 16
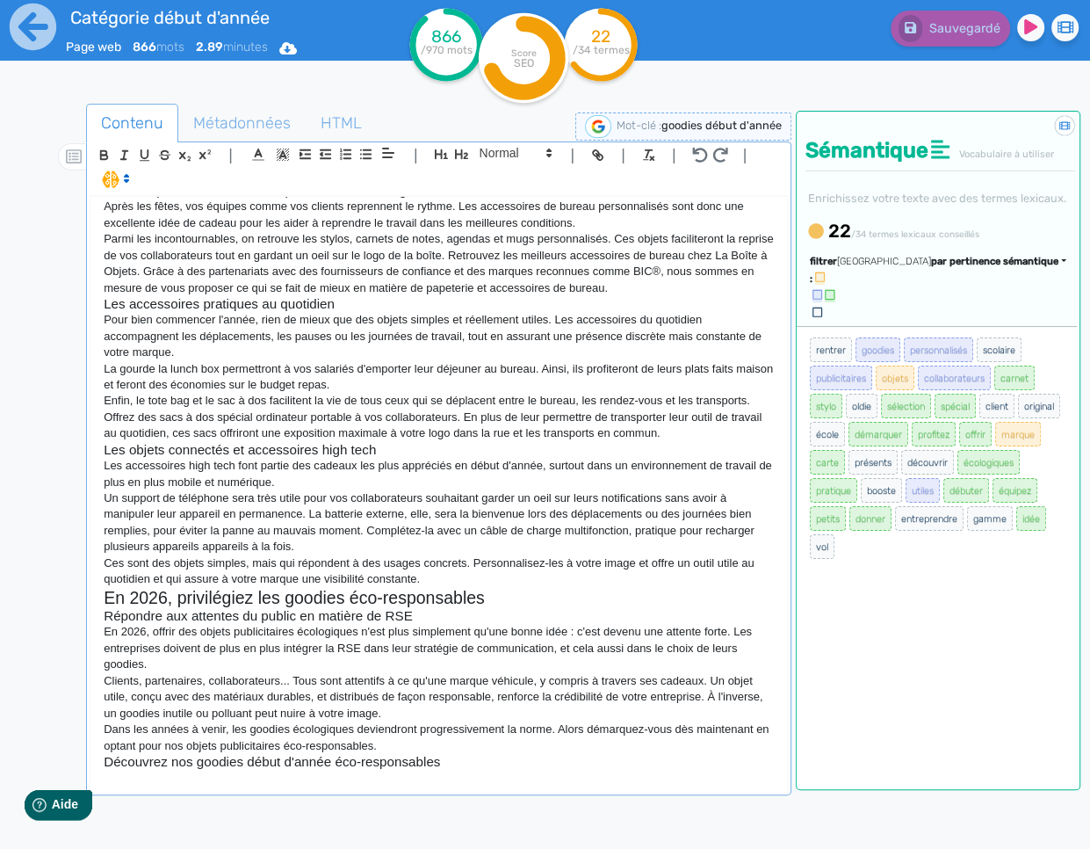
drag, startPoint x: 1014, startPoint y: 313, endPoint x: 1015, endPoint y: 324, distance: 11.5
click at [1014, 267] on span "par pertinence sémantique" at bounding box center [994, 261] width 127 height 11
click at [985, 326] on link "par fréquence" at bounding box center [911, 314] width 148 height 24
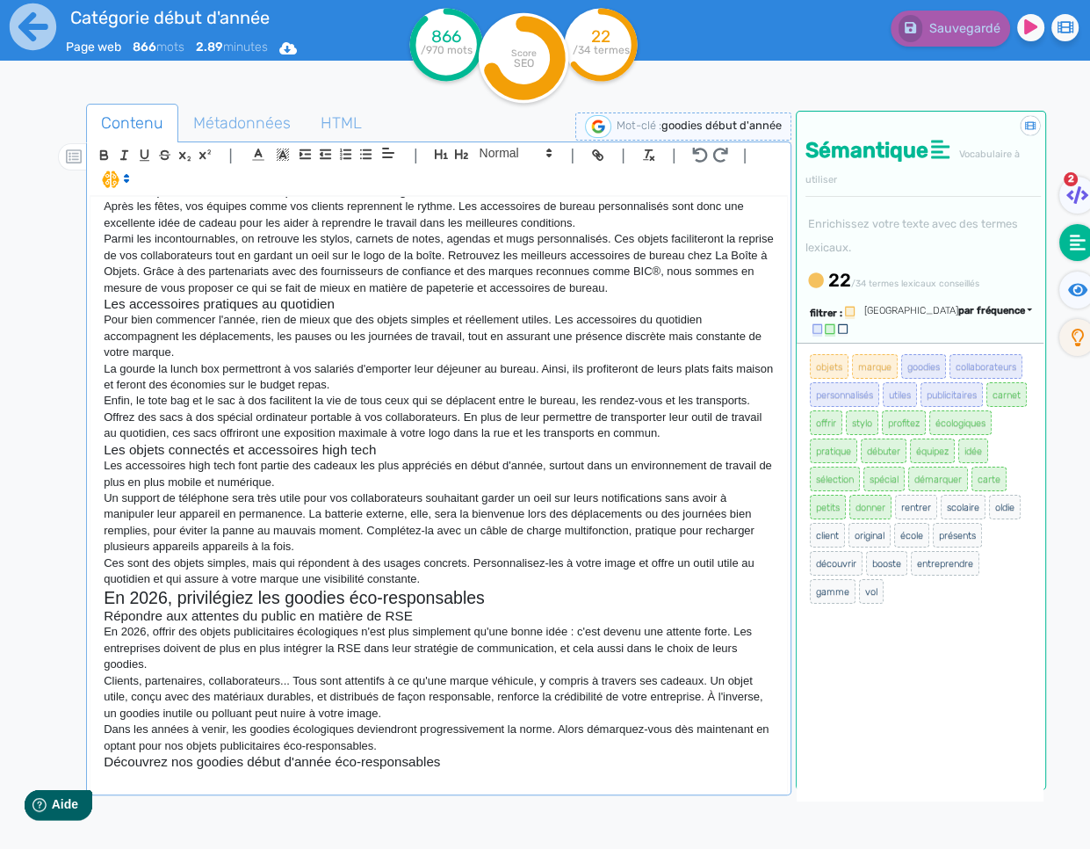
click at [401, 777] on p at bounding box center [439, 778] width 670 height 16
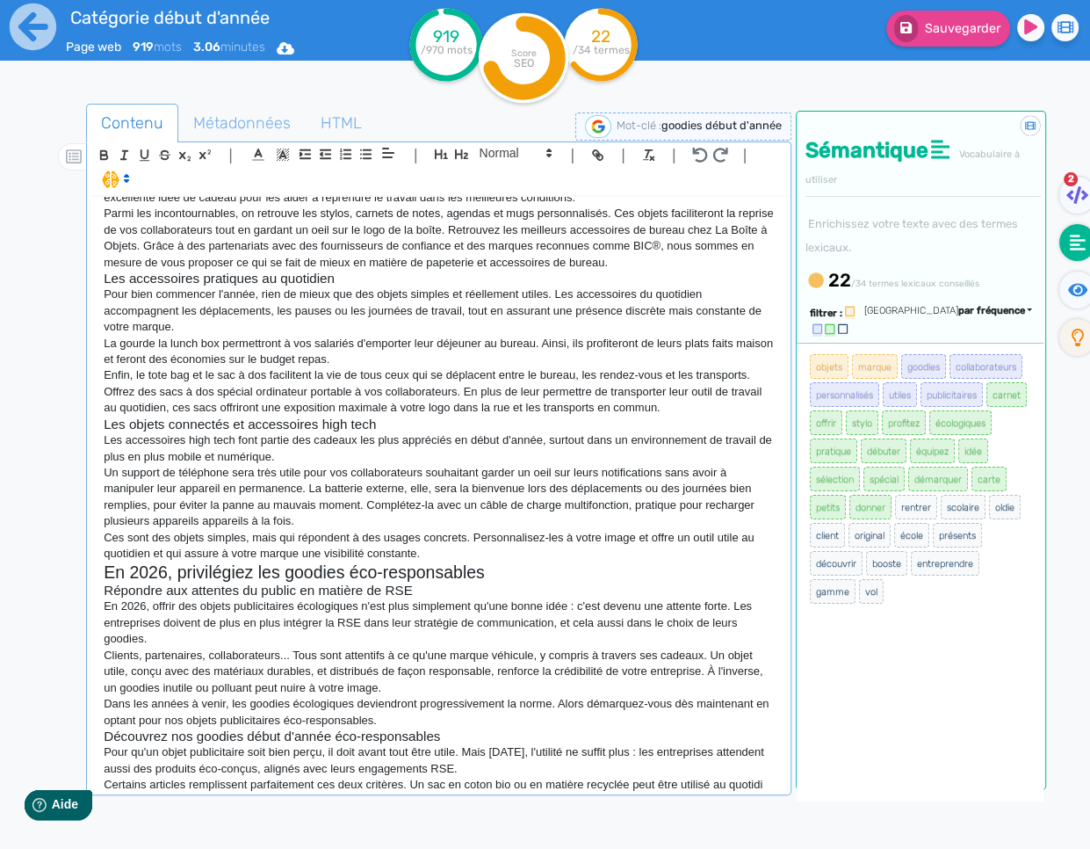
scroll to position [491, 0]
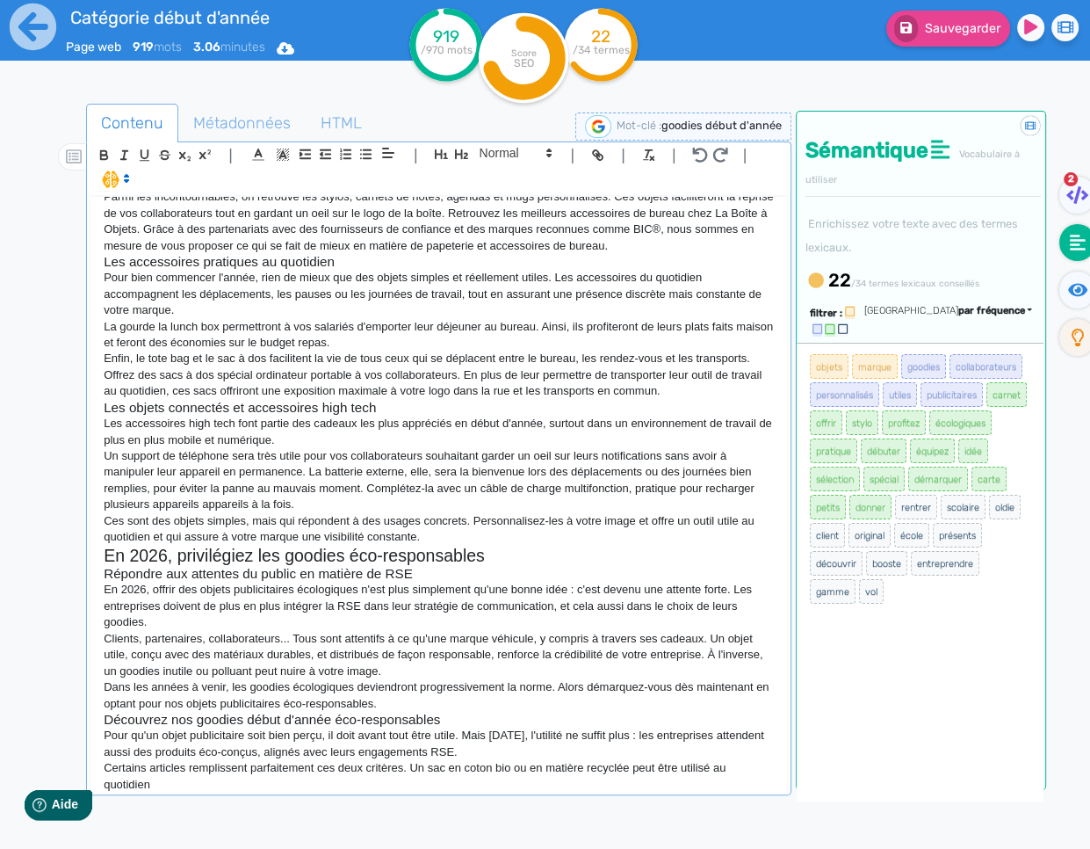
click at [441, 771] on p "Certains articles remplissent parfaitement ces deux critères. Un sac en coton b…" at bounding box center [439, 776] width 670 height 33
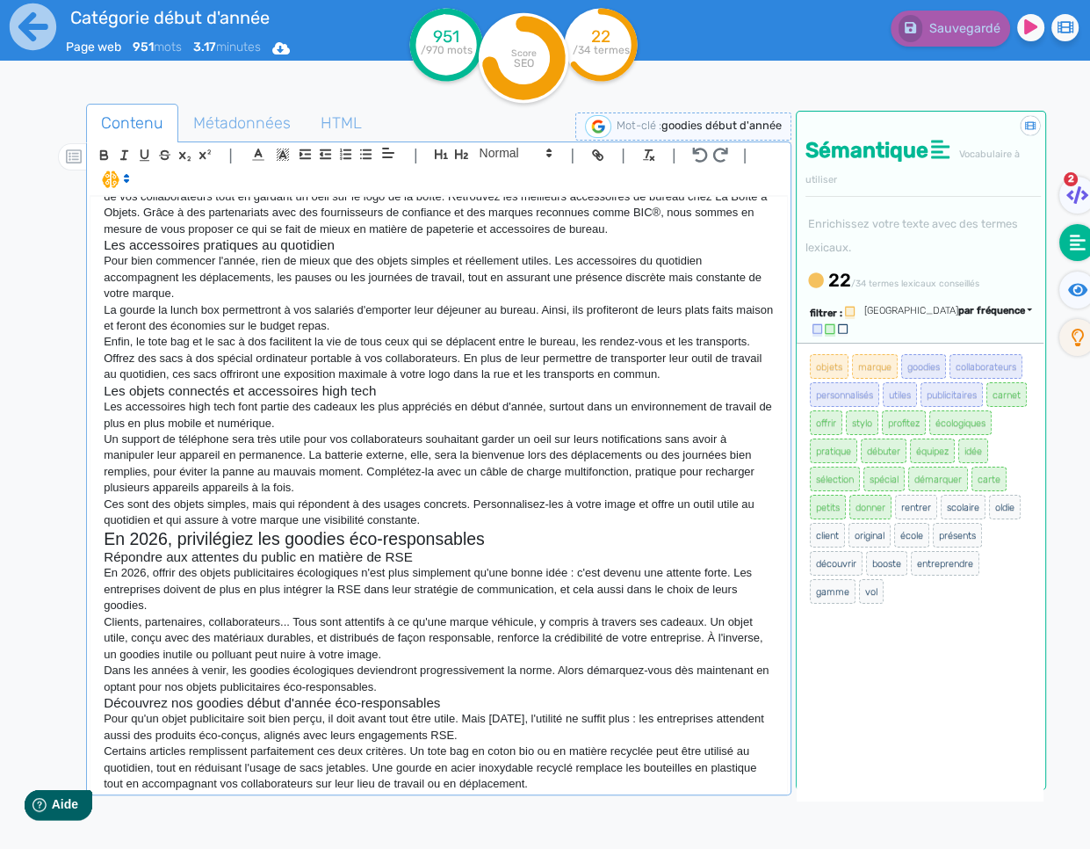
click at [566, 782] on p "Certains articles remplissent parfaitement ces deux critères. Un tote bag en co…" at bounding box center [439, 767] width 670 height 48
click at [617, 788] on p "Certains articles remplissent parfaitement ces deux critères. Un tote bag en co…" at bounding box center [439, 767] width 670 height 48
click at [554, 783] on p "Certains articles remplissent parfaitement ces deux critères. Un tote bag en co…" at bounding box center [439, 767] width 670 height 48
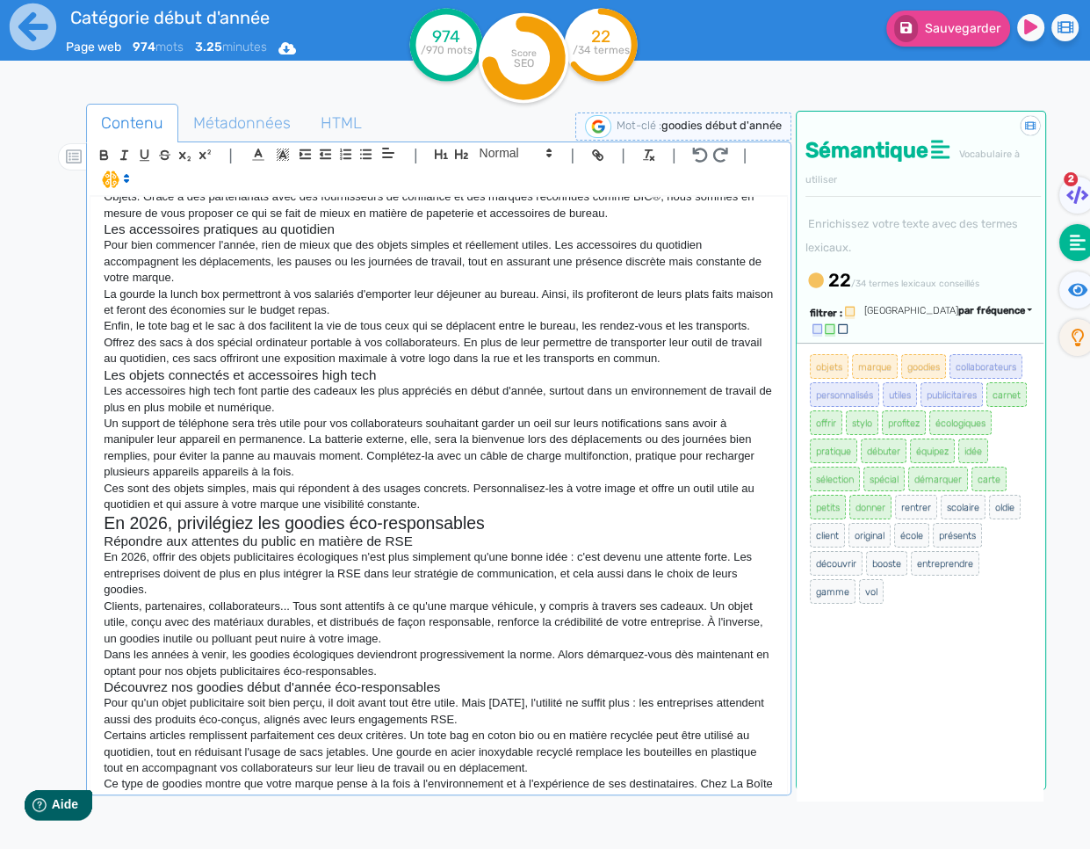
scroll to position [540, 0]
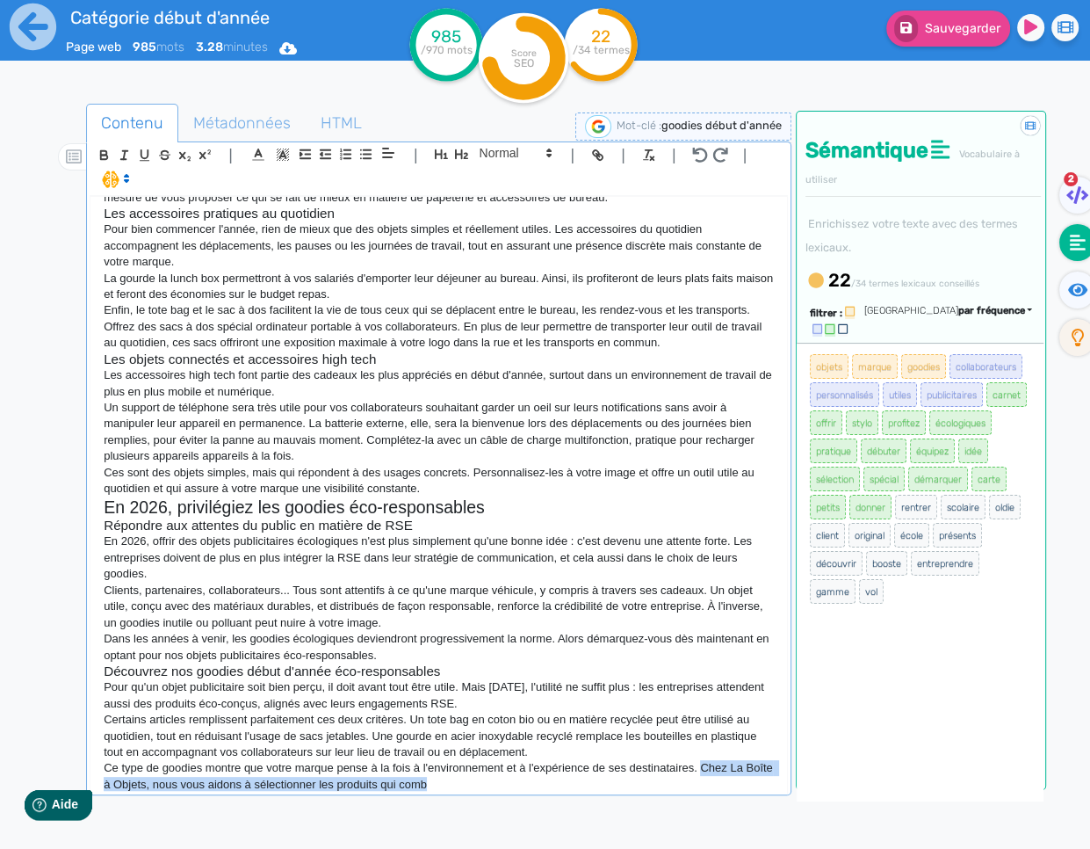
drag, startPoint x: 560, startPoint y: 782, endPoint x: 706, endPoint y: 771, distance: 146.2
click at [706, 771] on p "Ce type de goodies montre que votre marque pense à la fois à l'environnement et…" at bounding box center [439, 776] width 670 height 33
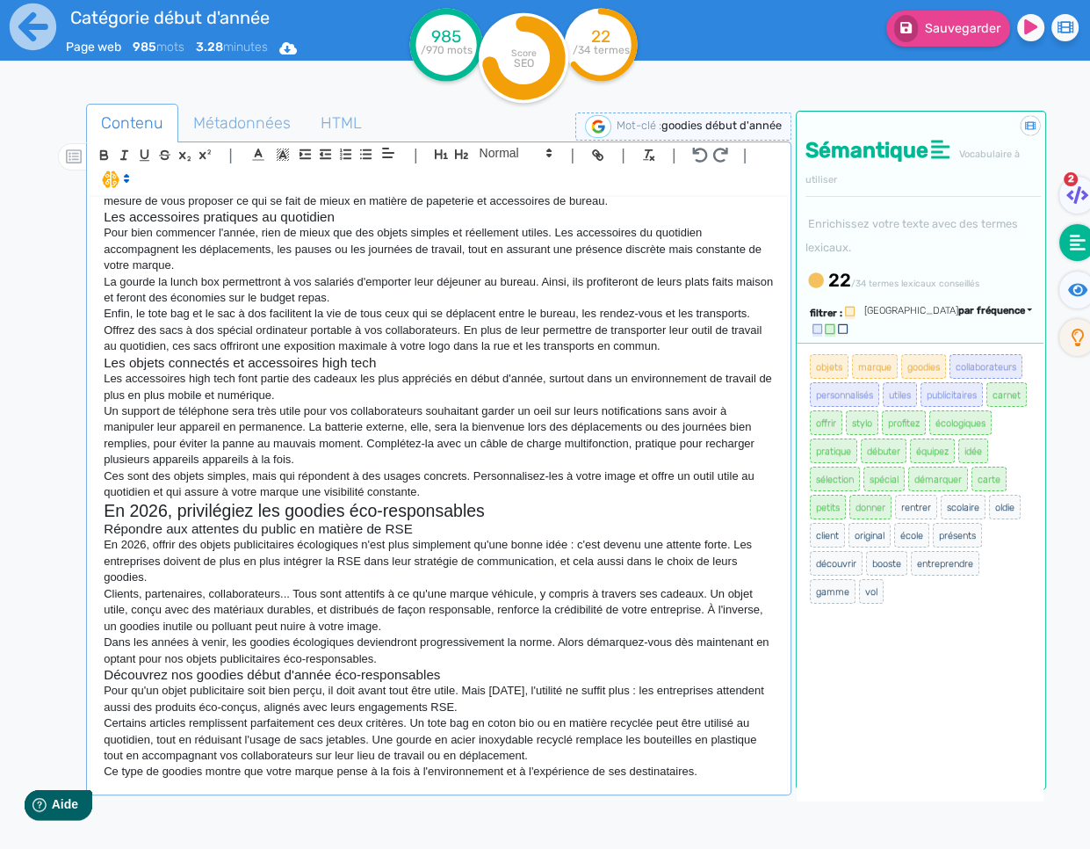
scroll to position [536, 0]
drag, startPoint x: 103, startPoint y: 770, endPoint x: 213, endPoint y: 759, distance: 110.3
click at [104, 770] on p "Ce type de goodies montre que votre marque pense à la fois à l'environnement et…" at bounding box center [439, 772] width 670 height 16
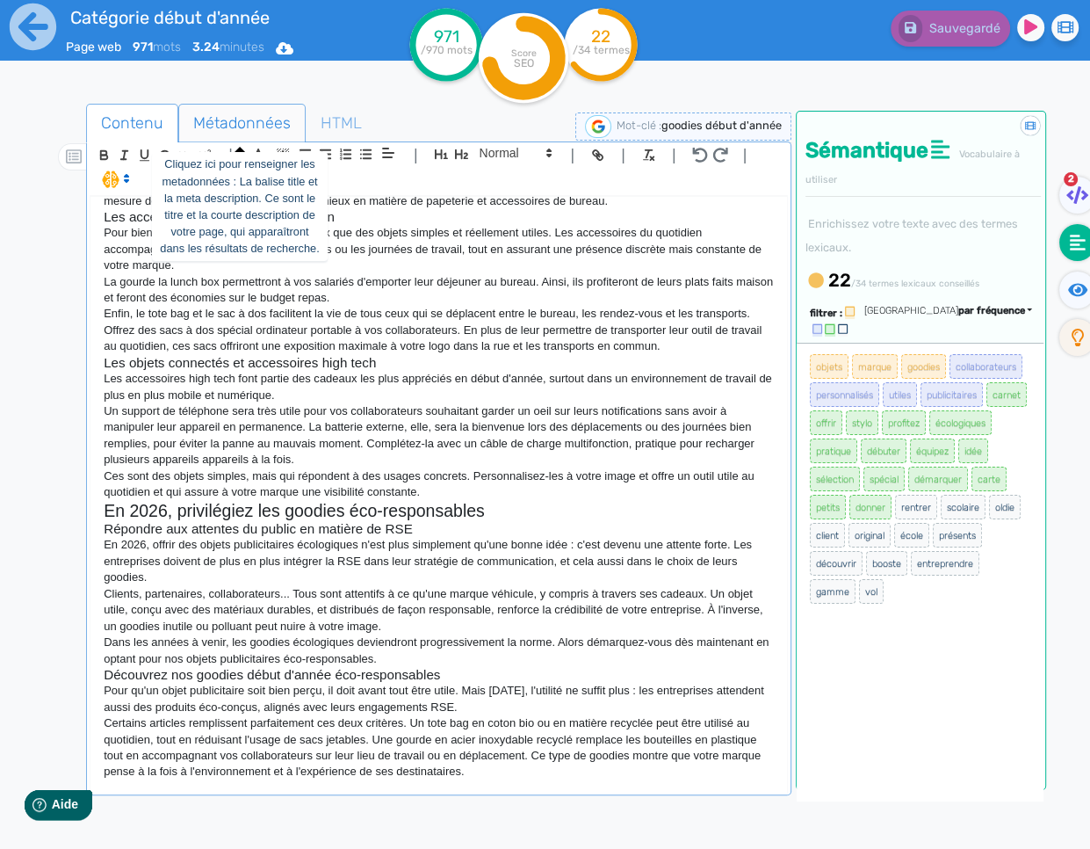
click at [227, 119] on span "Métadonnées" at bounding box center [242, 122] width 126 height 47
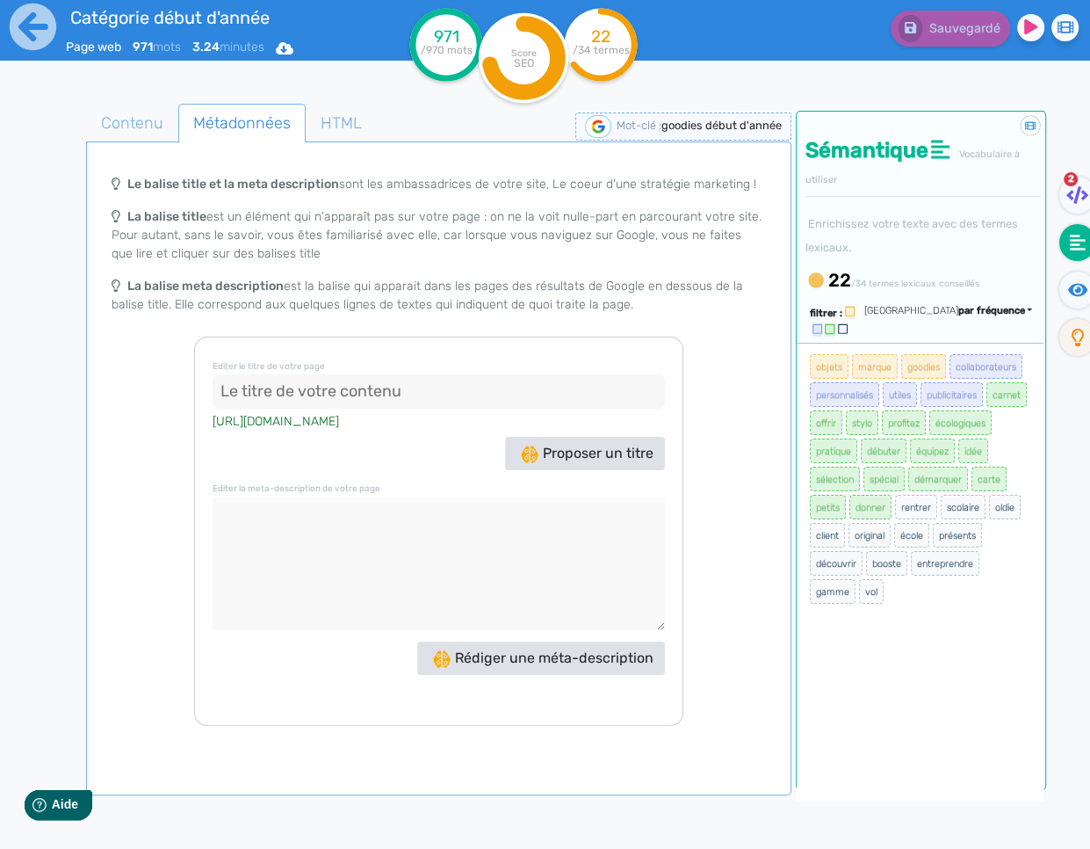
click at [279, 392] on input at bounding box center [439, 391] width 452 height 35
click at [142, 123] on span "Contenu" at bounding box center [132, 122] width 91 height 47
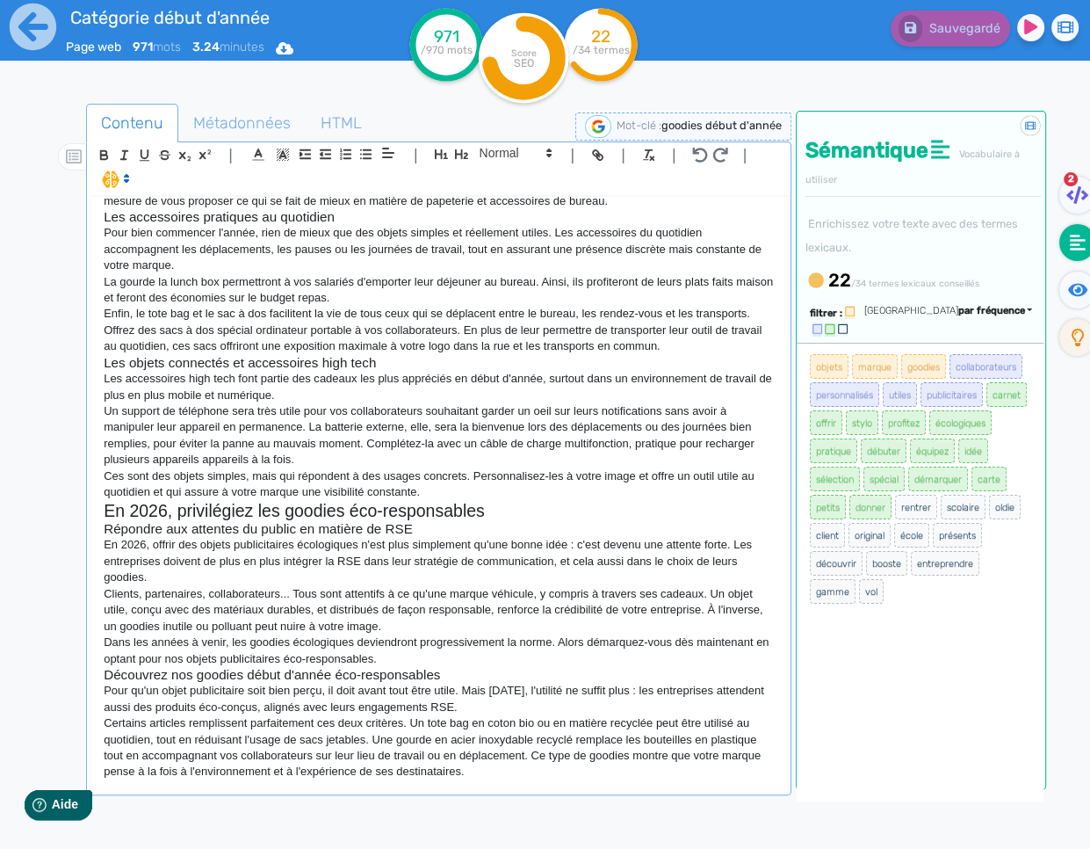
scroll to position [0, 0]
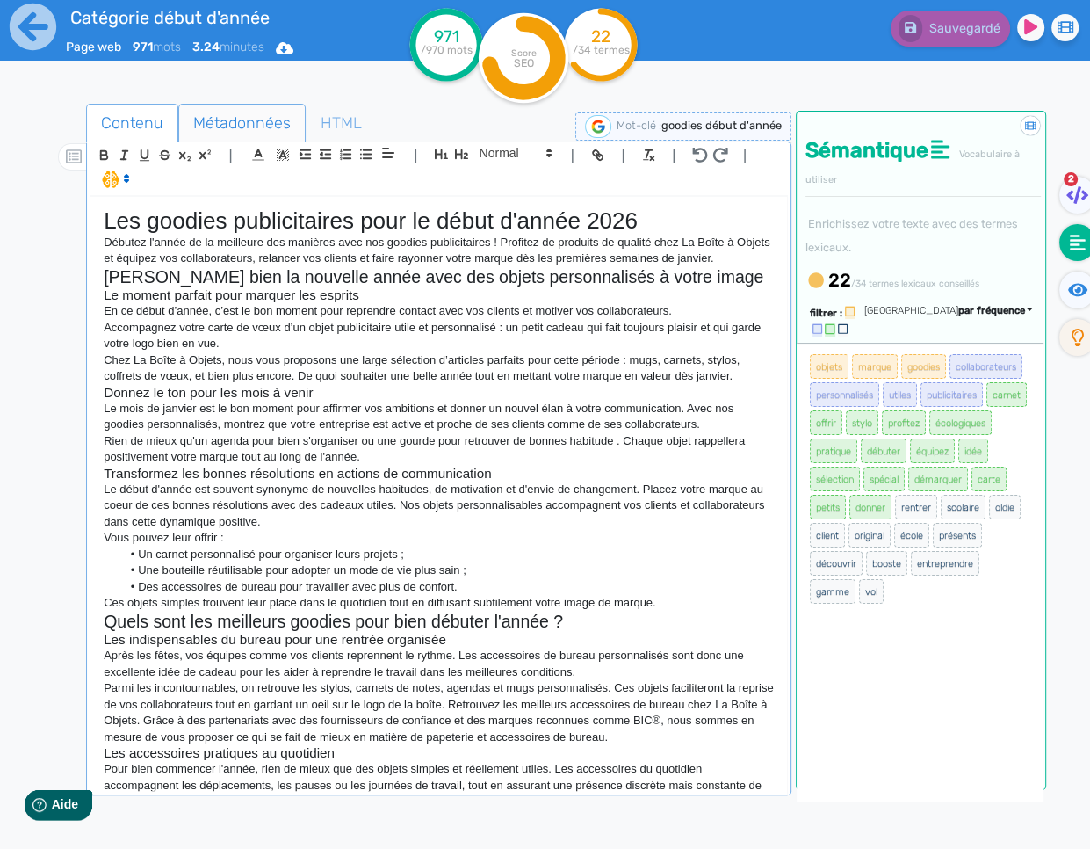
click at [273, 128] on span "Métadonnées" at bounding box center [242, 122] width 126 height 47
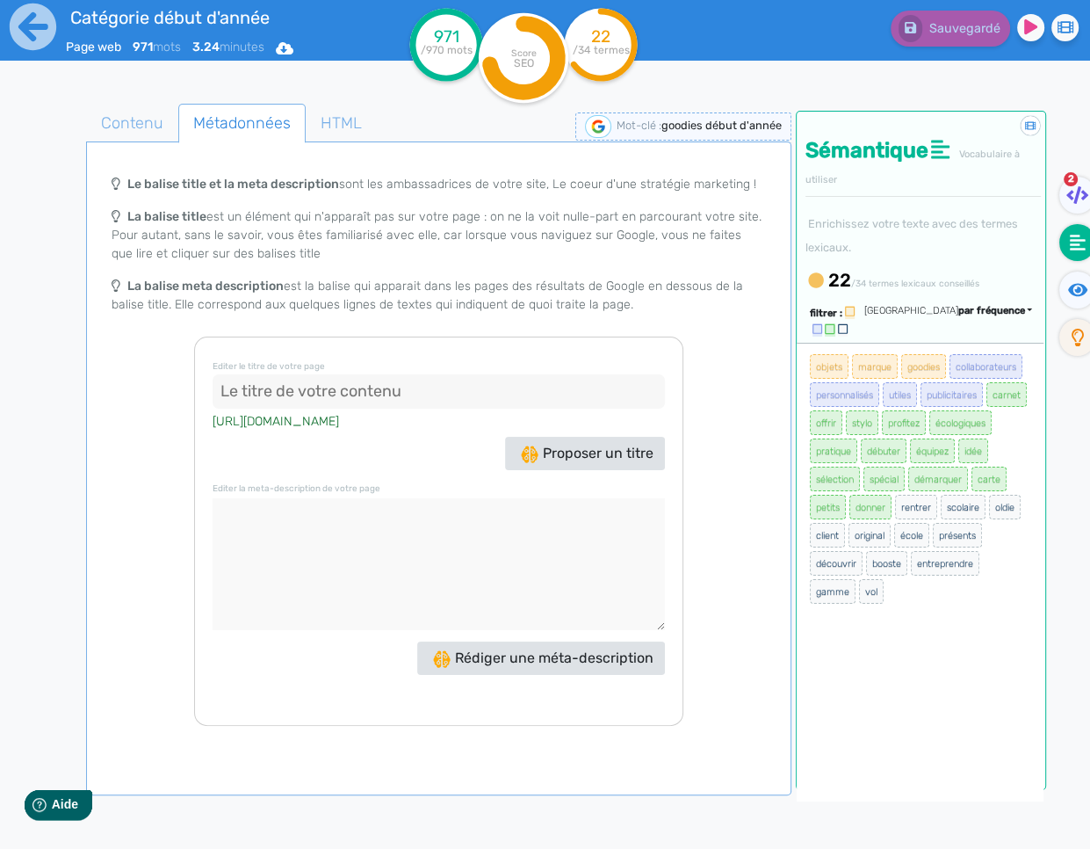
click at [264, 409] on div "[URL][DOMAIN_NAME]" at bounding box center [439, 421] width 452 height 24
click at [274, 401] on input at bounding box center [439, 391] width 452 height 35
type input "Goodies pour le début d'année 2026"
click at [324, 540] on textarea at bounding box center [439, 564] width 452 height 132
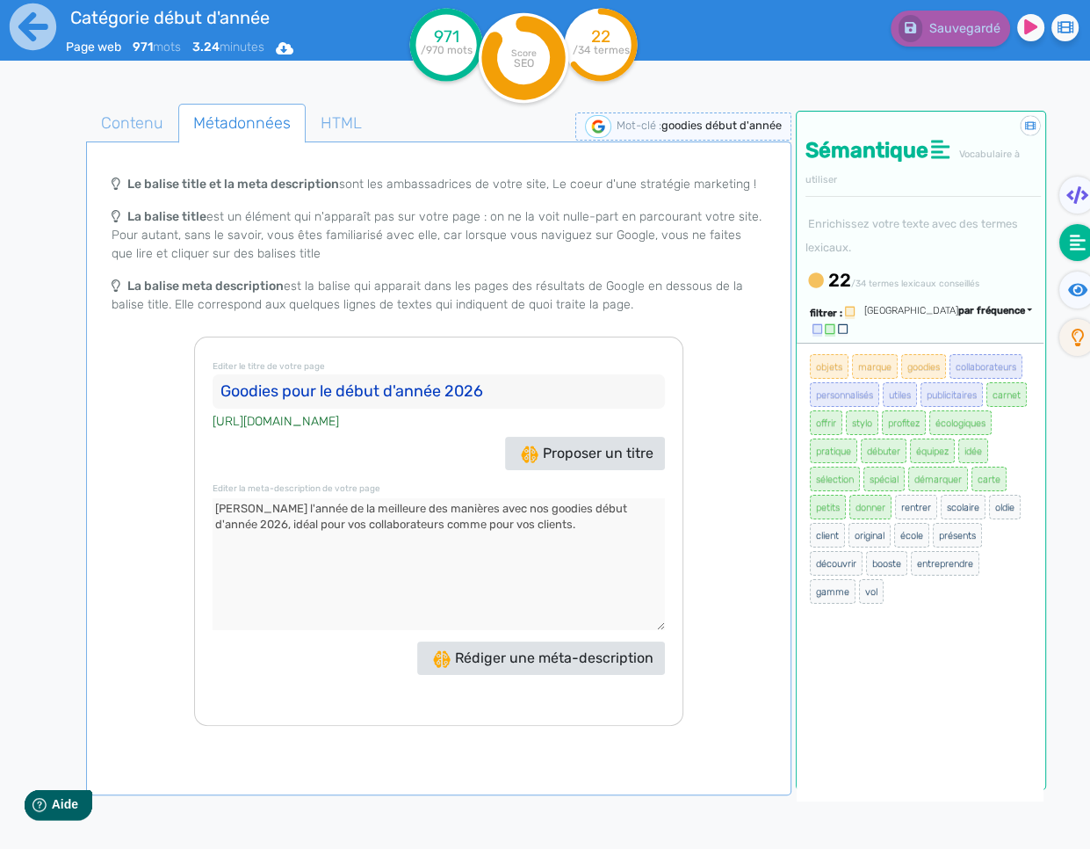
click at [258, 520] on textarea at bounding box center [439, 564] width 452 height 132
type textarea "[PERSON_NAME] l'année de la meilleure des manières avec nos goodies début d'ann…"
click at [163, 132] on span "Contenu" at bounding box center [132, 122] width 91 height 47
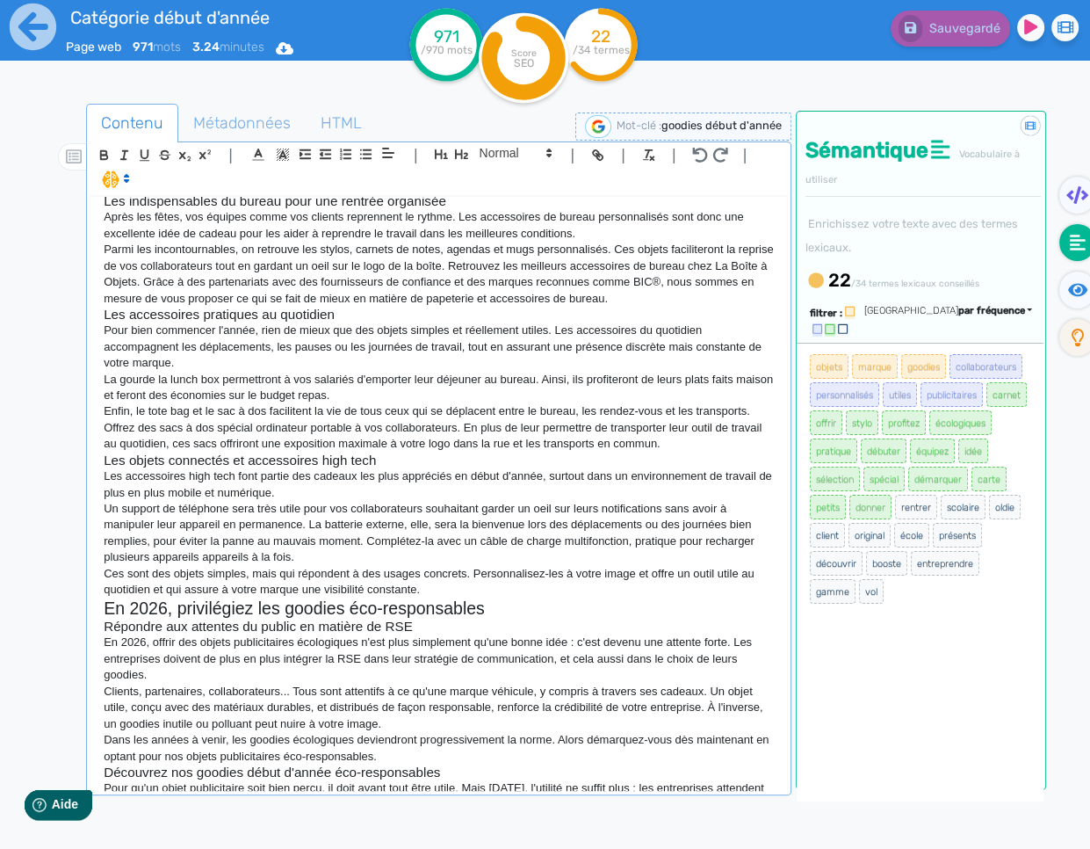
scroll to position [536, 0]
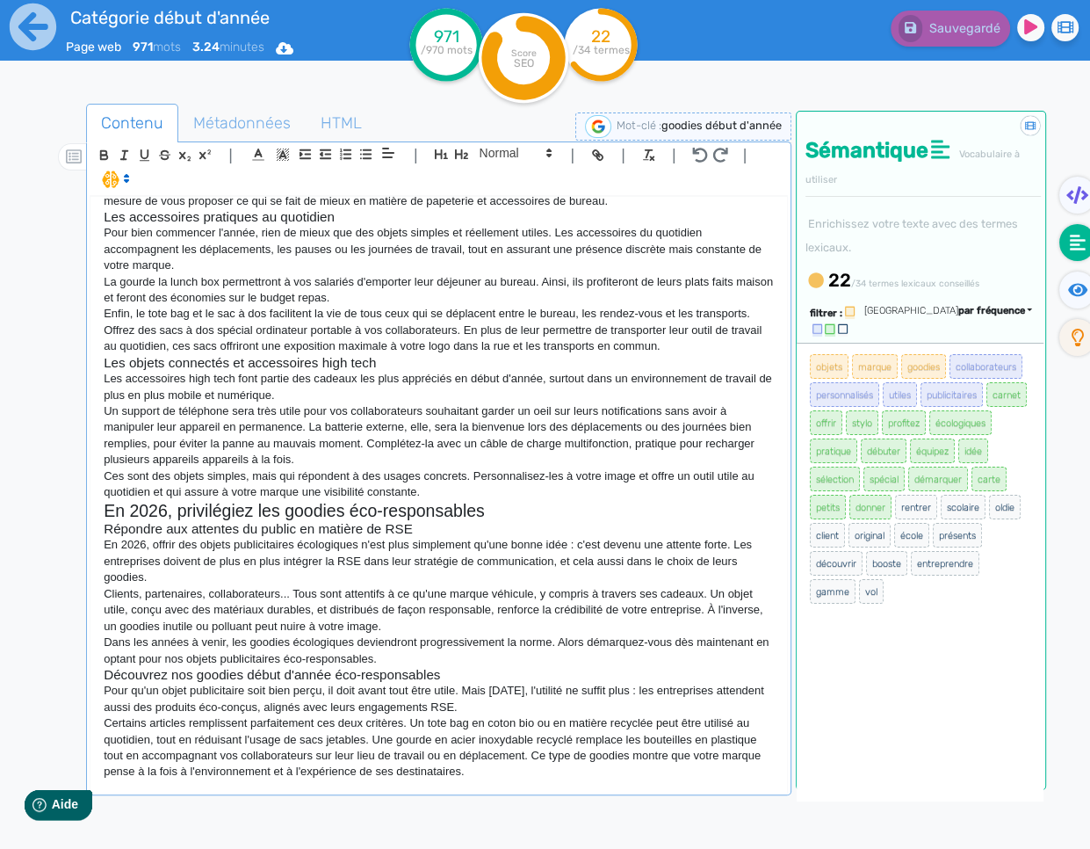
click at [511, 767] on p "Certains articles remplissent parfaitement ces deux critères. Un tote bag en co…" at bounding box center [439, 747] width 670 height 65
click at [522, 785] on div "Les goodies publicitaires pour le début d'année 2026 Débutez l'année de la meil…" at bounding box center [439, 494] width 697 height 594
click at [486, 779] on p "Certains articles remplissent parfaitement ces deux critères. Un tote bag en co…" at bounding box center [439, 747] width 670 height 65
click at [51, 33] on icon at bounding box center [33, 27] width 47 height 47
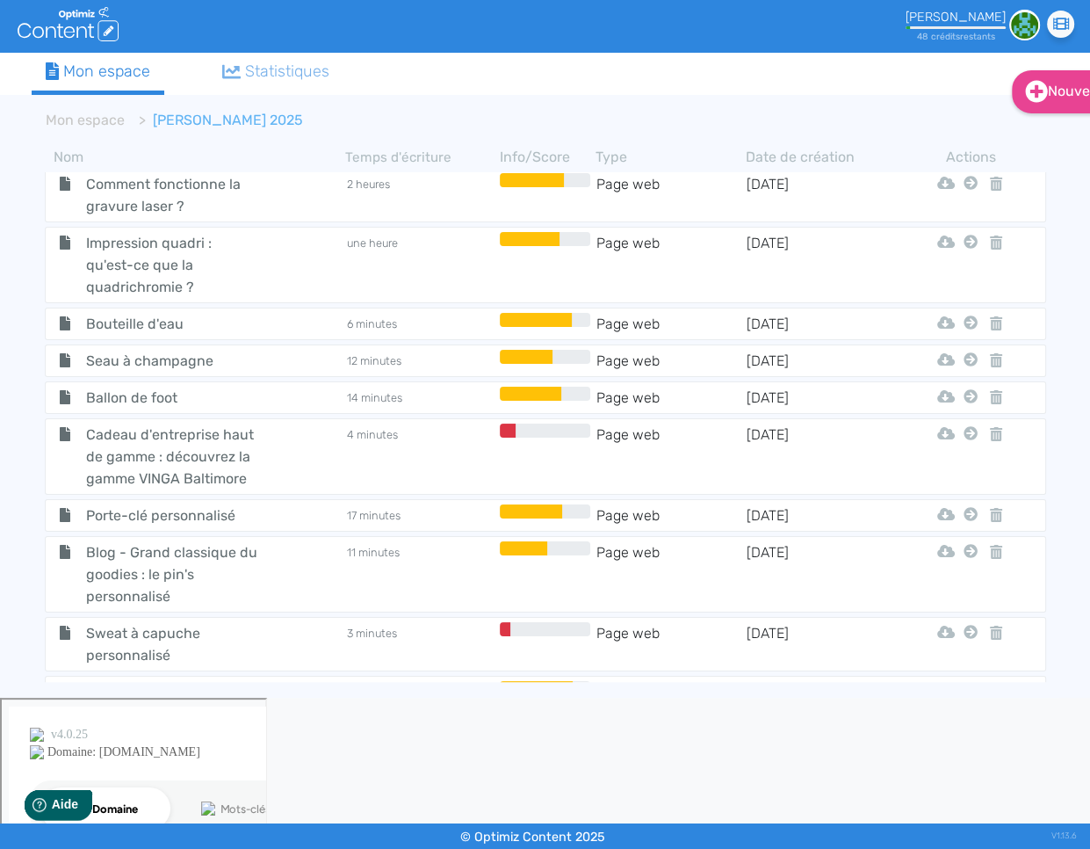
scroll to position [2577, 0]
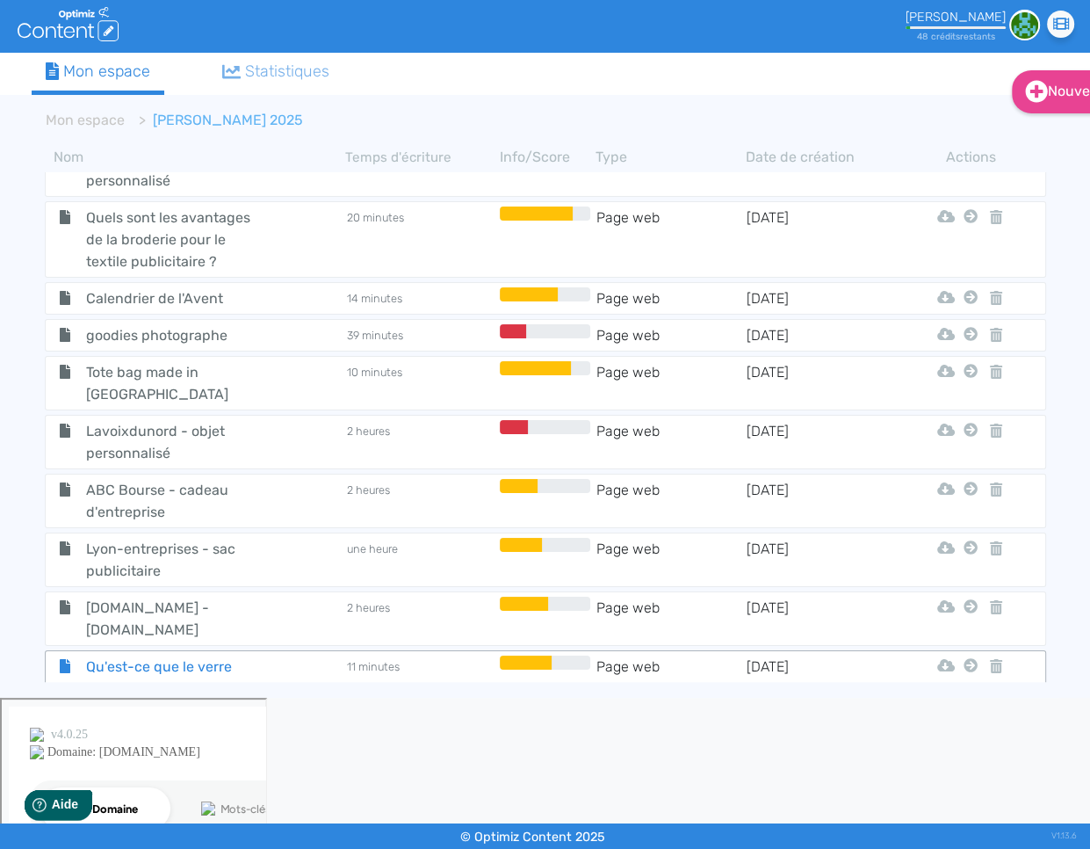
click at [200, 655] on span "Qu'est-ce que le verre borosilicate utilisé pour certains goodies ?" at bounding box center [172, 688] width 198 height 66
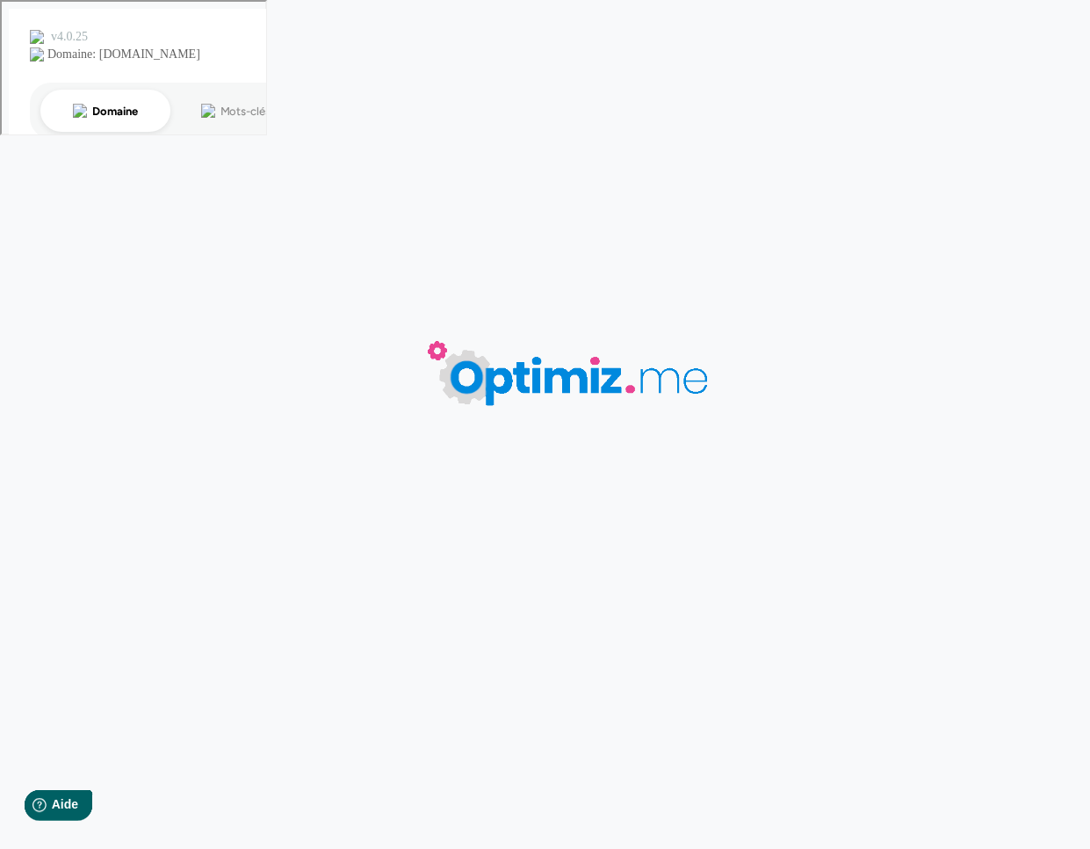
type input "Qu'est-ce que le verre borosilicate utilisé pour certains goodies ?"
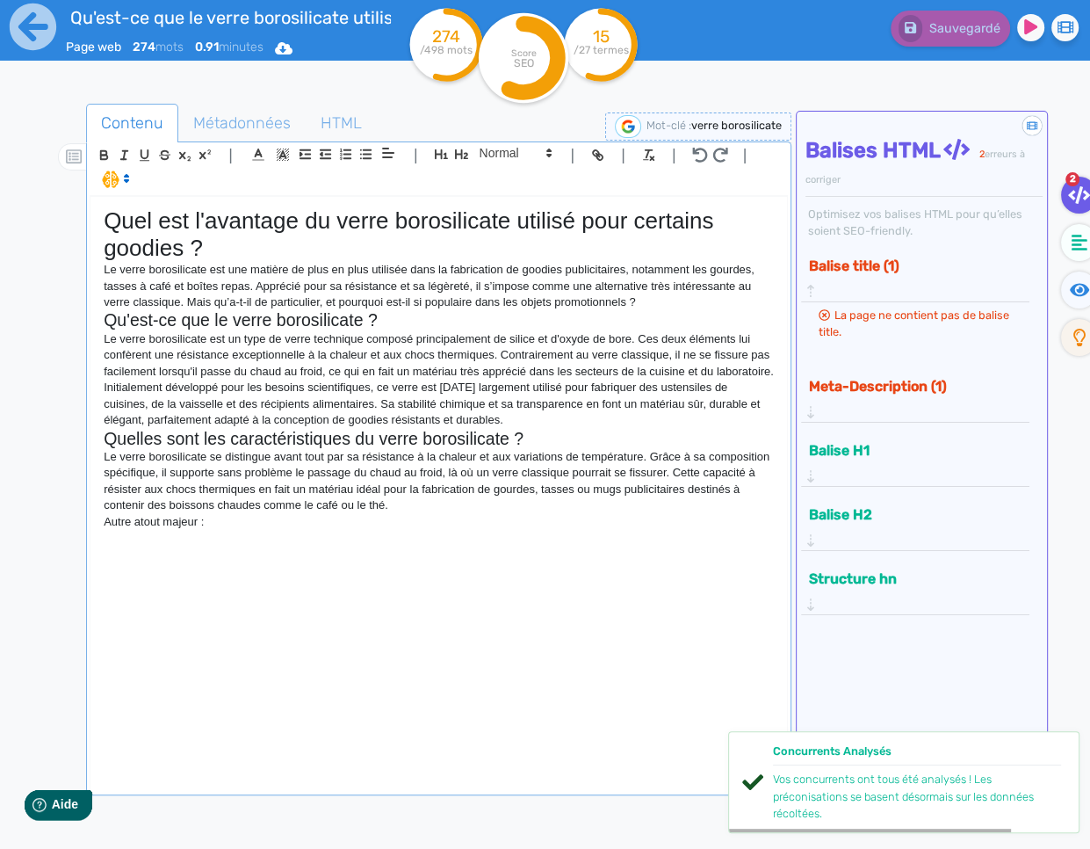
drag, startPoint x: 383, startPoint y: 547, endPoint x: 392, endPoint y: 526, distance: 22.0
click at [384, 545] on div "Quel est l'avantage du verre borosilicate utilisé pour certains goodies ? Le ve…" at bounding box center [439, 494] width 697 height 594
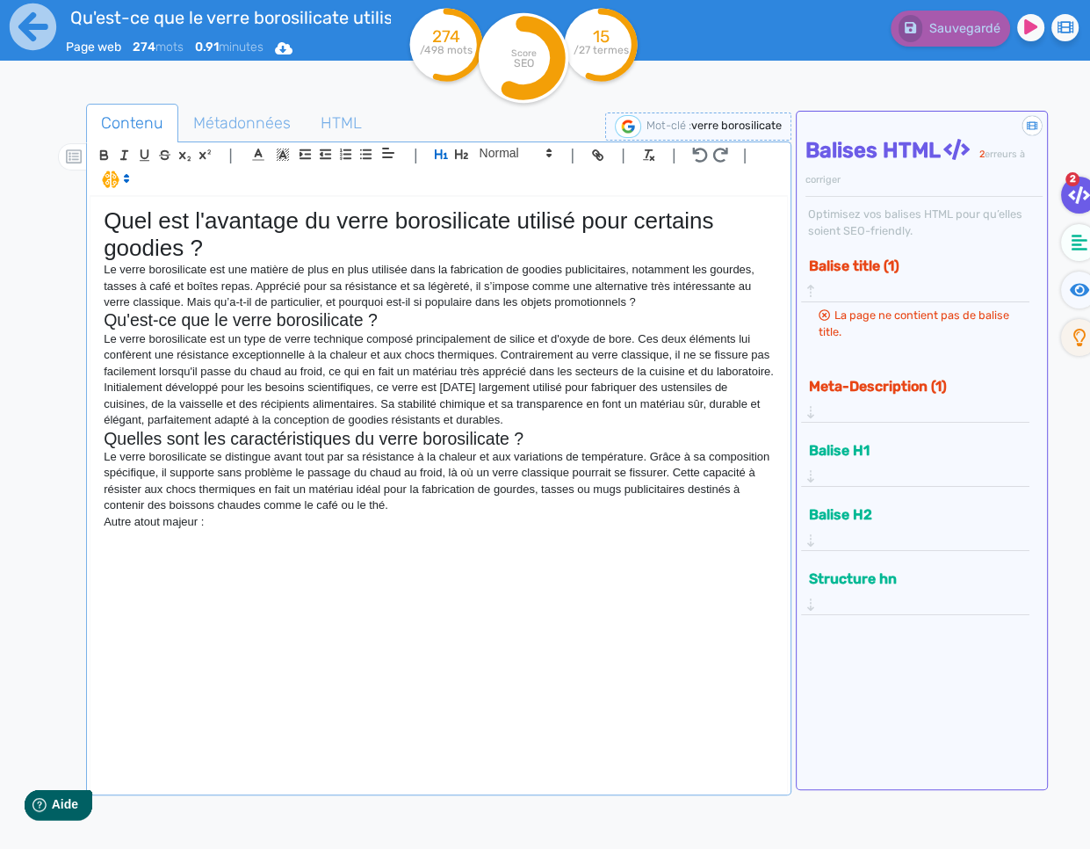
drag, startPoint x: 316, startPoint y: 539, endPoint x: 372, endPoint y: 467, distance: 90.2
click at [316, 530] on p "Autre atout majeur :" at bounding box center [439, 522] width 670 height 16
